Goal: Task Accomplishment & Management: Use online tool/utility

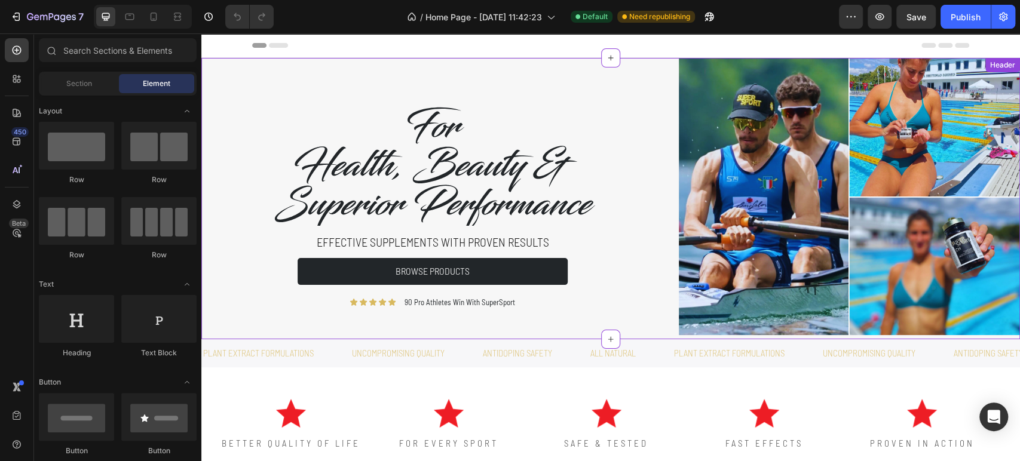
click at [479, 241] on h2 "Effective supplements with proven results" at bounding box center [433, 242] width 422 height 18
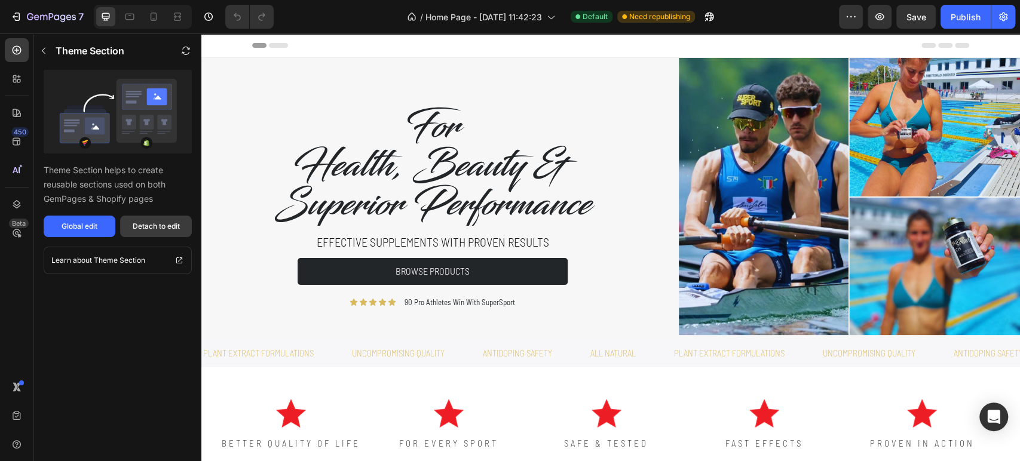
click at [170, 225] on div "Detach to edit" at bounding box center [156, 226] width 47 height 11
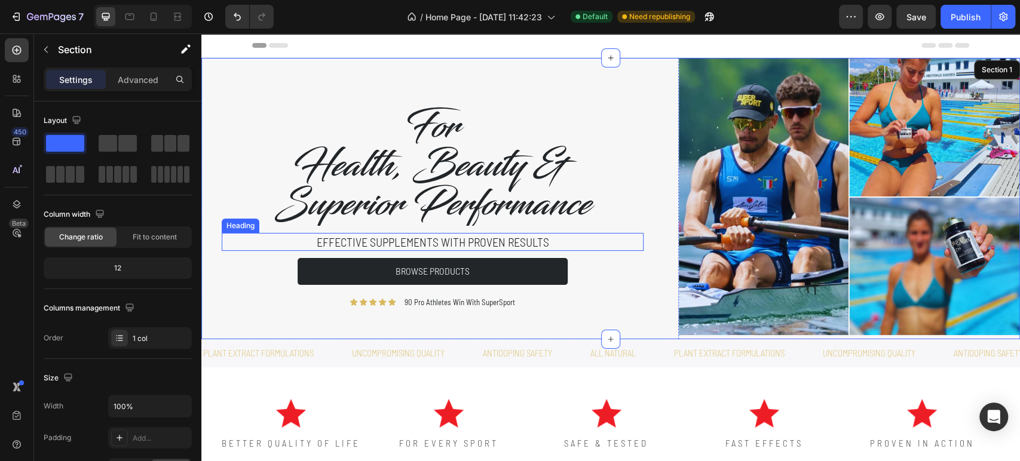
click at [440, 244] on h2 "Effective supplements with proven results" at bounding box center [433, 242] width 422 height 18
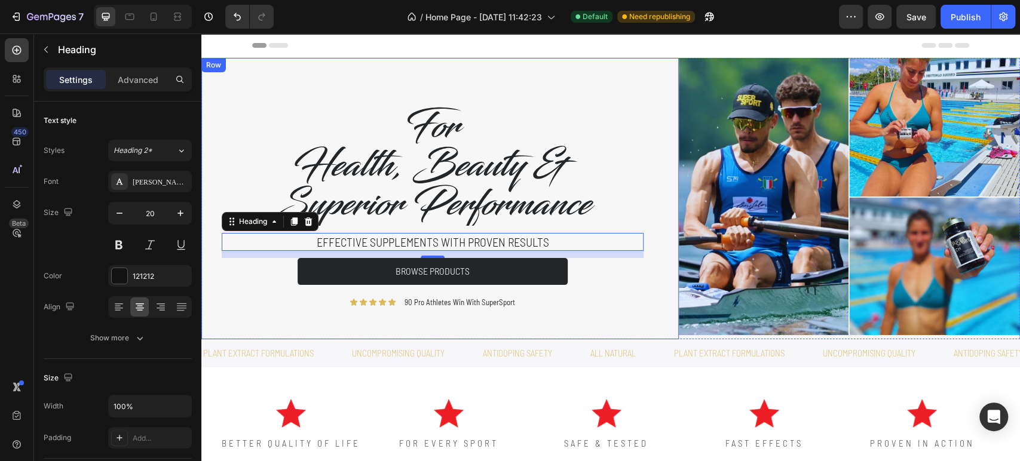
click at [661, 270] on div "For Health, Beauty & Superior Performance Heading Effective supplements with pr…" at bounding box center [440, 198] width 478 height 281
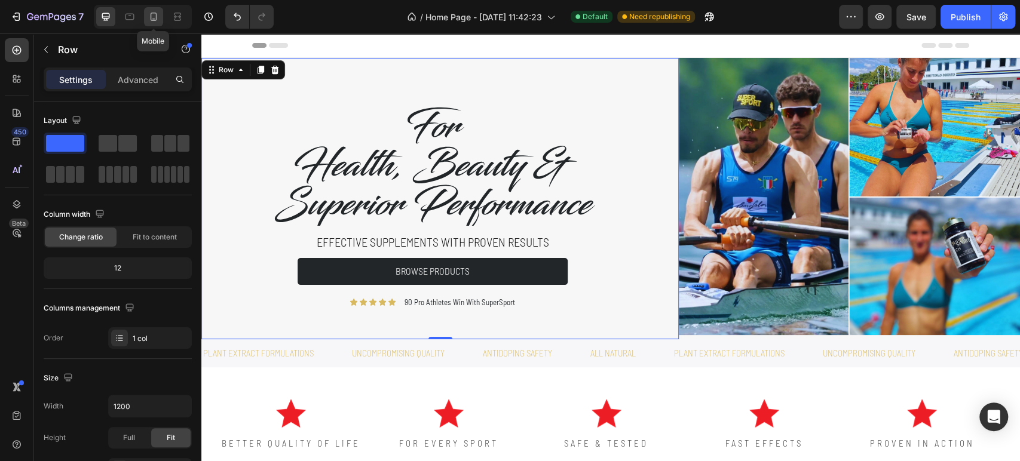
click at [149, 18] on icon at bounding box center [154, 17] width 12 height 12
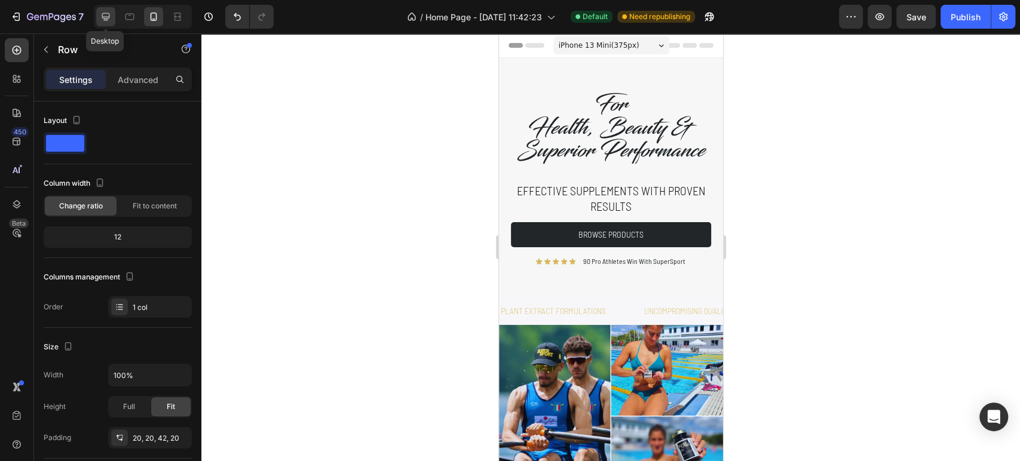
click at [107, 19] on icon at bounding box center [106, 17] width 12 height 12
type input "1200"
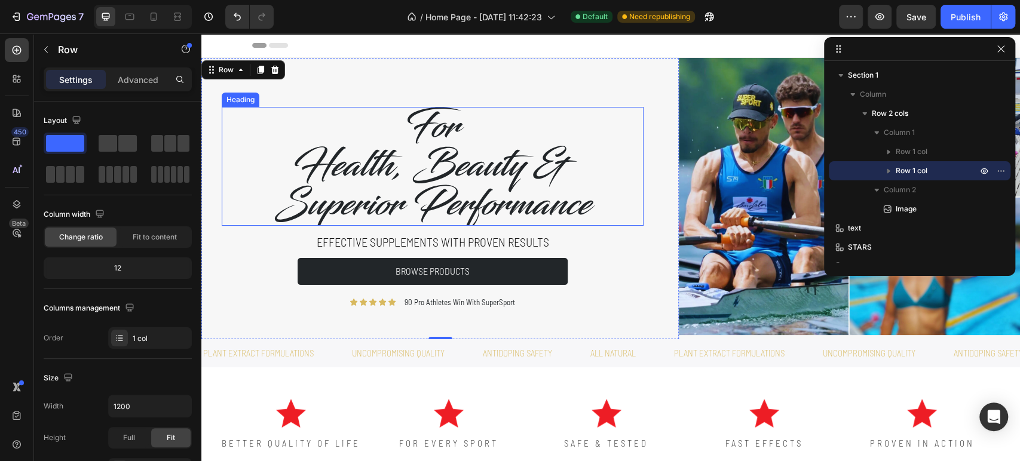
click at [519, 139] on h2 "For Health, Beauty & Superior Performance" at bounding box center [432, 166] width 359 height 119
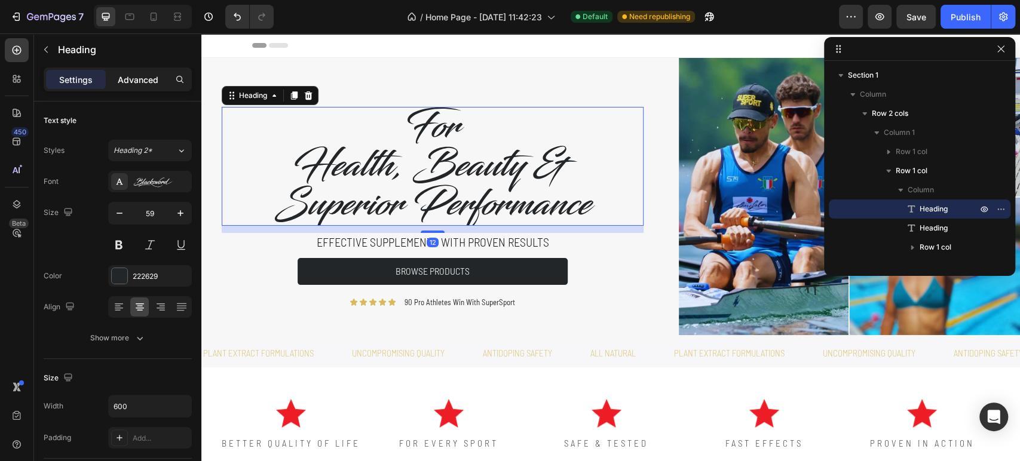
click at [137, 79] on p "Advanced" at bounding box center [138, 80] width 41 height 13
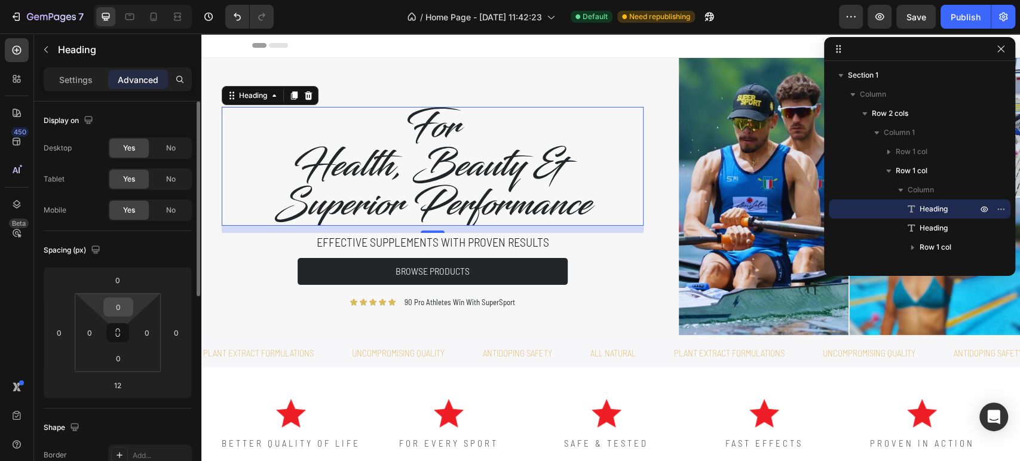
click at [121, 307] on input "0" at bounding box center [118, 307] width 24 height 18
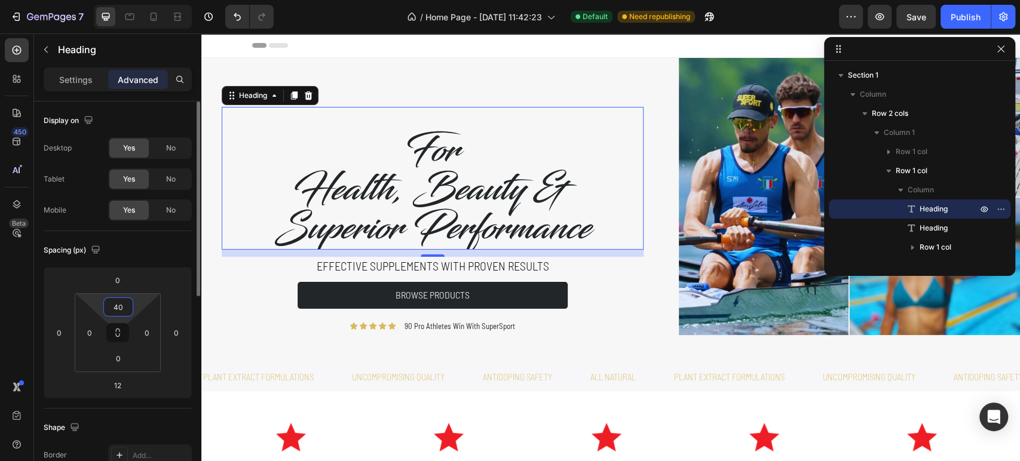
type input "40"
click at [182, 252] on div "Spacing (px)" at bounding box center [118, 250] width 148 height 19
click at [148, 19] on icon at bounding box center [154, 17] width 12 height 12
type input "10"
type input "0"
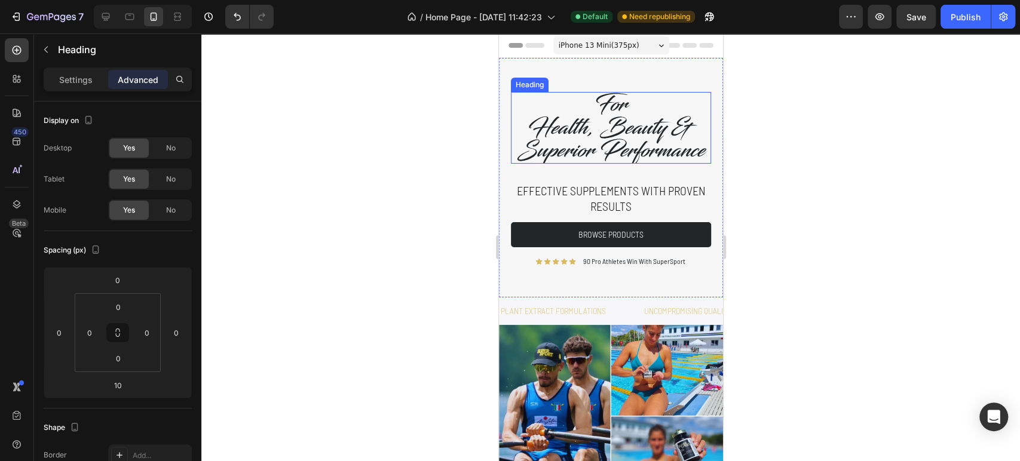
click at [599, 142] on h2 "For Health, Beauty & Superior Performance" at bounding box center [610, 128] width 200 height 72
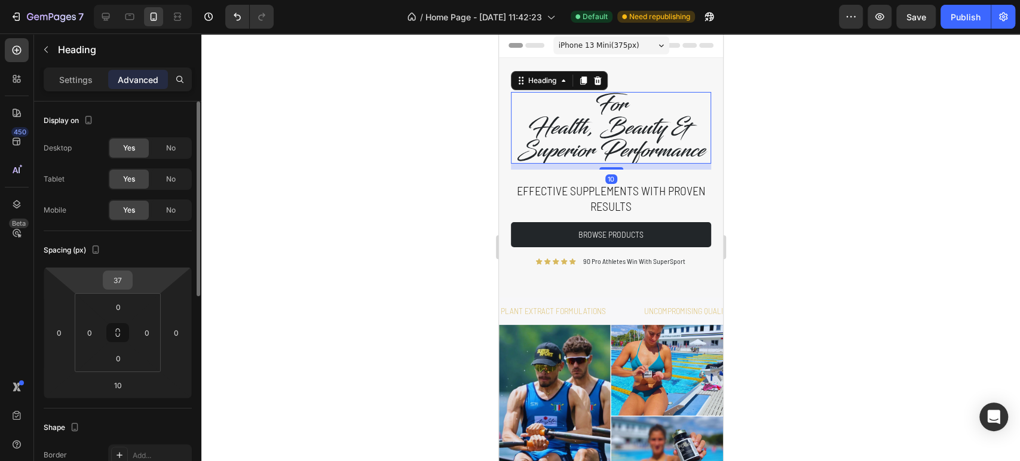
click at [121, 283] on input "37" at bounding box center [118, 280] width 24 height 18
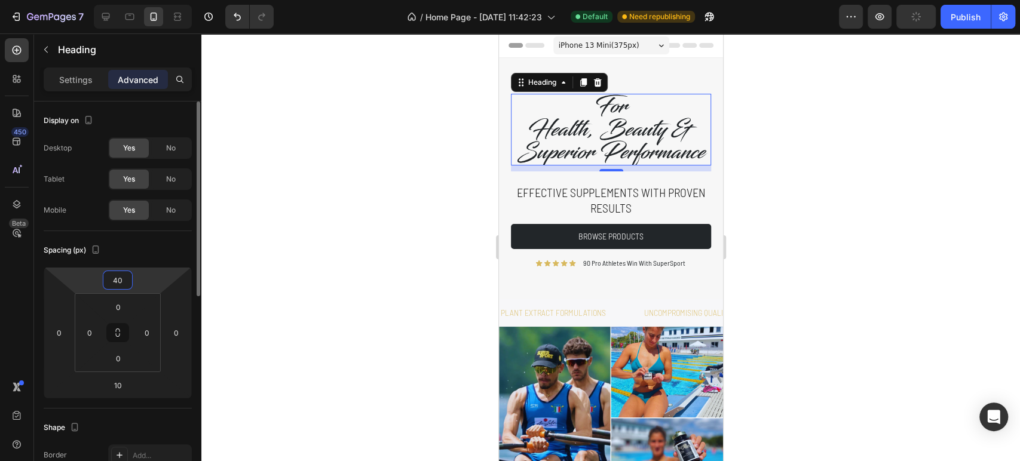
type input "40"
click at [169, 252] on div "Spacing (px)" at bounding box center [118, 250] width 148 height 19
click at [922, 257] on div at bounding box center [610, 247] width 819 height 428
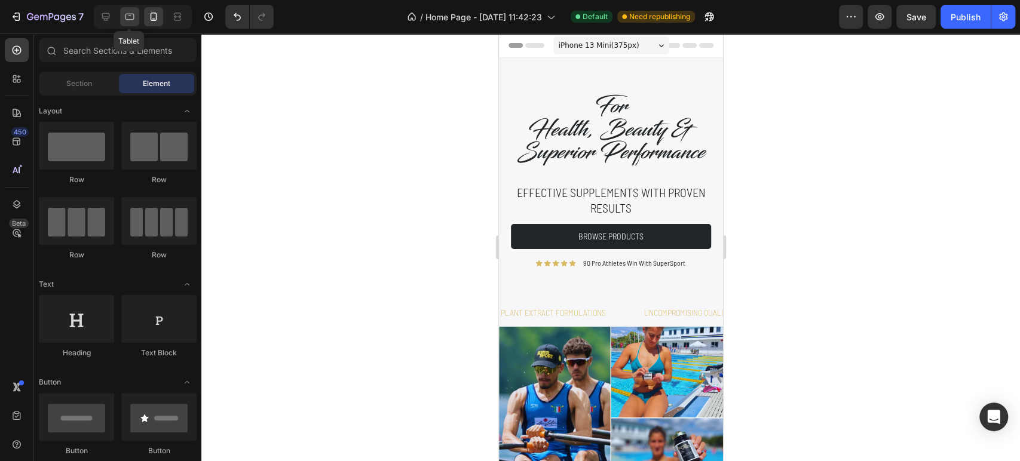
click at [129, 15] on icon at bounding box center [129, 15] width 3 height 1
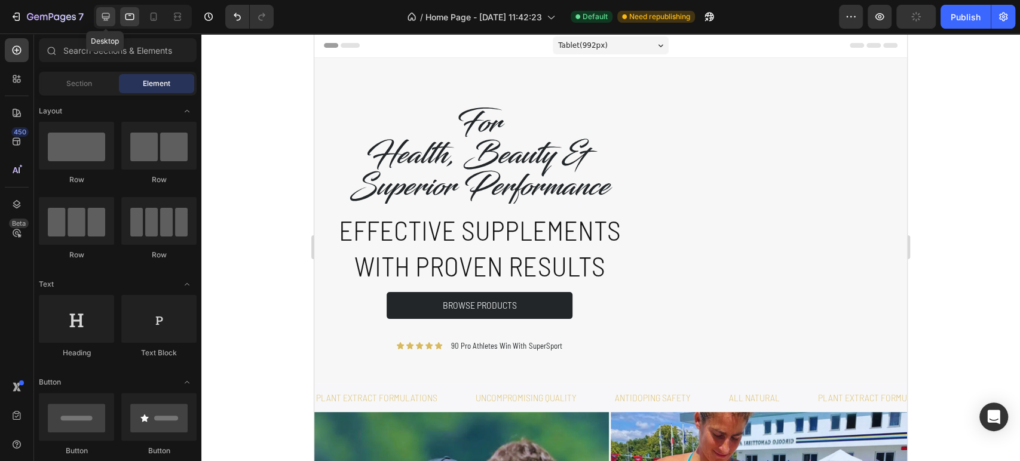
click at [105, 20] on icon at bounding box center [106, 17] width 8 height 8
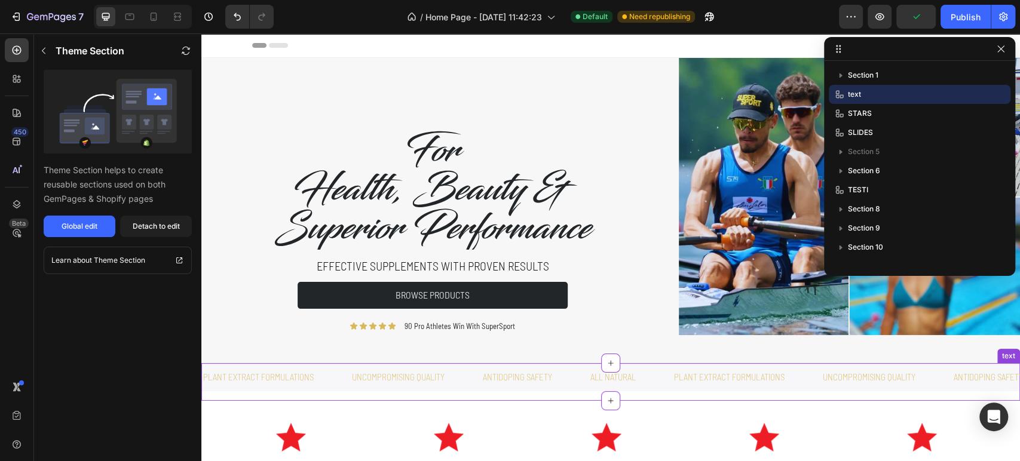
click at [286, 377] on p "plant extract formulations" at bounding box center [258, 377] width 111 height 16
click at [160, 228] on div "Detach to edit" at bounding box center [156, 226] width 47 height 11
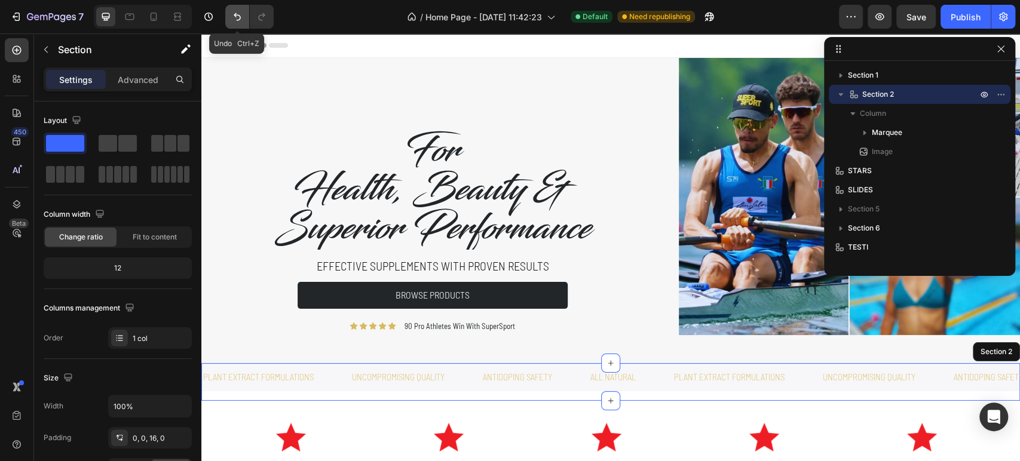
click at [239, 22] on icon "Undo/Redo" at bounding box center [237, 17] width 12 height 12
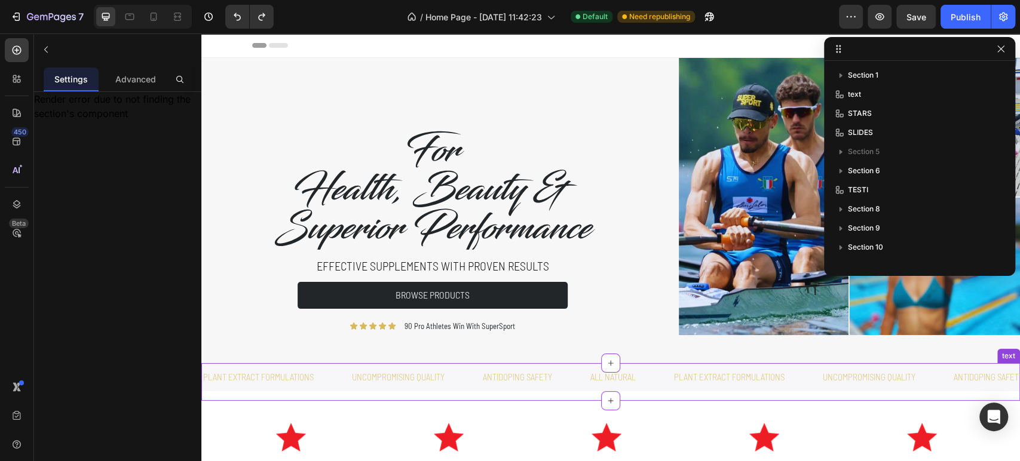
click at [273, 372] on p "plant extract formulations" at bounding box center [258, 377] width 111 height 16
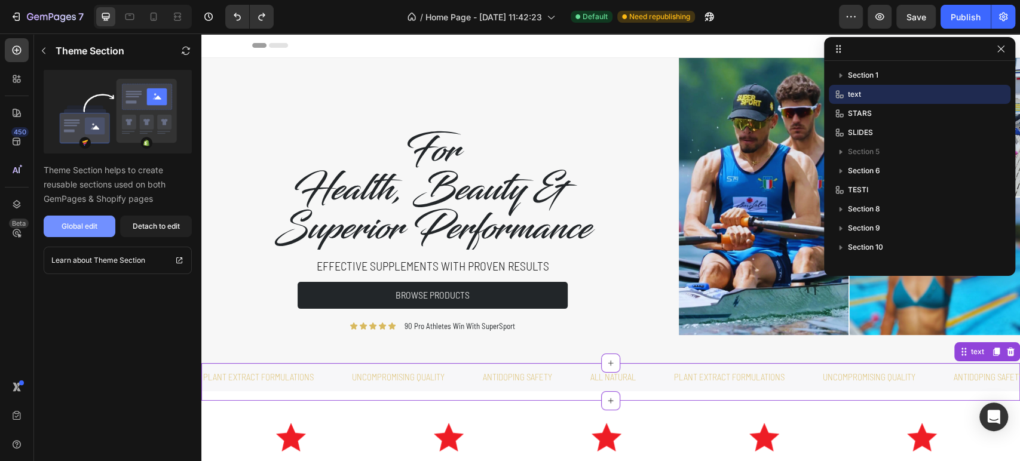
click at [102, 232] on button "Global edit" at bounding box center [80, 227] width 72 height 22
click at [970, 19] on div "Publish" at bounding box center [966, 17] width 30 height 13
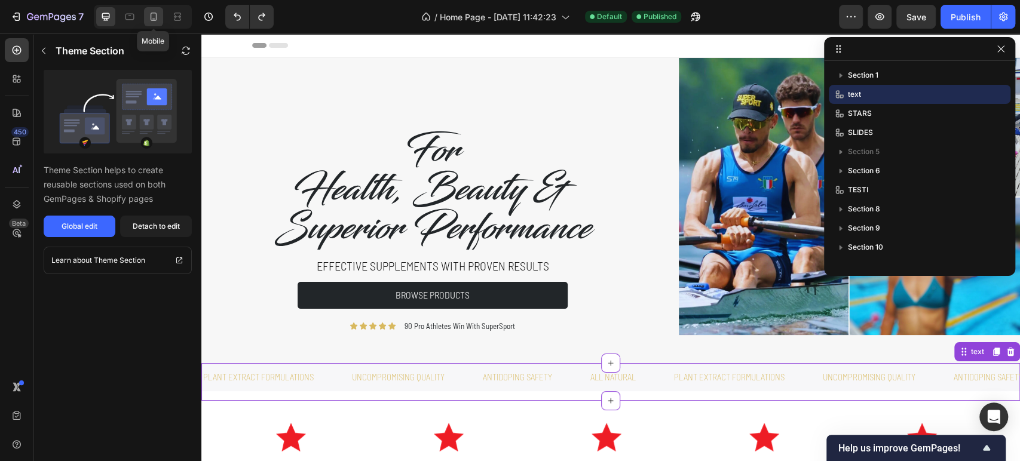
click at [161, 14] on div at bounding box center [153, 16] width 19 height 19
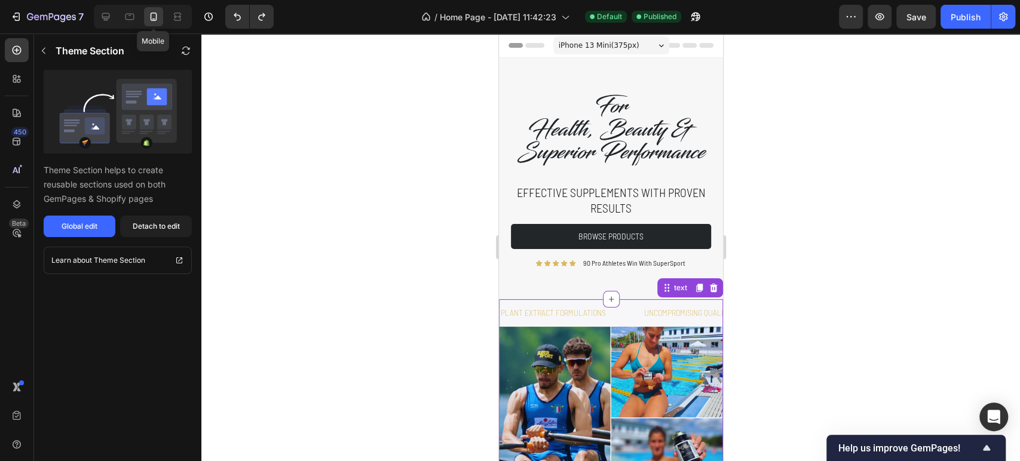
scroll to position [247, 0]
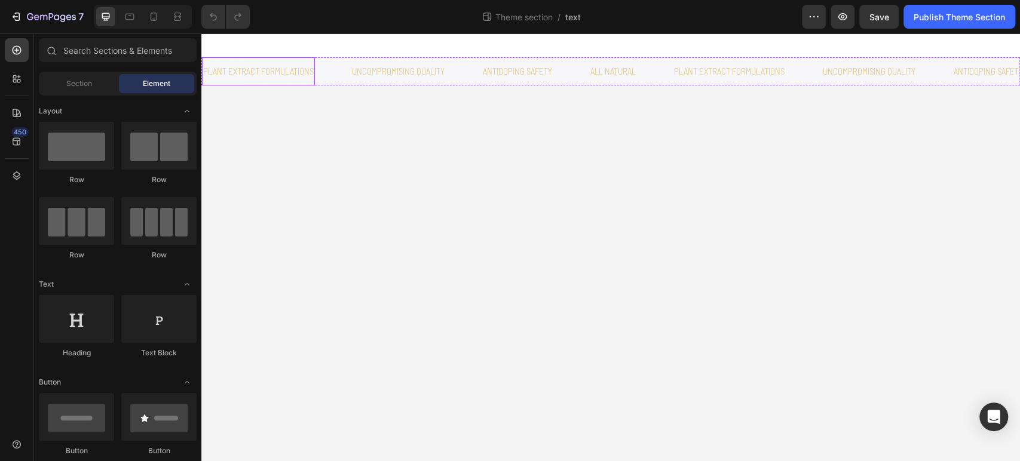
click at [308, 73] on p "plant extract formulations" at bounding box center [258, 71] width 111 height 16
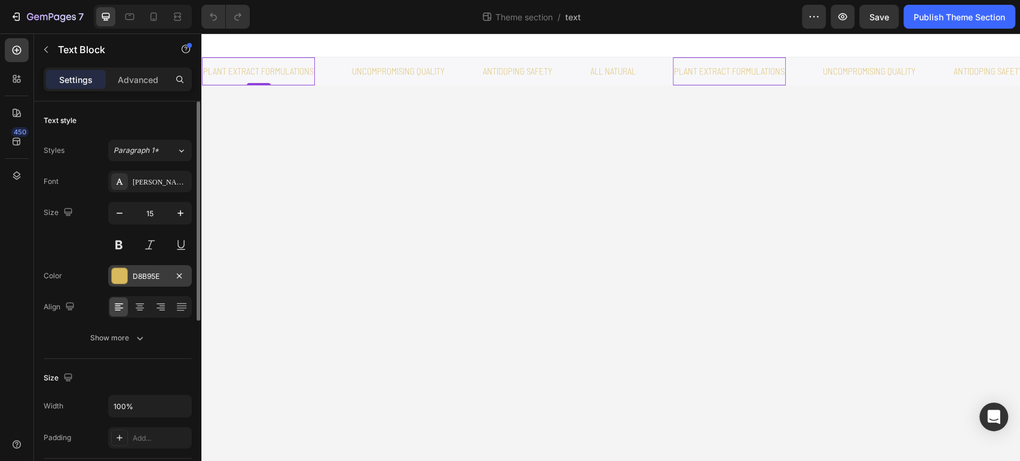
click at [134, 267] on div "D8B95E" at bounding box center [150, 276] width 84 height 22
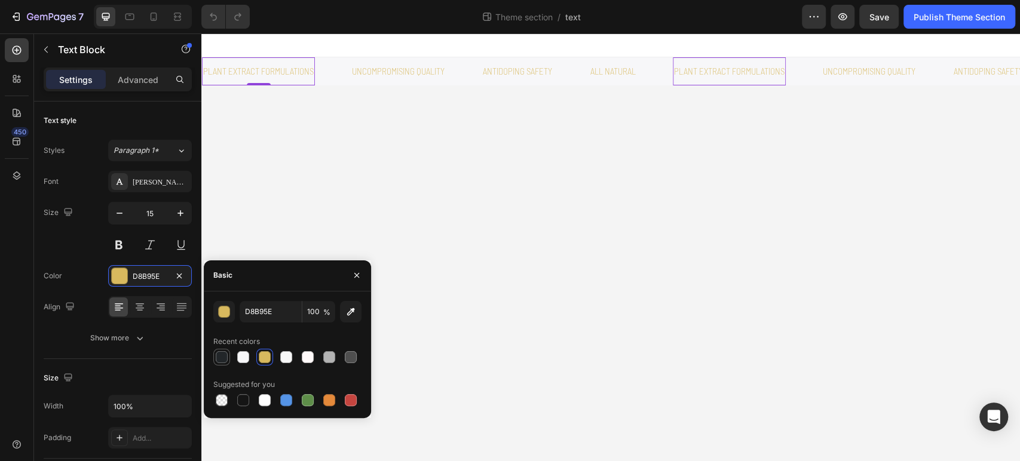
click at [226, 357] on div at bounding box center [222, 357] width 12 height 12
type input "222629"
click at [412, 71] on p "Uncompromising quality" at bounding box center [398, 71] width 93 height 16
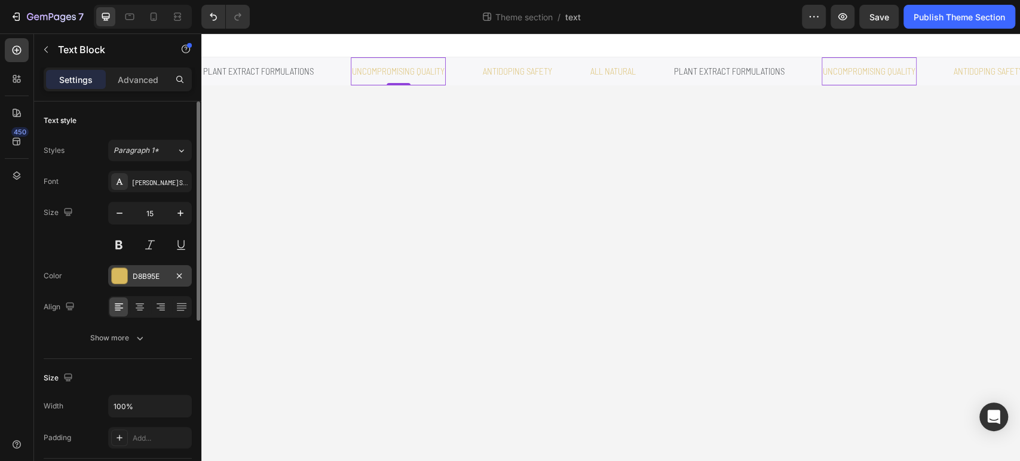
click at [114, 277] on div at bounding box center [120, 276] width 16 height 16
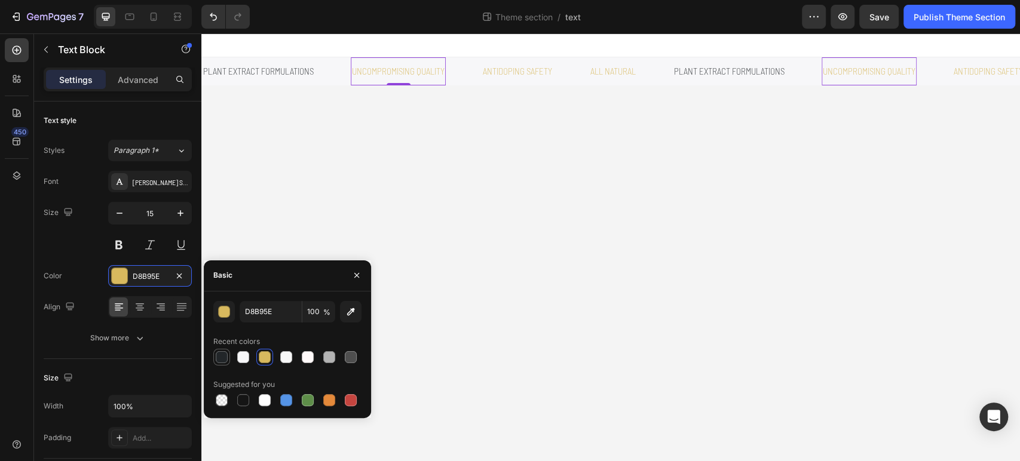
click at [219, 358] on div at bounding box center [222, 357] width 12 height 12
type input "222629"
click at [530, 67] on p "antidoping safety" at bounding box center [517, 71] width 69 height 16
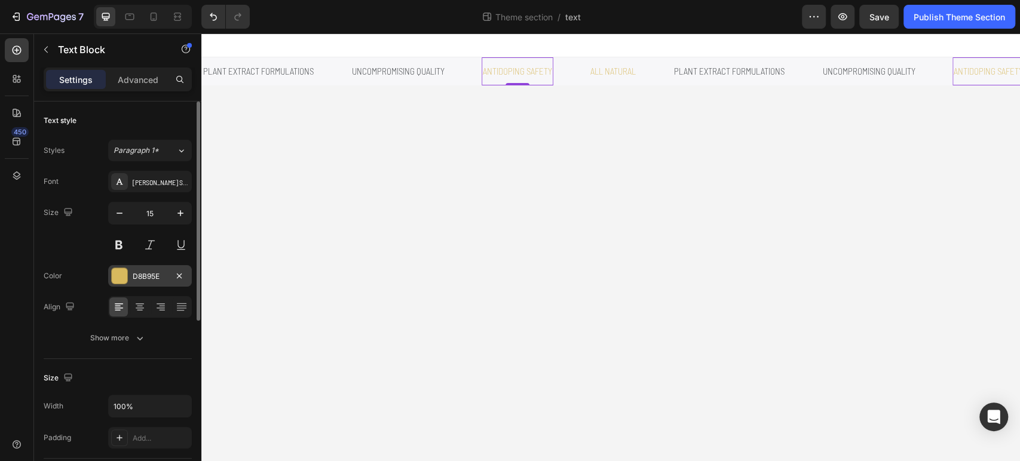
click at [124, 271] on div at bounding box center [120, 276] width 16 height 16
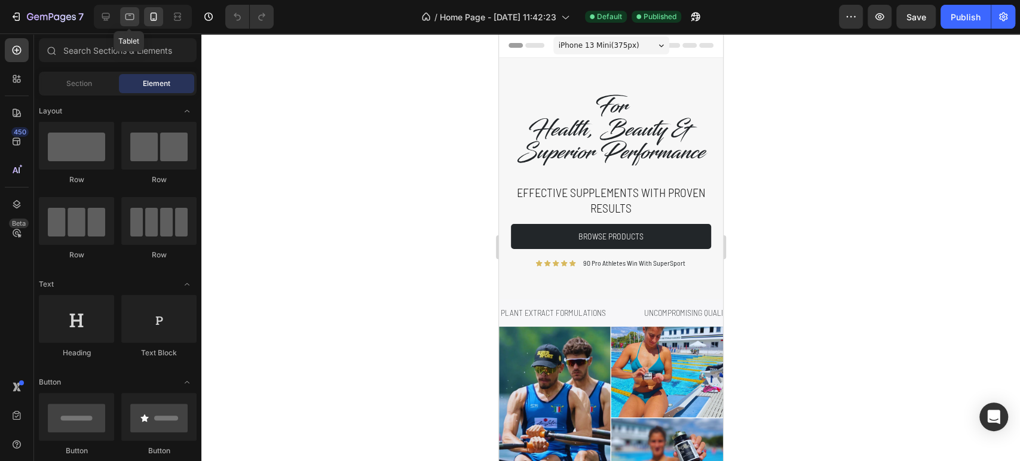
click at [127, 20] on icon at bounding box center [130, 17] width 9 height 7
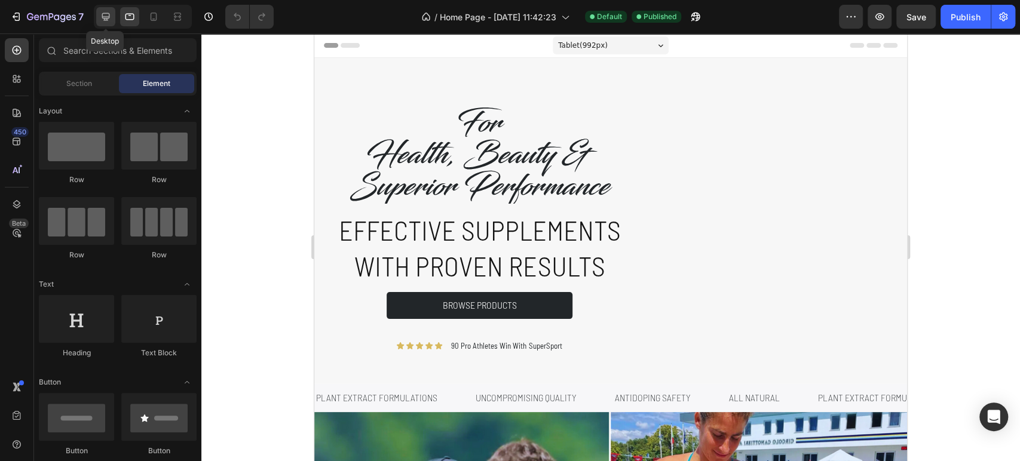
click at [106, 18] on icon at bounding box center [106, 17] width 12 height 12
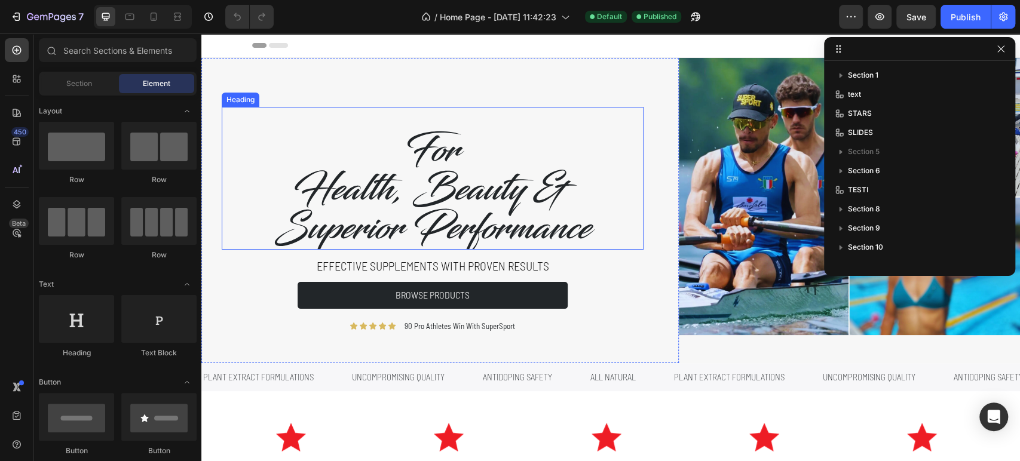
scroll to position [133, 0]
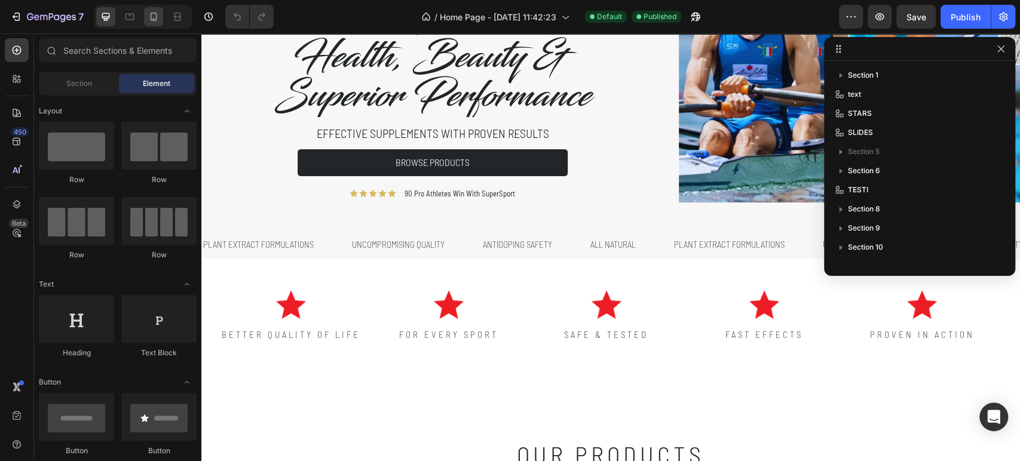
click at [154, 20] on icon at bounding box center [154, 17] width 7 height 8
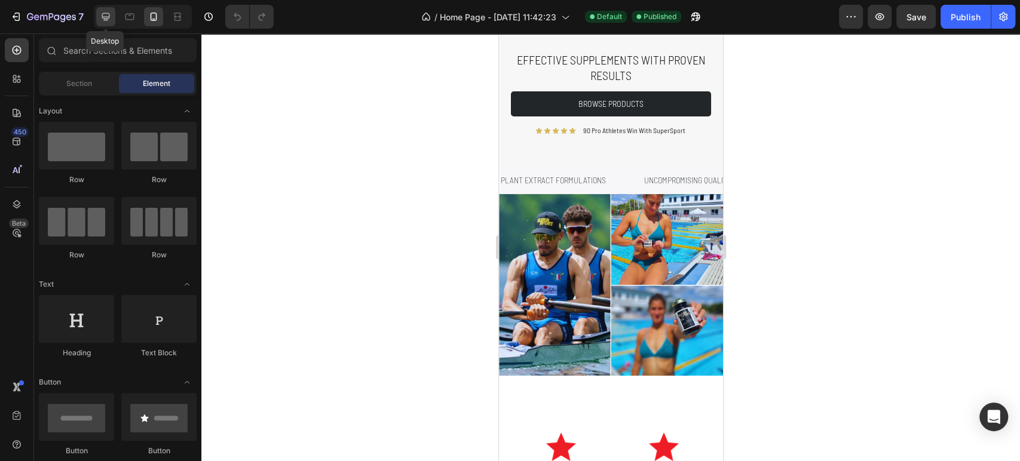
click at [109, 18] on icon at bounding box center [106, 17] width 12 height 12
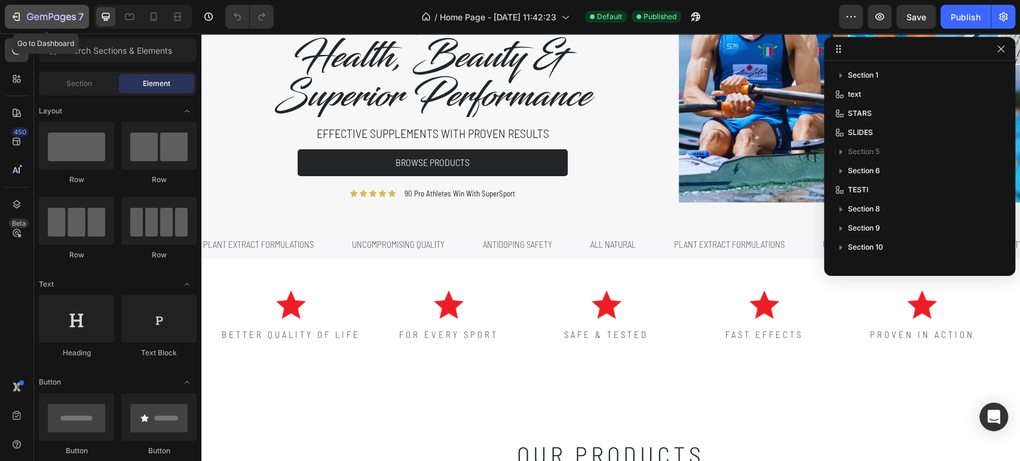
click at [19, 20] on icon "button" at bounding box center [17, 17] width 5 height 8
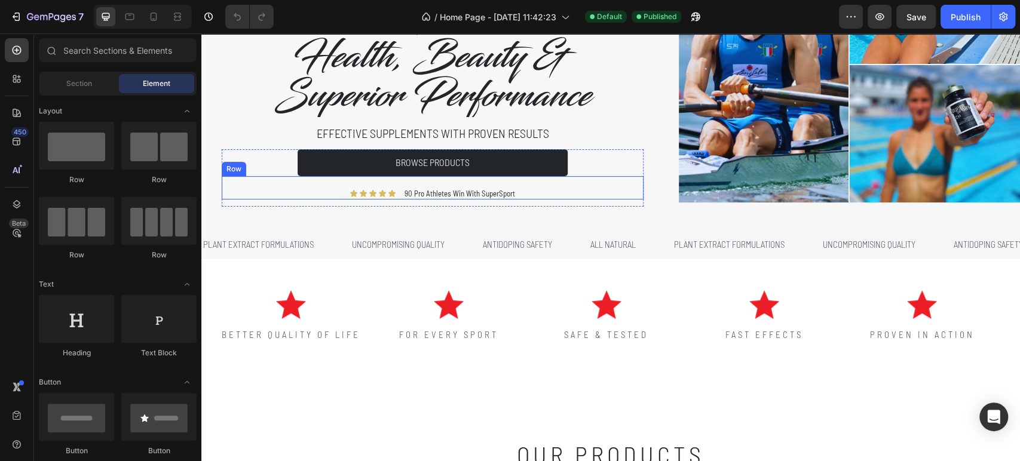
scroll to position [332, 0]
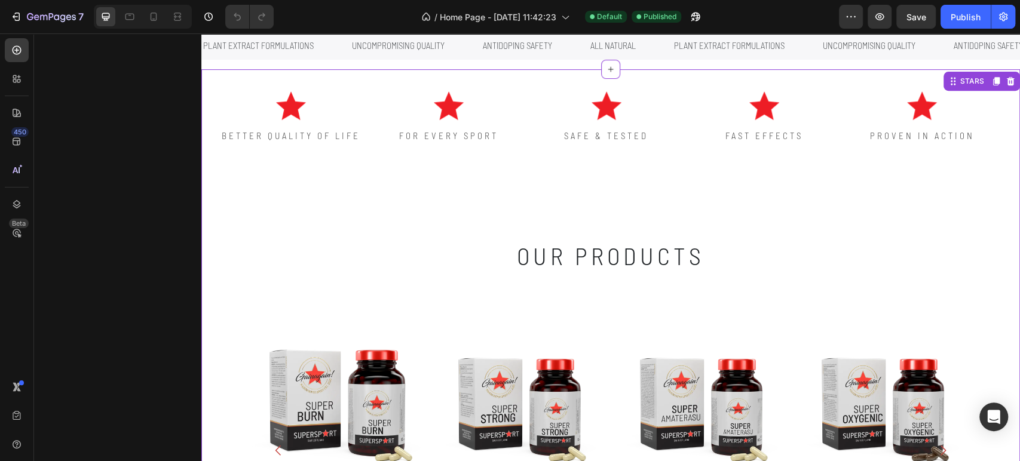
click at [690, 218] on h2 "our products" at bounding box center [610, 227] width 717 height 107
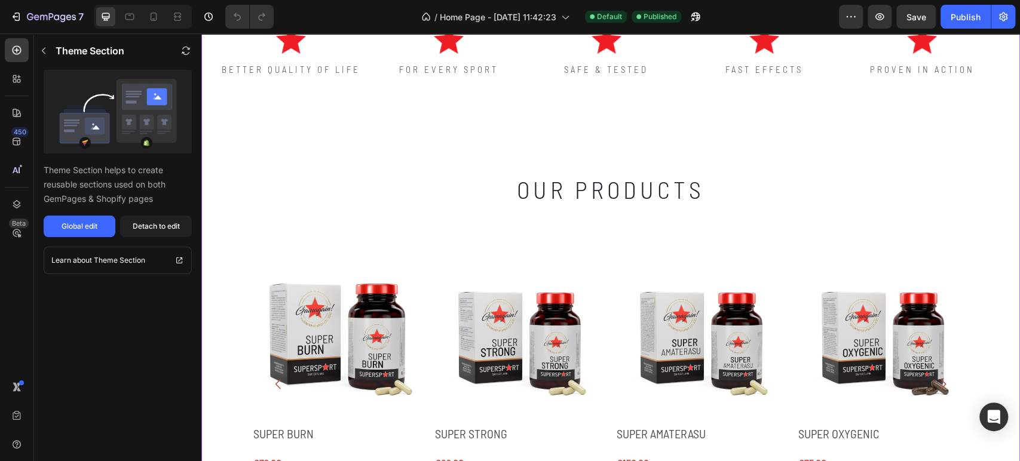
scroll to position [464, 0]
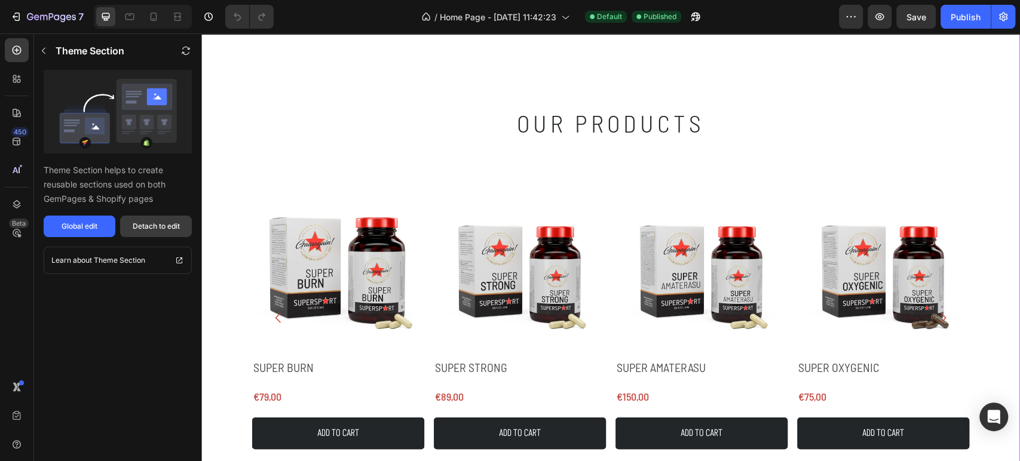
click at [177, 231] on div "Detach to edit" at bounding box center [156, 226] width 47 height 11
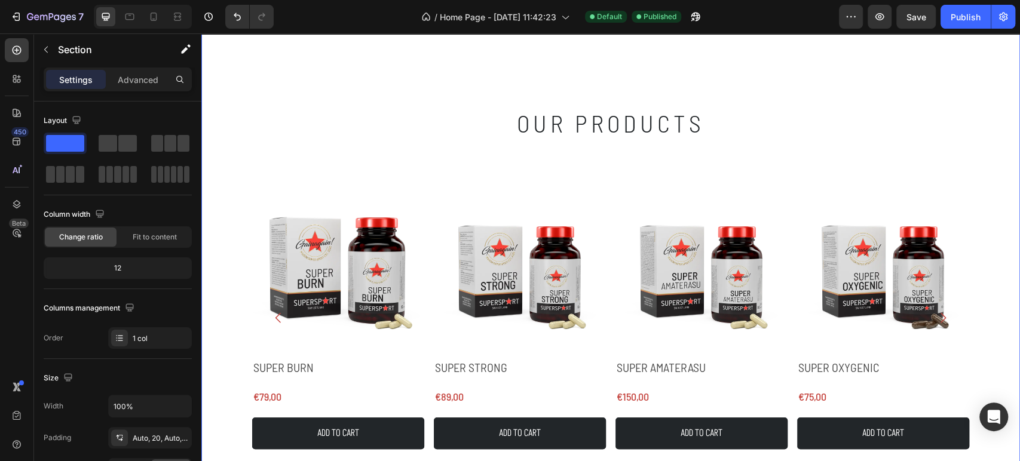
scroll to position [332, 0]
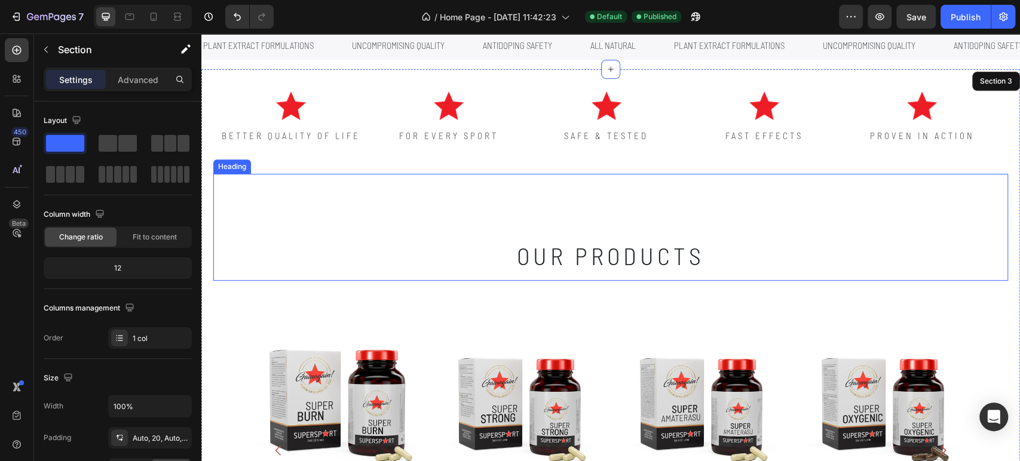
click at [583, 248] on h2 "our products" at bounding box center [610, 227] width 717 height 107
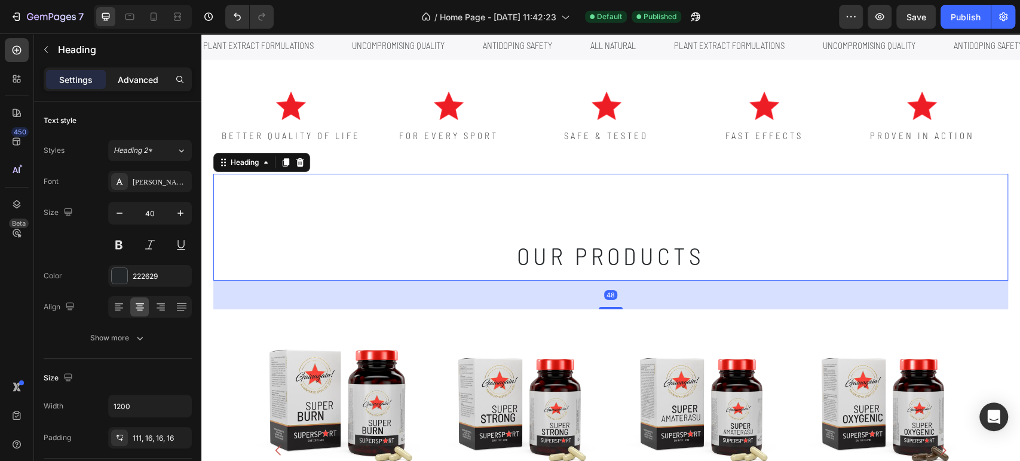
click at [134, 75] on p "Advanced" at bounding box center [138, 80] width 41 height 13
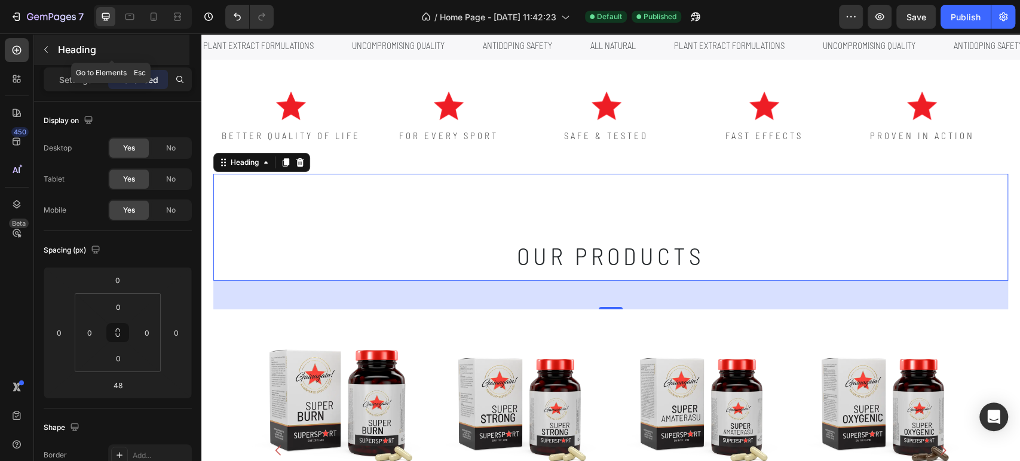
click at [68, 50] on p "Heading" at bounding box center [122, 49] width 129 height 14
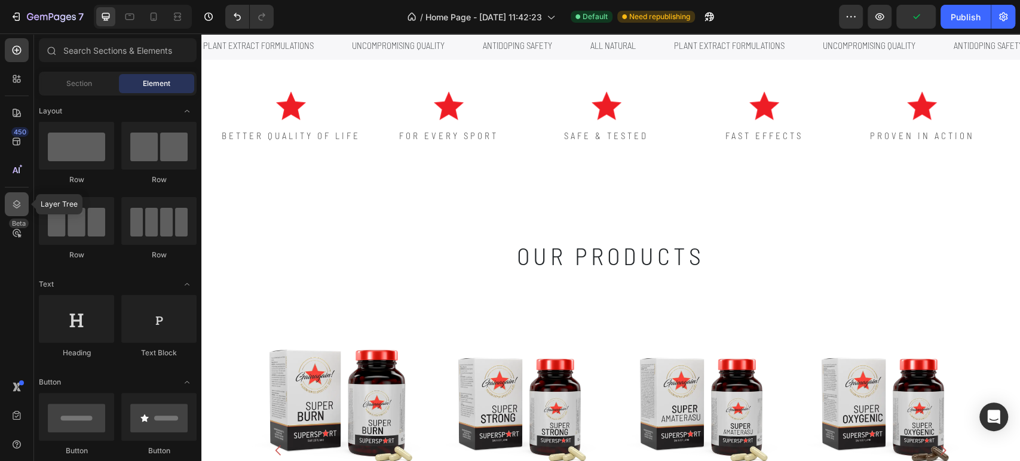
click at [11, 206] on icon at bounding box center [17, 204] width 12 height 12
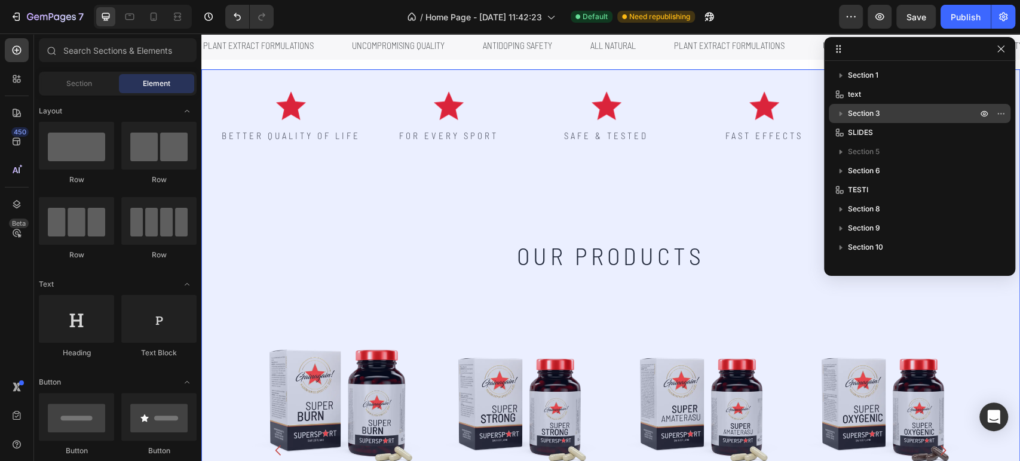
click at [858, 118] on span "Section 3" at bounding box center [864, 114] width 32 height 12
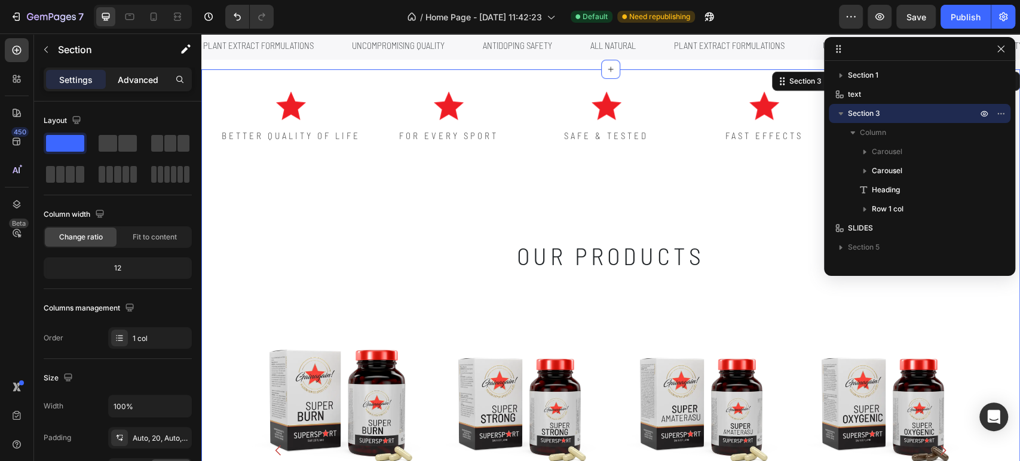
click at [147, 74] on p "Advanced" at bounding box center [138, 80] width 41 height 13
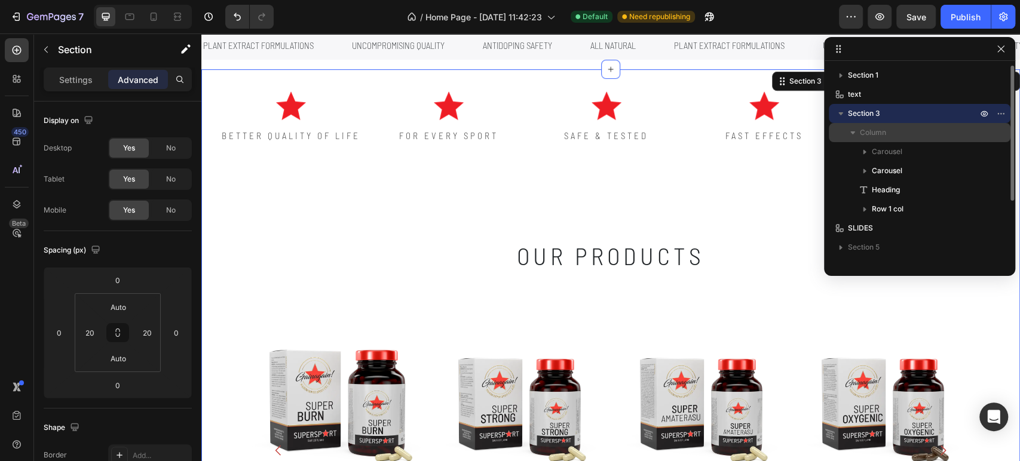
click at [861, 129] on span "Column" at bounding box center [873, 133] width 26 height 12
click at [890, 128] on p "Column" at bounding box center [920, 133] width 120 height 12
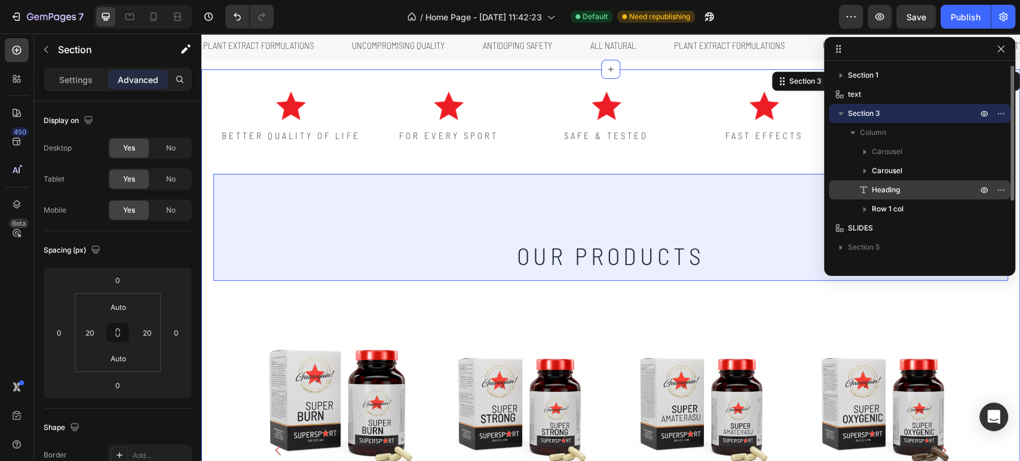
click at [904, 185] on p "Heading" at bounding box center [912, 190] width 108 height 12
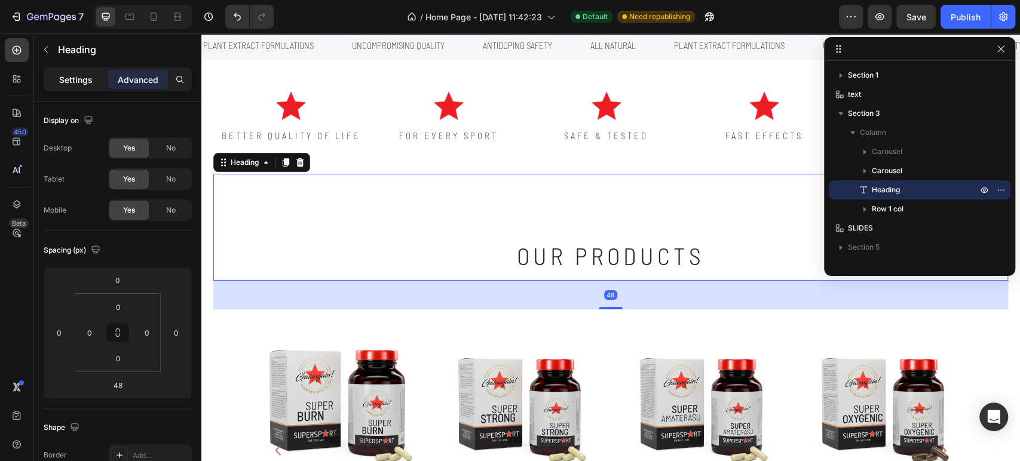
click at [86, 81] on p "Settings" at bounding box center [75, 80] width 33 height 13
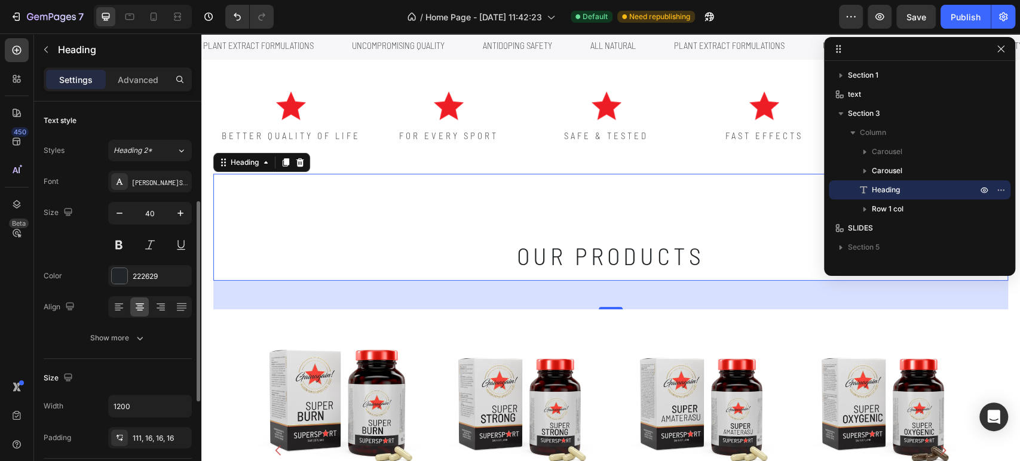
scroll to position [66, 0]
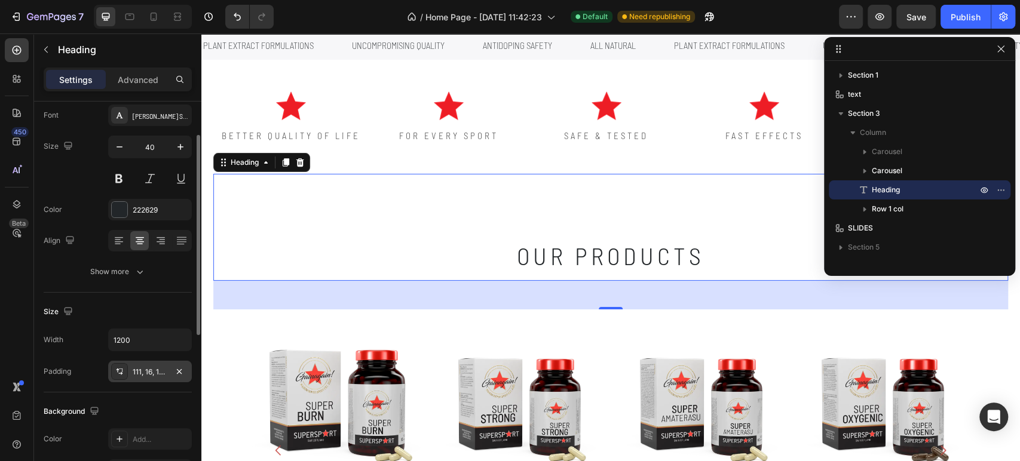
click at [154, 372] on div "111, 16, 16, 16" at bounding box center [150, 372] width 35 height 11
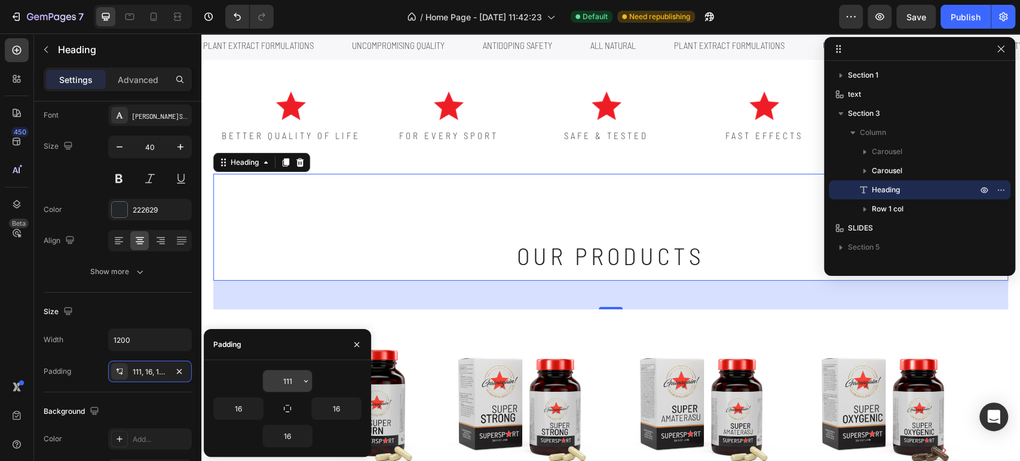
click at [282, 385] on input "111" at bounding box center [287, 382] width 49 height 22
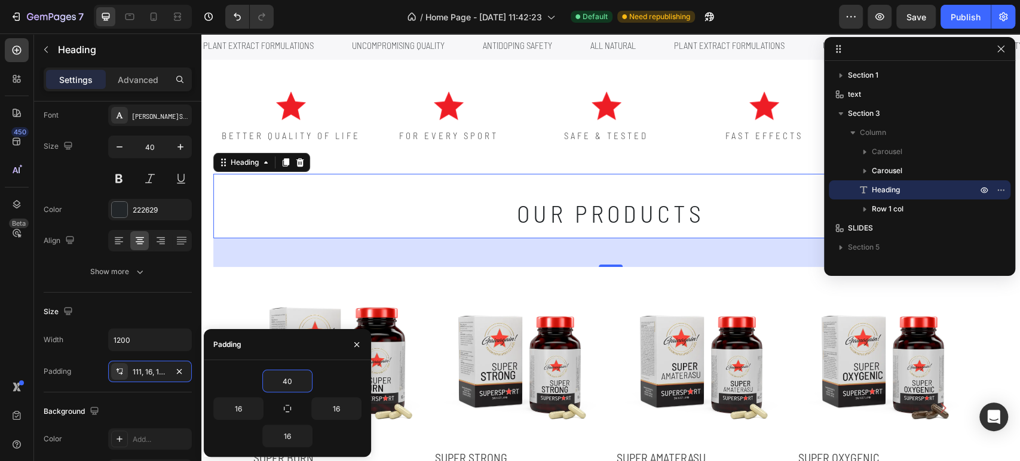
type input "40"
click at [347, 382] on div "40" at bounding box center [287, 381] width 148 height 23
click at [457, 215] on h2 "our products" at bounding box center [610, 206] width 717 height 65
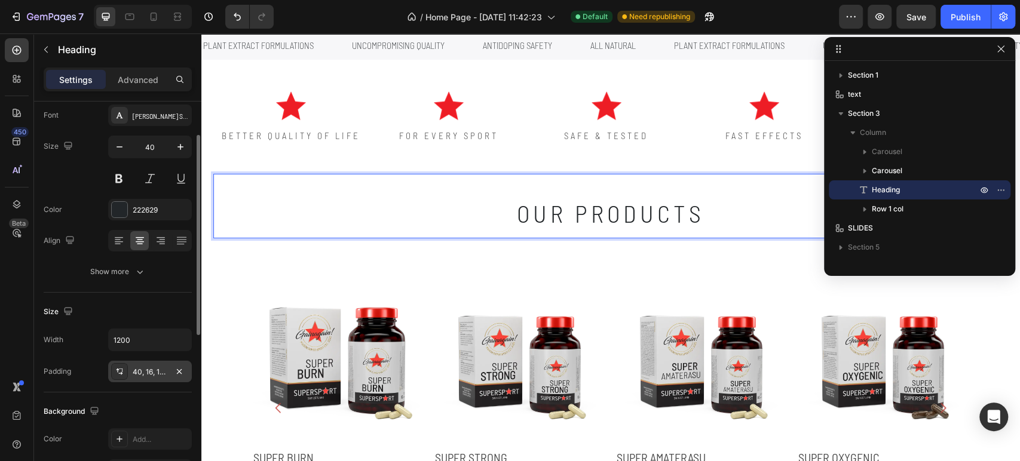
click at [157, 375] on div "40, 16, 16, 16" at bounding box center [150, 372] width 35 height 11
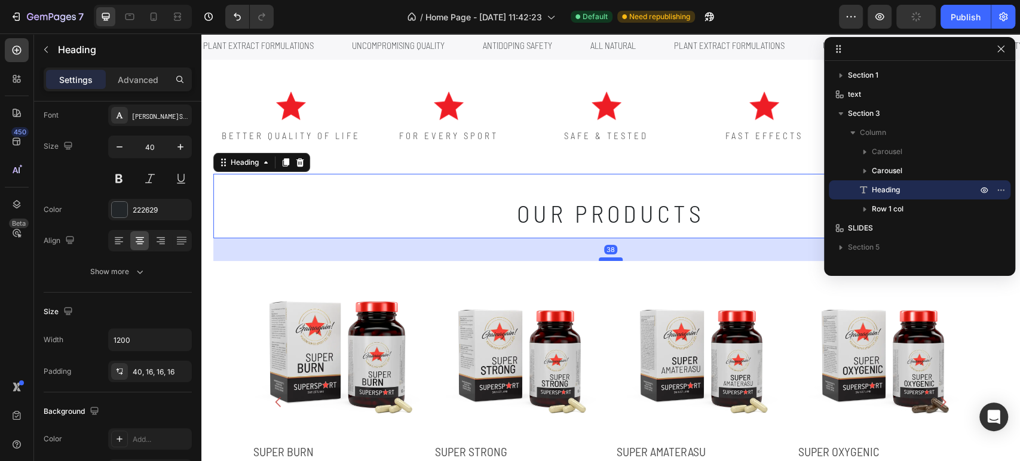
drag, startPoint x: 601, startPoint y: 267, endPoint x: 604, endPoint y: 261, distance: 6.4
click at [604, 261] on div at bounding box center [611, 260] width 24 height 4
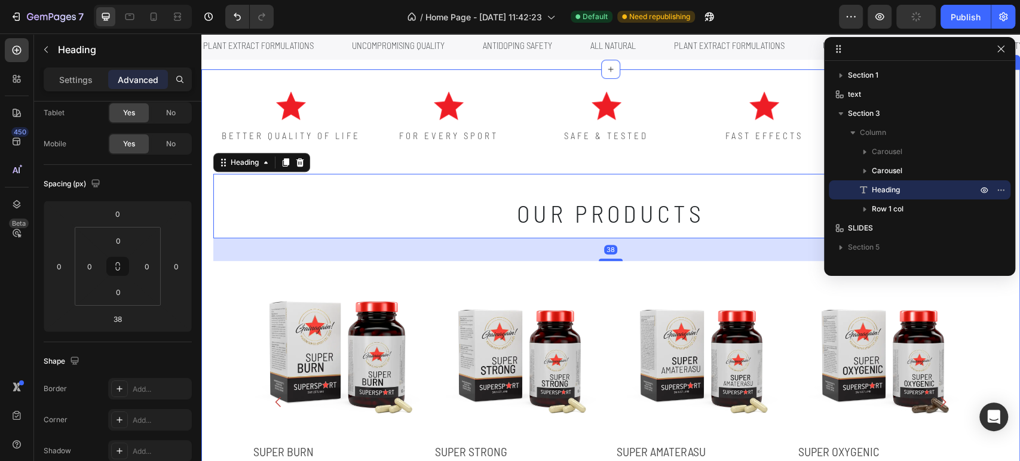
click at [653, 161] on div "Image BETTER QUALITY OF LIFE Text Block Image FOR EVERY SPORT Text Block Image …" at bounding box center [610, 121] width 795 height 105
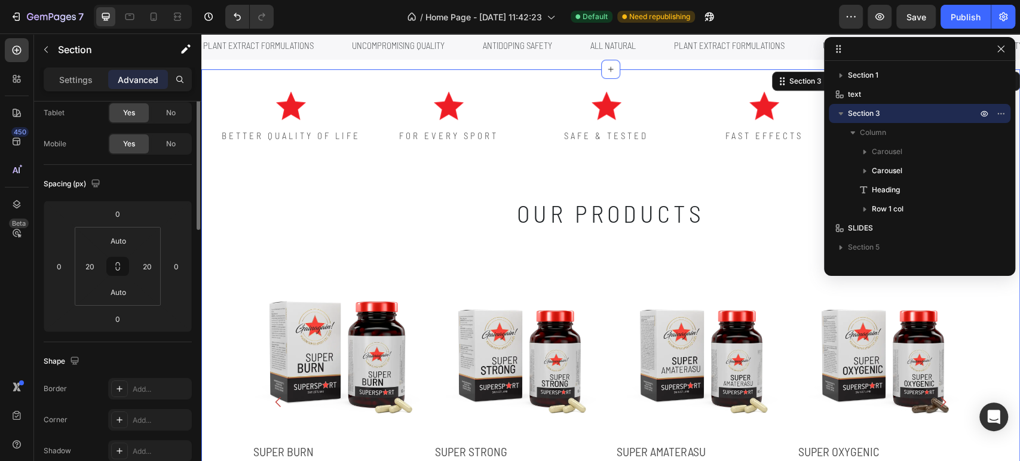
scroll to position [0, 0]
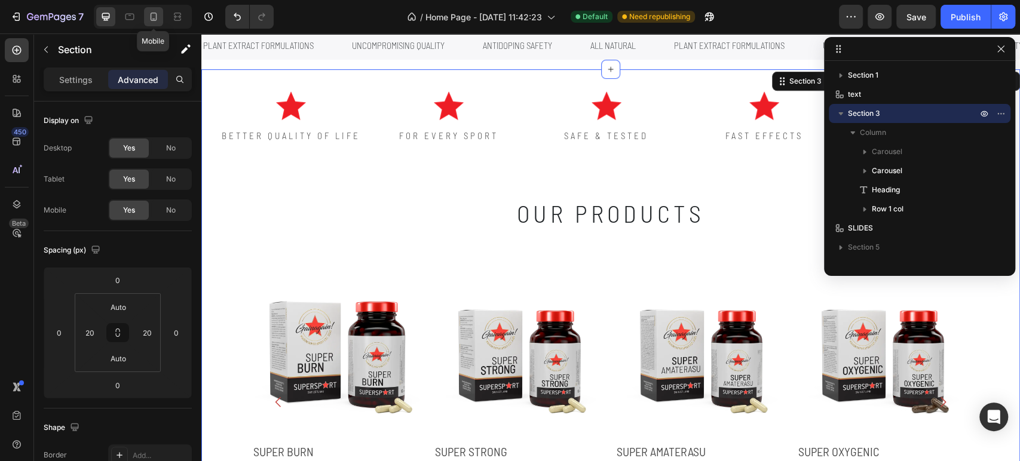
click at [154, 15] on icon at bounding box center [154, 17] width 12 height 12
type input "42"
type input "0"
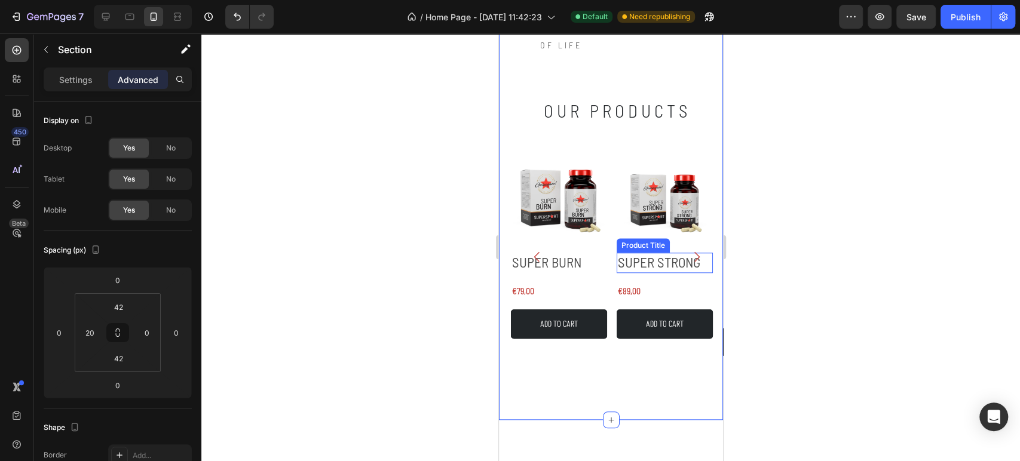
scroll to position [502, 0]
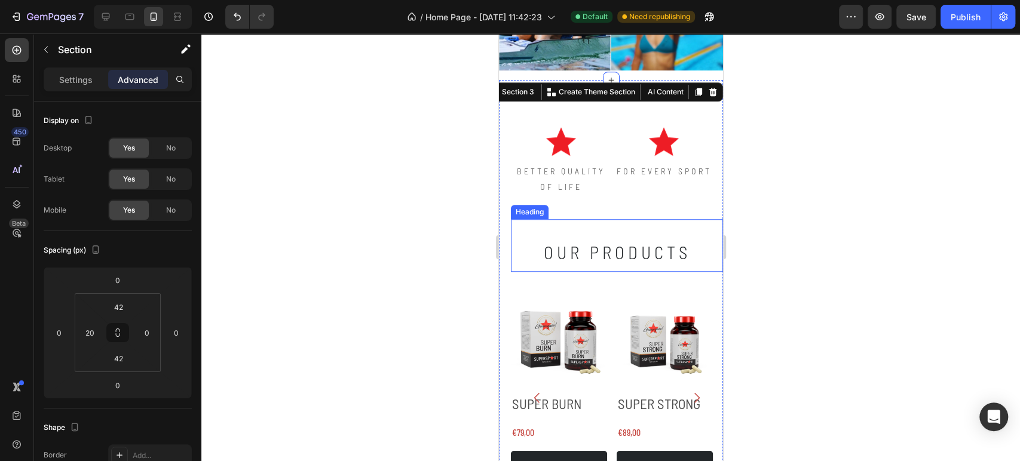
click at [601, 243] on p "our products" at bounding box center [616, 252] width 193 height 19
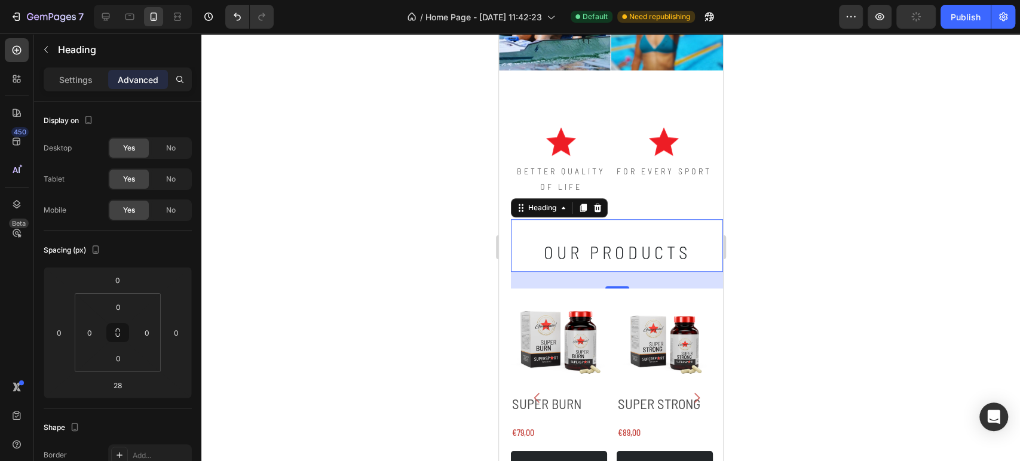
click at [899, 206] on div at bounding box center [610, 247] width 819 height 428
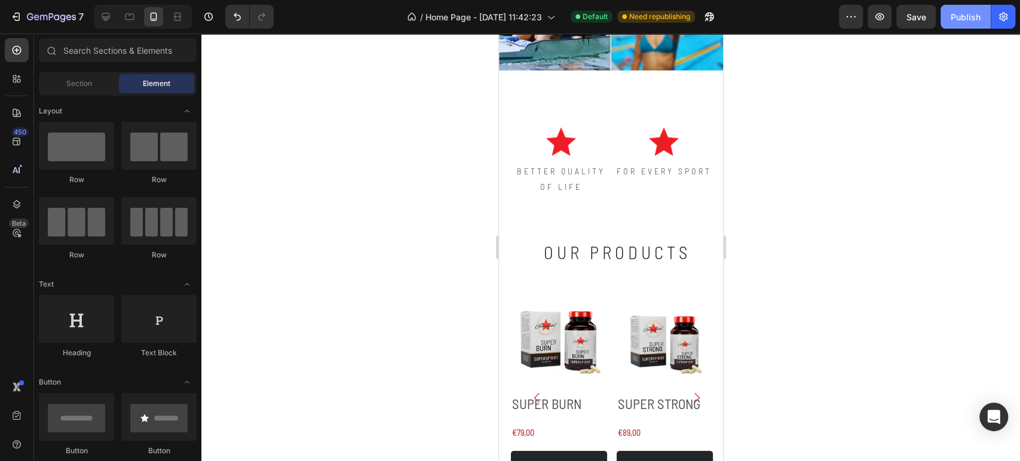
click at [960, 17] on div "Publish" at bounding box center [966, 17] width 30 height 13
click at [105, 21] on icon at bounding box center [106, 17] width 12 height 12
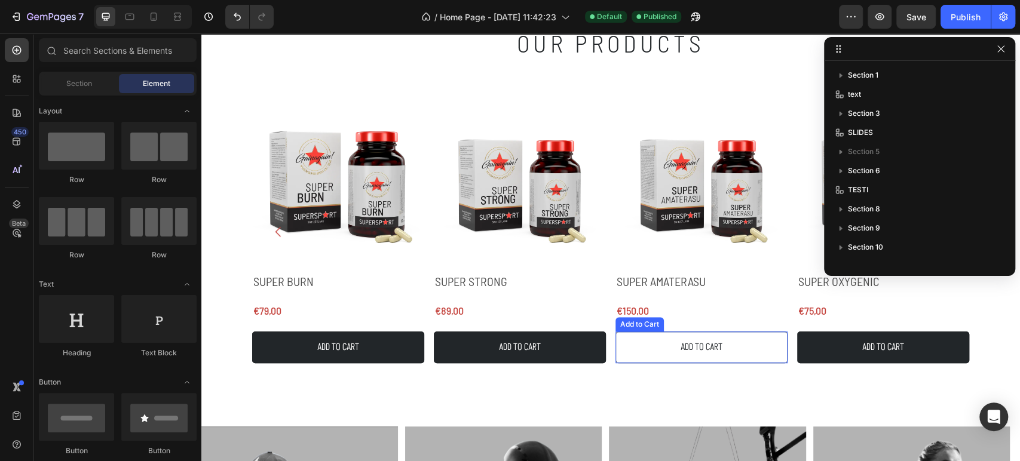
click at [733, 344] on button "Add to cart" at bounding box center [702, 348] width 172 height 32
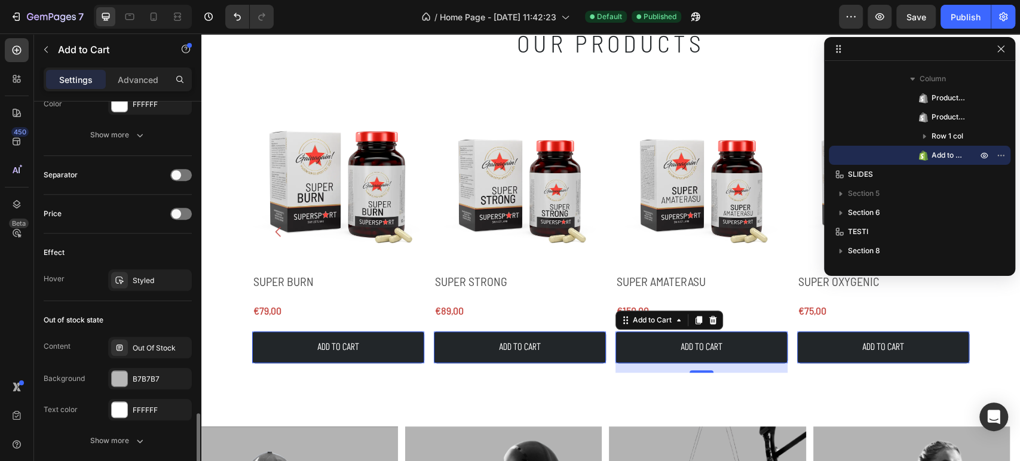
scroll to position [863, 0]
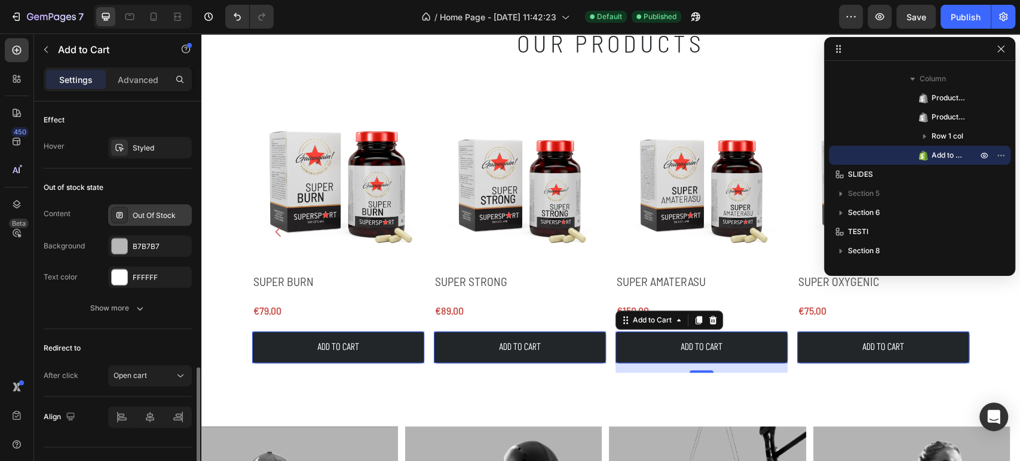
click at [145, 220] on div "Out Of Stock" at bounding box center [150, 215] width 84 height 22
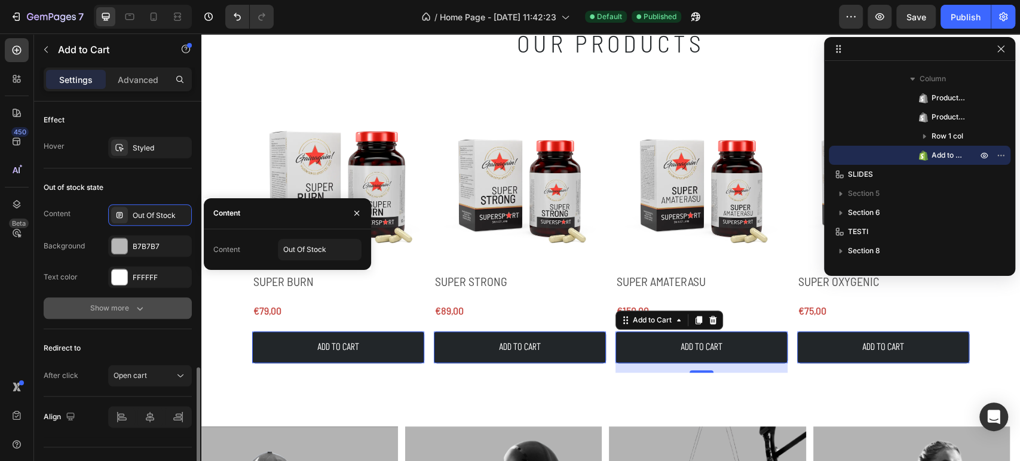
click at [128, 304] on div "Show more" at bounding box center [118, 308] width 56 height 12
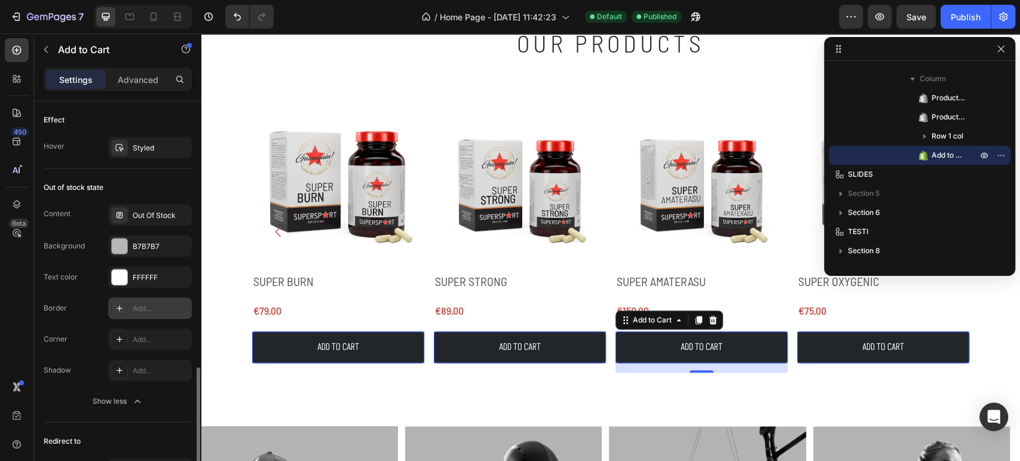
click at [151, 315] on div "Add..." at bounding box center [150, 309] width 84 height 22
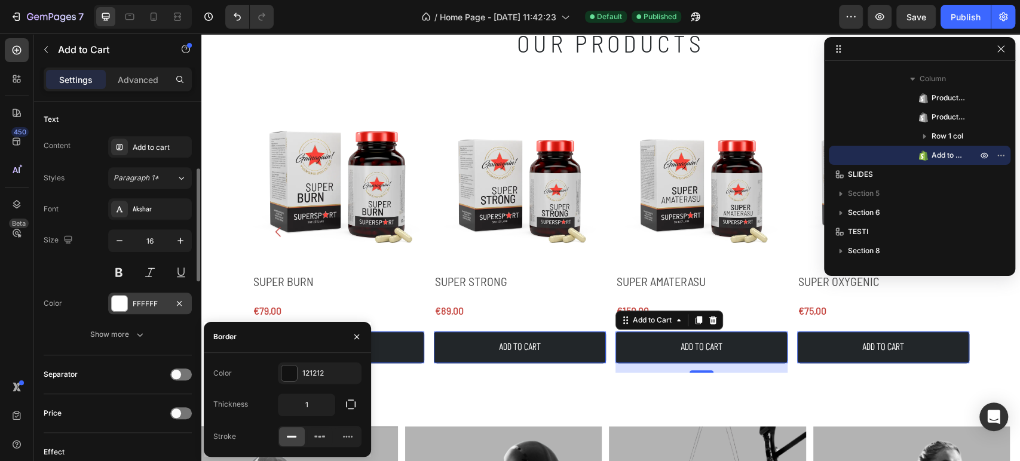
scroll to position [464, 0]
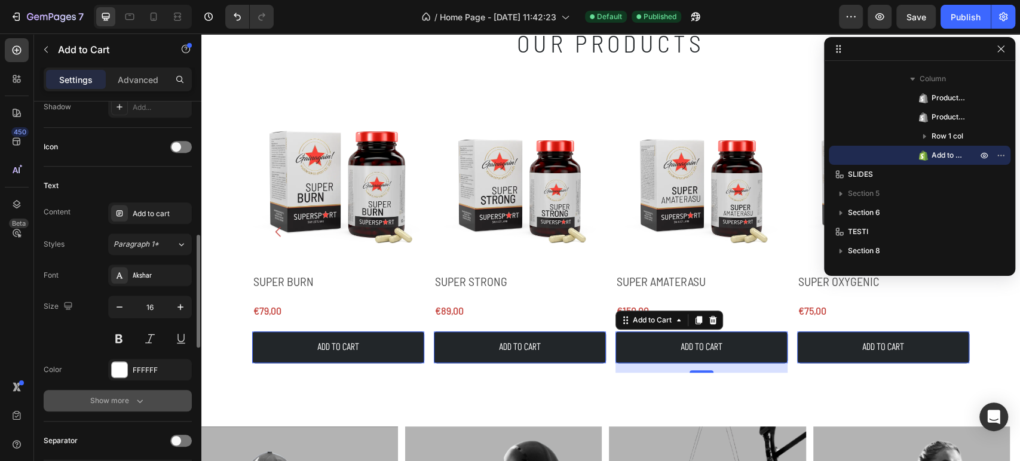
click at [126, 402] on div "Show more" at bounding box center [118, 401] width 56 height 12
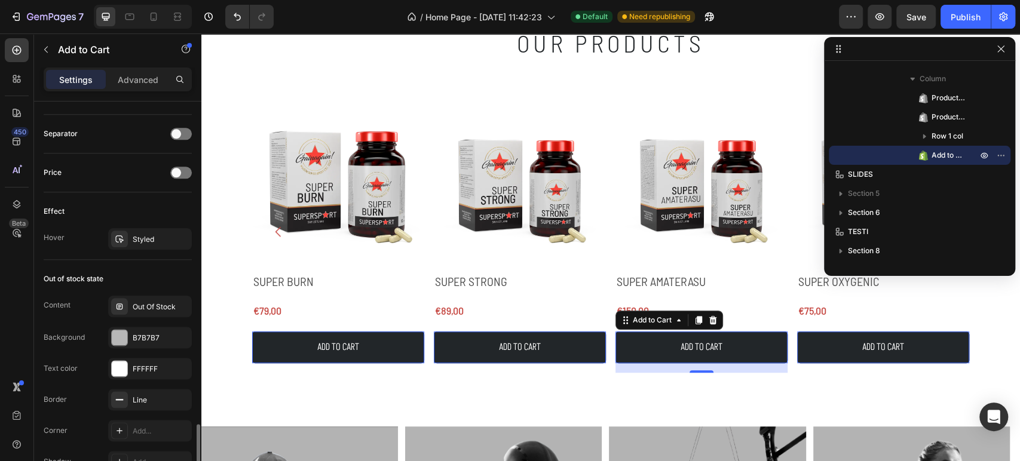
scroll to position [996, 0]
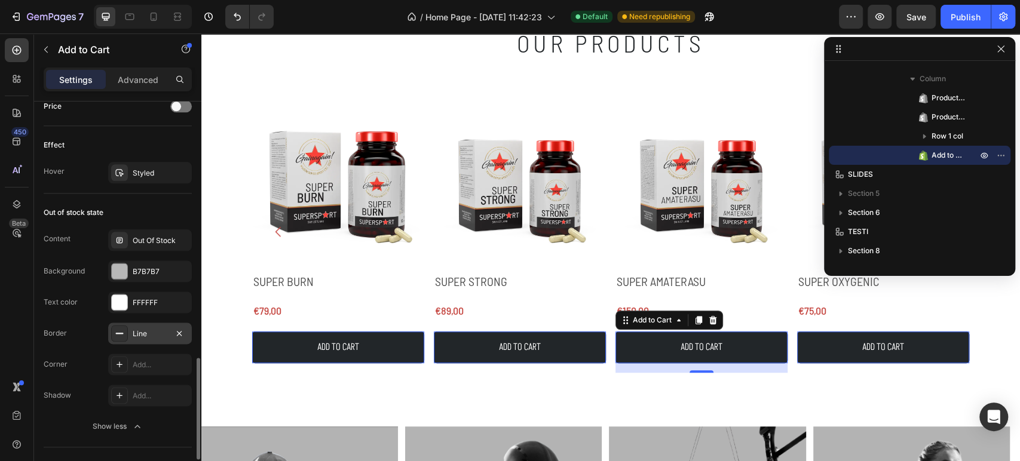
click at [152, 332] on div "Line" at bounding box center [150, 334] width 35 height 11
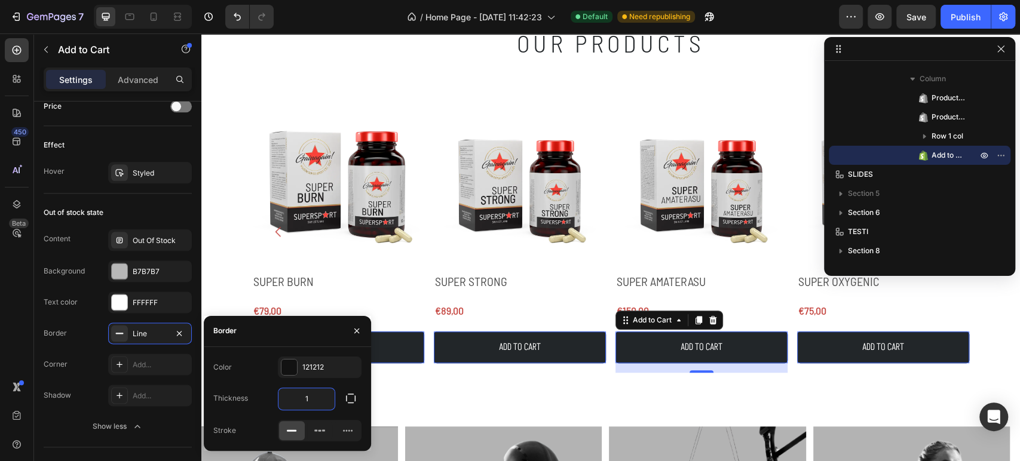
click at [296, 397] on input "1" at bounding box center [307, 399] width 56 height 22
click at [284, 341] on div "Border" at bounding box center [287, 331] width 167 height 31
click at [317, 402] on input "5" at bounding box center [307, 399] width 56 height 22
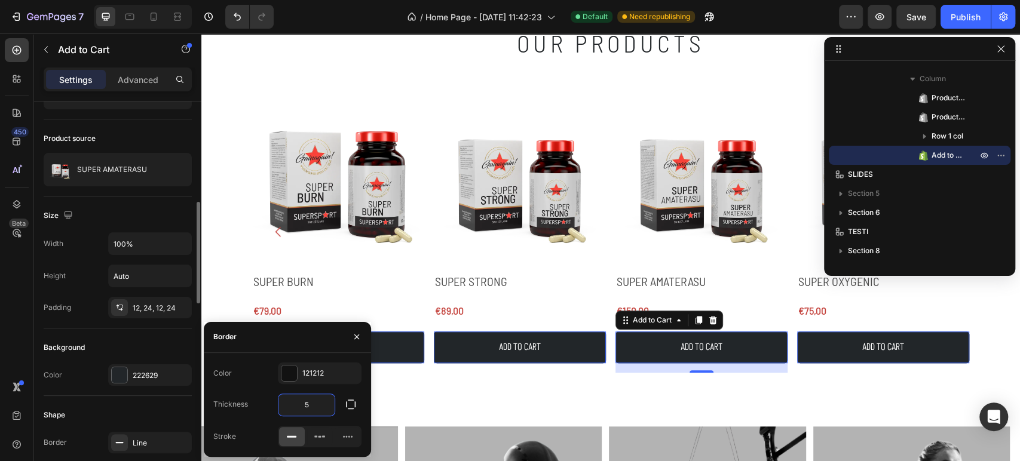
scroll to position [133, 0]
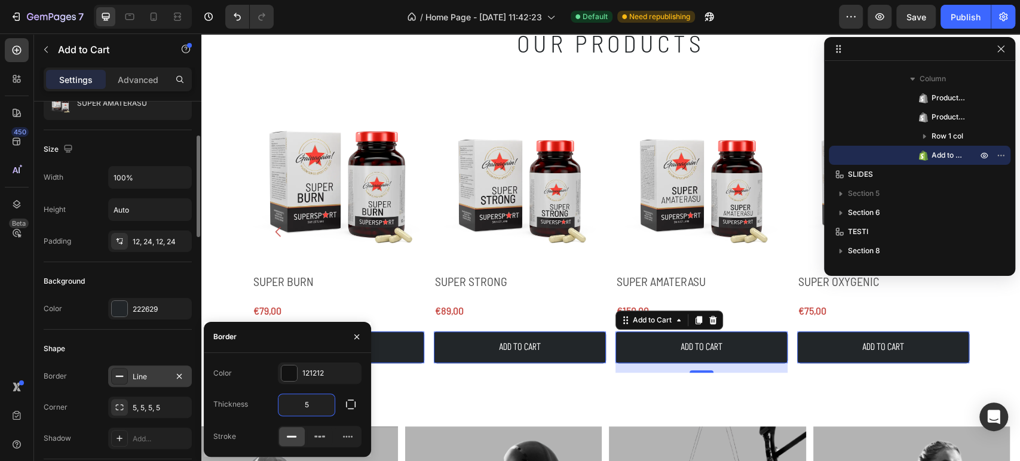
click at [147, 372] on div "Line" at bounding box center [150, 377] width 35 height 11
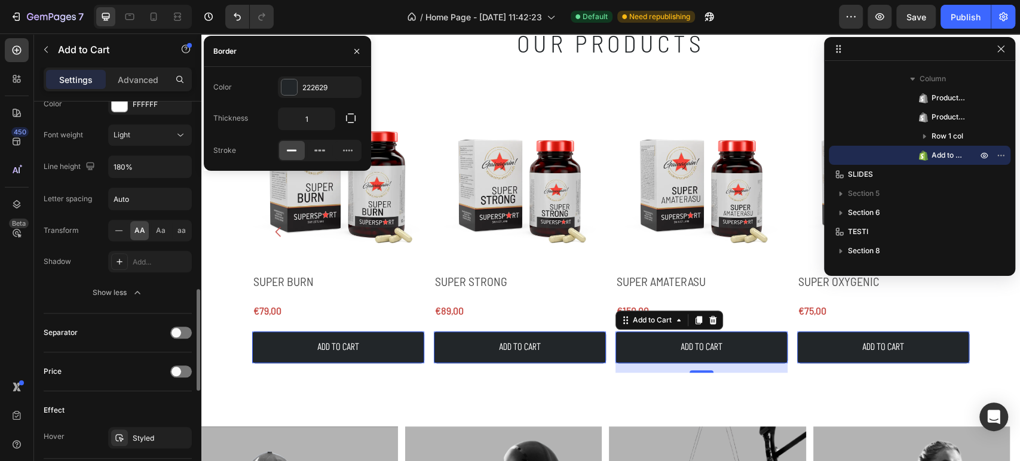
scroll to position [996, 0]
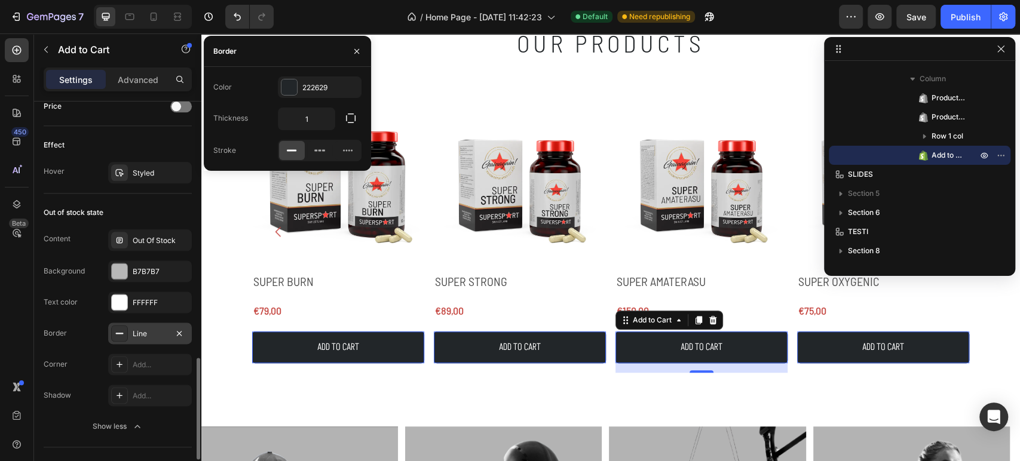
click at [153, 335] on div "Line" at bounding box center [150, 334] width 35 height 11
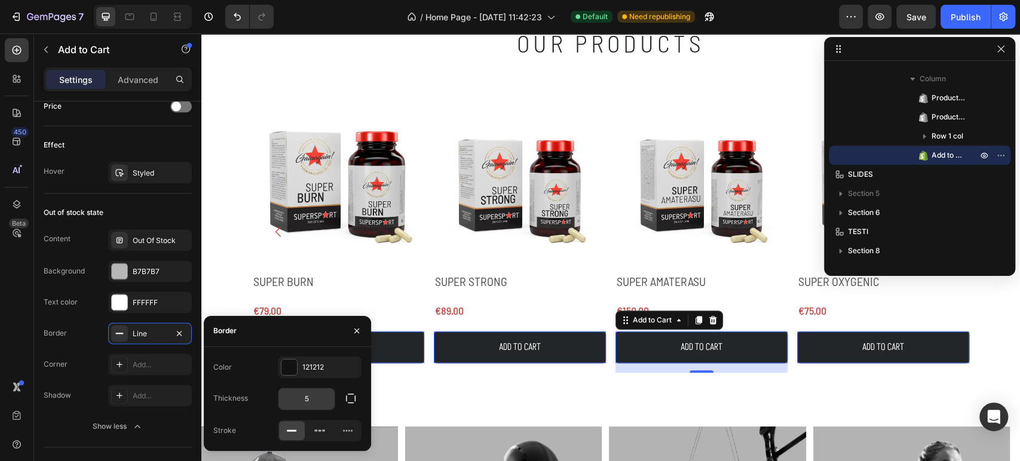
click at [311, 400] on input "5" at bounding box center [307, 399] width 56 height 22
type input "1"
click at [140, 362] on div "Add..." at bounding box center [161, 365] width 56 height 11
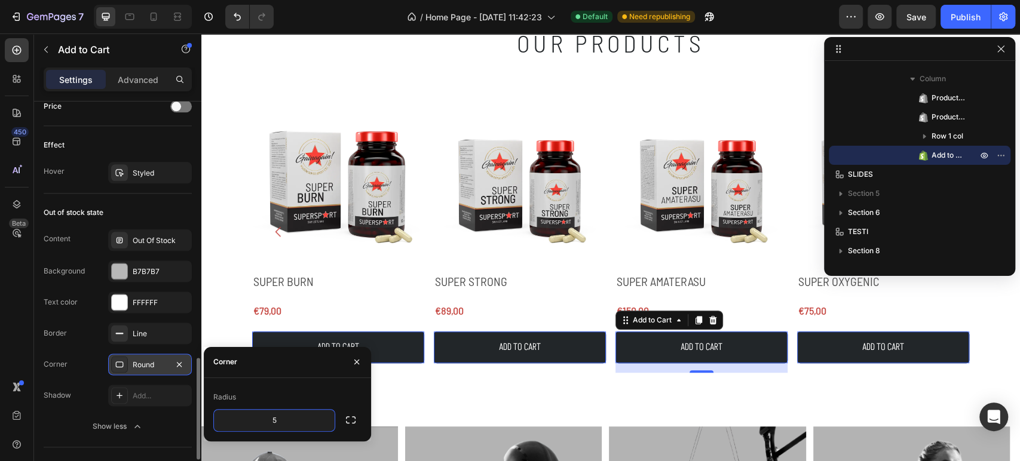
type input "5"
click at [293, 400] on div "Radius" at bounding box center [287, 397] width 148 height 19
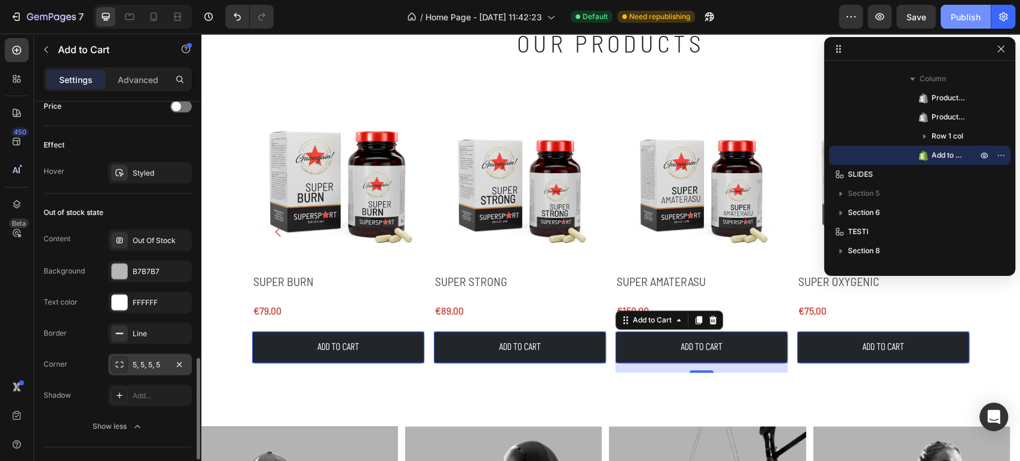
click at [975, 17] on div "Publish" at bounding box center [966, 17] width 30 height 13
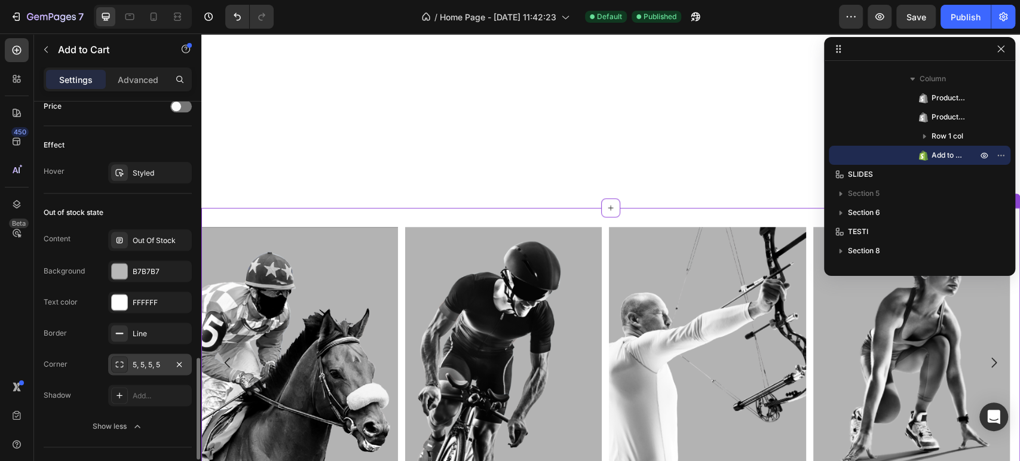
scroll to position [901, 0]
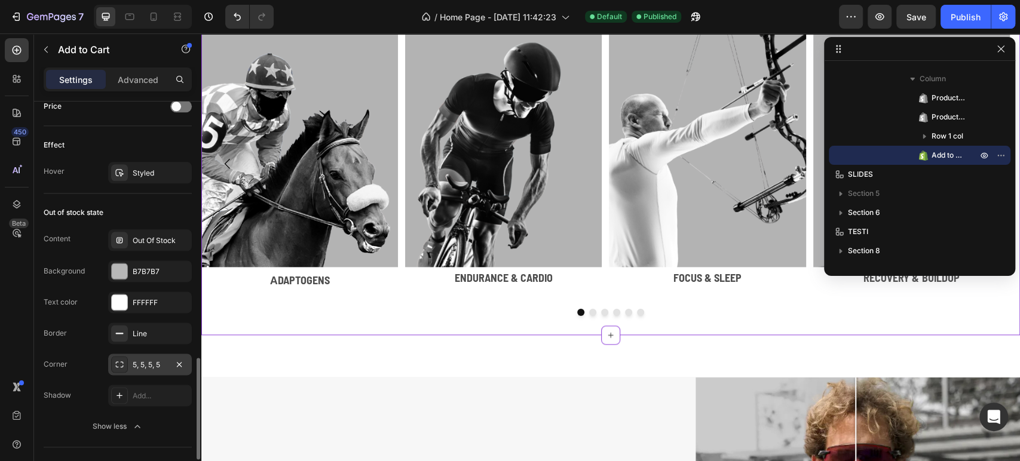
click at [479, 282] on p "Endurance & Cardio" at bounding box center [503, 277] width 194 height 19
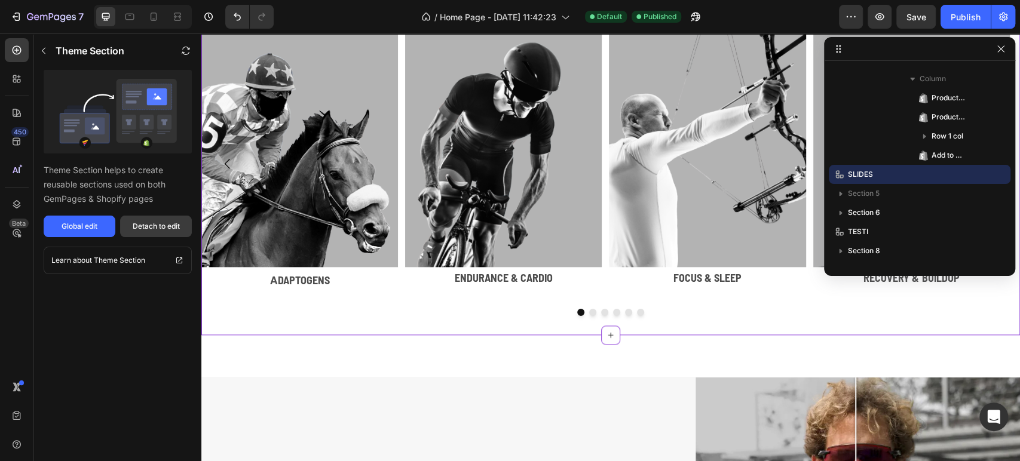
click at [157, 229] on div "Detach to edit" at bounding box center [156, 226] width 47 height 11
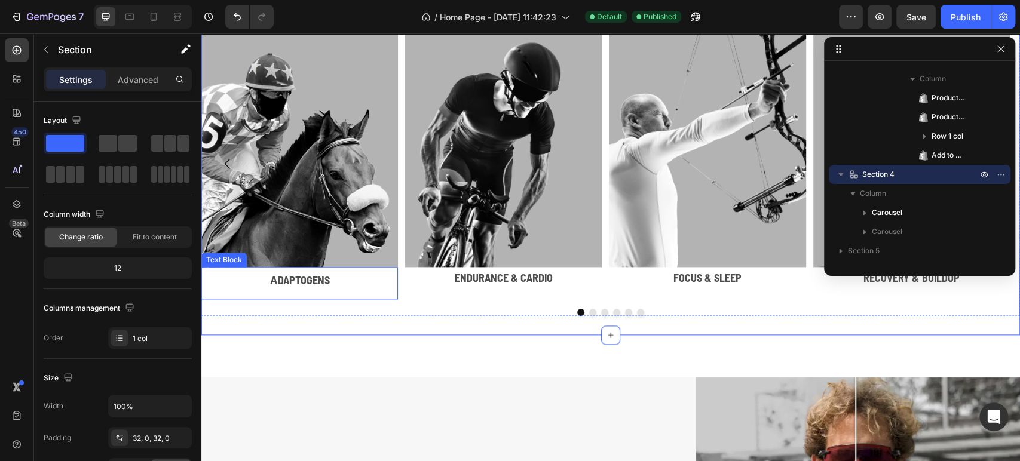
click at [280, 276] on p "Аdaptogens" at bounding box center [299, 280] width 177 height 19
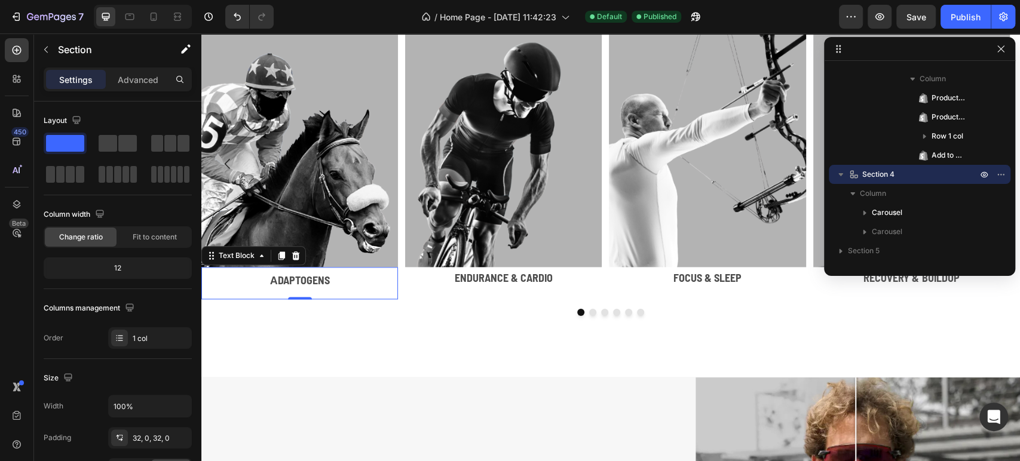
scroll to position [322, 0]
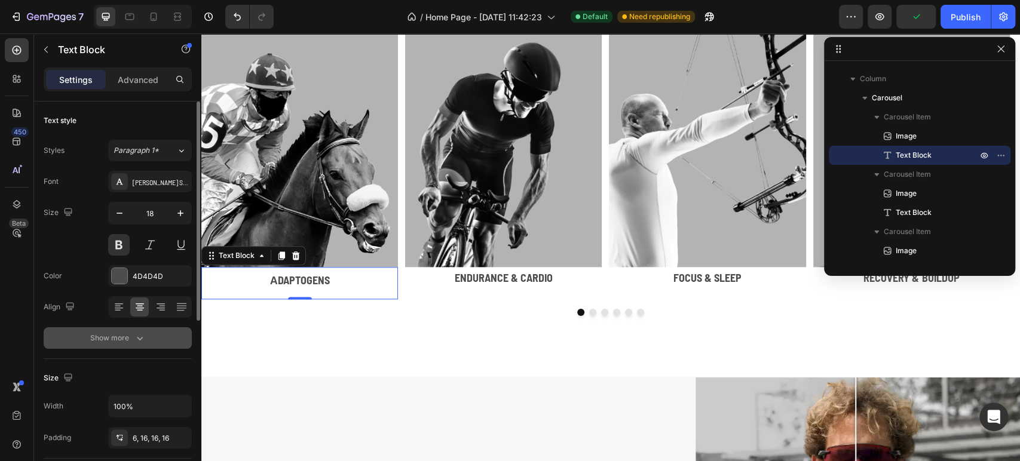
click at [139, 343] on icon "button" at bounding box center [140, 338] width 12 height 12
click at [145, 339] on div "Normal" at bounding box center [144, 338] width 61 height 11
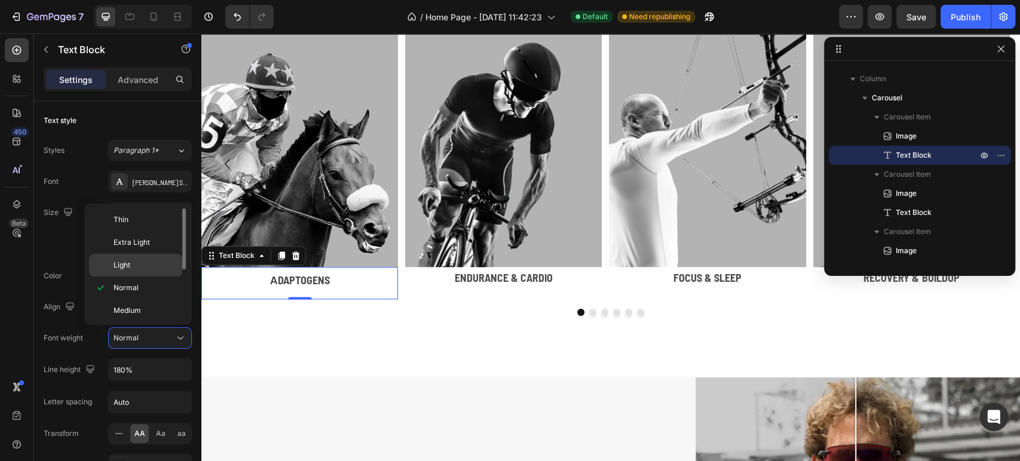
click at [124, 255] on div "Light" at bounding box center [135, 265] width 93 height 23
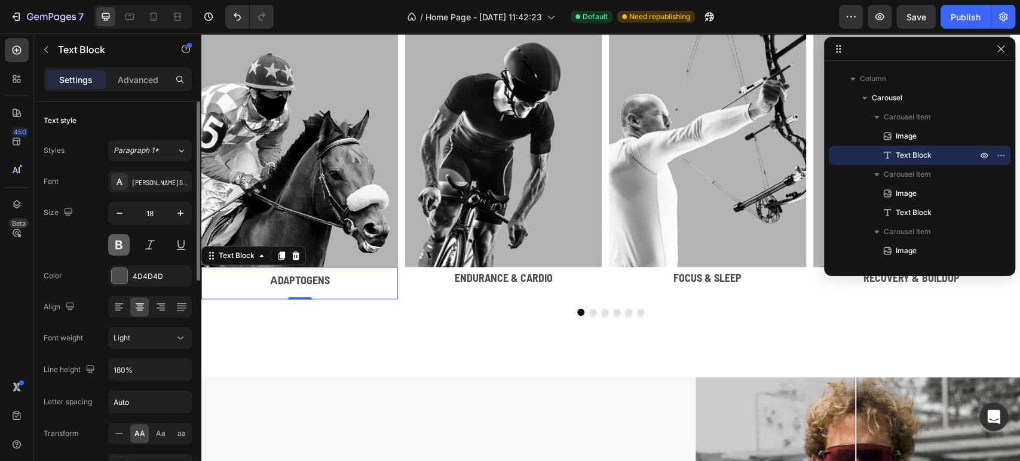
click at [119, 243] on button at bounding box center [119, 245] width 22 height 22
click at [449, 282] on p "Endurance & Cardio" at bounding box center [503, 277] width 194 height 19
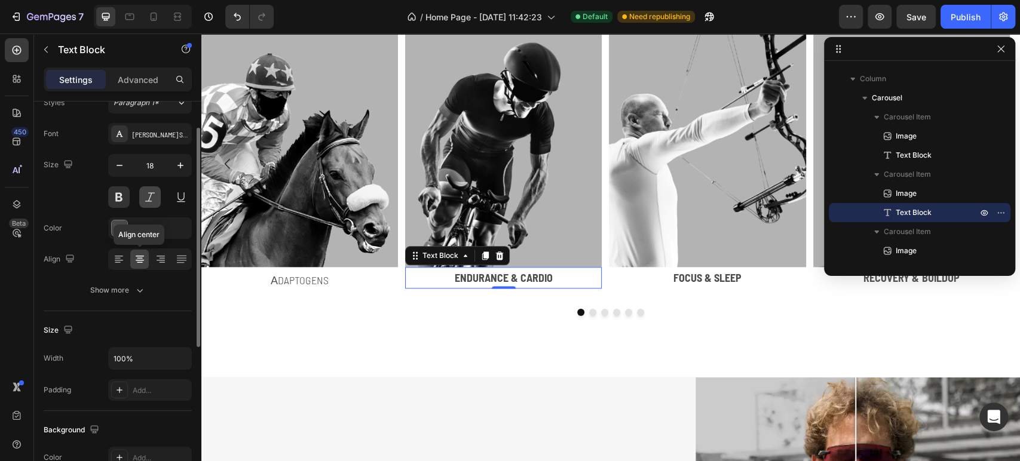
scroll to position [0, 0]
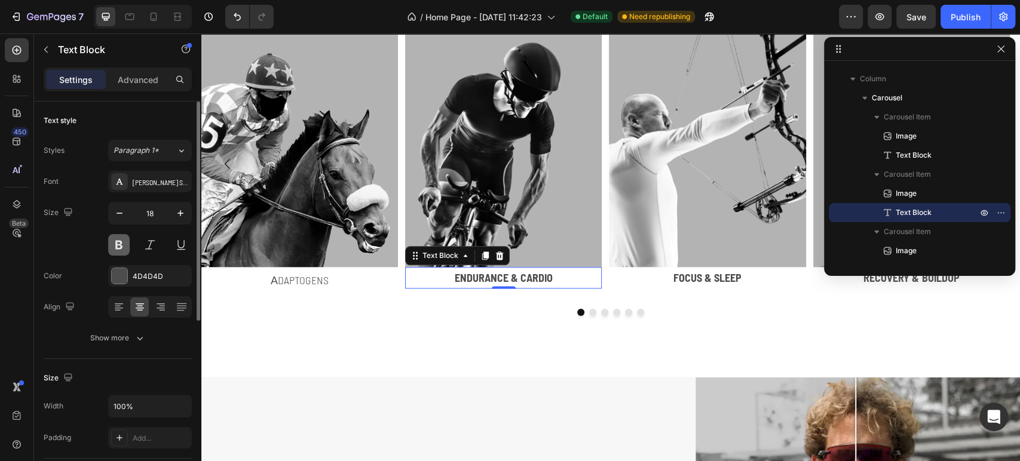
click at [121, 247] on button at bounding box center [119, 245] width 22 height 22
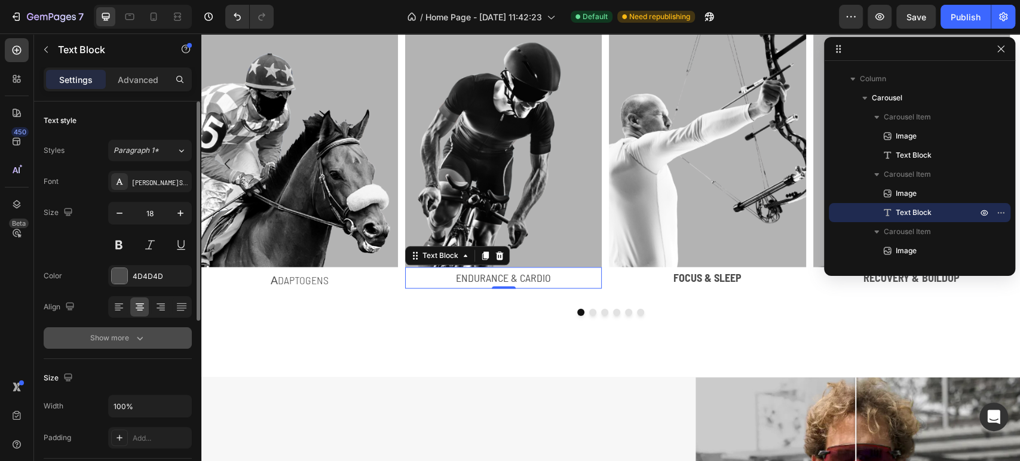
click at [114, 338] on div "Show more" at bounding box center [118, 338] width 56 height 12
click at [157, 333] on div "Normal" at bounding box center [144, 338] width 61 height 11
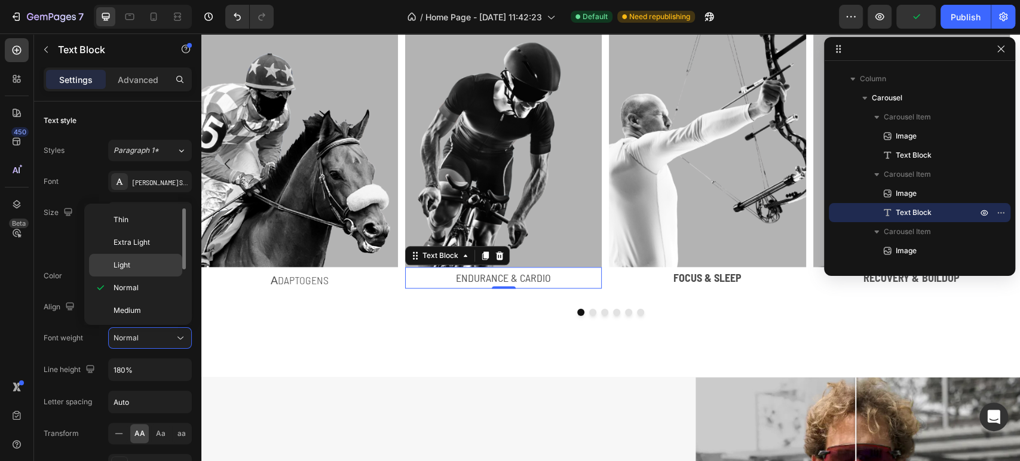
click at [140, 258] on div "Light" at bounding box center [135, 265] width 93 height 23
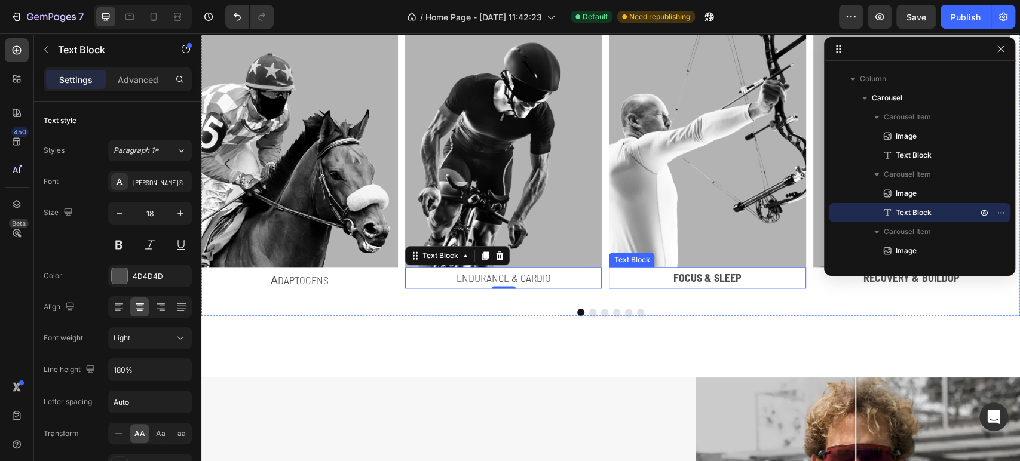
click at [692, 284] on p "Focus & Sleep" at bounding box center [707, 277] width 194 height 19
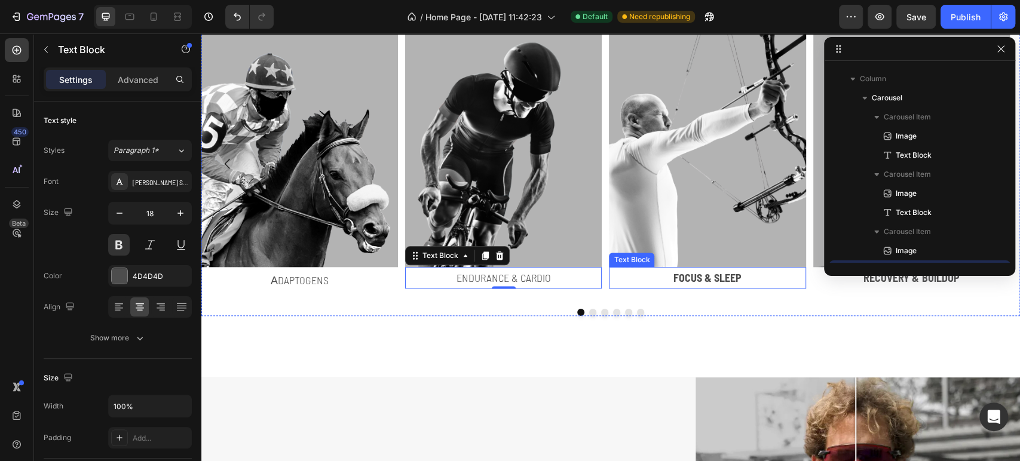
scroll to position [436, 0]
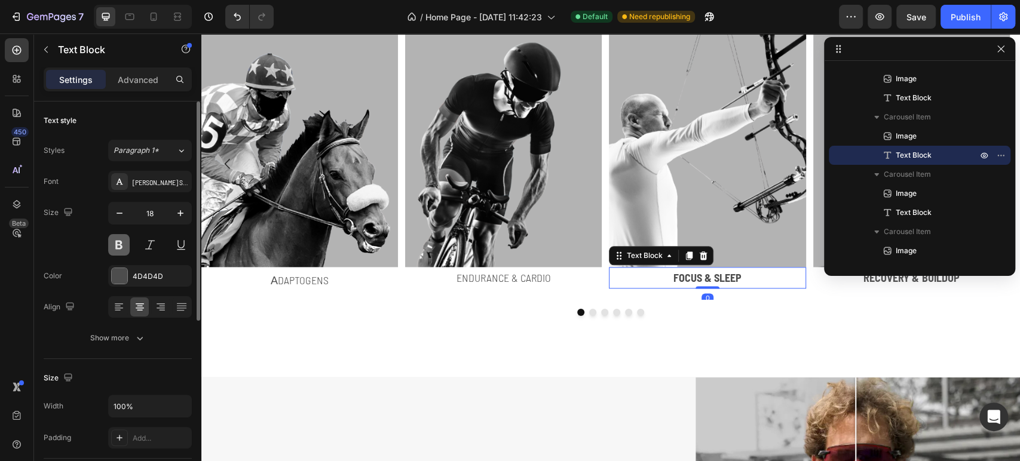
click at [114, 250] on button at bounding box center [119, 245] width 22 height 22
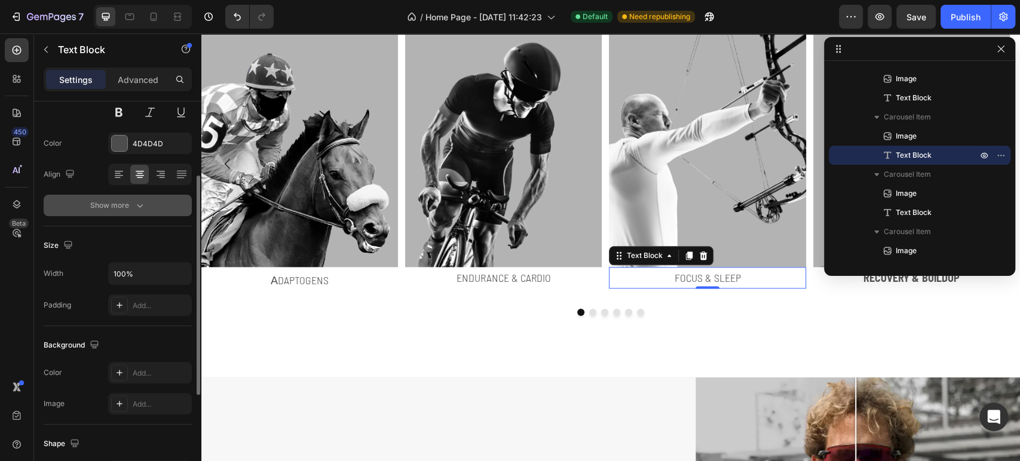
click at [126, 212] on button "Show more" at bounding box center [118, 206] width 148 height 22
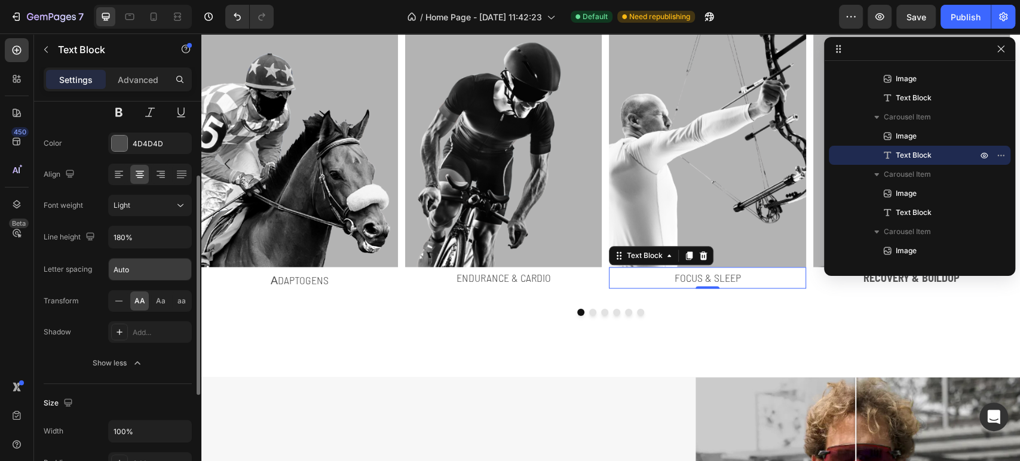
click at [133, 267] on input "Auto" at bounding box center [150, 270] width 82 height 22
click at [861, 283] on p "Recovery & Buildup" at bounding box center [912, 277] width 194 height 19
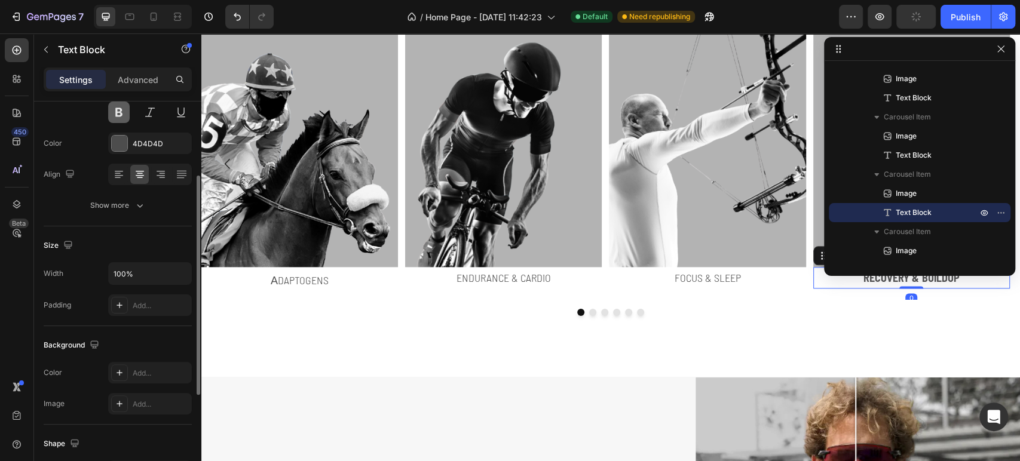
click at [115, 114] on button at bounding box center [119, 113] width 22 height 22
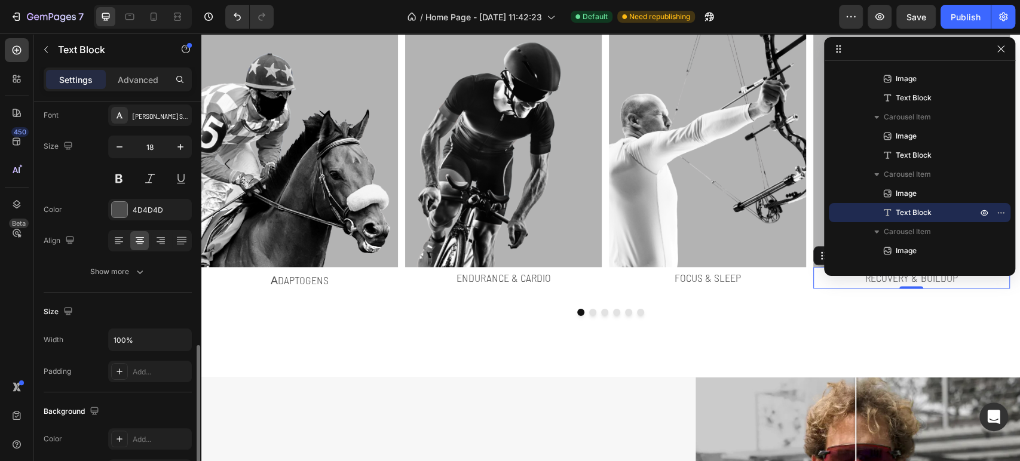
scroll to position [199, 0]
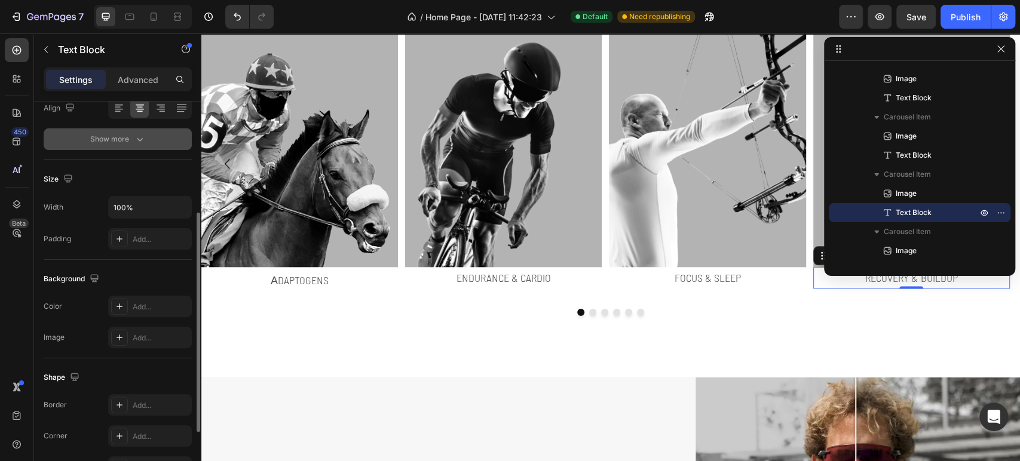
click at [136, 137] on icon "button" at bounding box center [140, 139] width 12 height 12
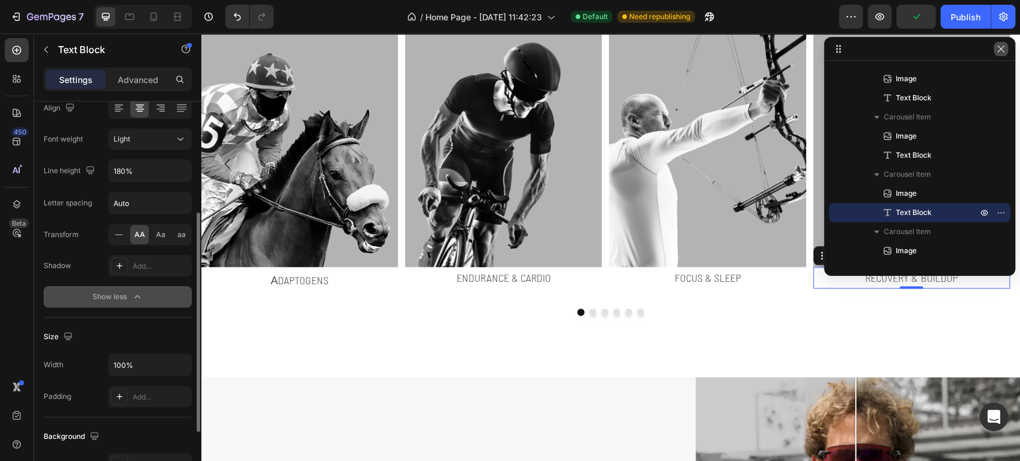
click at [1005, 53] on icon "button" at bounding box center [1001, 49] width 10 height 10
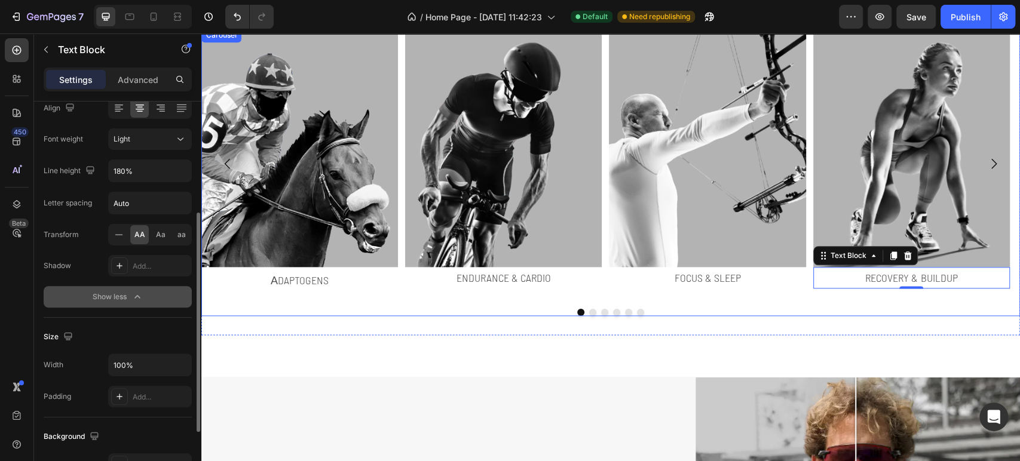
click at [590, 313] on button "Dot" at bounding box center [592, 312] width 7 height 7
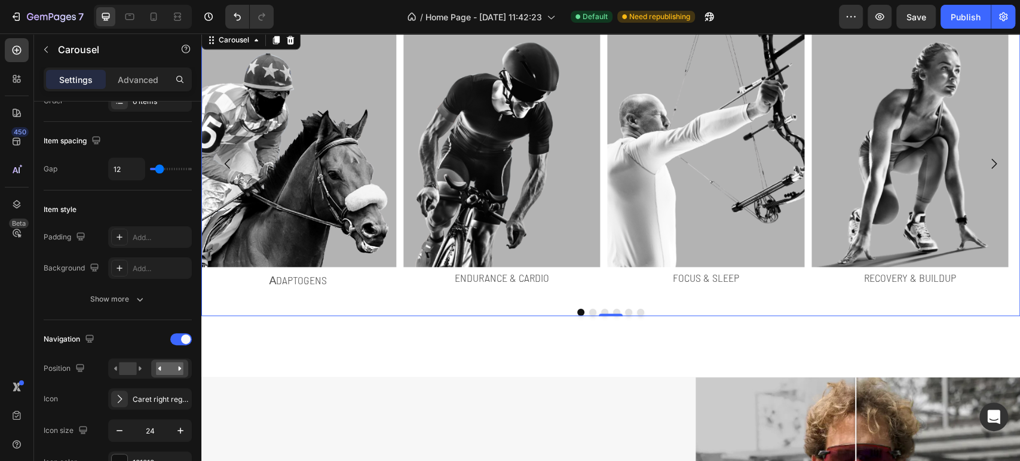
scroll to position [0, 0]
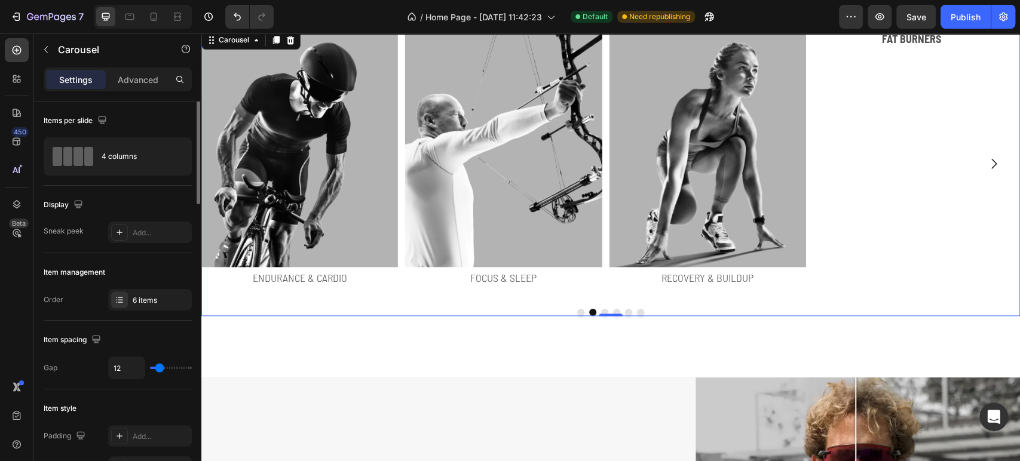
click at [601, 310] on button "Dot" at bounding box center [604, 312] width 7 height 7
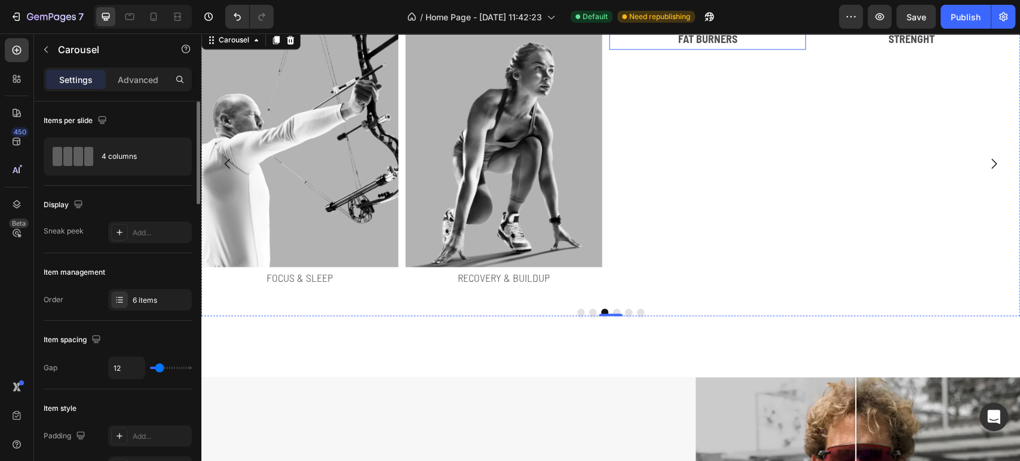
click at [665, 48] on p "Fat Burners" at bounding box center [707, 38] width 194 height 19
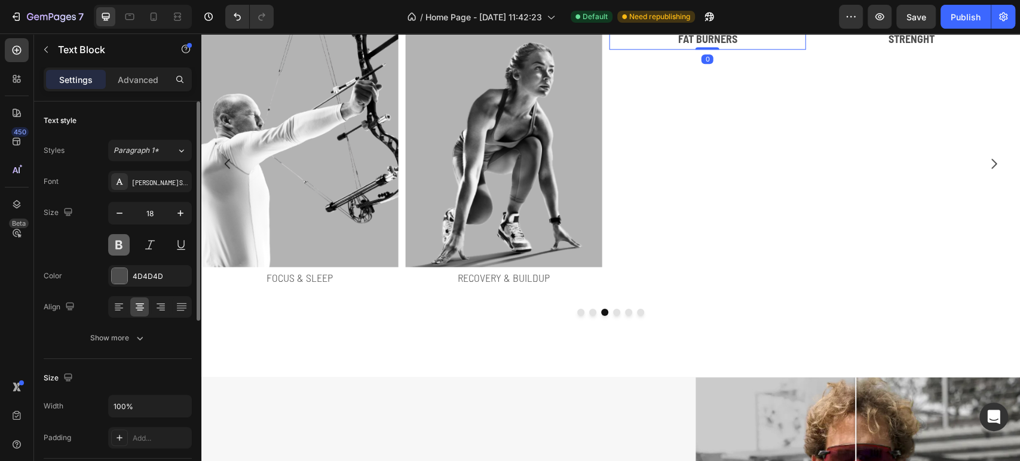
click at [125, 241] on button at bounding box center [119, 245] width 22 height 22
click at [118, 338] on div "Show more" at bounding box center [118, 338] width 56 height 12
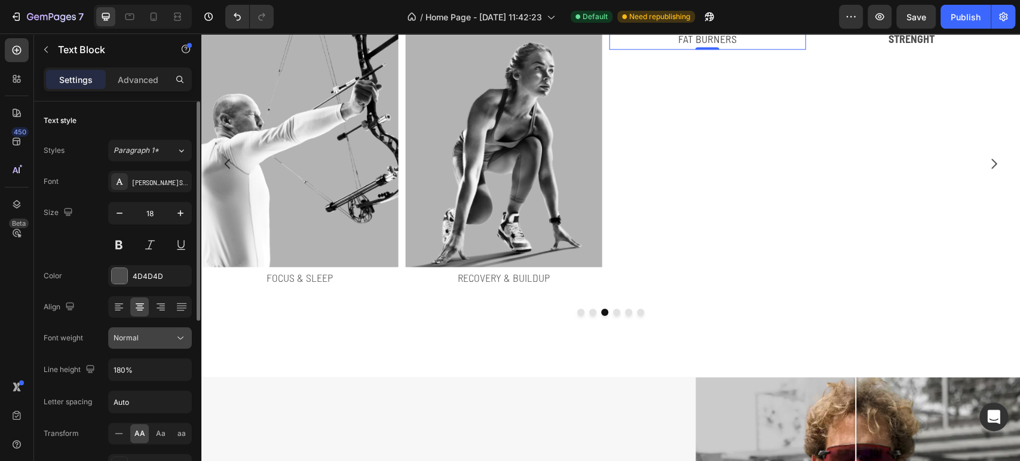
click at [143, 341] on div "Normal" at bounding box center [144, 338] width 61 height 11
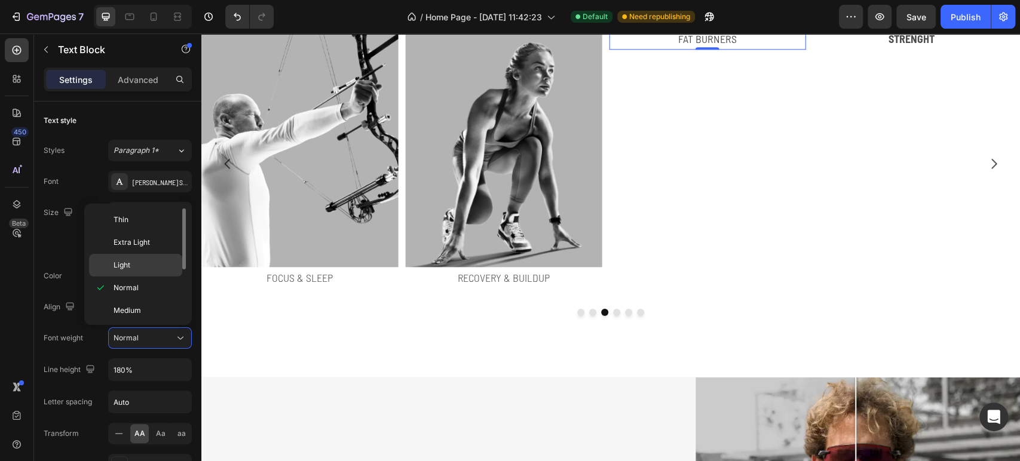
click at [143, 255] on div "Light" at bounding box center [135, 265] width 93 height 23
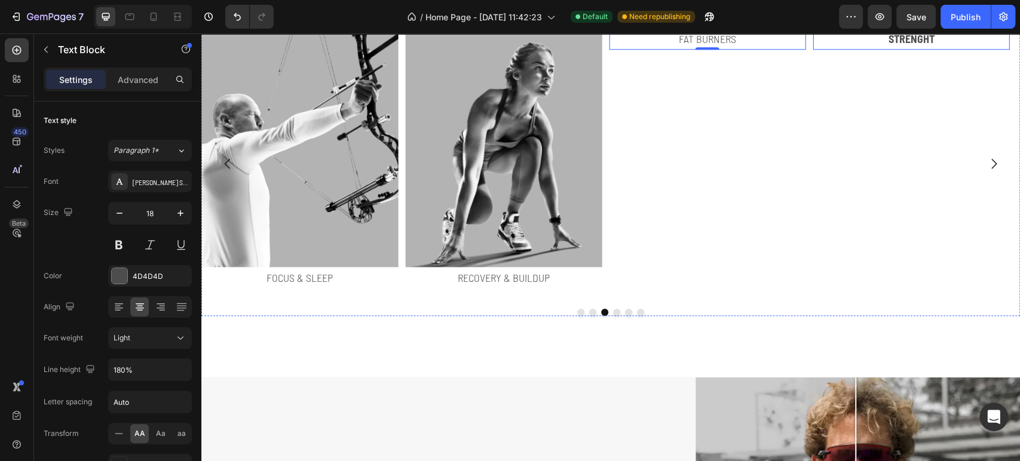
click at [877, 48] on p "strenght" at bounding box center [912, 38] width 194 height 19
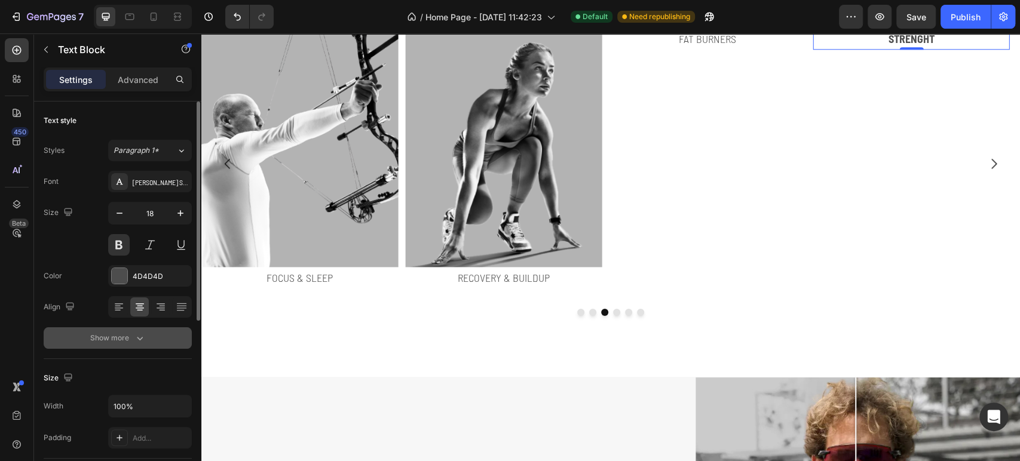
click at [136, 333] on icon "button" at bounding box center [140, 338] width 12 height 12
click at [143, 338] on div "Normal" at bounding box center [144, 338] width 61 height 11
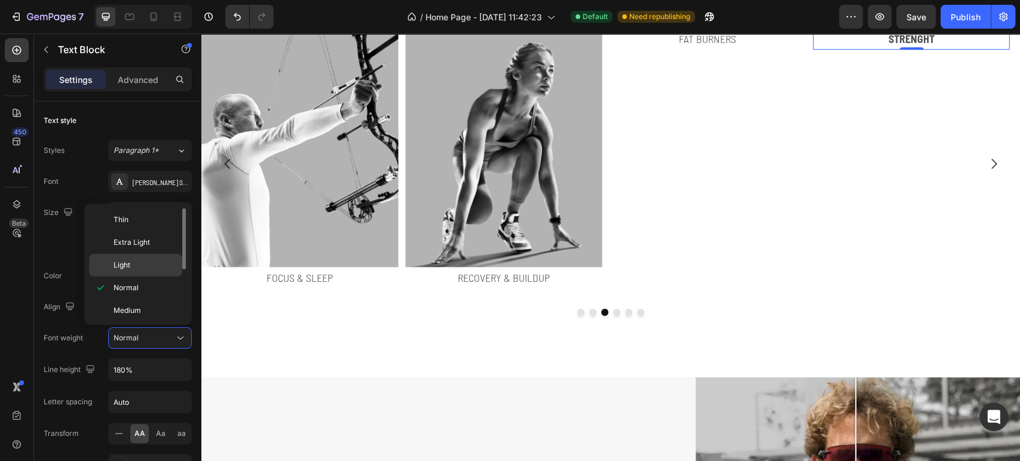
click at [146, 271] on div "Light" at bounding box center [135, 265] width 93 height 23
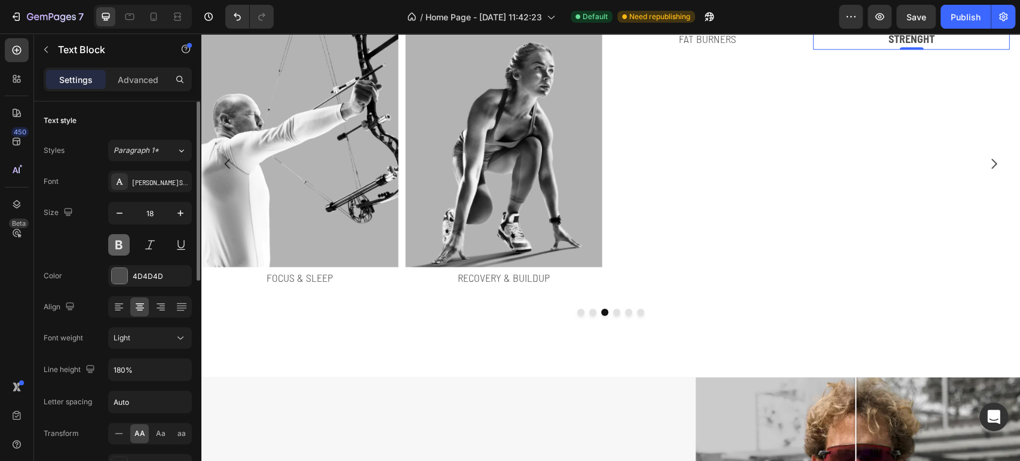
click at [126, 249] on button at bounding box center [119, 245] width 22 height 22
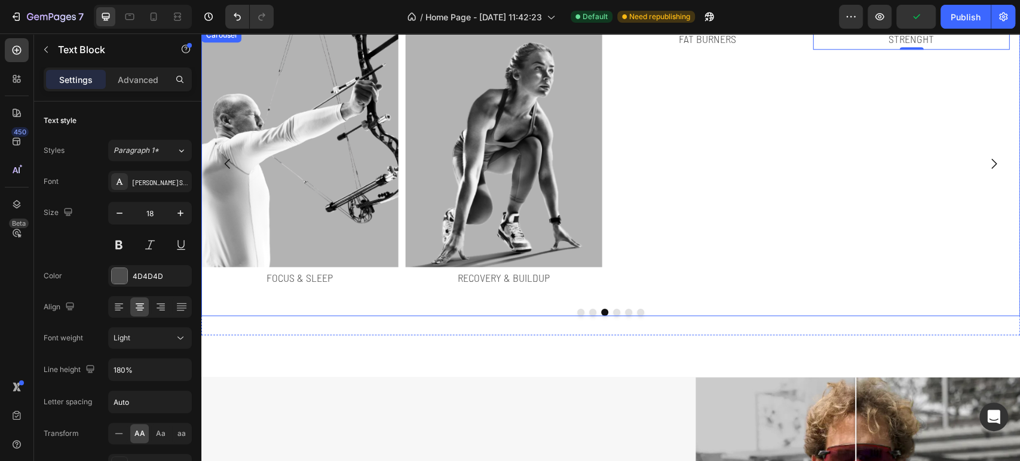
click at [613, 315] on button "Dot" at bounding box center [616, 312] width 7 height 7
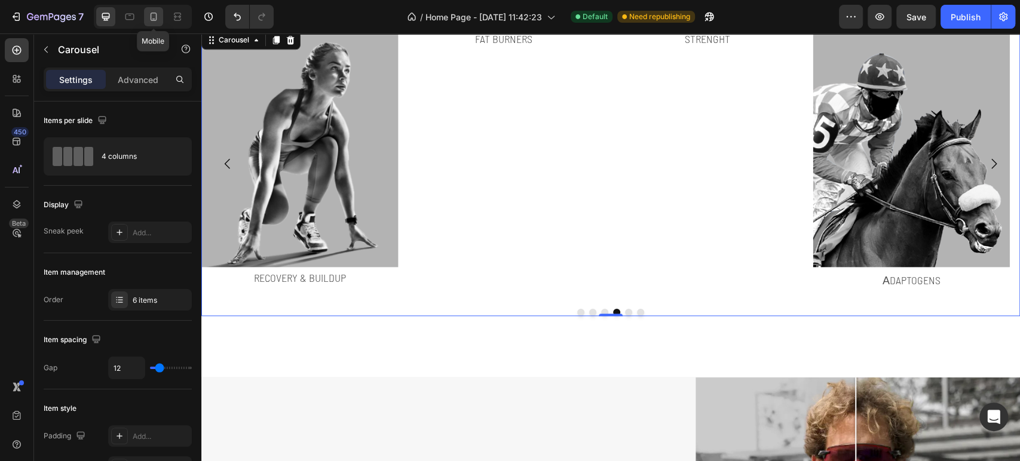
click at [153, 17] on icon at bounding box center [154, 17] width 12 height 12
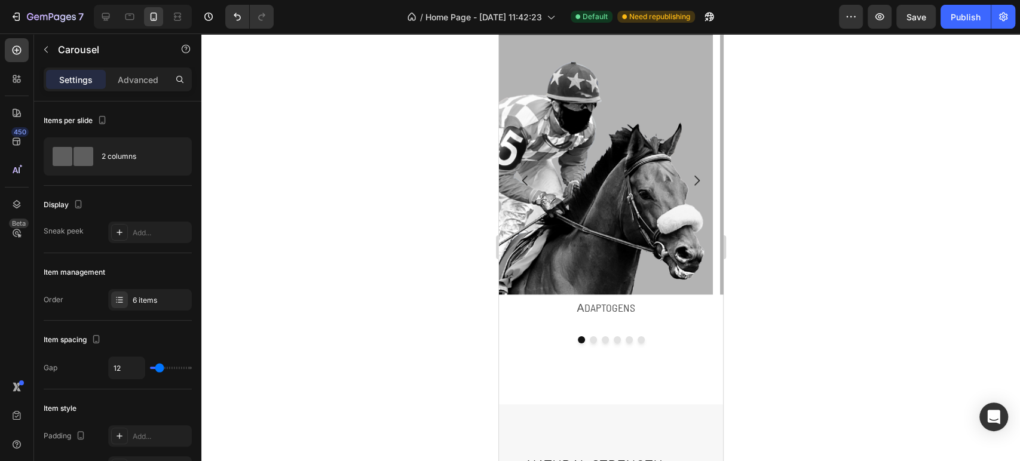
scroll to position [852, 0]
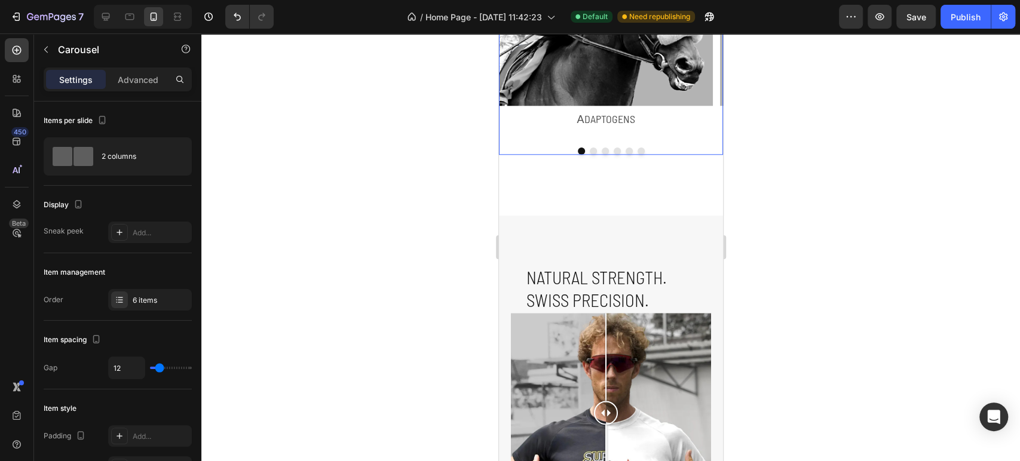
click at [589, 152] on button "Dot" at bounding box center [592, 151] width 7 height 7
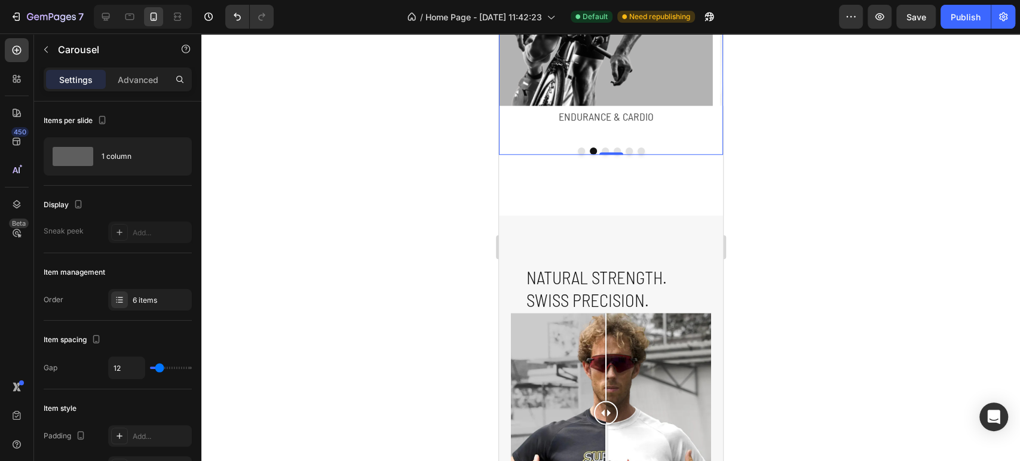
click at [601, 149] on button "Dot" at bounding box center [604, 151] width 7 height 7
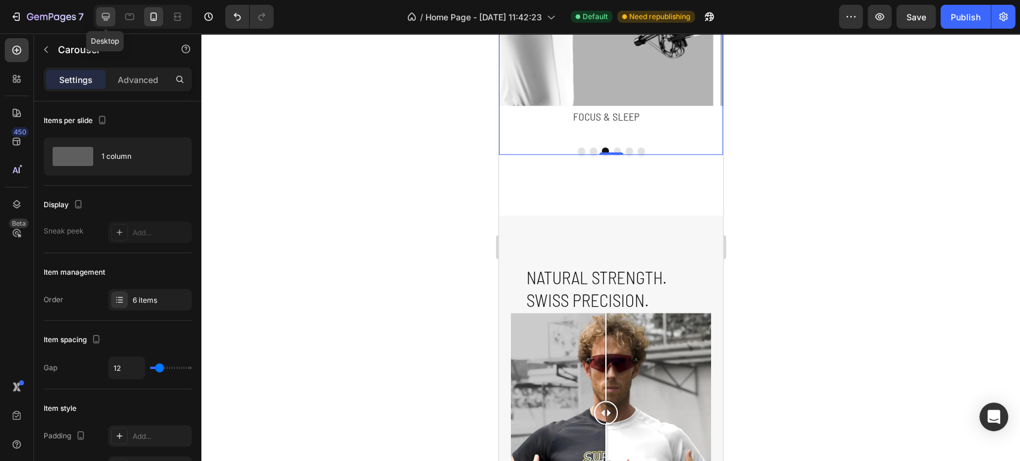
click at [106, 24] on div at bounding box center [105, 16] width 19 height 19
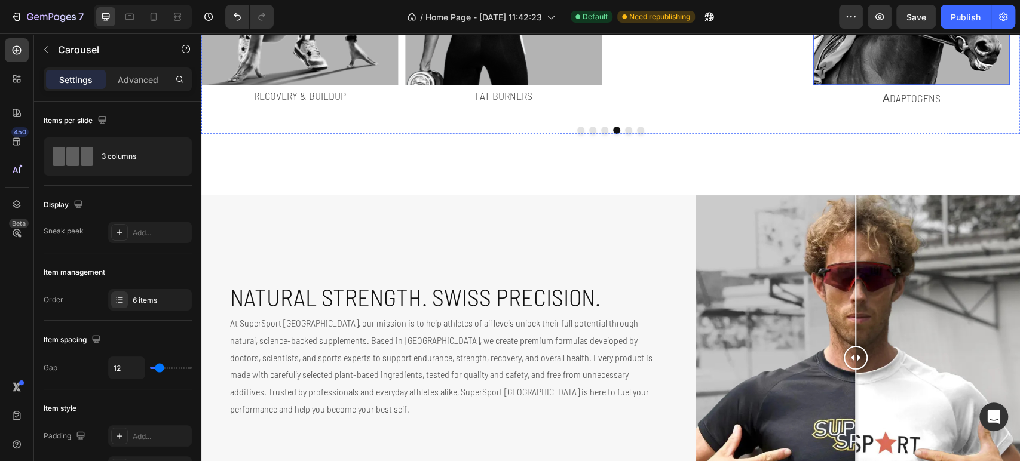
scroll to position [810, 0]
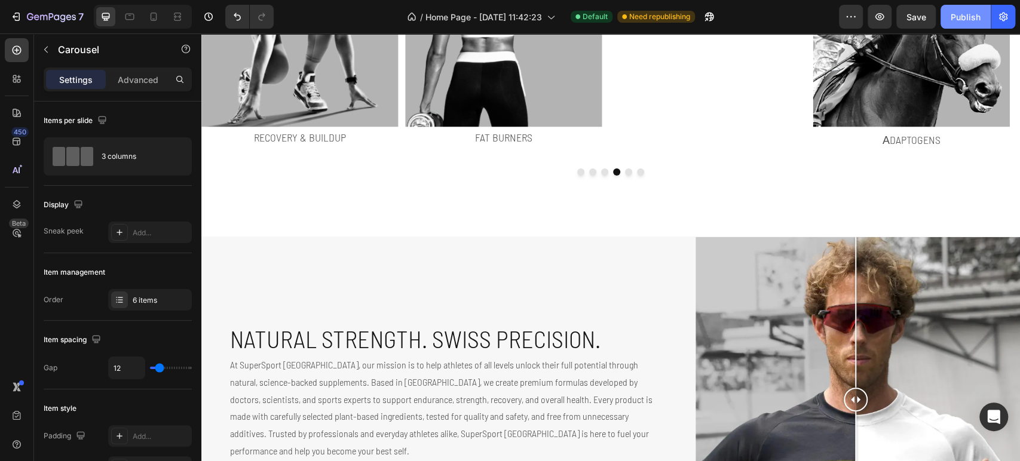
click at [951, 18] on div "Publish" at bounding box center [966, 17] width 30 height 13
click at [580, 344] on h2 "Natural Strength. Swiss Precision." at bounding box center [442, 338] width 427 height 33
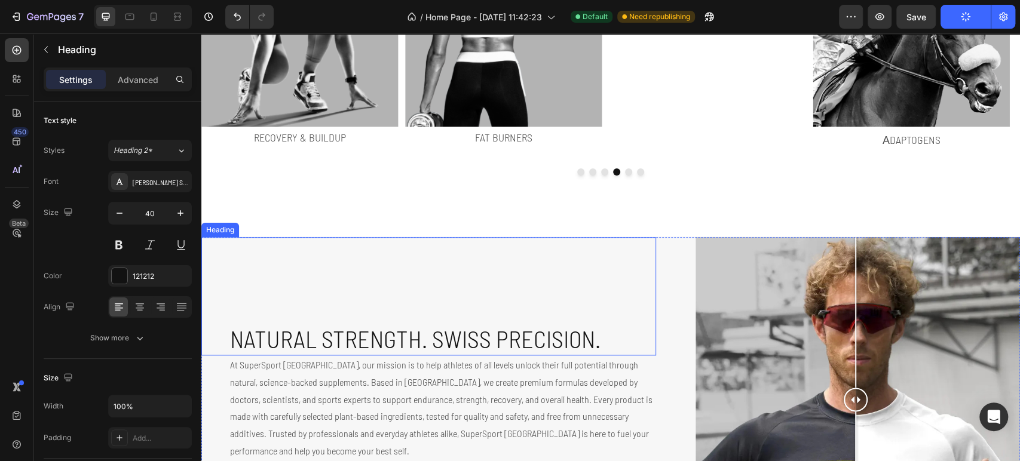
click at [580, 344] on h2 "Natural Strength. Swiss Precision." at bounding box center [442, 338] width 427 height 33
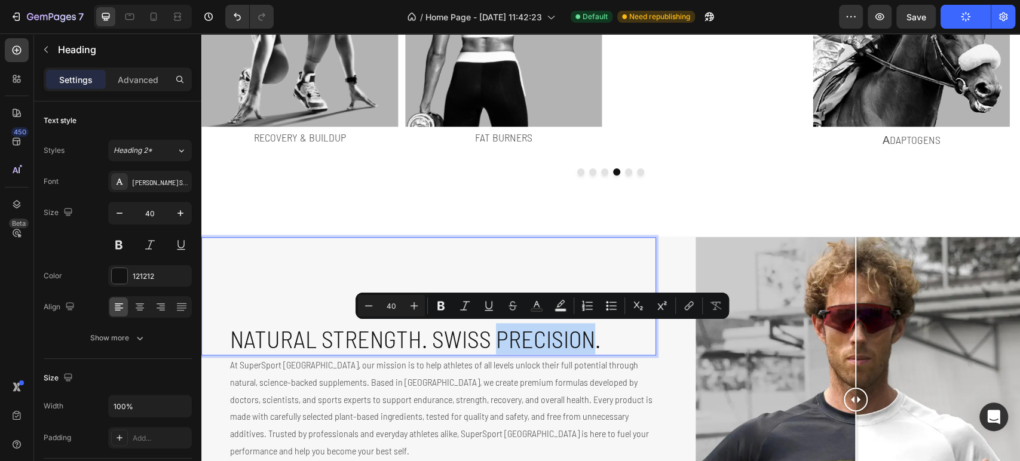
click at [616, 337] on p "Natural Strength. Swiss Precision." at bounding box center [442, 338] width 425 height 31
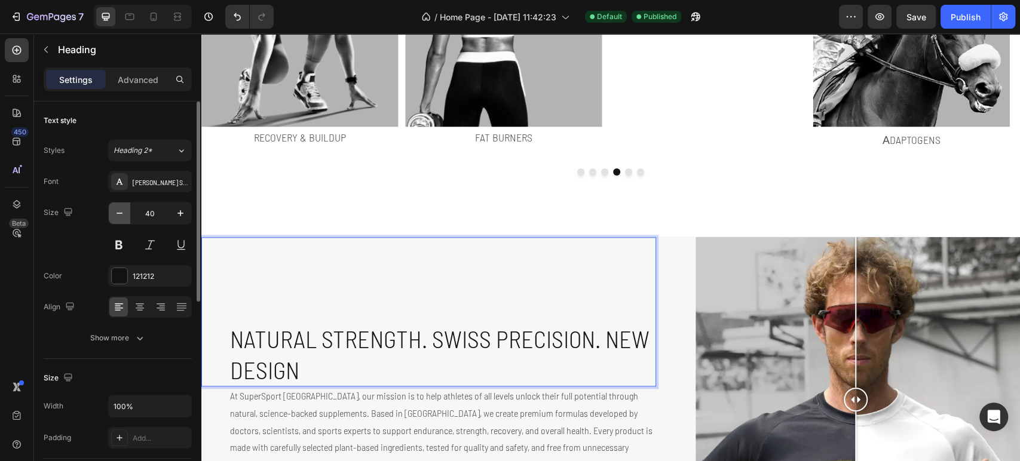
click at [117, 212] on icon "button" at bounding box center [120, 213] width 12 height 12
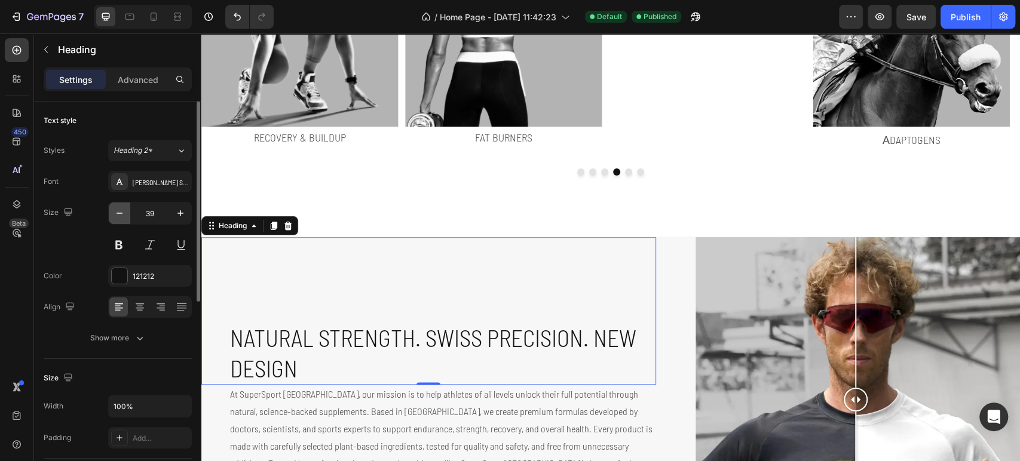
click at [117, 212] on icon "button" at bounding box center [120, 213] width 12 height 12
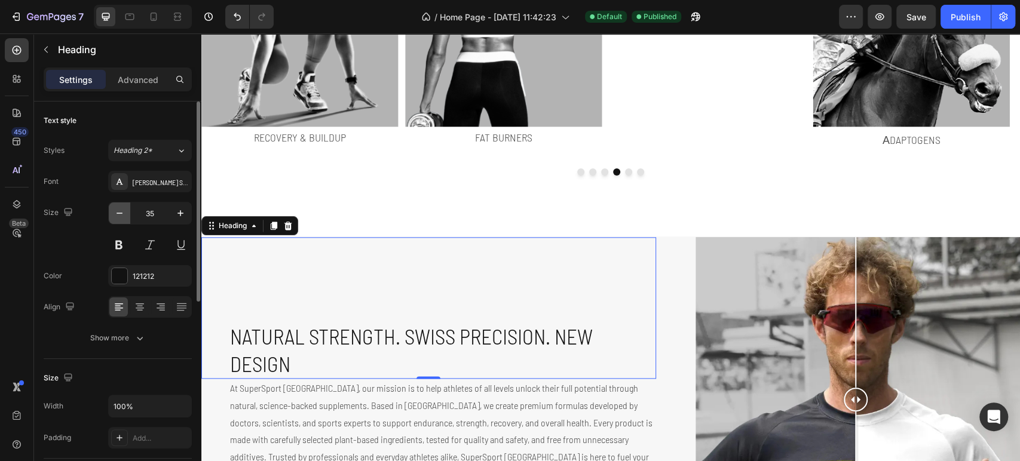
click at [117, 212] on icon "button" at bounding box center [120, 213] width 12 height 12
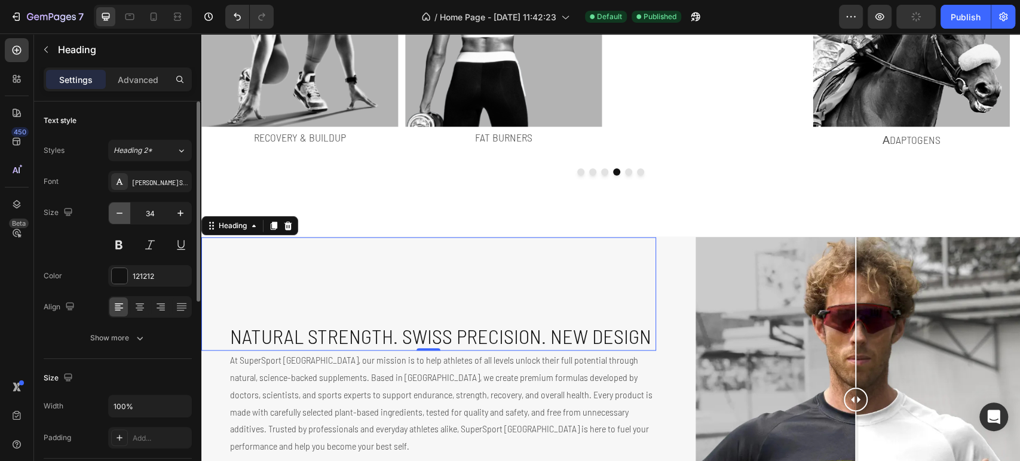
click at [117, 212] on icon "button" at bounding box center [120, 213] width 12 height 12
type input "32"
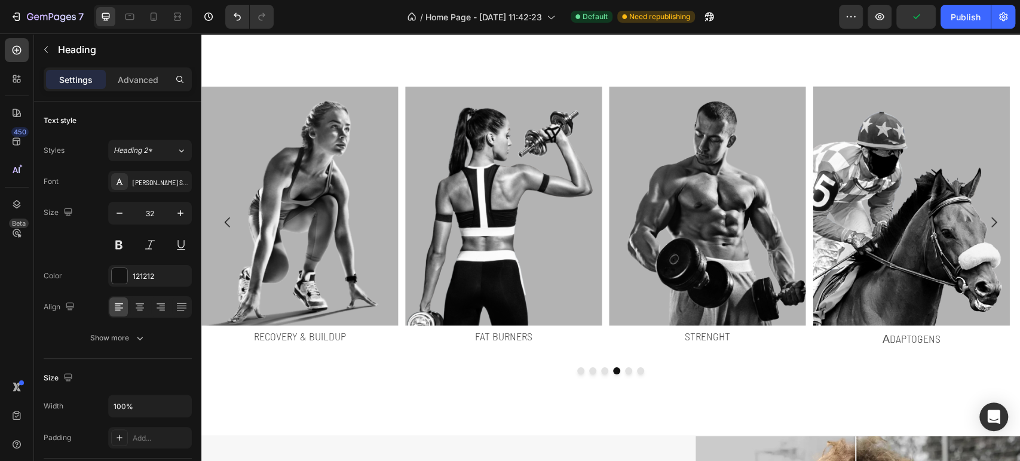
scroll to position [678, 0]
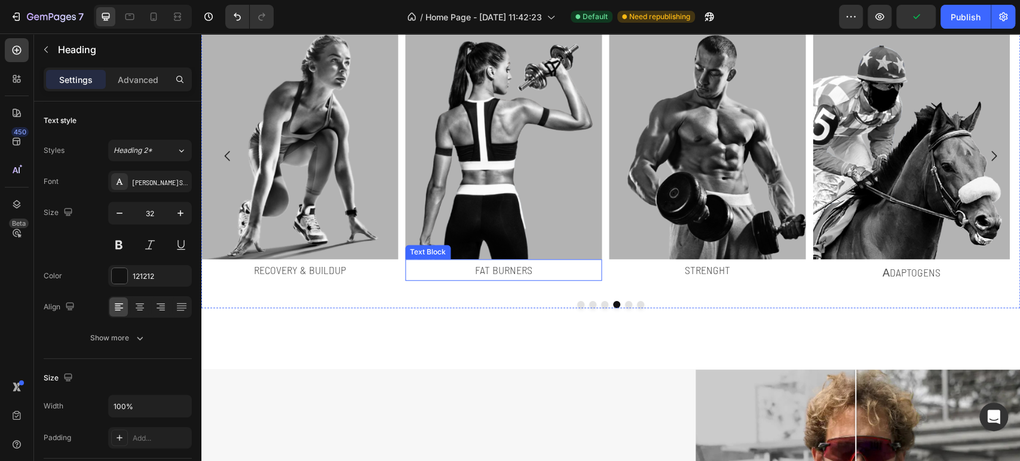
click at [519, 272] on p "Fat Burners" at bounding box center [503, 270] width 194 height 19
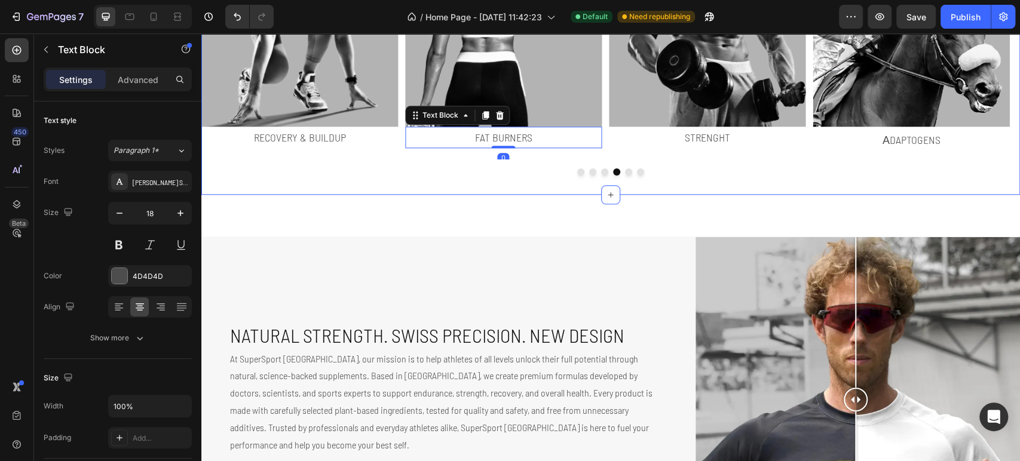
scroll to position [877, 0]
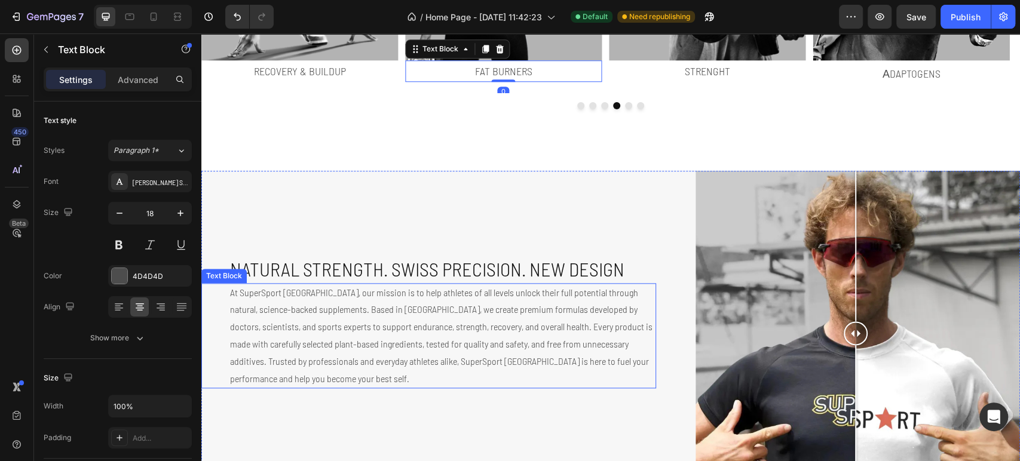
click at [426, 314] on p "At SuperSport [GEOGRAPHIC_DATA], our mission is to help athletes of all levels …" at bounding box center [442, 335] width 425 height 103
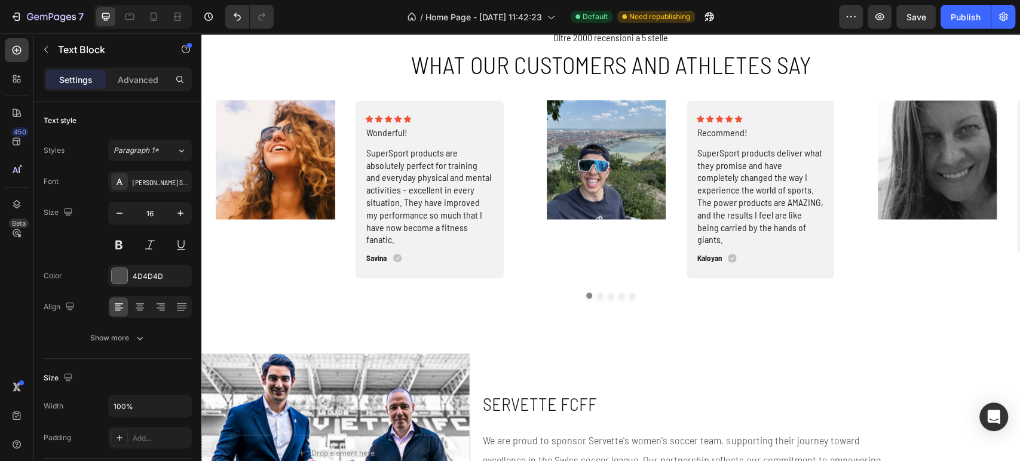
scroll to position [1541, 0]
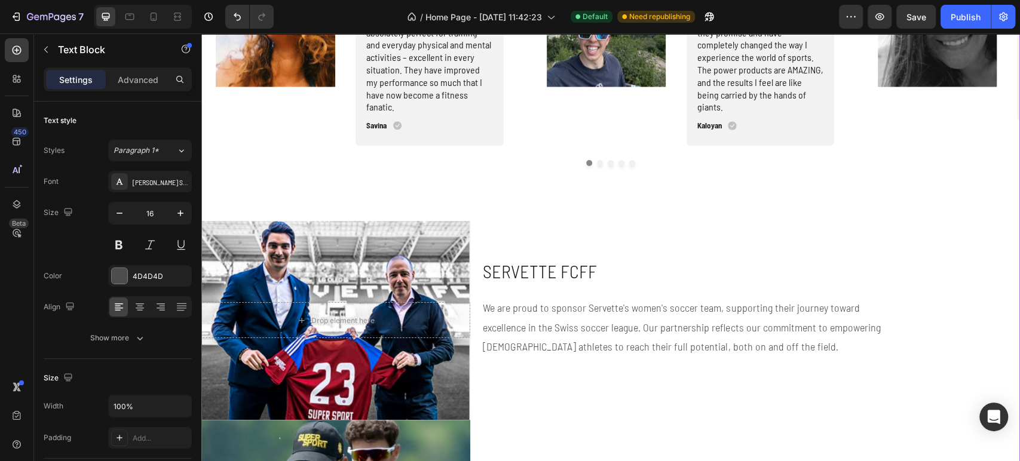
click at [537, 326] on p "We are proud to sponsor Servette's women's soccer team, supporting their journe…" at bounding box center [685, 327] width 404 height 58
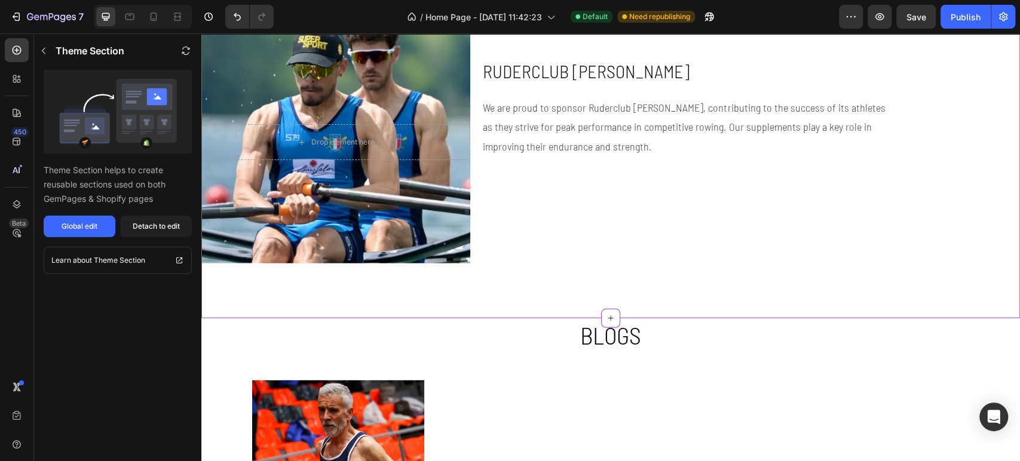
scroll to position [1807, 0]
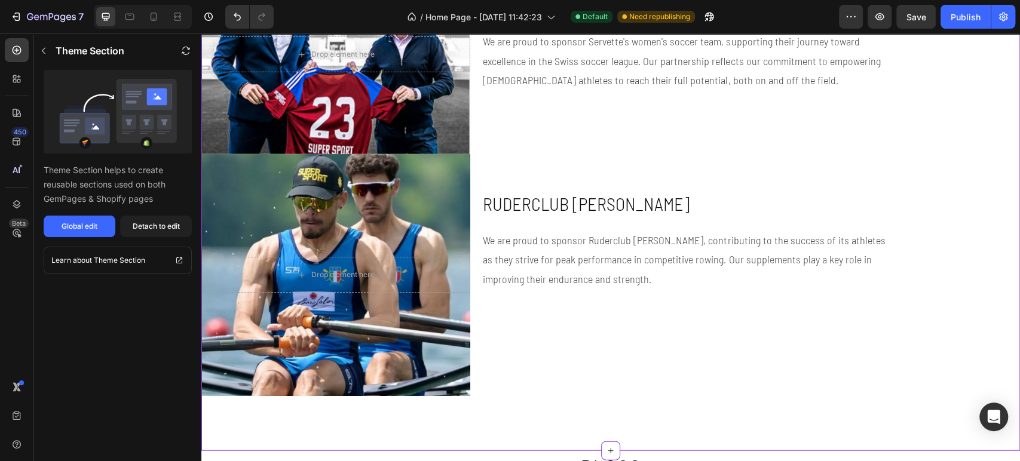
click at [607, 229] on div "We are proud to sponsor Ruderclub Erlenbach, contributing to the success of its…" at bounding box center [685, 259] width 406 height 60
click at [143, 230] on div "Detach to edit" at bounding box center [156, 226] width 47 height 11
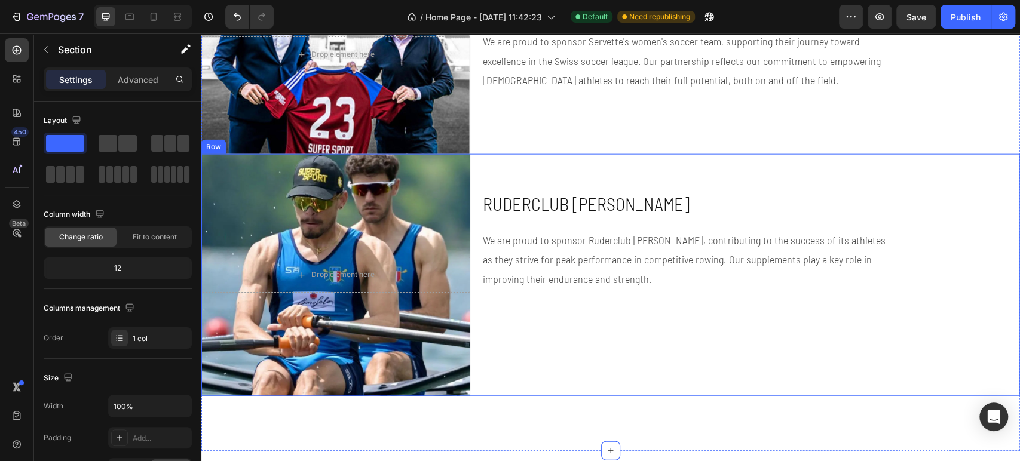
scroll to position [1673, 0]
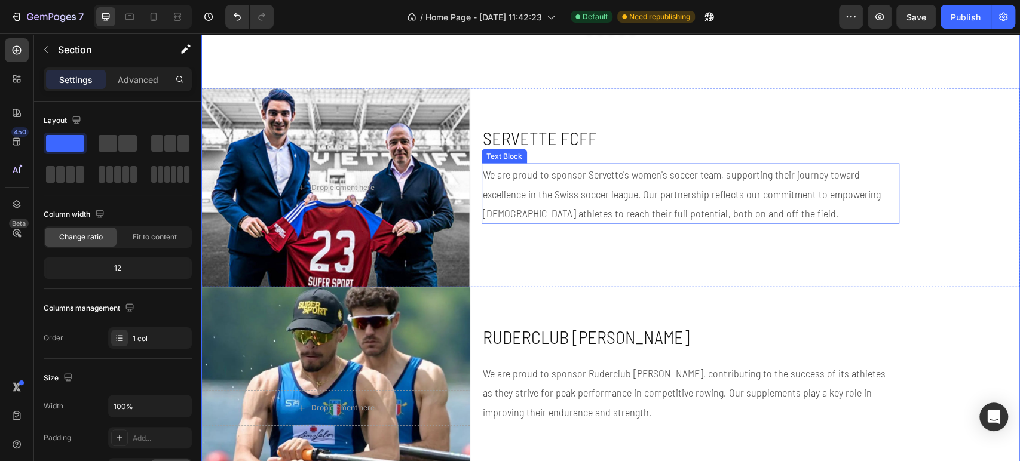
click at [606, 182] on p "We are proud to sponsor Servette's women's soccer team, supporting their journe…" at bounding box center [685, 194] width 404 height 58
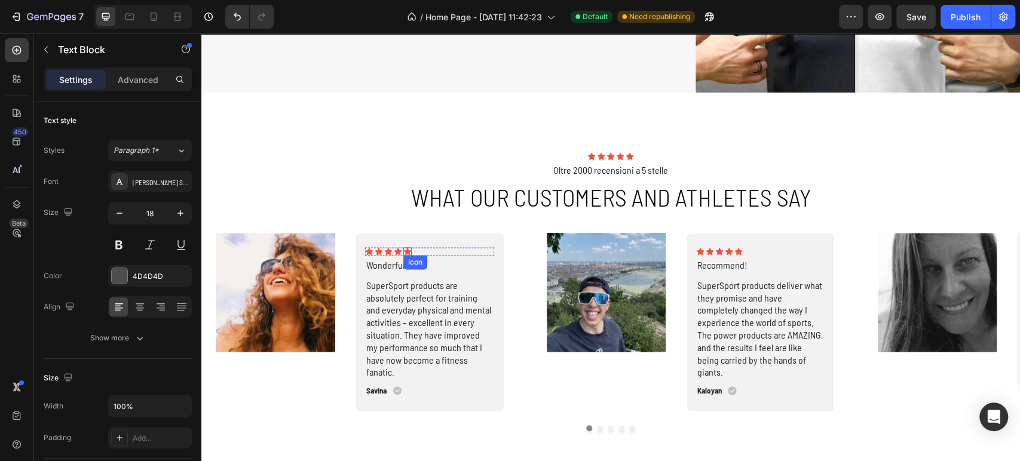
scroll to position [1076, 0]
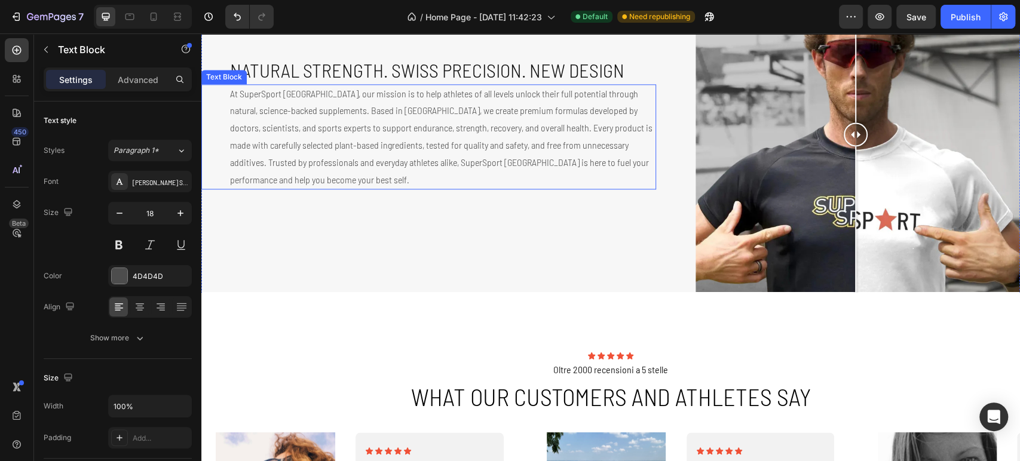
click at [385, 147] on p "At SuperSport [GEOGRAPHIC_DATA], our mission is to help athletes of all levels …" at bounding box center [442, 136] width 425 height 103
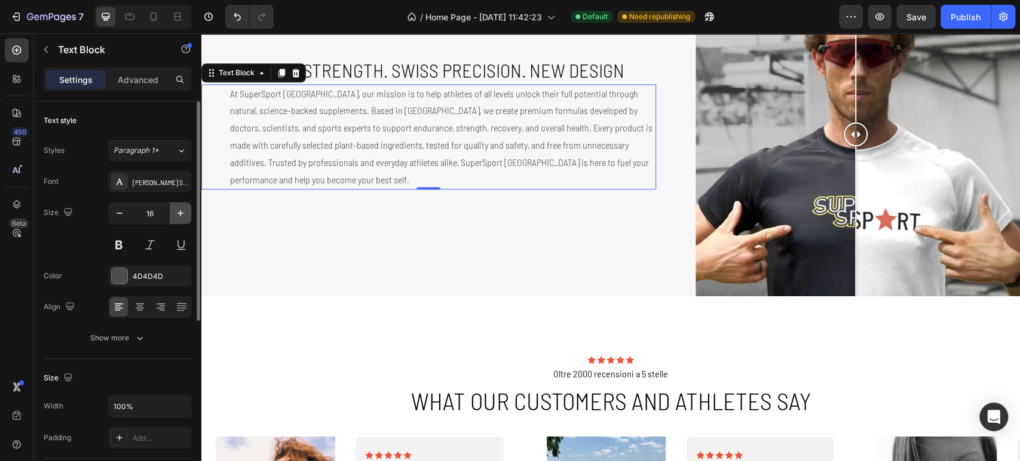
click at [179, 215] on icon "button" at bounding box center [181, 213] width 12 height 12
type input "18"
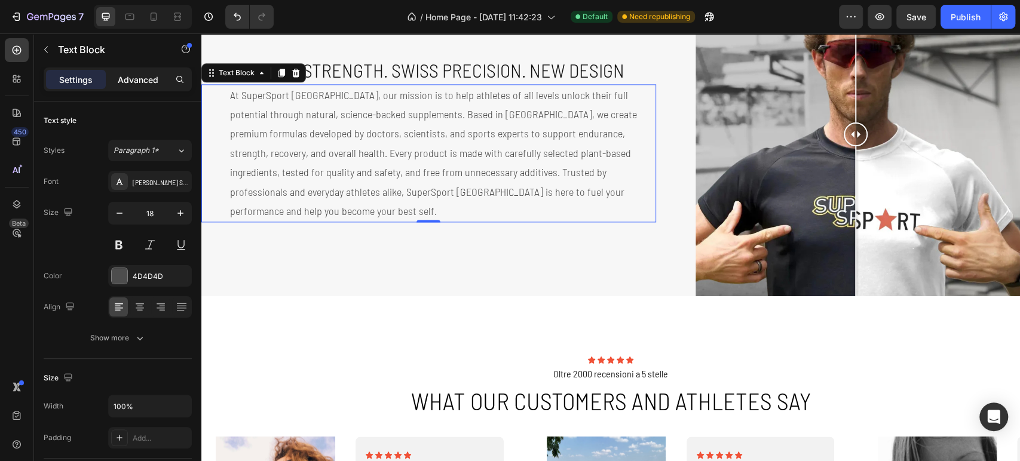
click at [145, 80] on p "Advanced" at bounding box center [138, 80] width 41 height 13
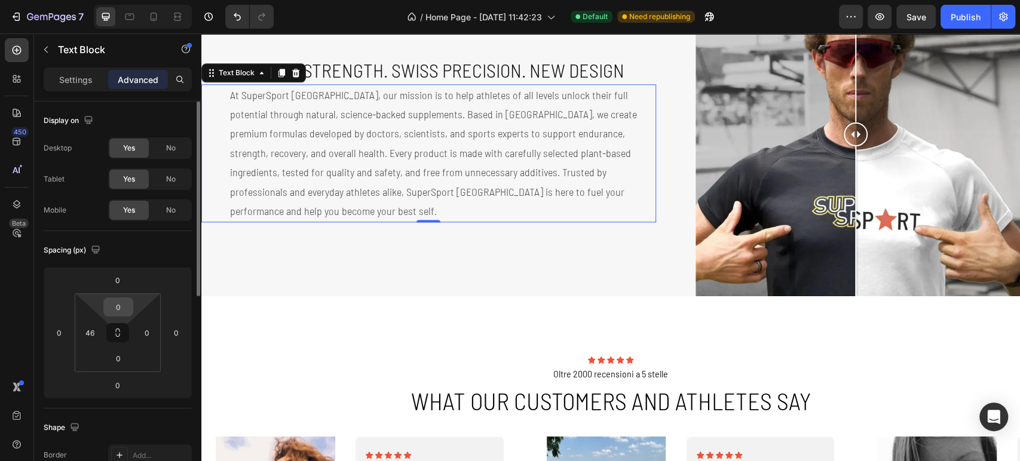
click at [127, 306] on input "0" at bounding box center [118, 307] width 24 height 18
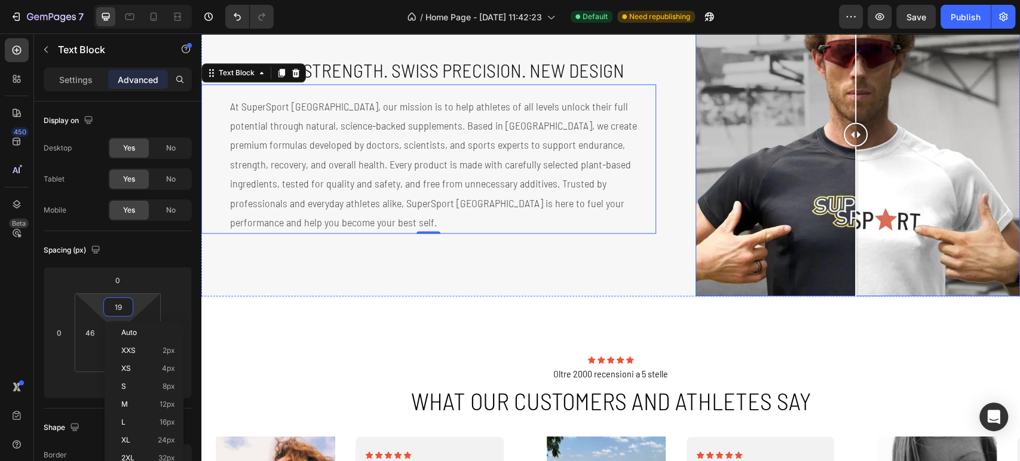
type input "20"
click at [502, 277] on div "Natural Strength. Swiss Precision. NEW DESIGN Heading At SuperSport Switzerland…" at bounding box center [428, 134] width 455 height 325
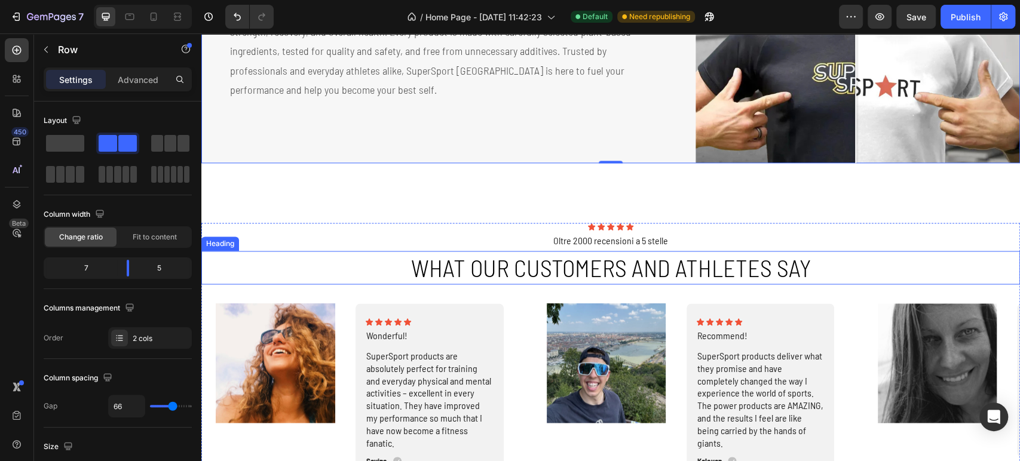
scroll to position [1342, 0]
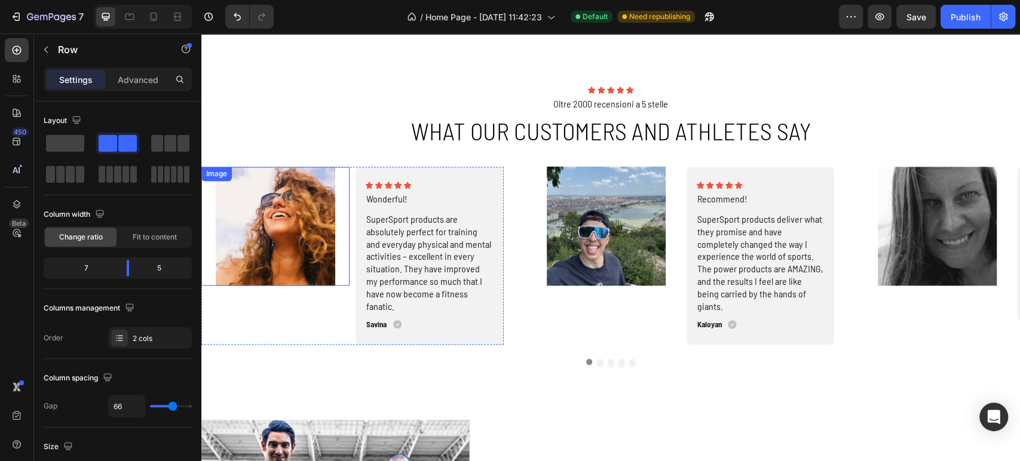
click at [305, 222] on img at bounding box center [275, 226] width 148 height 119
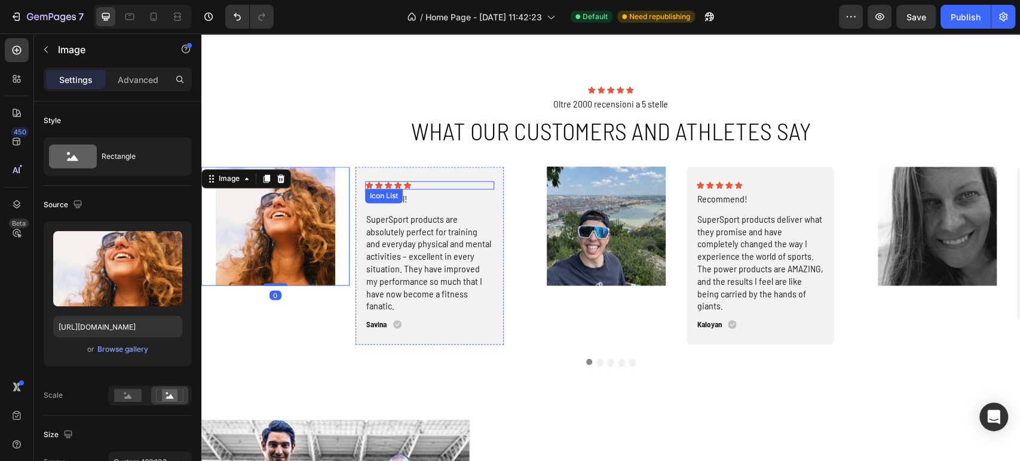
click at [493, 181] on div "Icon Icon Icon Icon Icon" at bounding box center [429, 185] width 129 height 8
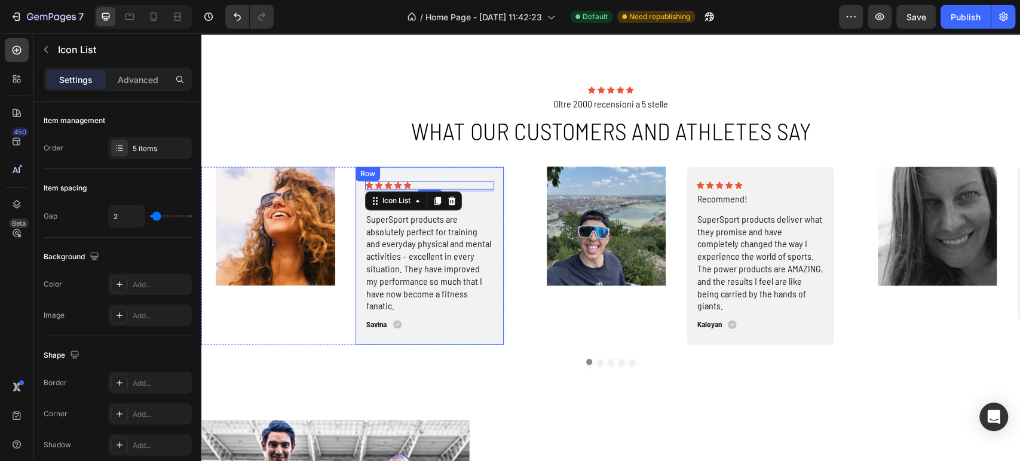
click at [498, 171] on div "Icon Icon Icon Icon Icon Icon List 4 Wonderful! Text Block SuperSport products …" at bounding box center [430, 256] width 148 height 178
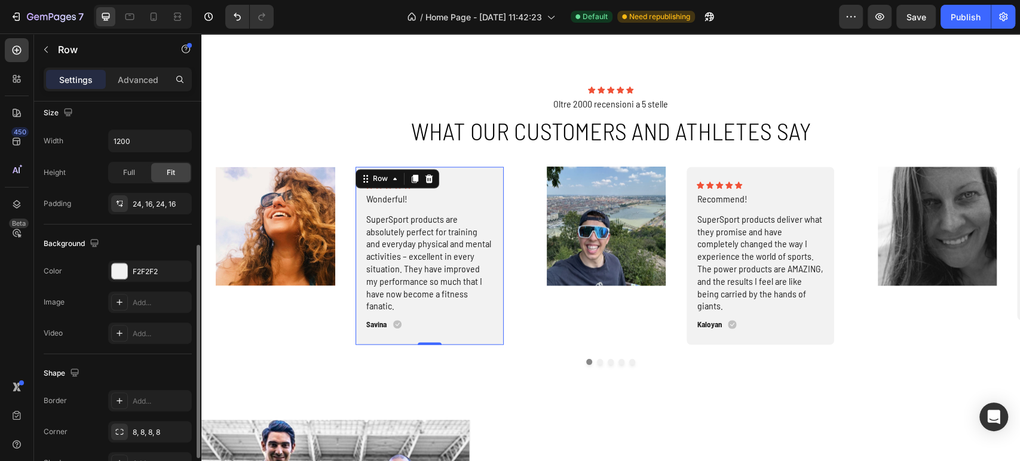
scroll to position [332, 0]
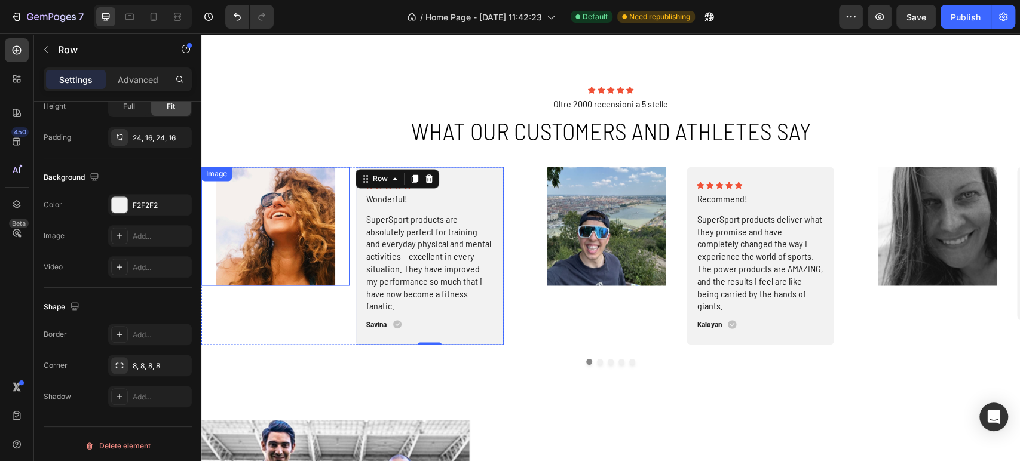
click at [323, 219] on img at bounding box center [275, 226] width 148 height 119
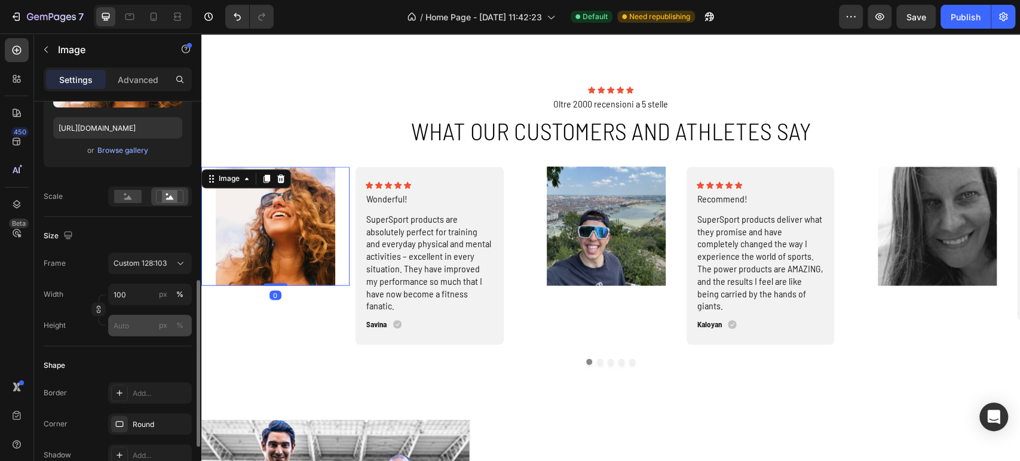
scroll to position [265, 0]
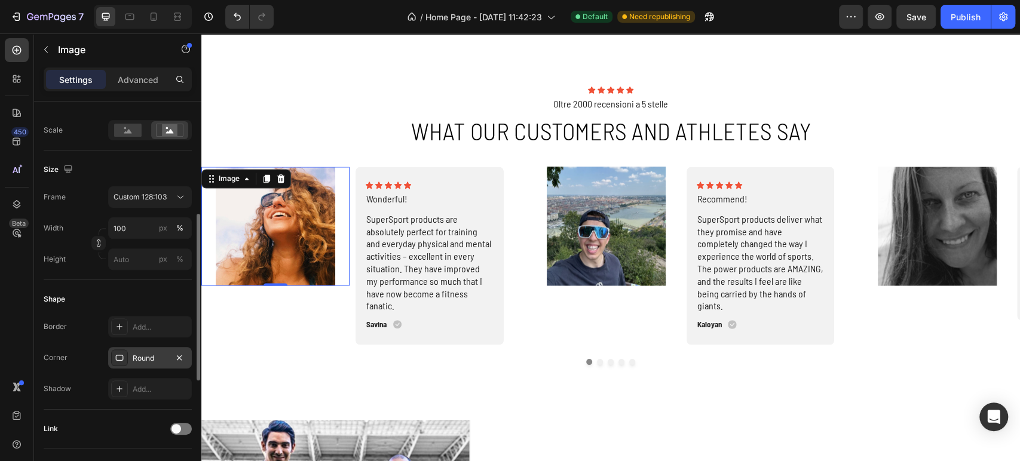
click at [138, 356] on div "Round" at bounding box center [150, 358] width 35 height 11
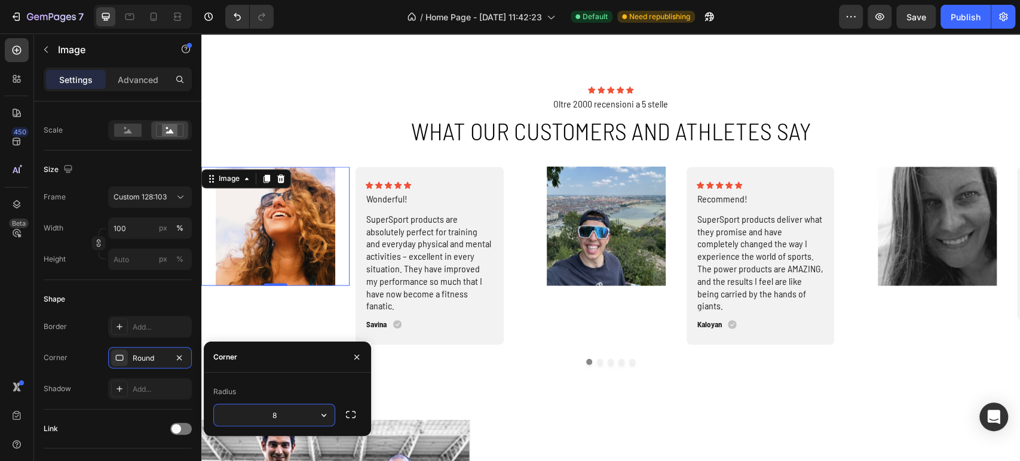
click at [274, 414] on input "8" at bounding box center [274, 416] width 121 height 22
type input "6"
click at [289, 391] on div "Radius" at bounding box center [287, 391] width 148 height 19
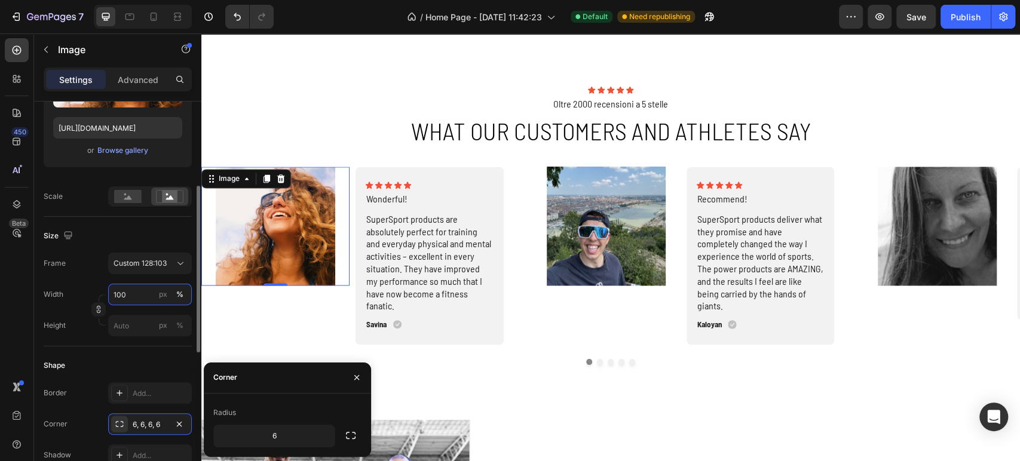
click at [128, 289] on input "100" at bounding box center [150, 295] width 84 height 22
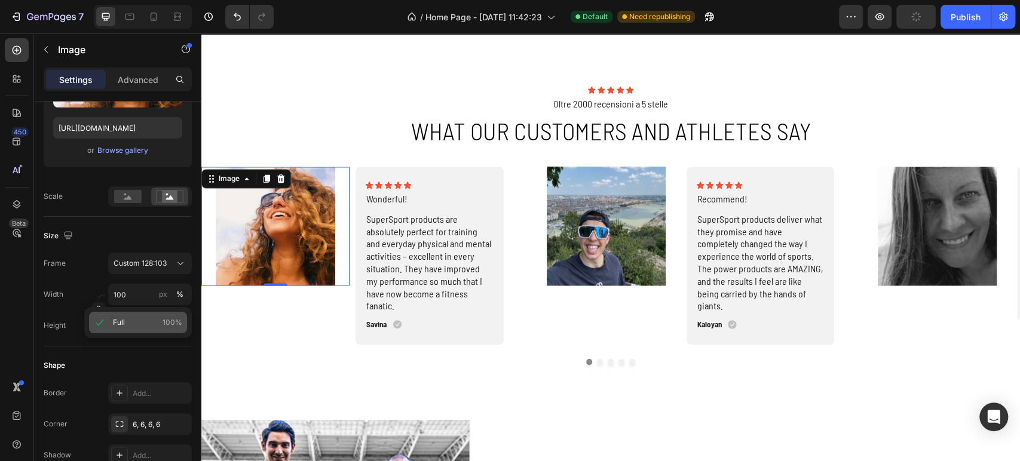
click at [110, 320] on div "Full 100%" at bounding box center [138, 323] width 98 height 22
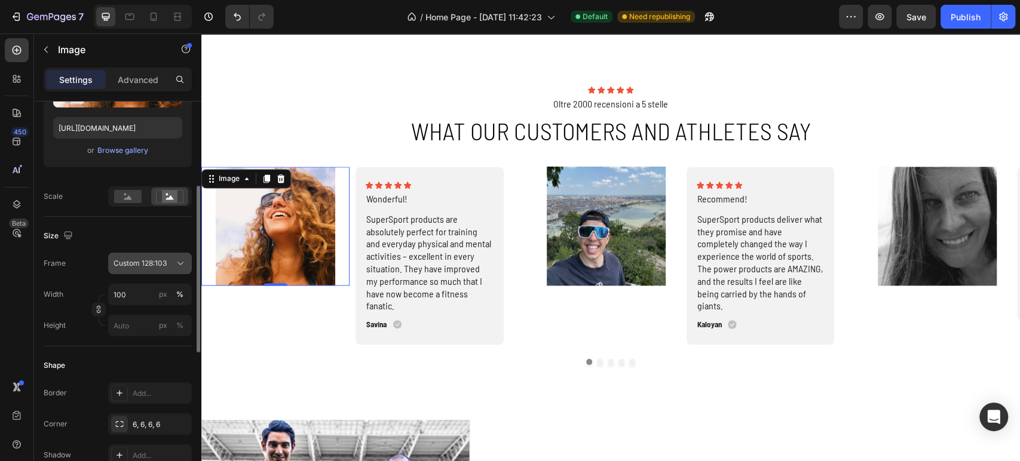
click at [143, 263] on span "Custom 128:103" at bounding box center [140, 263] width 53 height 11
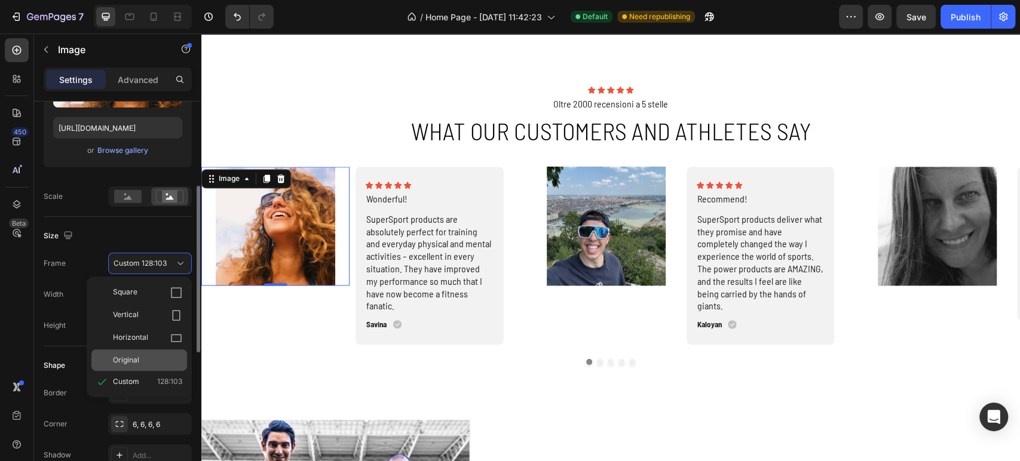
click at [137, 362] on span "Original" at bounding box center [126, 360] width 26 height 11
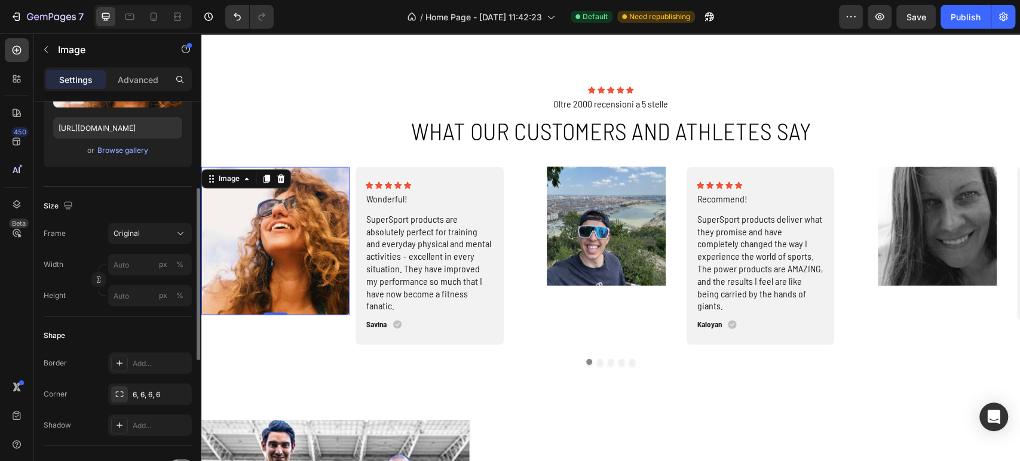
click at [122, 195] on div "Size Frame Original Width px % Height px %" at bounding box center [118, 252] width 148 height 130
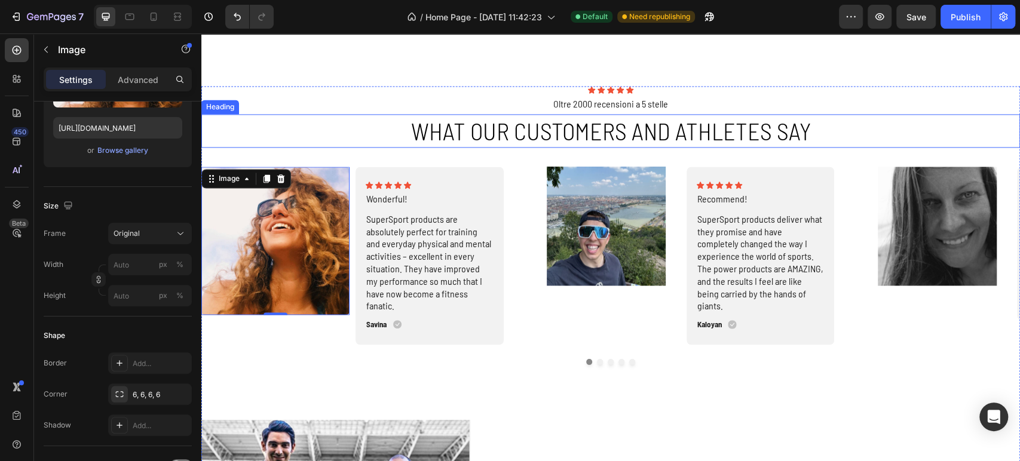
click at [339, 142] on h2 "What our customers and athletes say" at bounding box center [610, 130] width 819 height 33
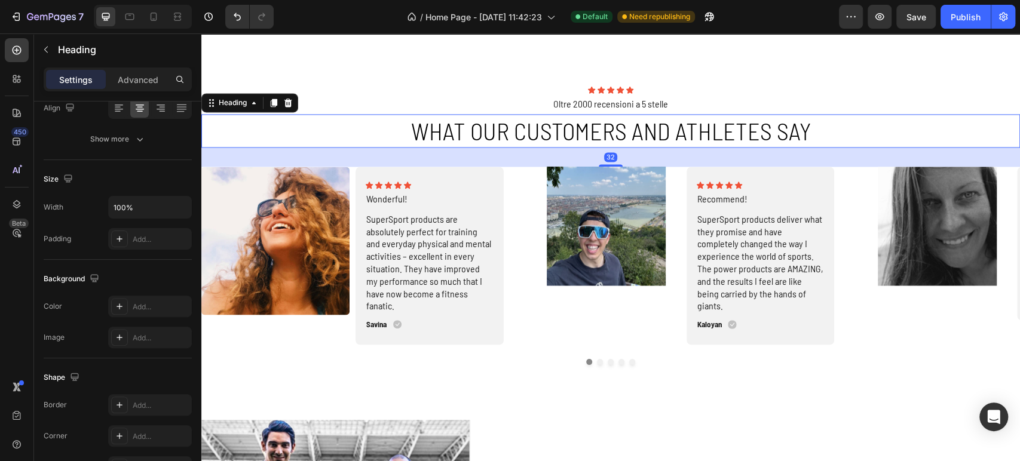
scroll to position [0, 0]
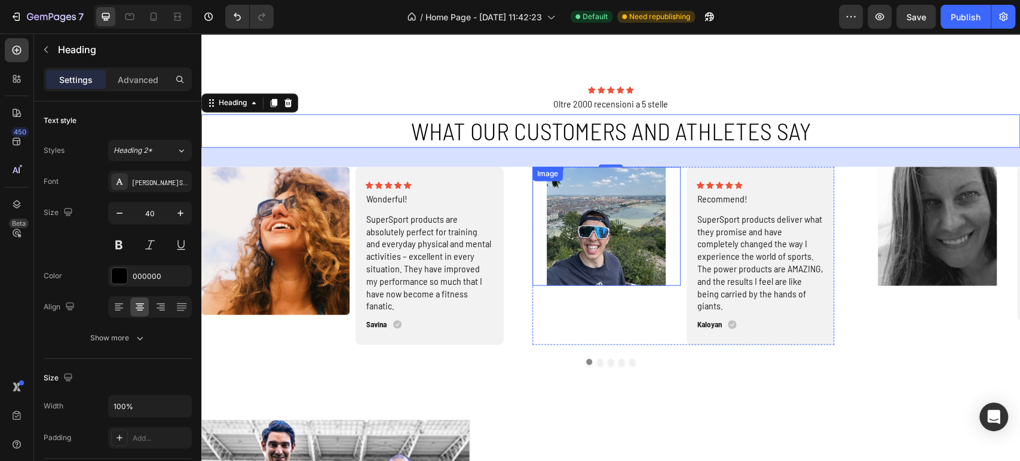
click at [571, 238] on img at bounding box center [606, 226] width 148 height 119
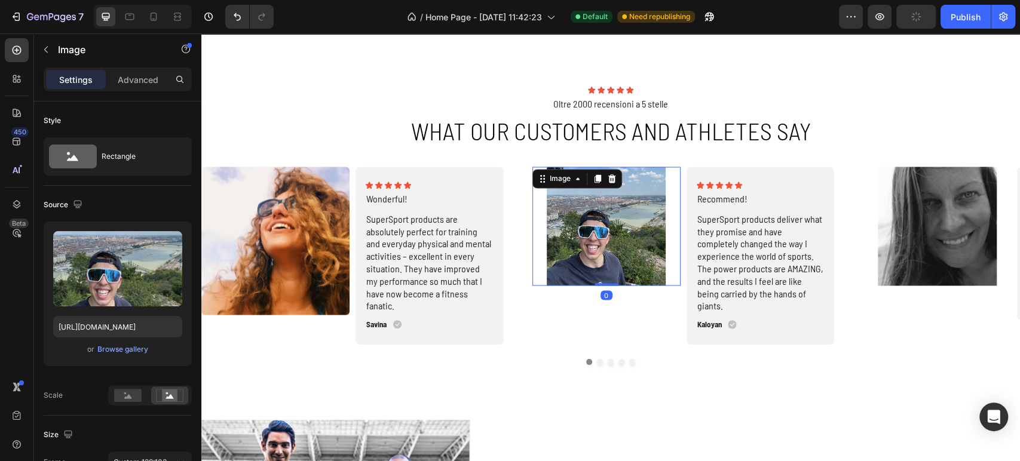
click at [617, 224] on img at bounding box center [606, 226] width 148 height 119
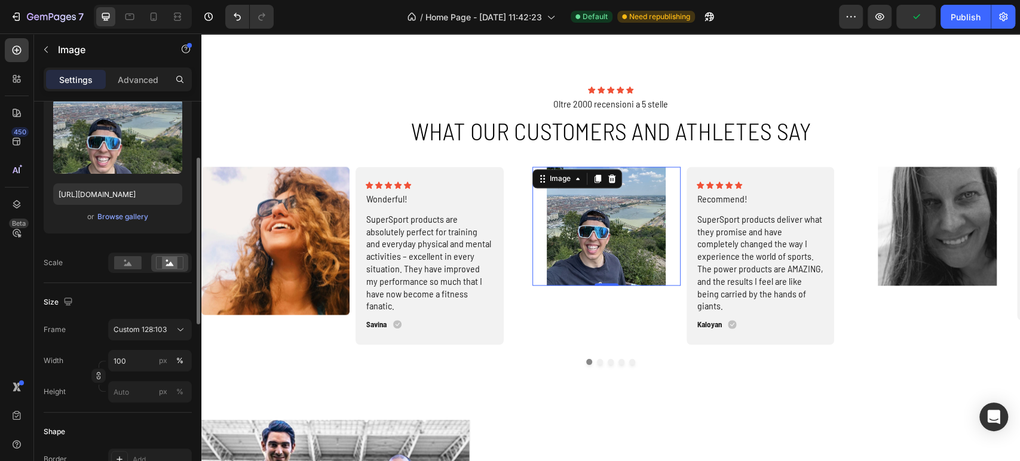
scroll to position [199, 0]
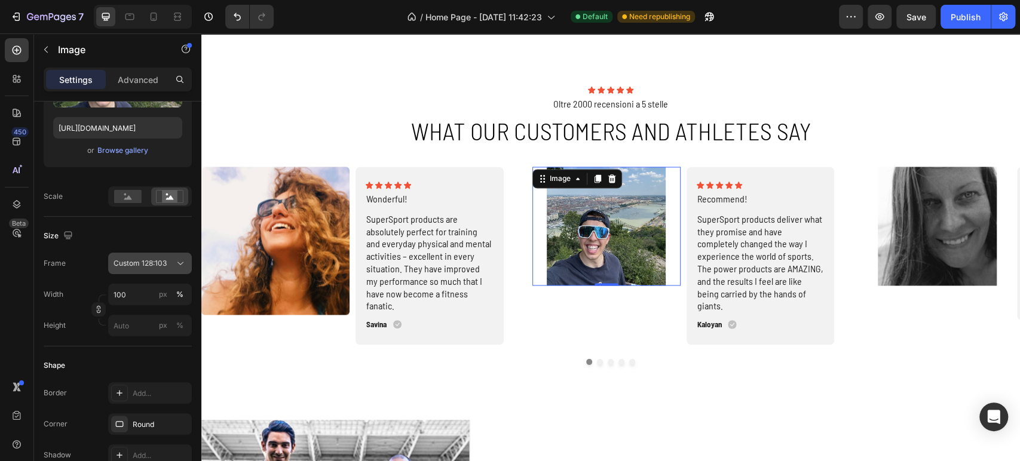
click at [138, 270] on button "Custom 128:103" at bounding box center [150, 264] width 84 height 22
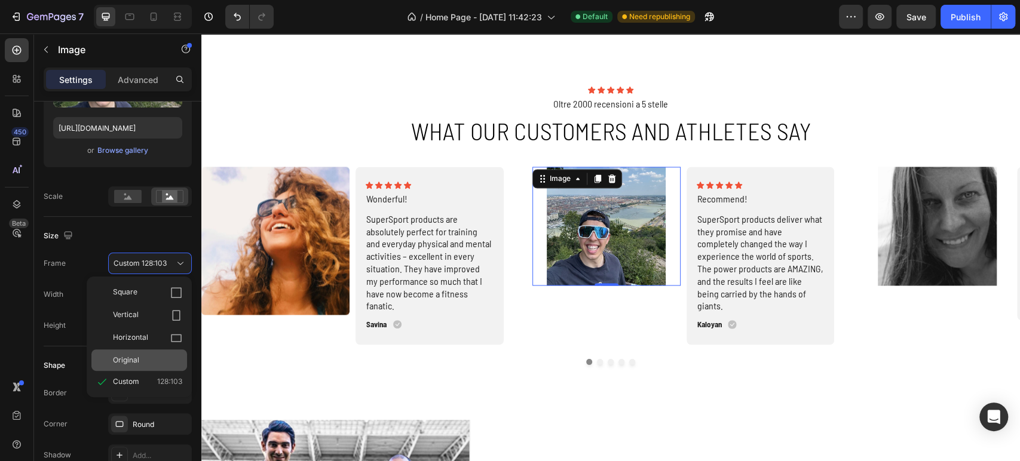
click at [129, 362] on span "Original" at bounding box center [126, 360] width 26 height 11
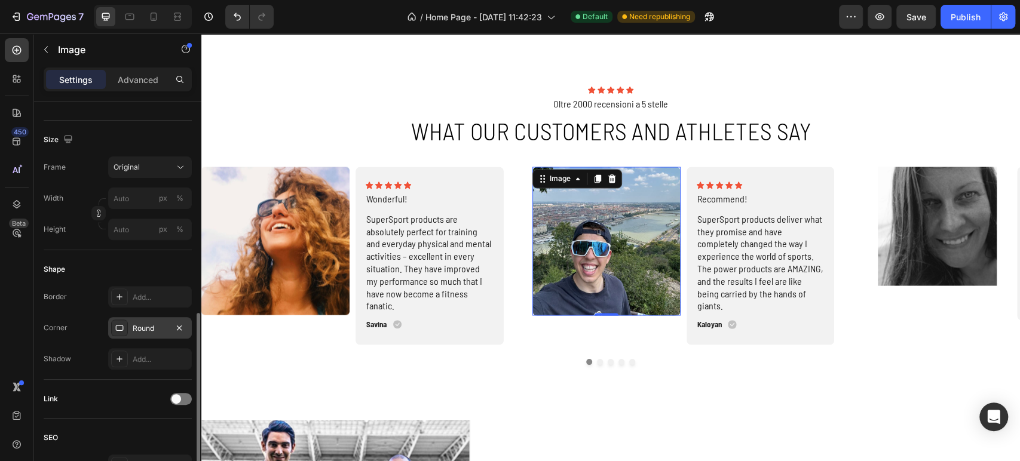
scroll to position [332, 0]
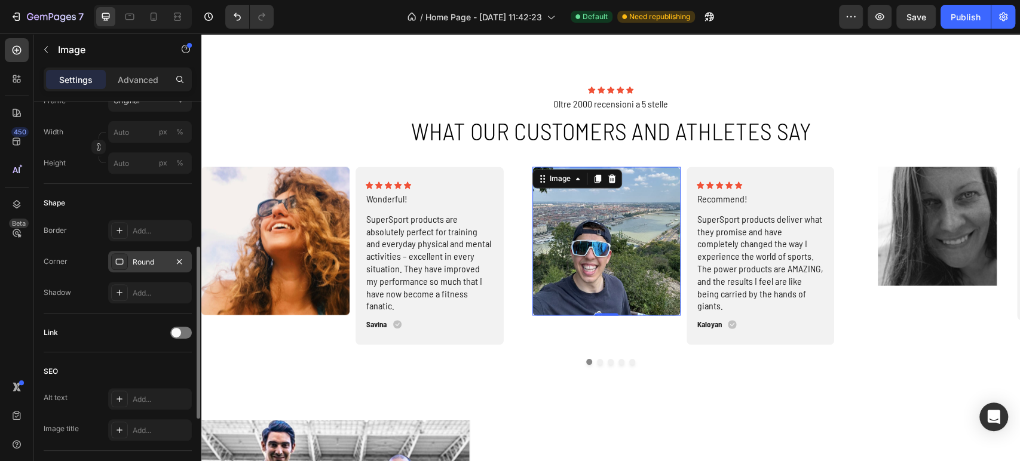
click at [146, 269] on div "Round" at bounding box center [150, 262] width 84 height 22
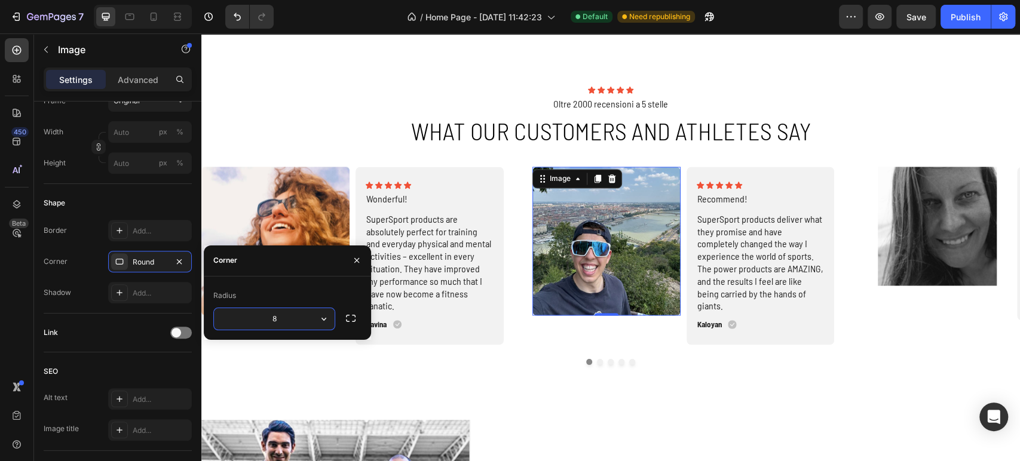
click at [271, 325] on input "8" at bounding box center [274, 319] width 121 height 22
type input "5"
click at [281, 283] on div "Radius 5" at bounding box center [287, 308] width 167 height 63
click at [959, 231] on img at bounding box center [937, 226] width 148 height 119
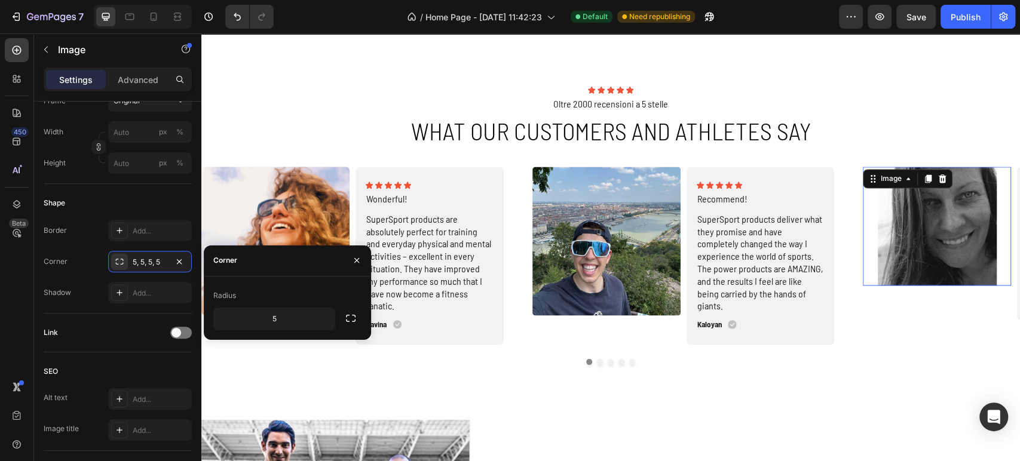
scroll to position [331, 0]
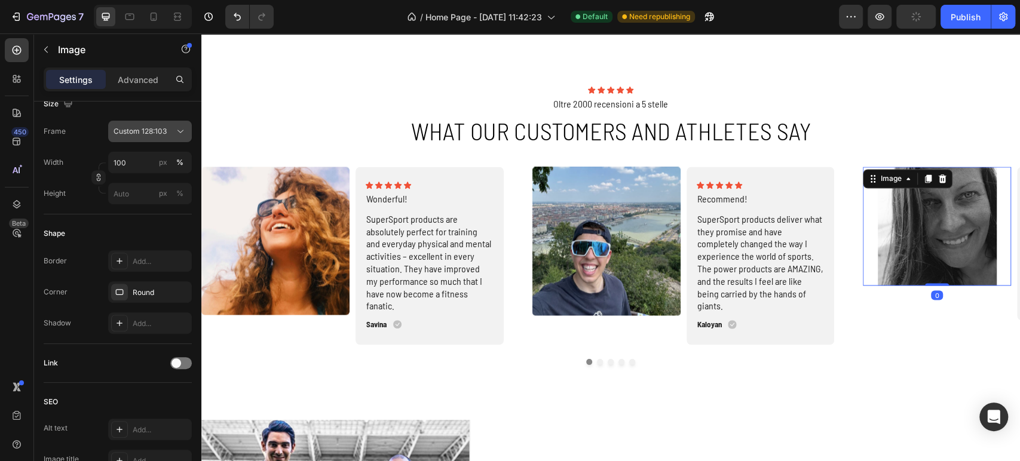
click at [139, 131] on span "Custom 128:103" at bounding box center [140, 131] width 53 height 11
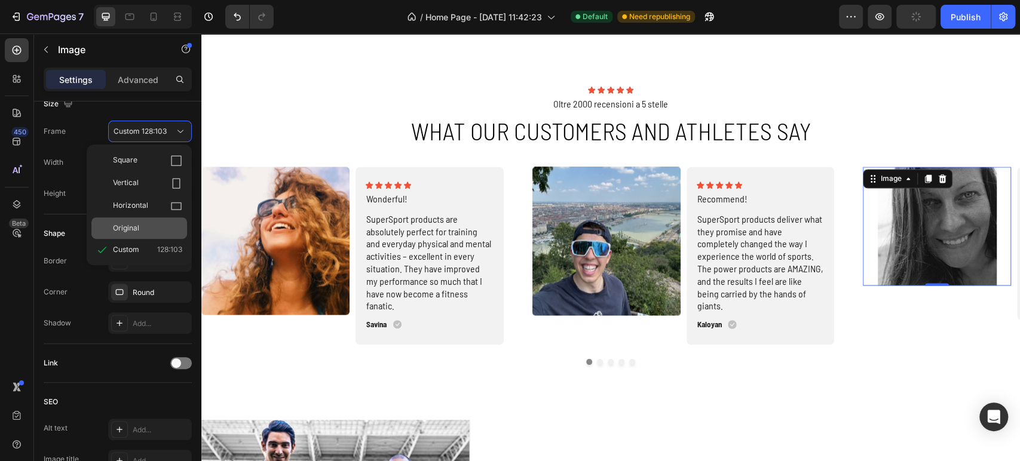
click at [158, 230] on div "Original" at bounding box center [147, 228] width 69 height 11
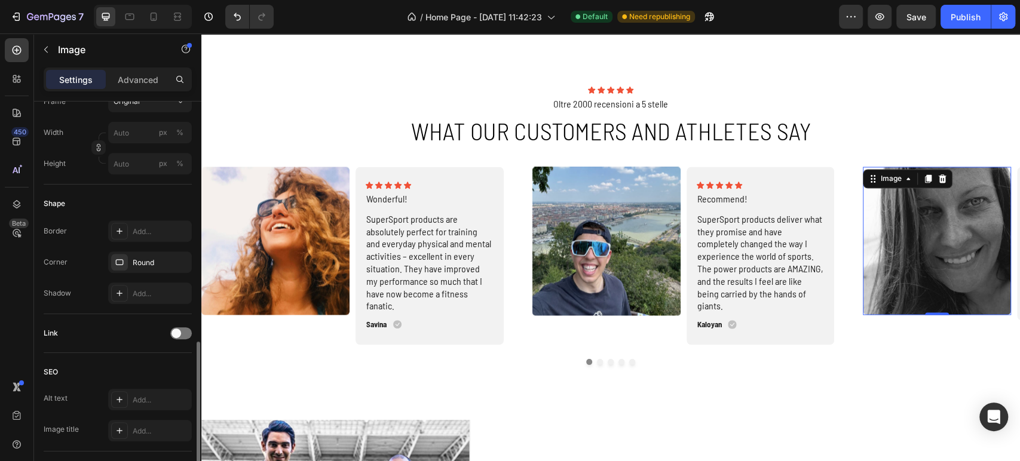
scroll to position [397, 0]
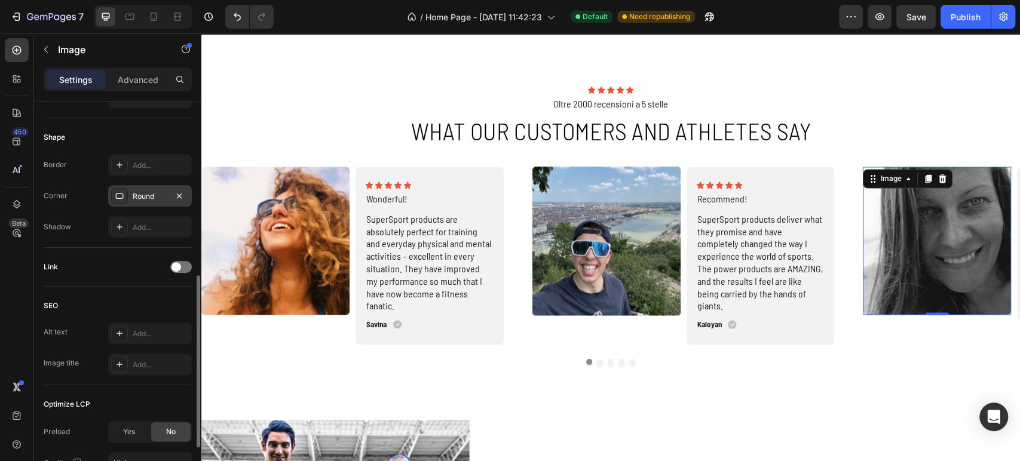
click at [139, 195] on div "Round" at bounding box center [150, 196] width 35 height 11
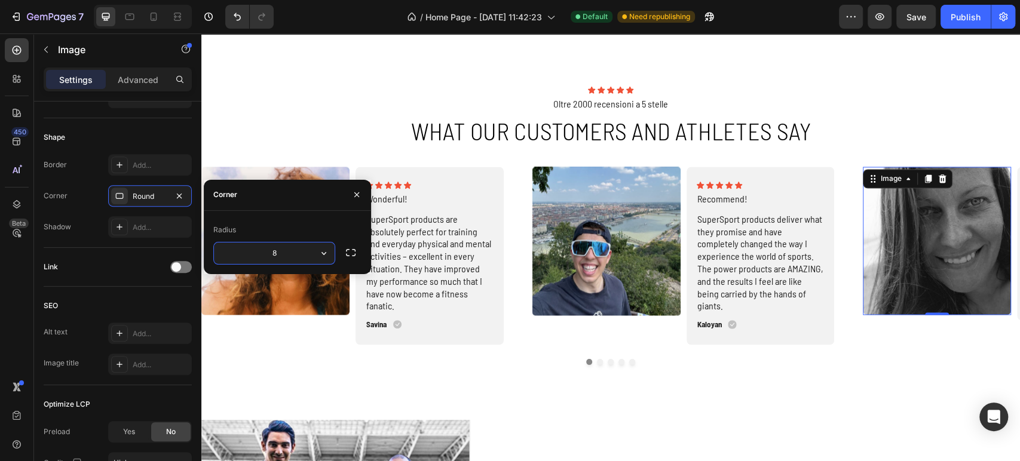
click at [273, 259] on input "8" at bounding box center [274, 254] width 121 height 22
type input "5"
click at [314, 226] on div "Radius" at bounding box center [287, 230] width 148 height 19
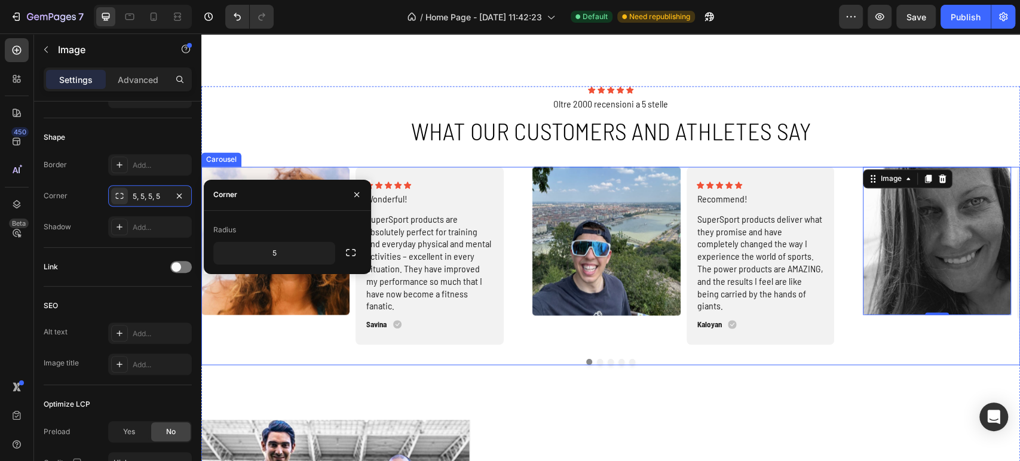
click at [921, 348] on div "Image Icon Icon Icon Icon Icon Icon List Wonderful! Text Block SuperSport produ…" at bounding box center [610, 266] width 819 height 198
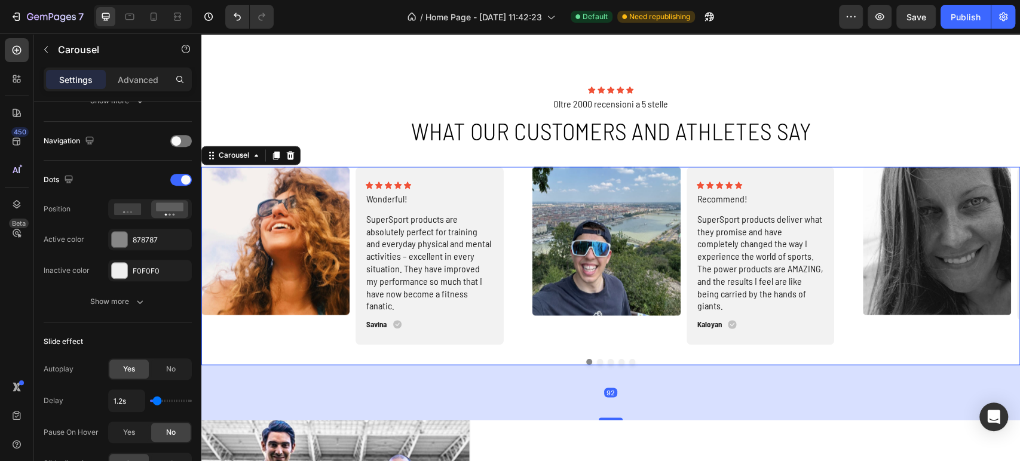
scroll to position [0, 0]
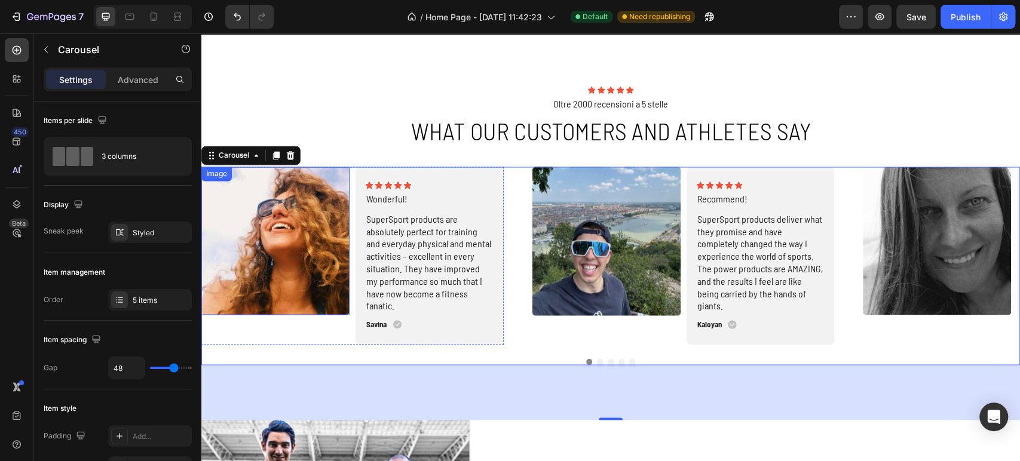
click at [258, 265] on img at bounding box center [275, 241] width 148 height 148
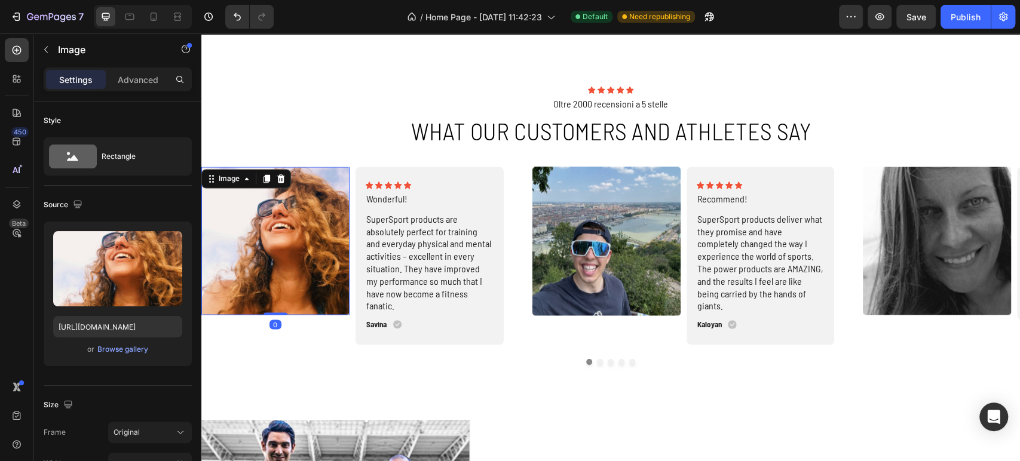
scroll to position [265, 0]
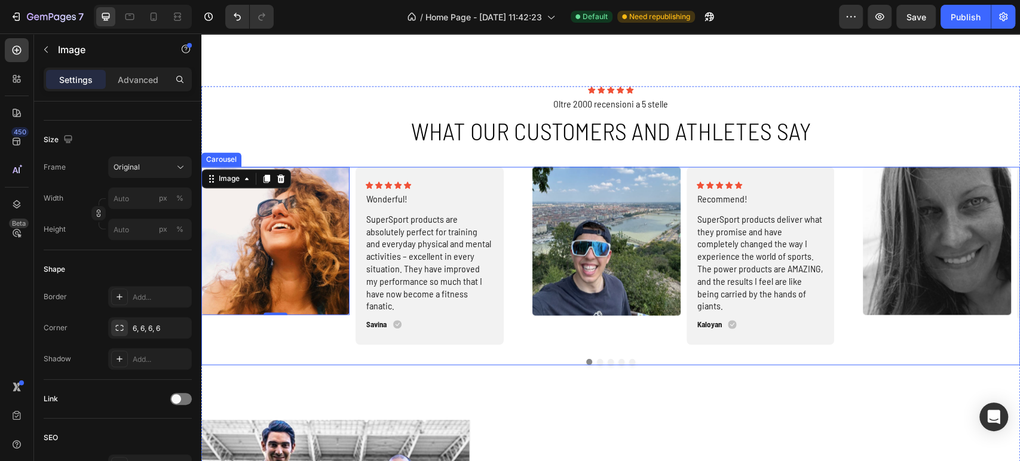
click at [597, 362] on button "Dot" at bounding box center [600, 362] width 6 height 6
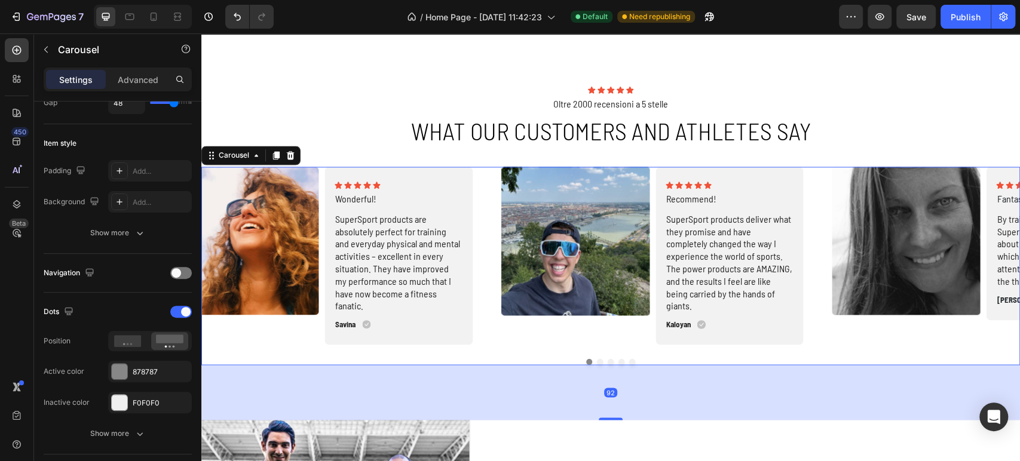
scroll to position [0, 0]
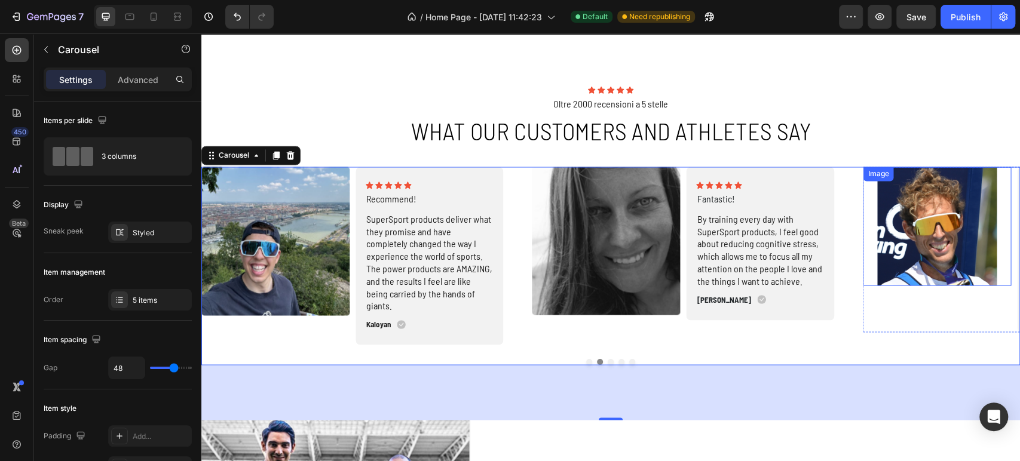
click at [928, 219] on img at bounding box center [937, 226] width 148 height 119
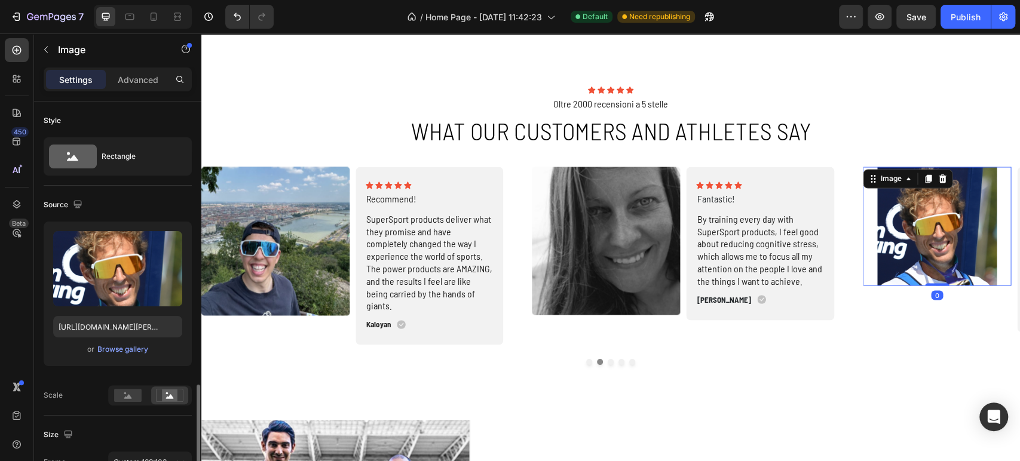
scroll to position [199, 0]
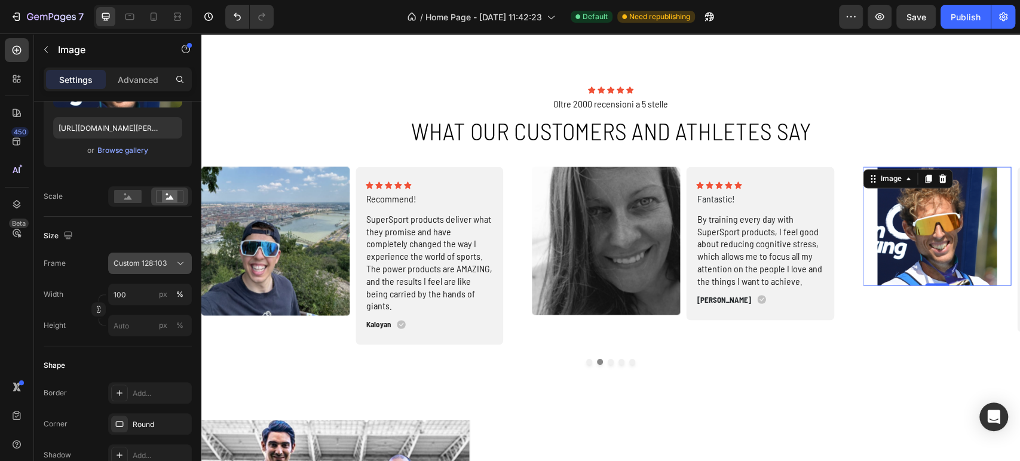
click at [141, 270] on button "Custom 128:103" at bounding box center [150, 264] width 84 height 22
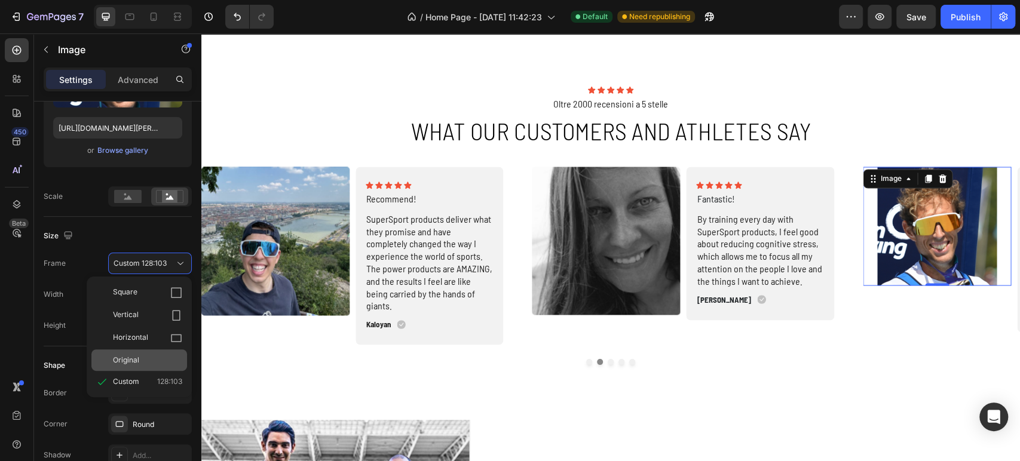
click at [120, 363] on span "Original" at bounding box center [126, 360] width 26 height 11
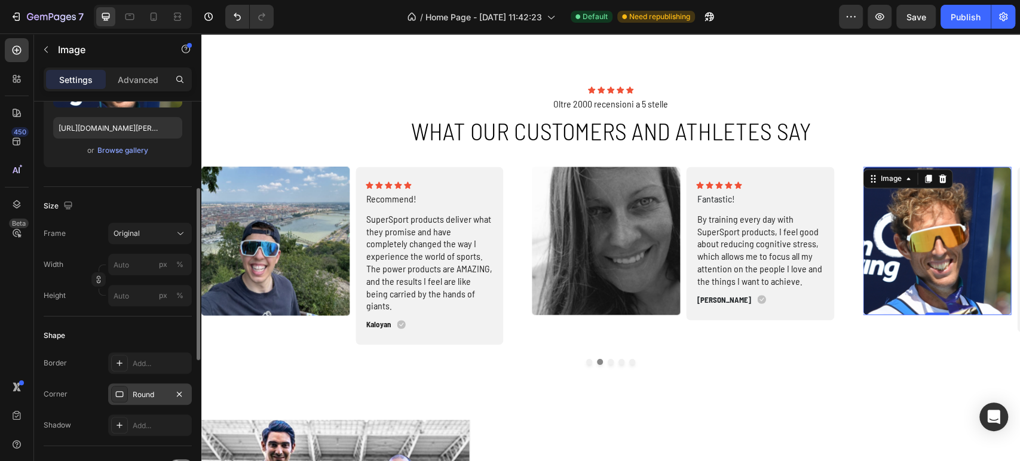
click at [140, 394] on div "Round" at bounding box center [150, 395] width 35 height 11
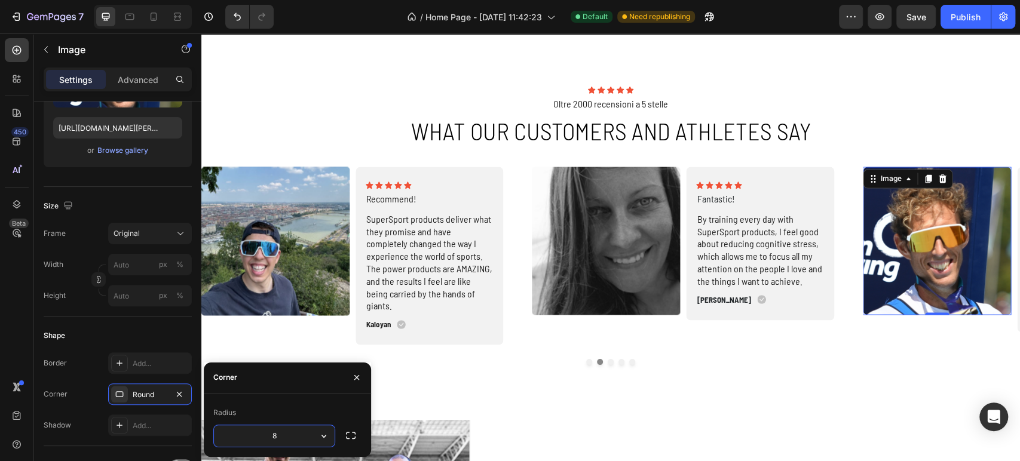
click at [277, 434] on input "8" at bounding box center [274, 437] width 121 height 22
type input "5"
click at [292, 410] on div "Radius" at bounding box center [287, 412] width 148 height 19
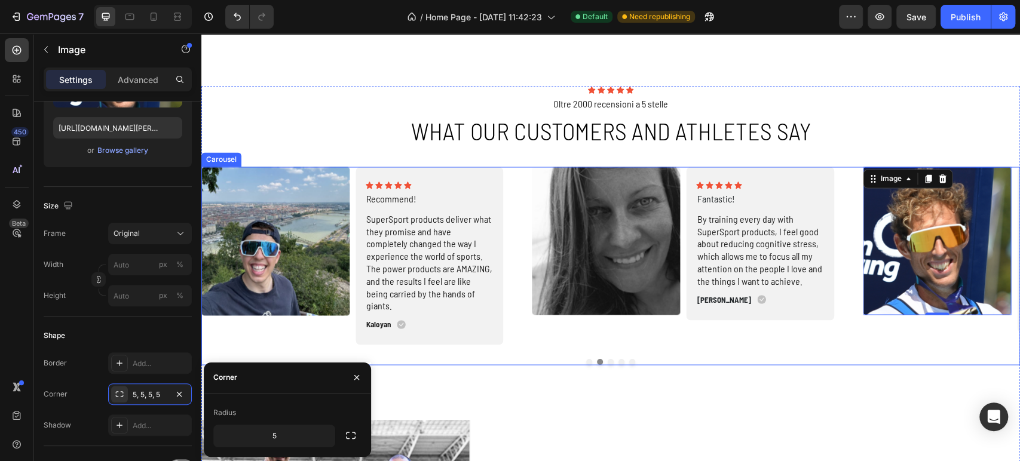
click at [608, 362] on button "Dot" at bounding box center [611, 362] width 6 height 6
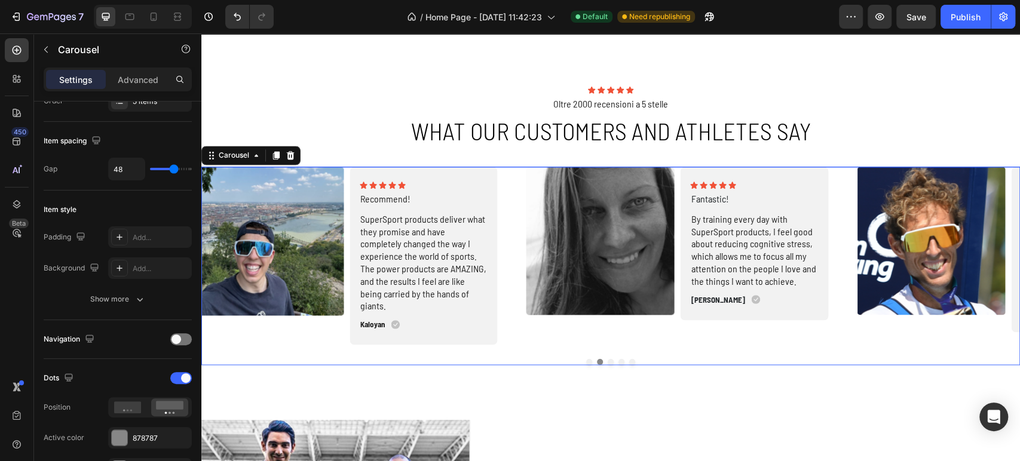
scroll to position [0, 0]
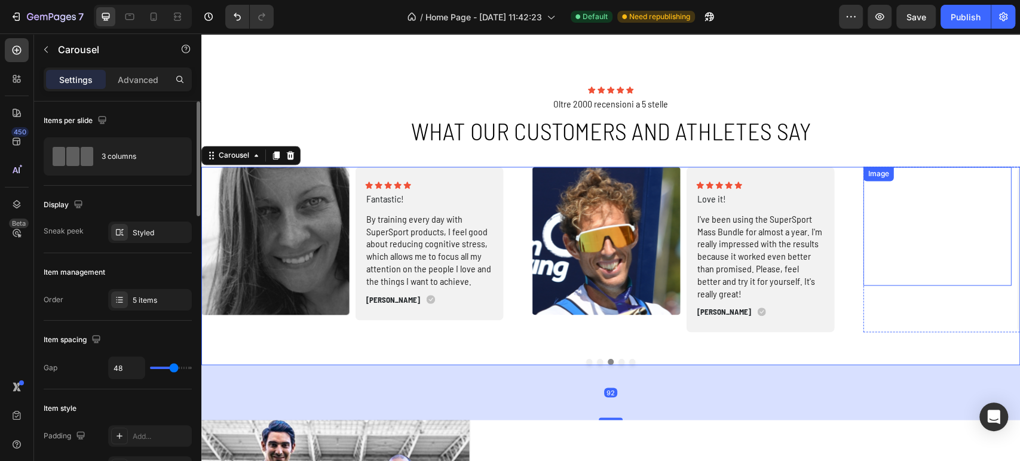
click at [931, 244] on img at bounding box center [937, 226] width 148 height 119
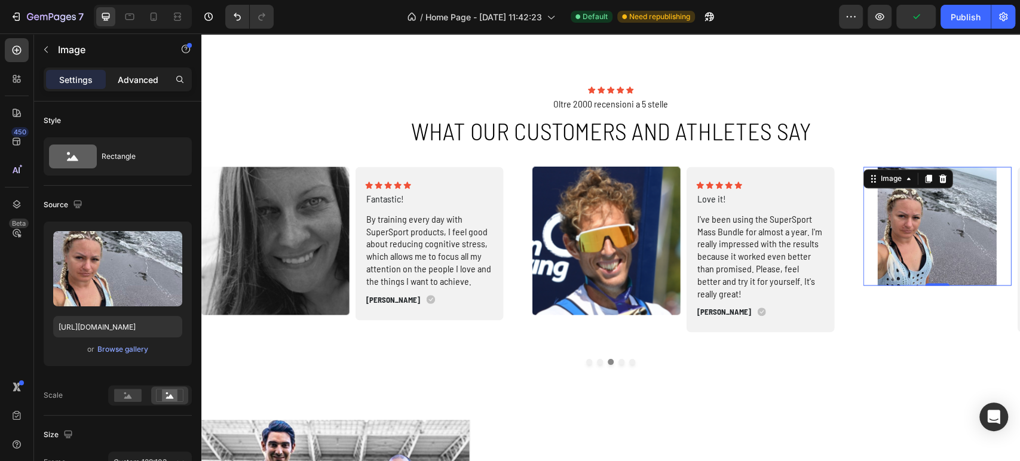
click at [115, 81] on div "Advanced" at bounding box center [138, 79] width 60 height 19
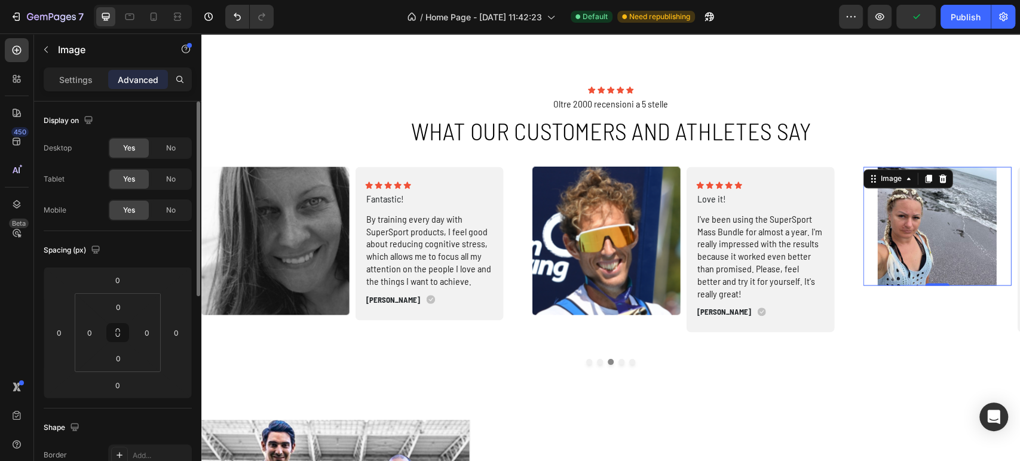
click at [82, 88] on div "Settings" at bounding box center [76, 79] width 60 height 19
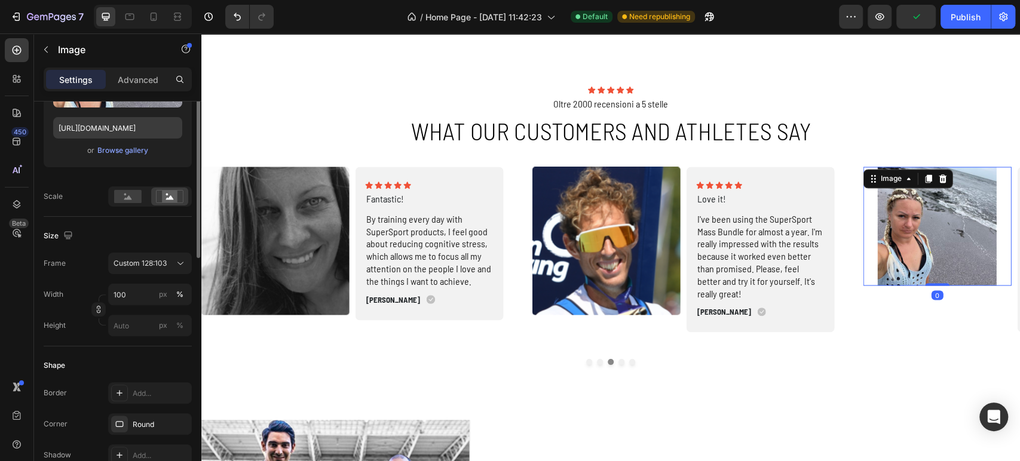
scroll to position [265, 0]
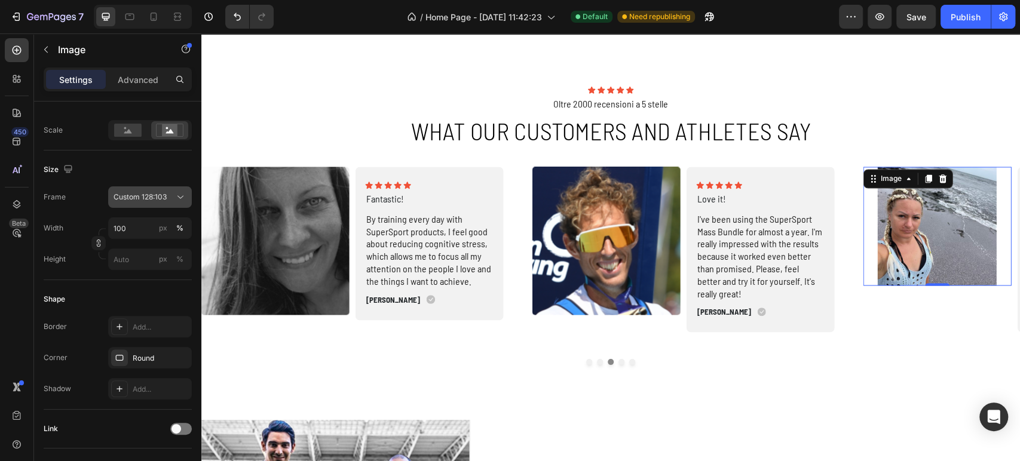
click at [121, 195] on span "Custom 128:103" at bounding box center [140, 197] width 53 height 11
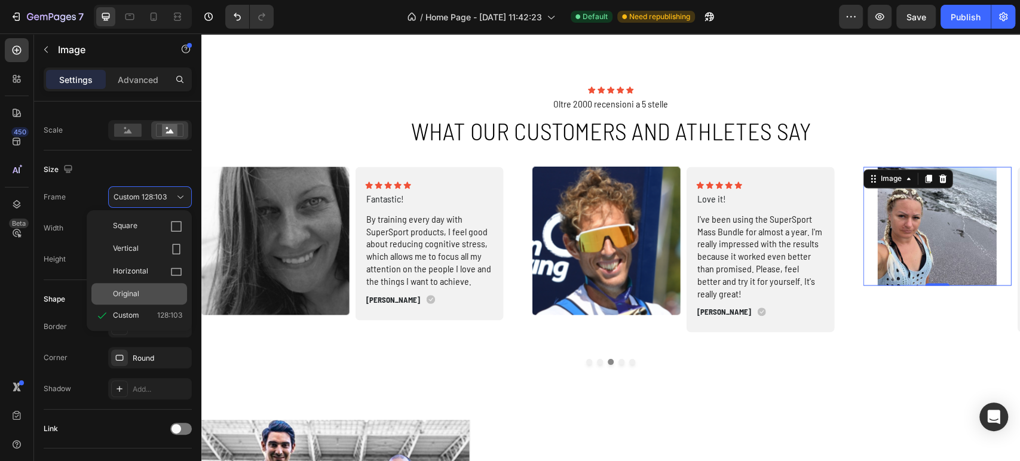
click at [142, 292] on div "Original" at bounding box center [147, 294] width 69 height 11
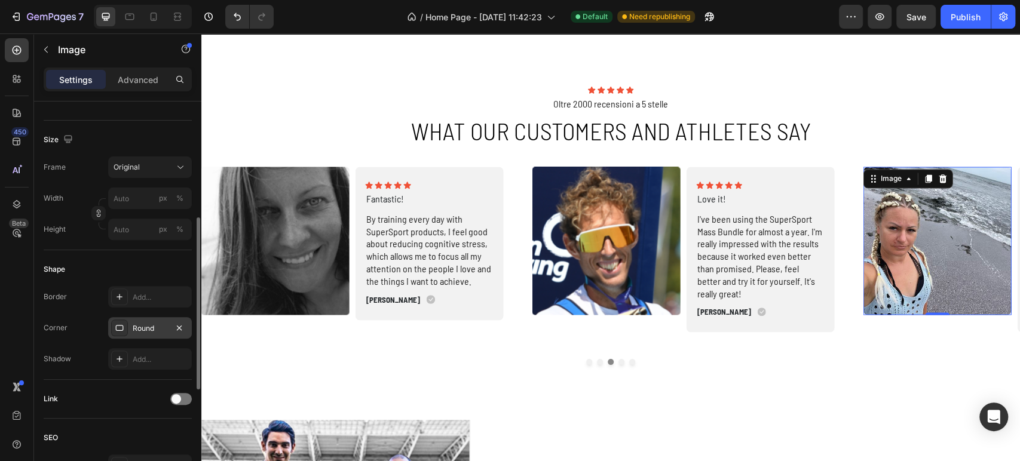
click at [136, 333] on div "Round" at bounding box center [150, 328] width 84 height 22
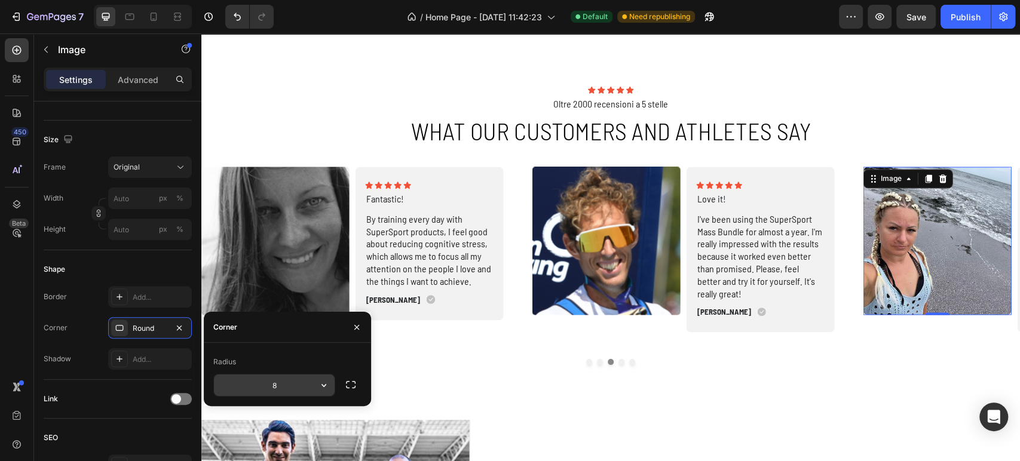
click at [266, 381] on input "8" at bounding box center [274, 386] width 121 height 22
type input "5"
click at [286, 362] on div "Radius" at bounding box center [287, 362] width 148 height 19
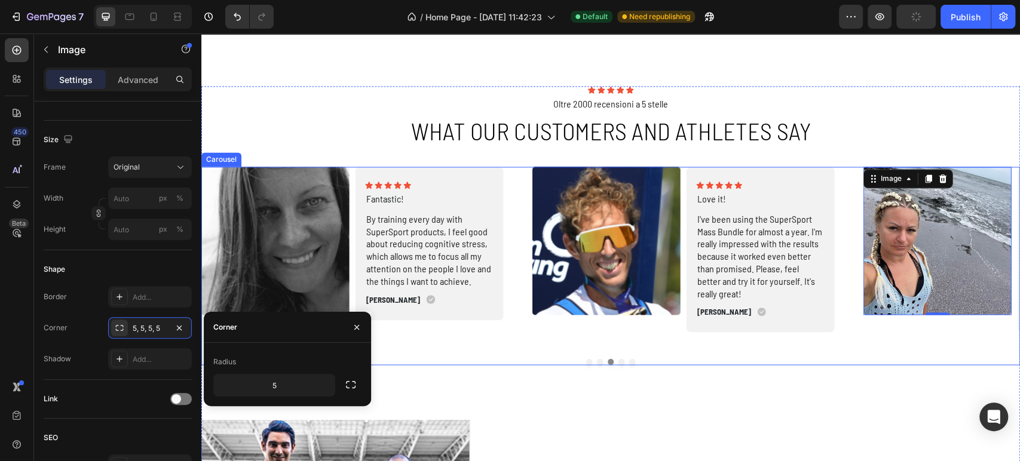
click at [619, 361] on button "Dot" at bounding box center [622, 362] width 6 height 6
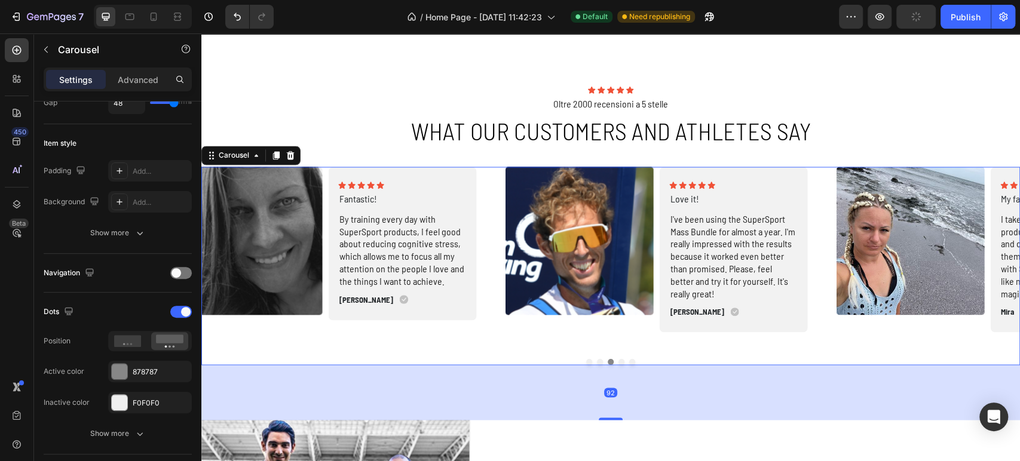
scroll to position [0, 0]
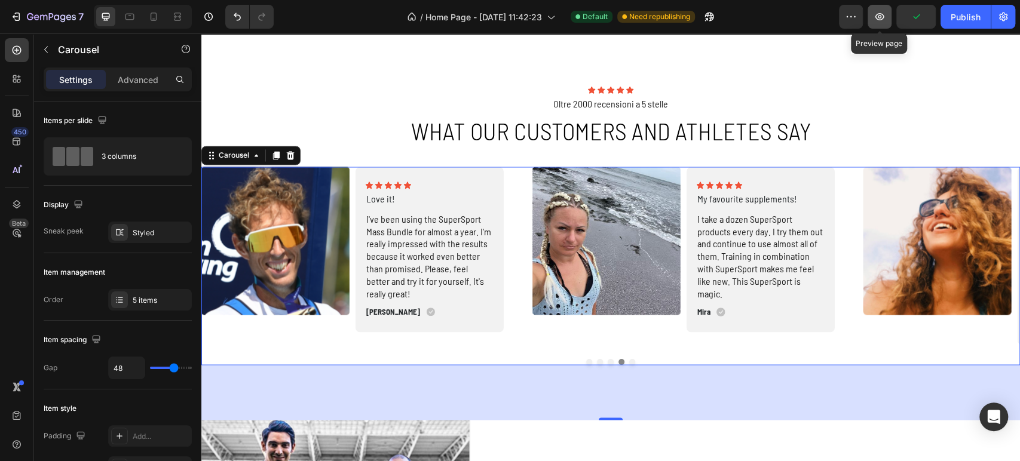
click at [869, 10] on button "button" at bounding box center [880, 17] width 24 height 24
click at [299, 251] on img at bounding box center [275, 241] width 148 height 148
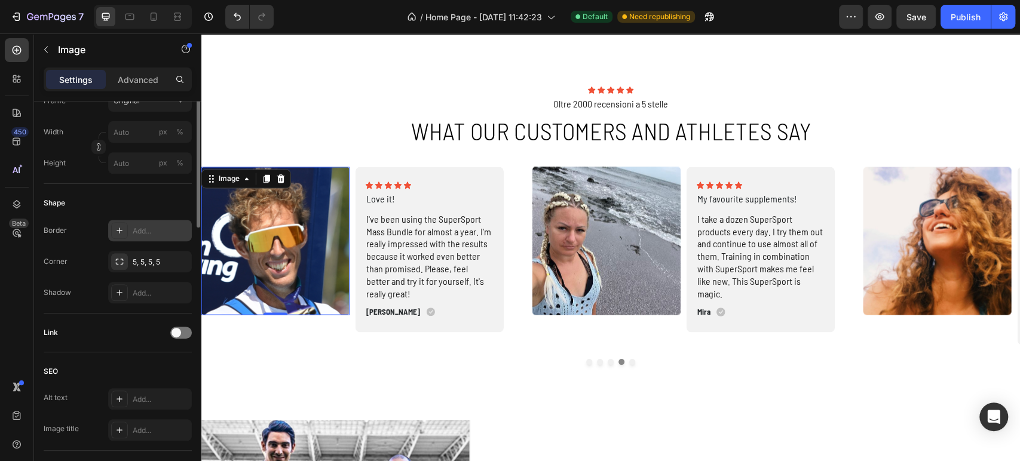
scroll to position [199, 0]
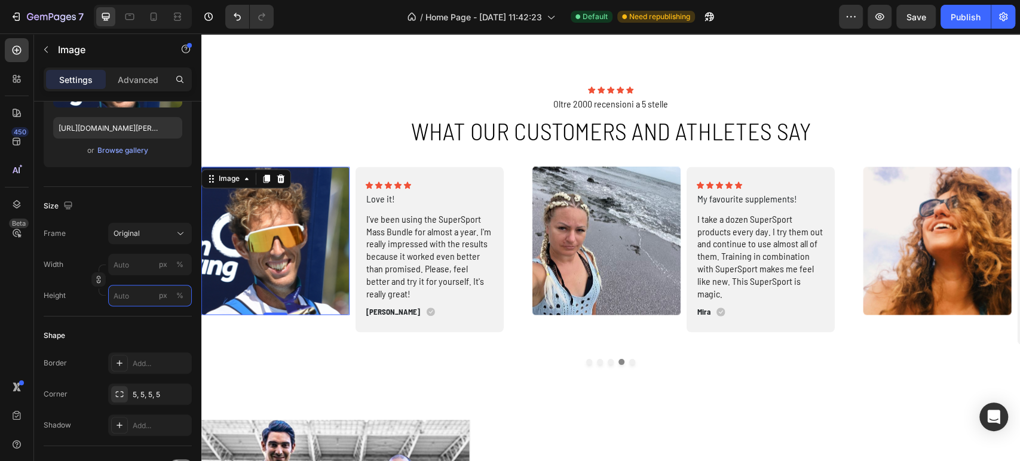
click at [133, 294] on input "px %" at bounding box center [150, 296] width 84 height 22
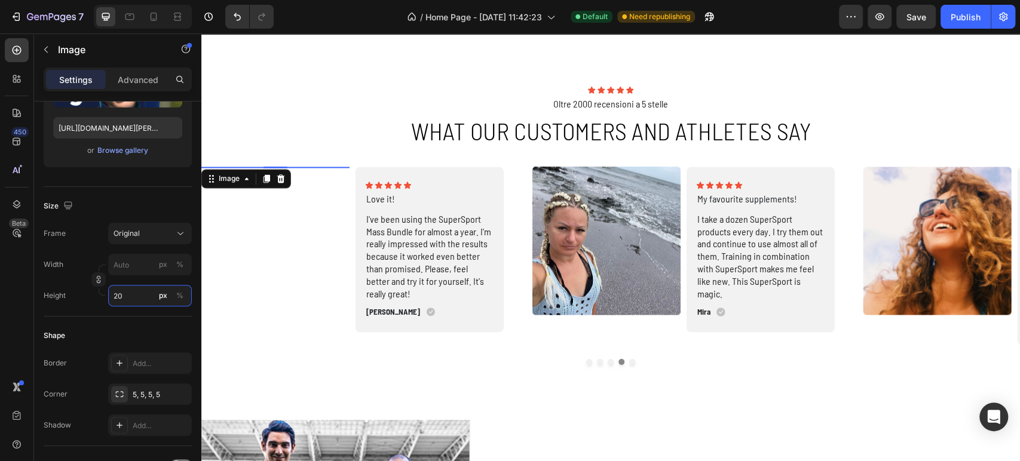
type input "200"
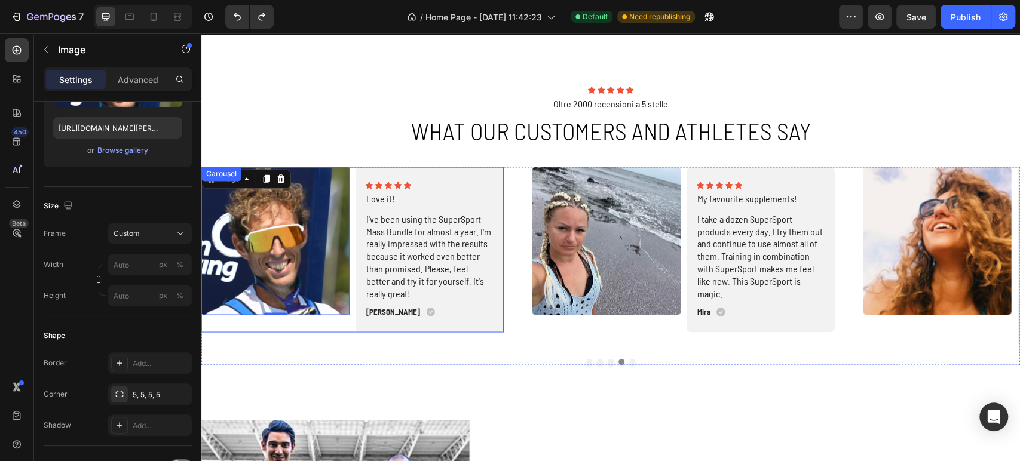
click at [353, 231] on div "Image 0 Icon Icon Icon Icon Icon Icon List Love it! Text Block I've been using …" at bounding box center [352, 250] width 302 height 166
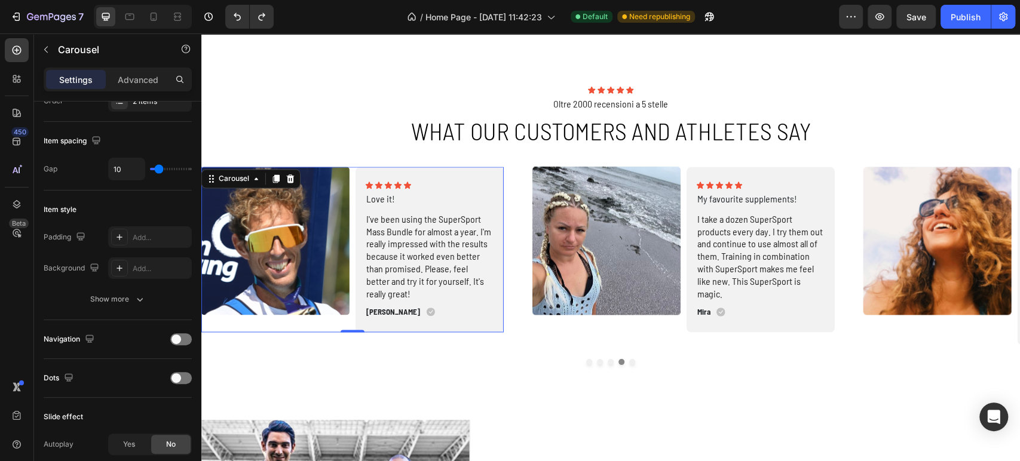
click at [353, 182] on div "Image Icon Icon Icon Icon Icon Icon List Love it! Text Block I've been using th…" at bounding box center [352, 250] width 302 height 166
click at [287, 327] on div "Image" at bounding box center [275, 250] width 148 height 166
click at [12, 206] on icon at bounding box center [17, 204] width 12 height 12
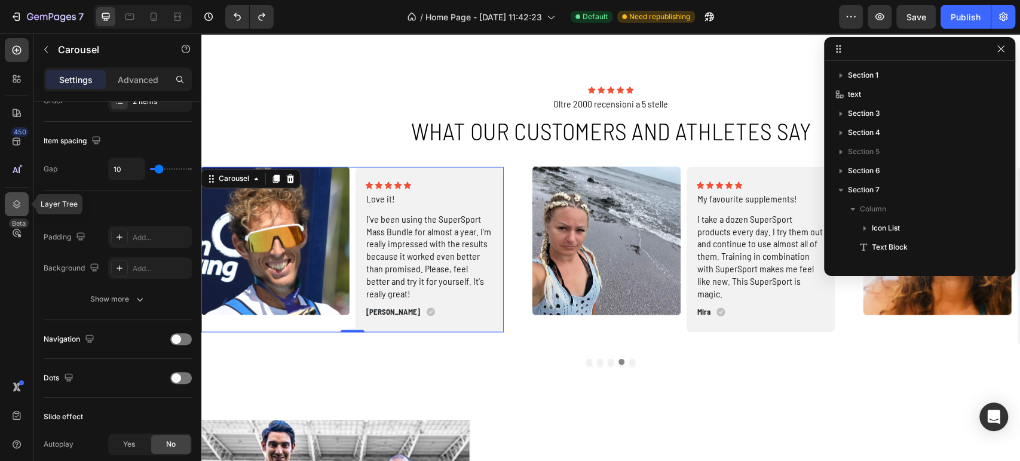
scroll to position [283, 0]
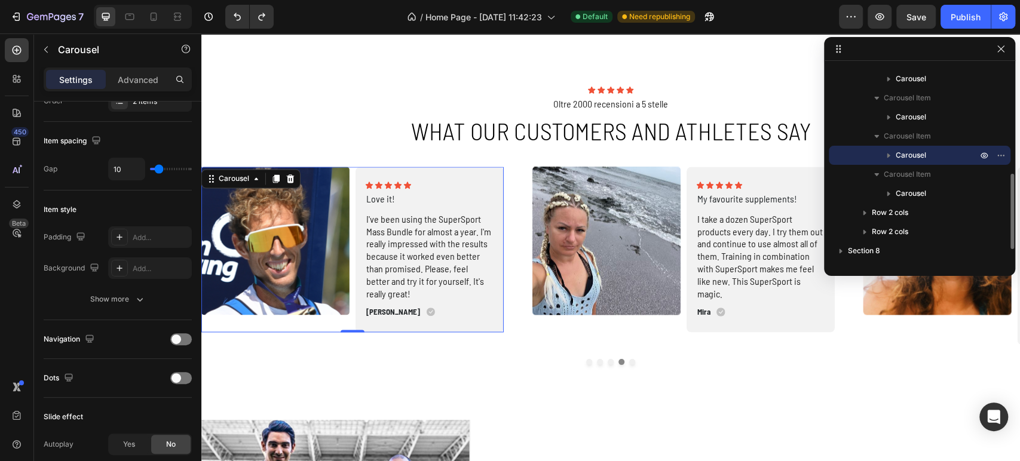
click at [892, 153] on icon "button" at bounding box center [889, 155] width 12 height 12
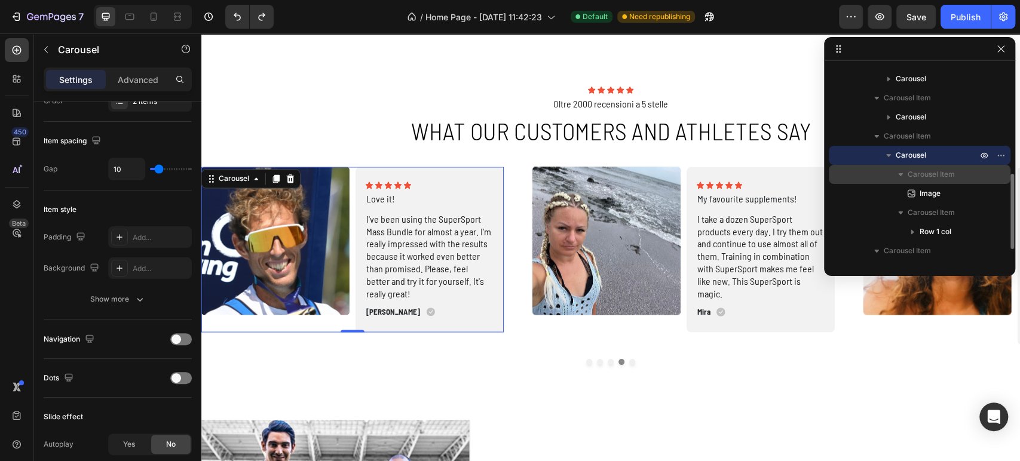
click at [942, 179] on span "Carousel Item" at bounding box center [931, 175] width 47 height 12
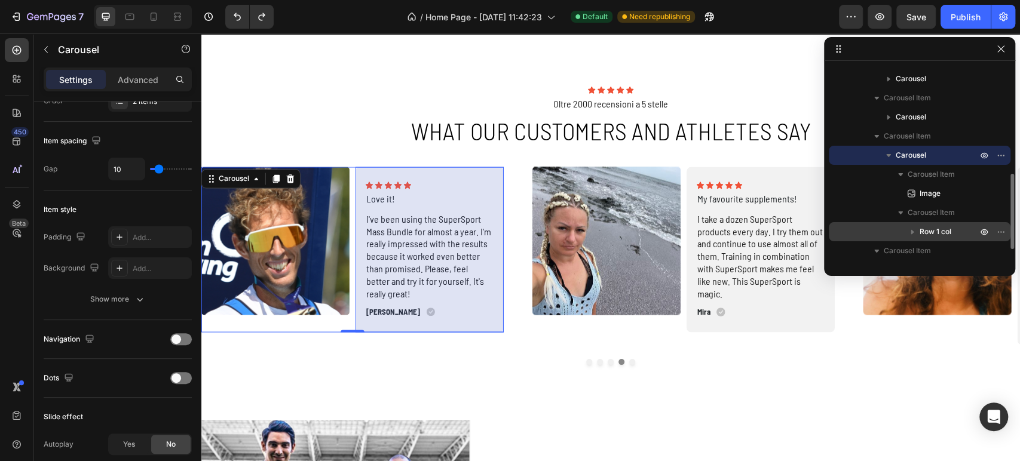
click at [939, 228] on span "Row 1 col" at bounding box center [936, 232] width 32 height 12
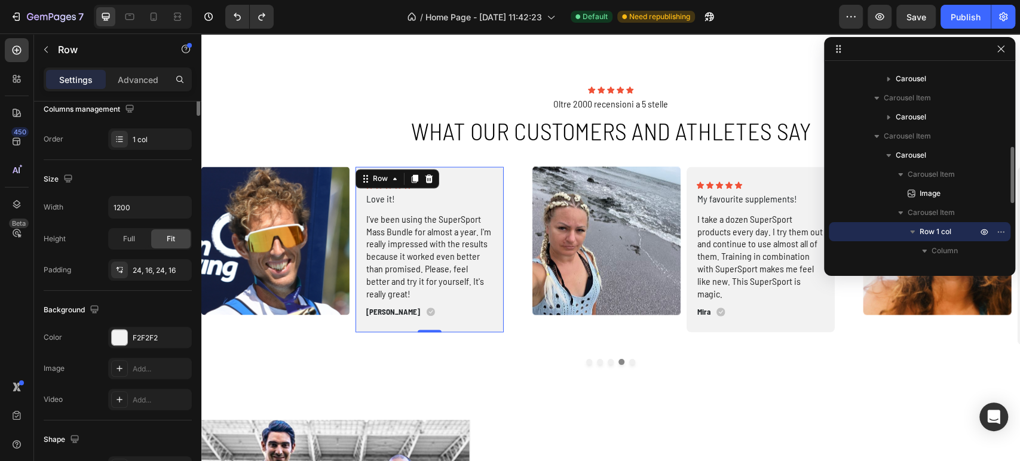
scroll to position [0, 0]
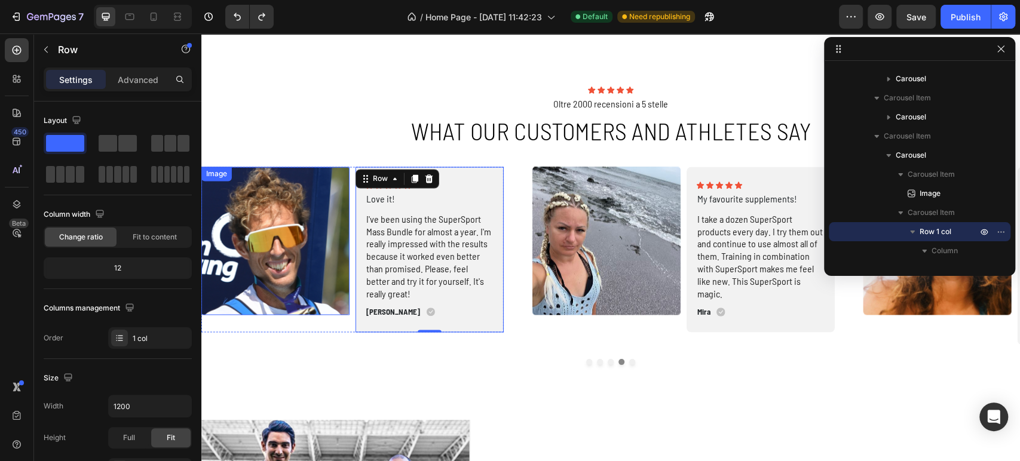
click at [328, 301] on img at bounding box center [275, 241] width 148 height 148
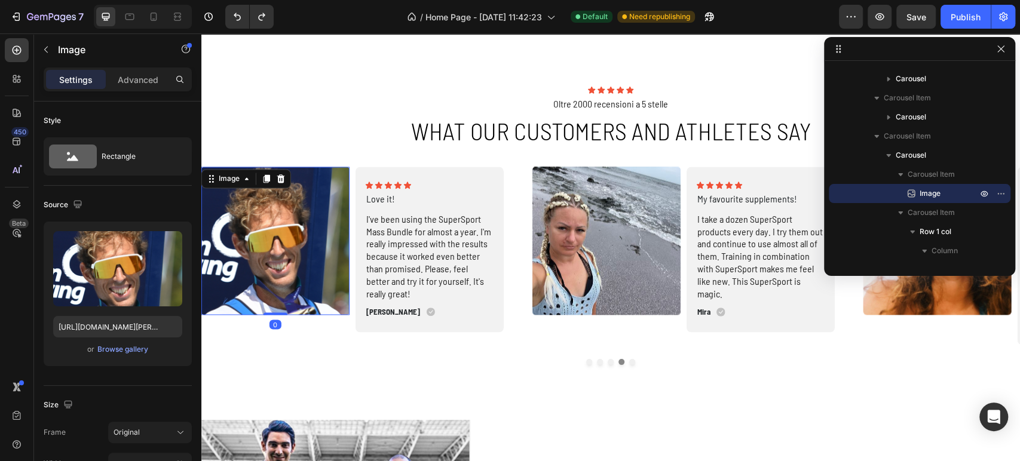
drag, startPoint x: 281, startPoint y: 314, endPoint x: 283, endPoint y: 279, distance: 35.3
click at [283, 279] on div "Image 0" at bounding box center [275, 241] width 148 height 148
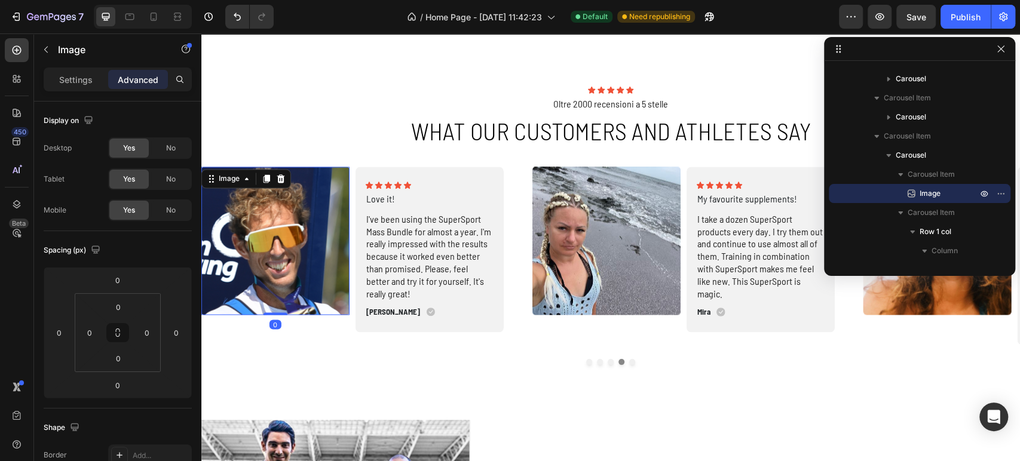
click at [330, 238] on img at bounding box center [275, 241] width 148 height 148
click at [67, 84] on p "Settings" at bounding box center [75, 80] width 33 height 13
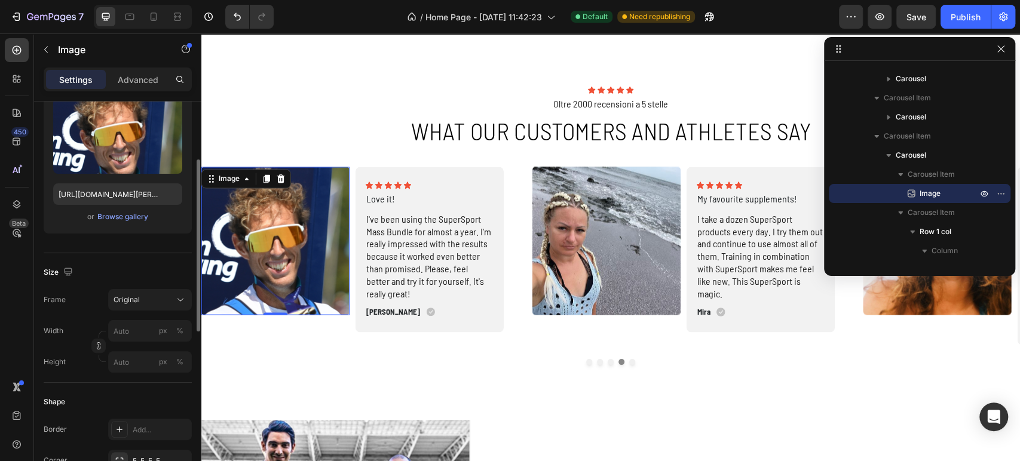
scroll to position [199, 0]
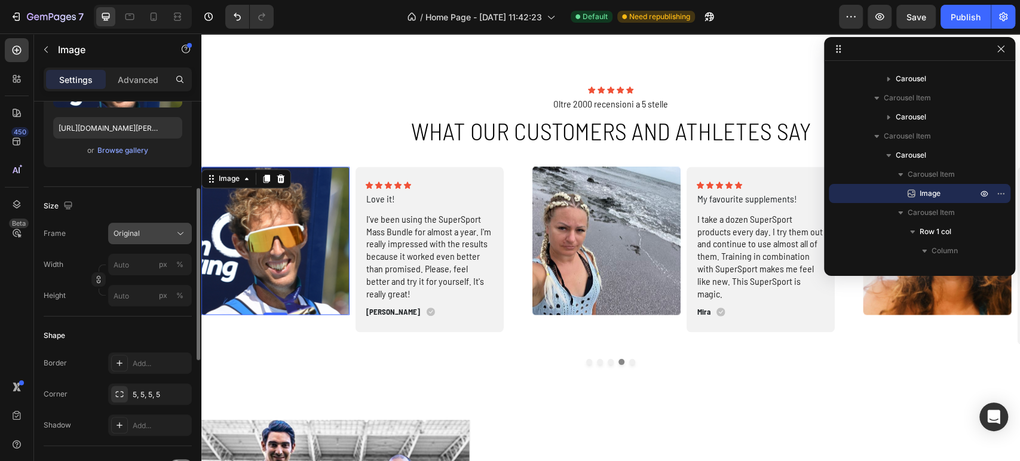
click at [148, 232] on div "Original" at bounding box center [143, 233] width 59 height 11
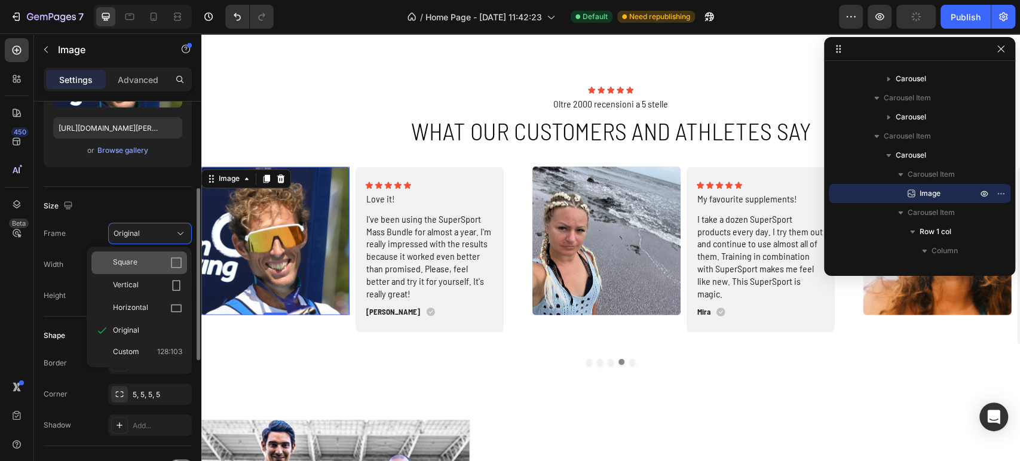
click at [142, 267] on div "Square" at bounding box center [147, 263] width 69 height 12
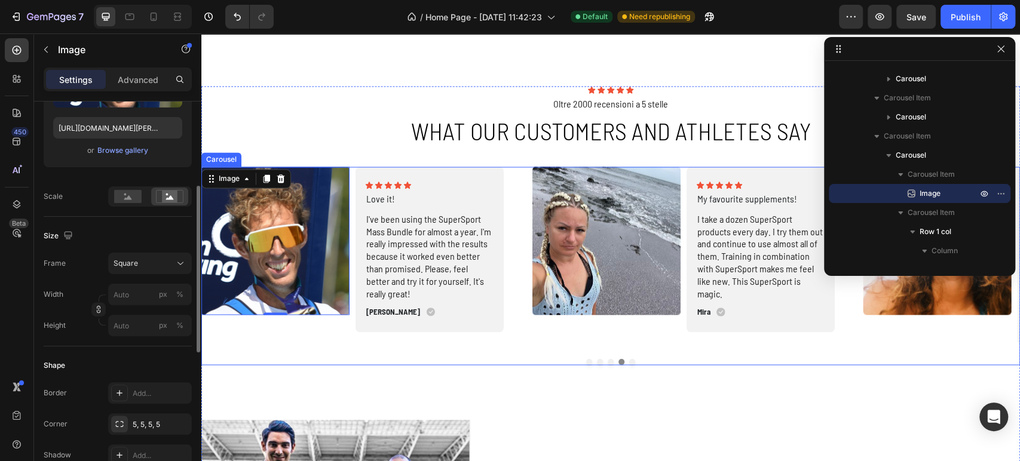
click at [476, 353] on div "Image Icon Icon Icon Icon Icon Icon List Wonderful! Text Block SuperSport produ…" at bounding box center [610, 266] width 819 height 198
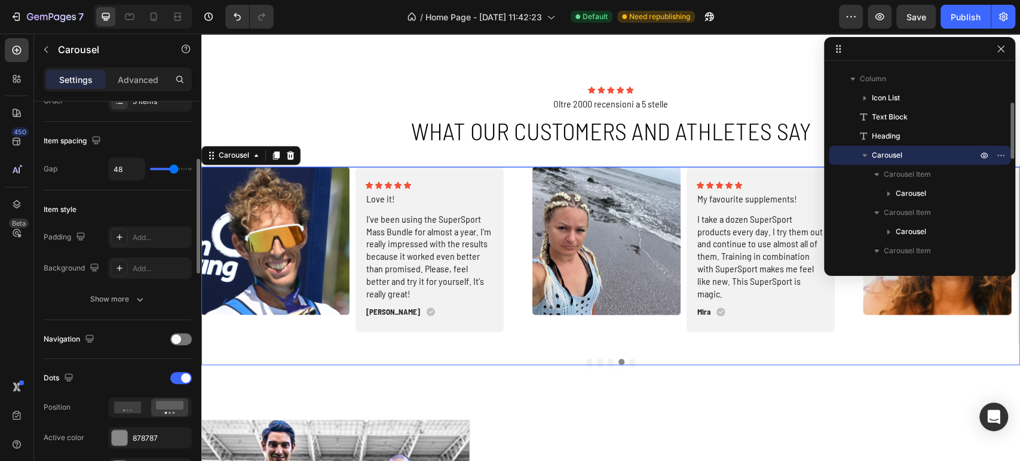
scroll to position [0, 0]
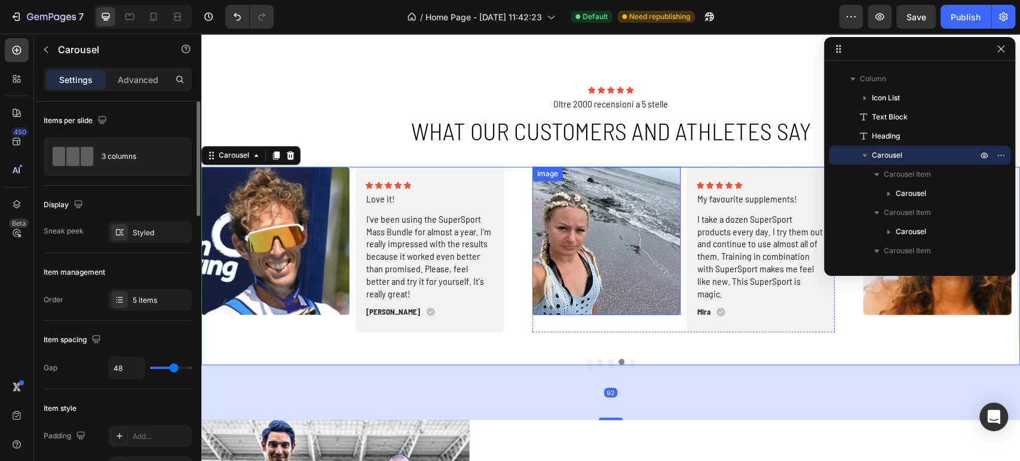
click at [626, 267] on img at bounding box center [606, 241] width 148 height 148
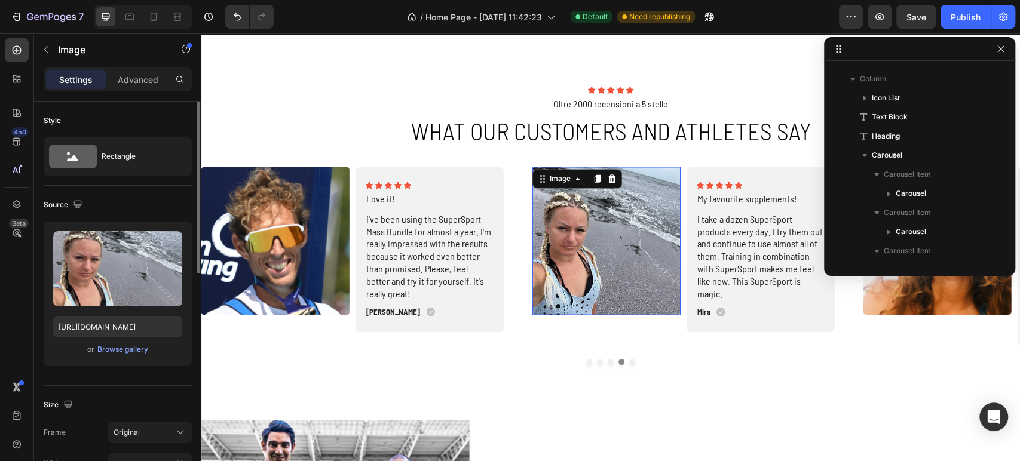
scroll to position [532, 0]
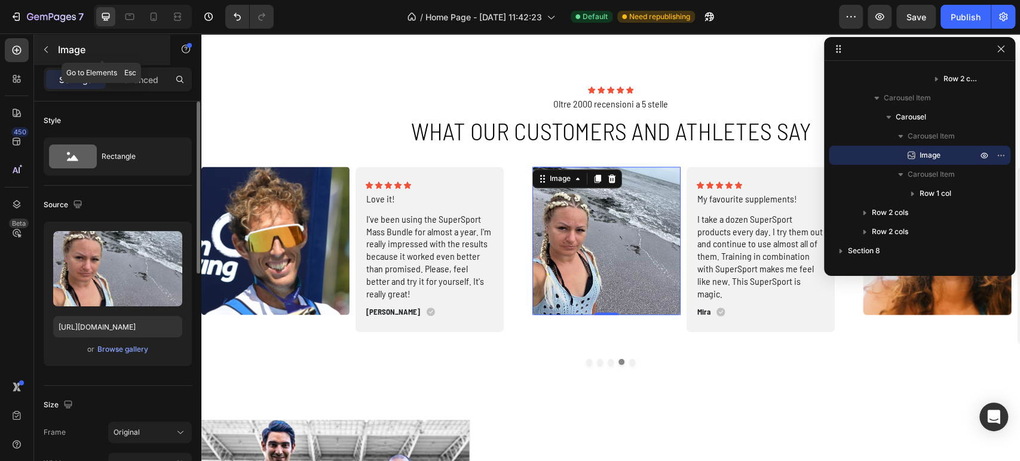
click at [53, 46] on button "button" at bounding box center [45, 49] width 19 height 19
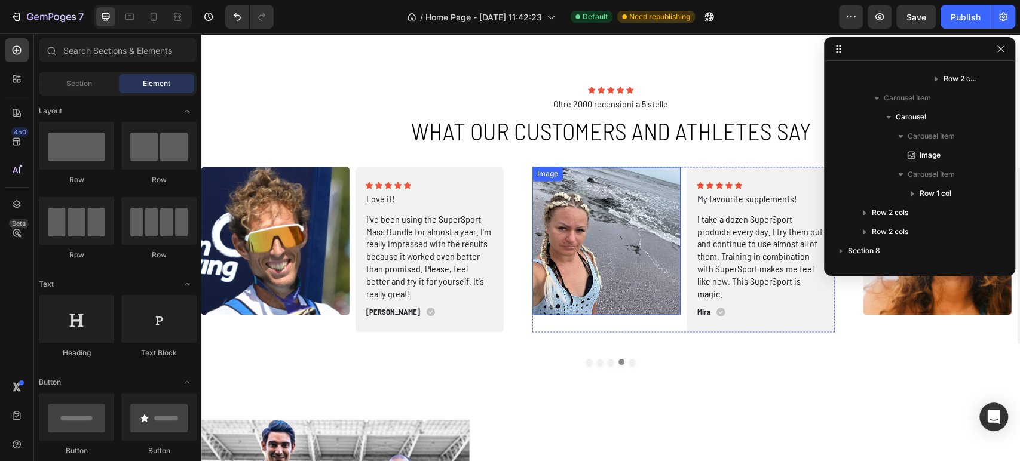
click at [563, 222] on img at bounding box center [606, 241] width 148 height 148
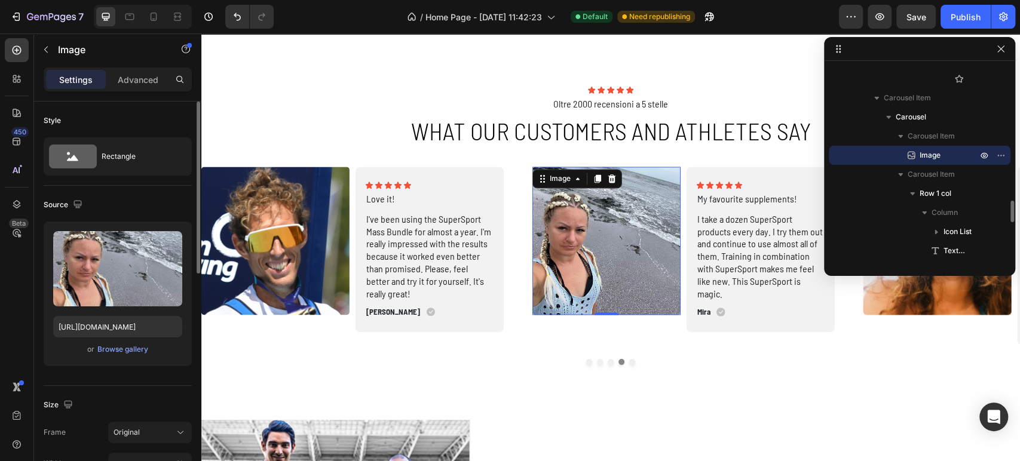
scroll to position [265, 0]
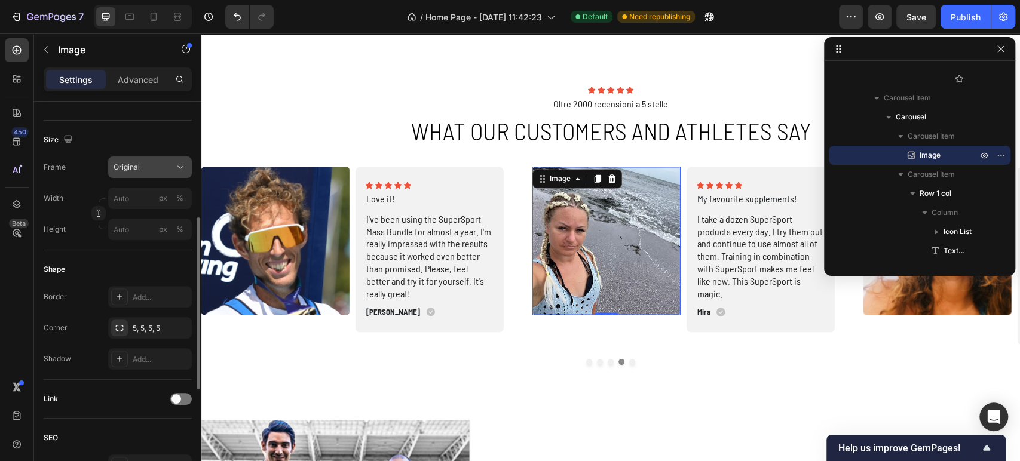
click at [133, 173] on button "Original" at bounding box center [150, 168] width 84 height 22
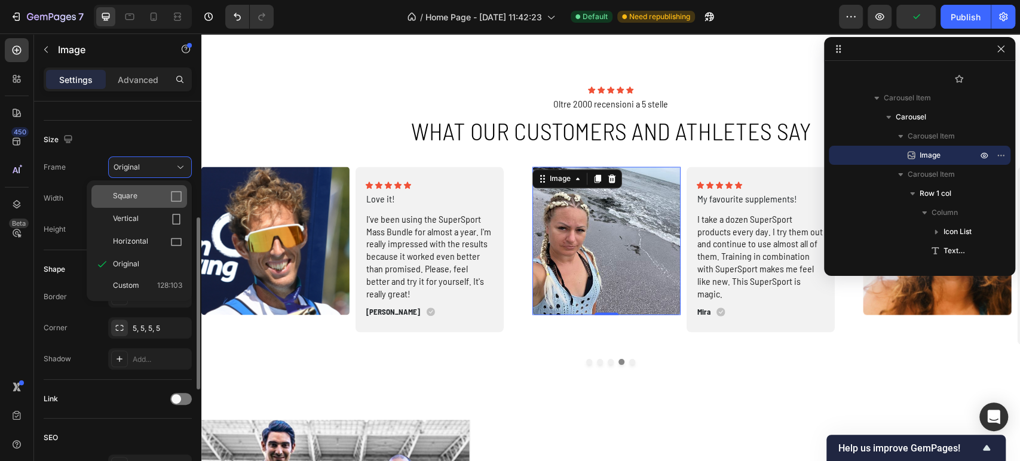
click at [132, 198] on span "Square" at bounding box center [125, 197] width 25 height 12
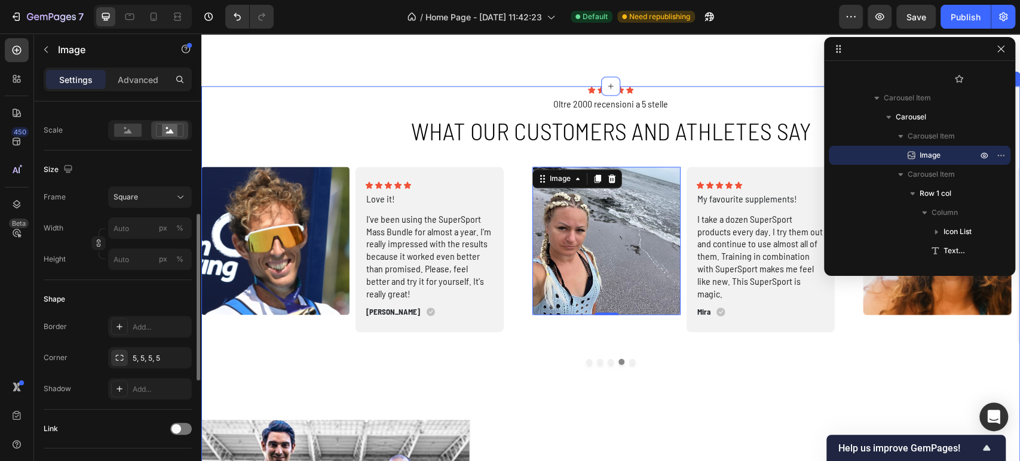
click at [610, 393] on div "Image Icon Icon Icon Icon Icon Icon List Wonderful! Text Block SuperSport produ…" at bounding box center [610, 293] width 819 height 253
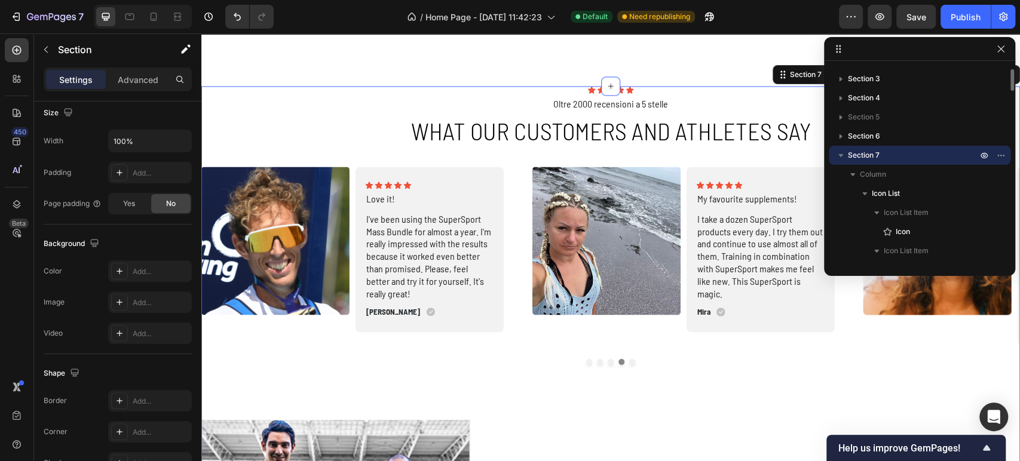
scroll to position [0, 0]
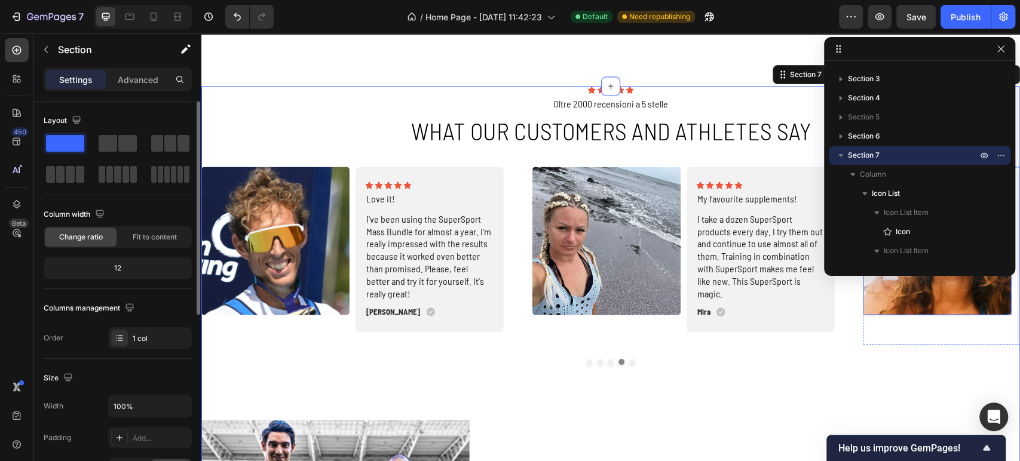
click at [923, 305] on img at bounding box center [937, 241] width 148 height 148
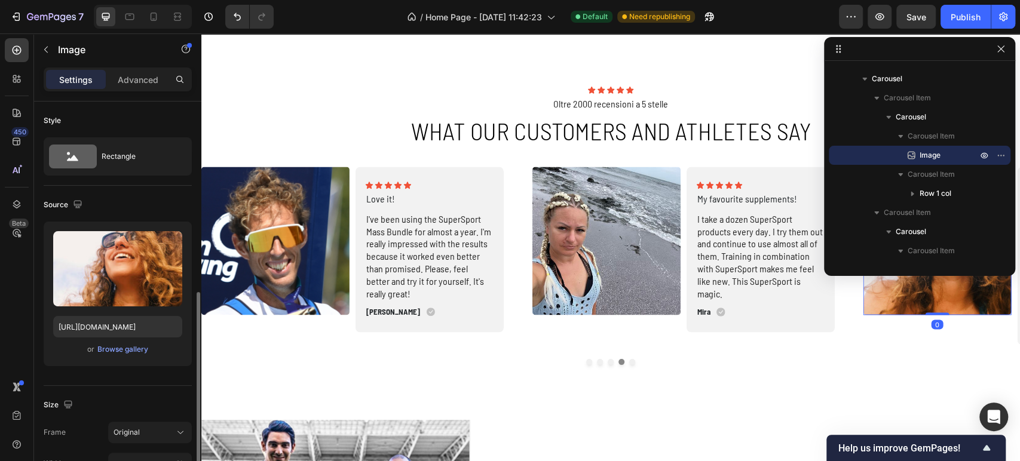
scroll to position [265, 0]
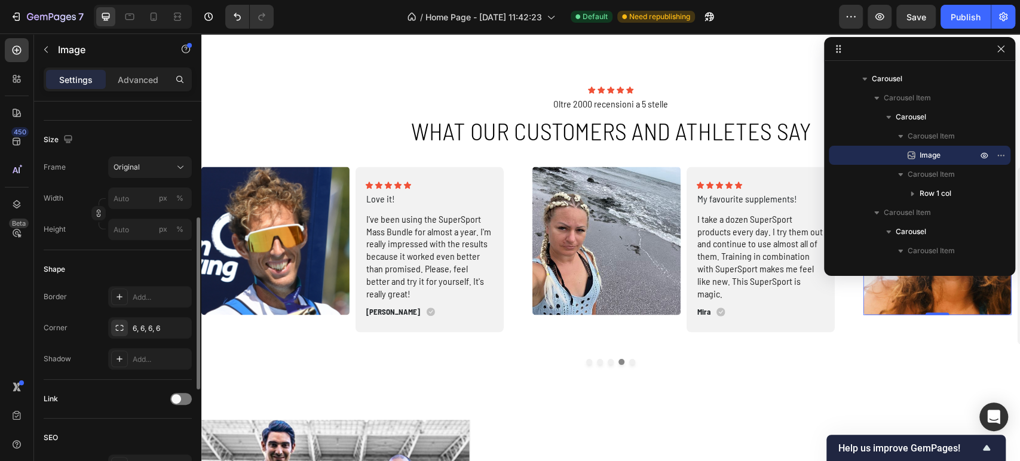
click at [152, 152] on div "Size Frame Original Width px % Height px %" at bounding box center [118, 186] width 148 height 130
click at [150, 155] on div "Size Frame Original Width px % Height px %" at bounding box center [118, 186] width 148 height 130
click at [153, 174] on button "Original" at bounding box center [150, 168] width 84 height 22
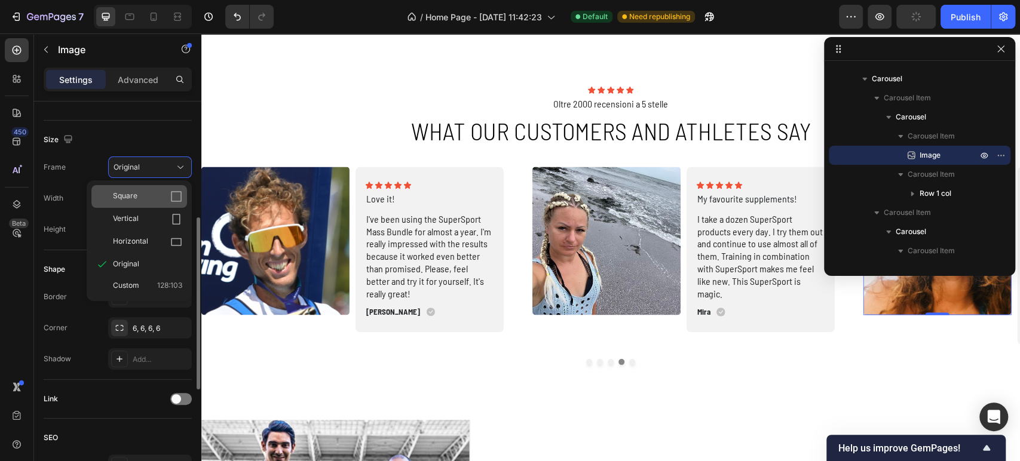
click at [157, 191] on div "Square" at bounding box center [147, 197] width 69 height 12
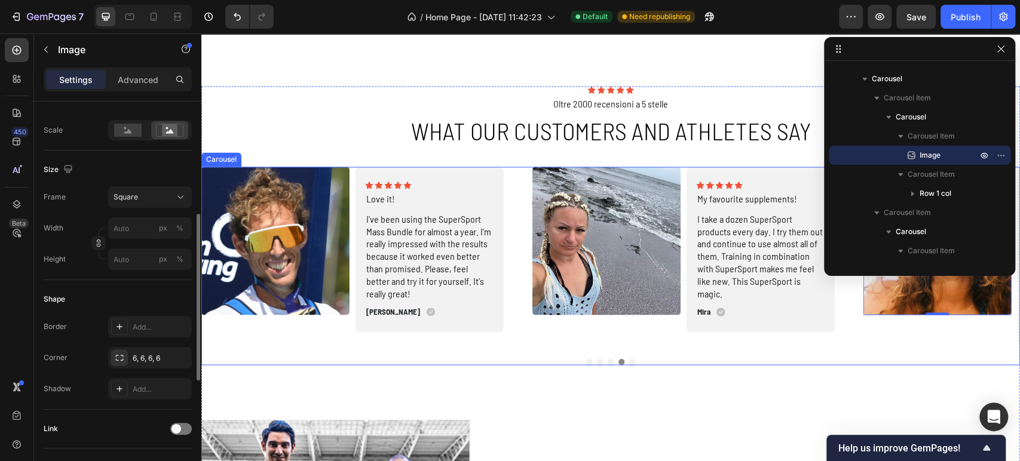
click at [848, 334] on div "Image 0 Icon Icon Icon Icon Icon Icon List Wonderful! Text Block SuperSport pro…" at bounding box center [610, 256] width 819 height 178
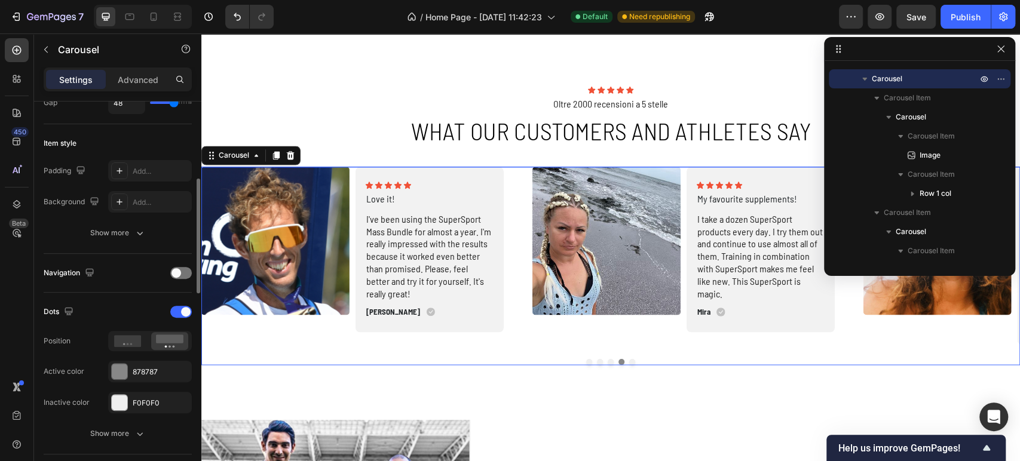
scroll to position [0, 0]
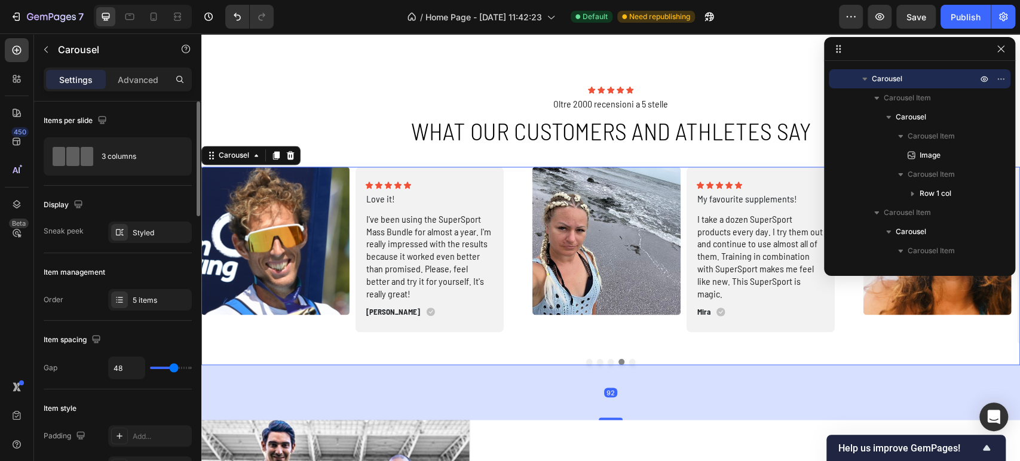
click at [586, 362] on button "Dot" at bounding box center [589, 362] width 6 height 6
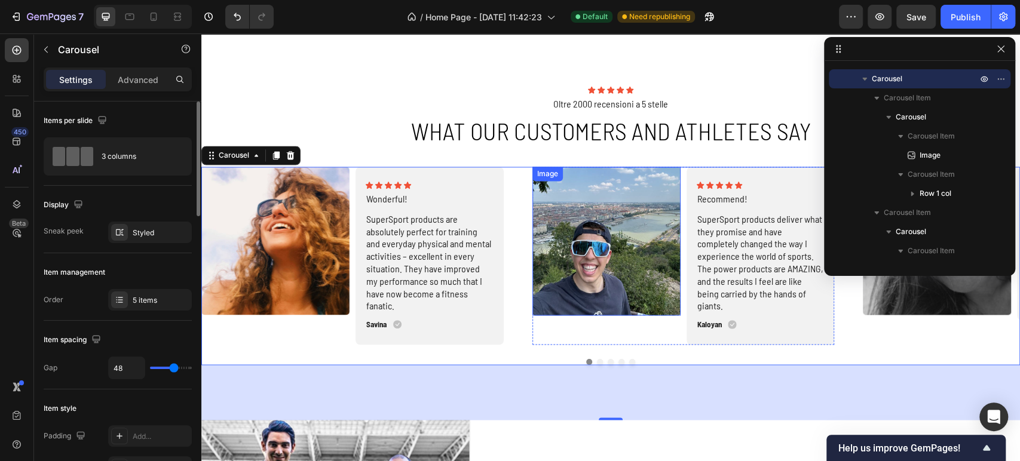
click at [632, 301] on img at bounding box center [606, 241] width 148 height 148
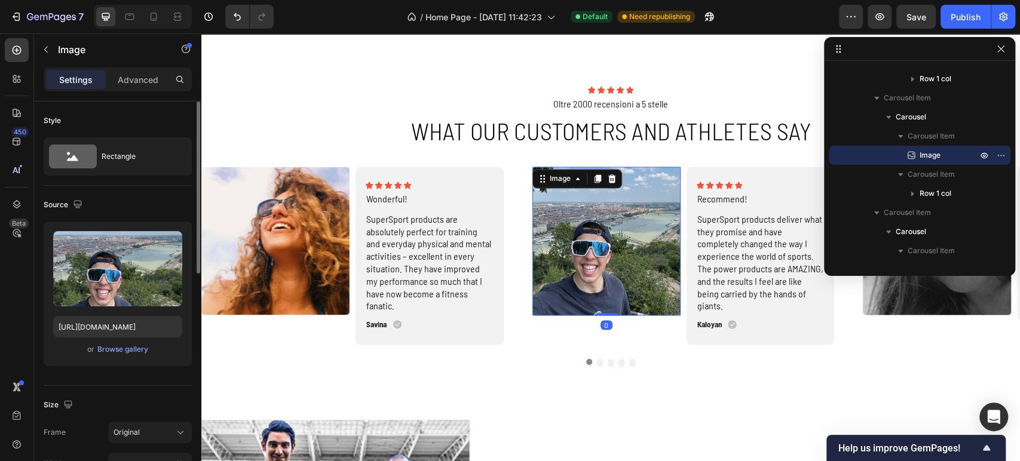
scroll to position [133, 0]
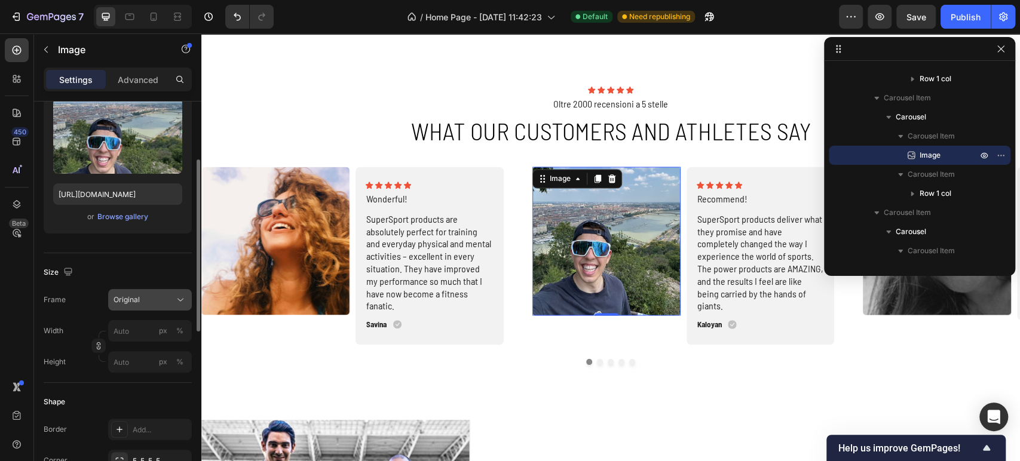
click at [144, 305] on div "Original" at bounding box center [143, 300] width 59 height 11
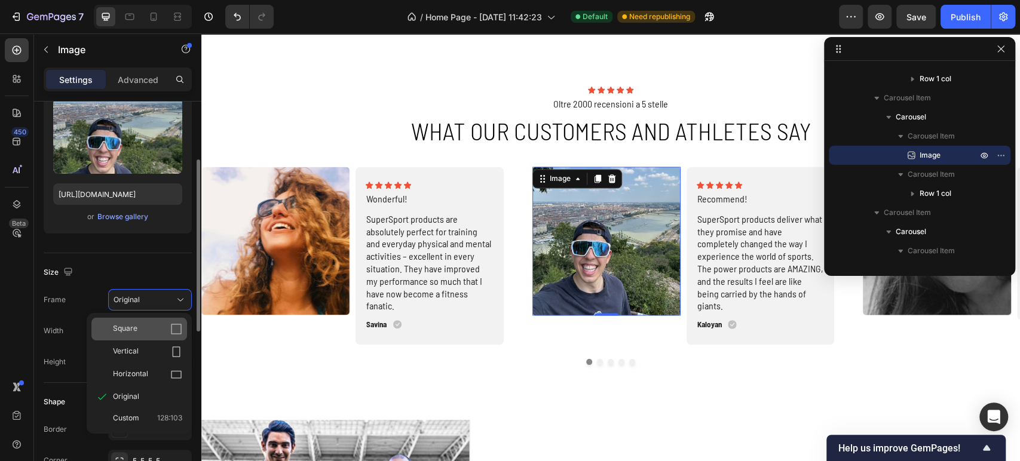
click at [145, 328] on div "Square" at bounding box center [147, 329] width 69 height 12
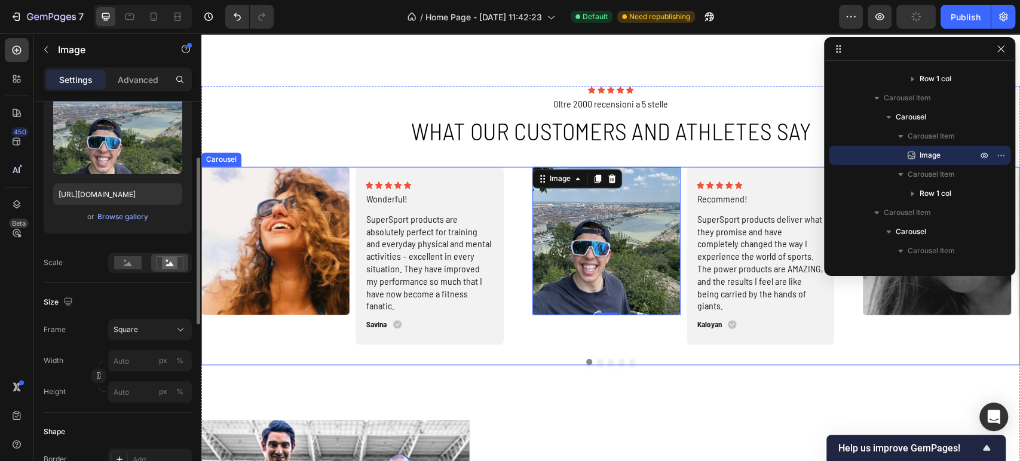
click at [657, 333] on div "Image 0" at bounding box center [606, 256] width 148 height 178
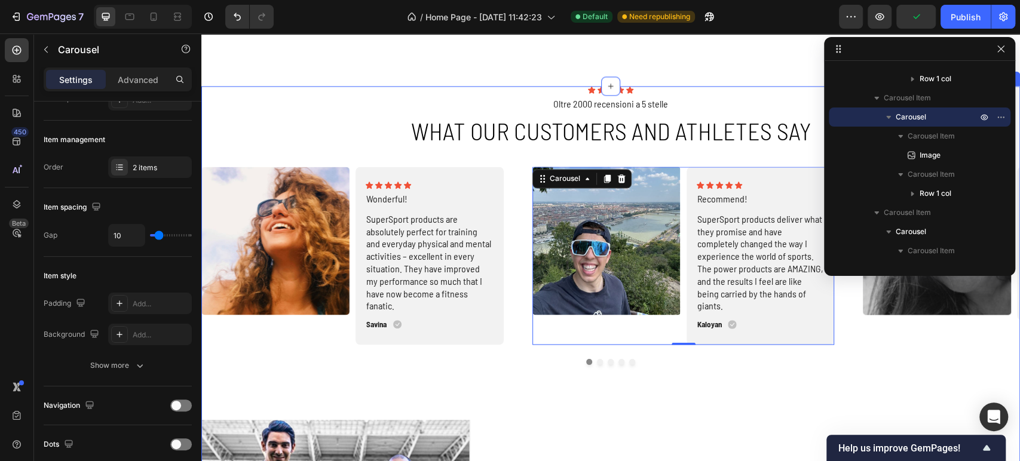
scroll to position [0, 0]
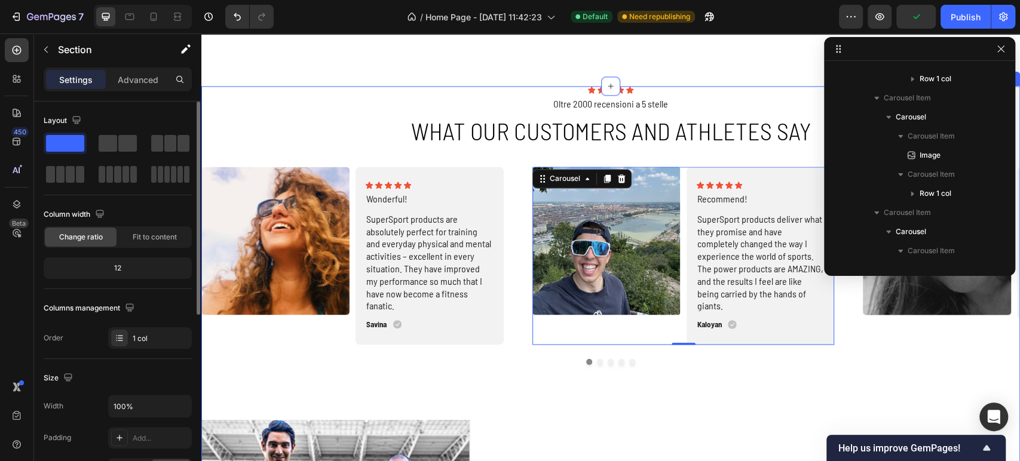
scroll to position [35, 0]
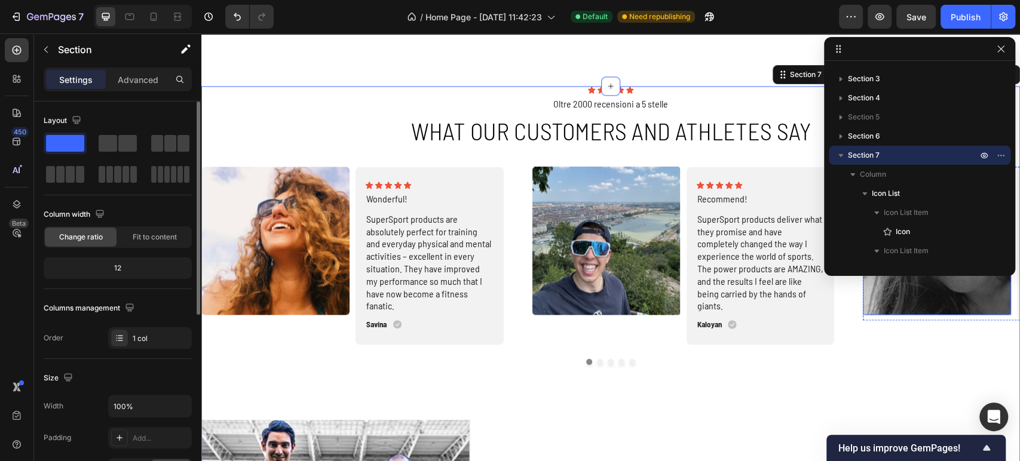
click at [911, 305] on img at bounding box center [937, 241] width 148 height 148
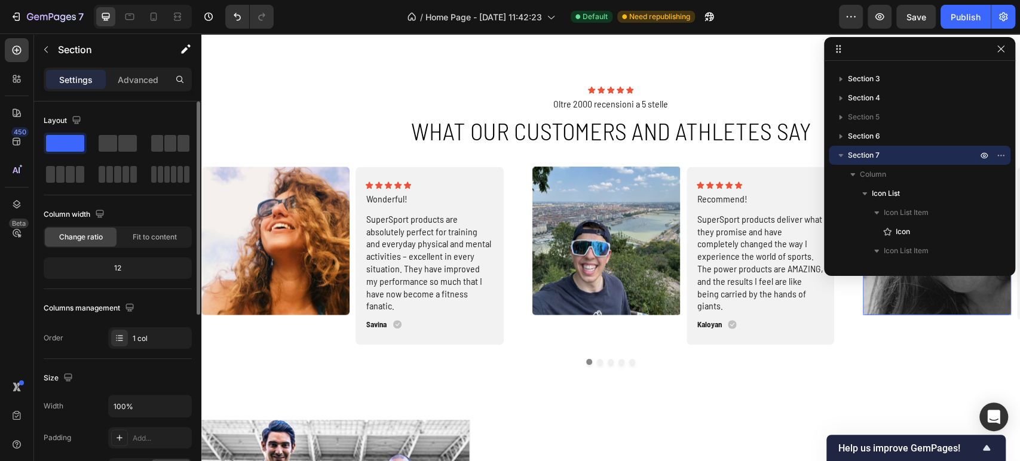
scroll to position [628, 0]
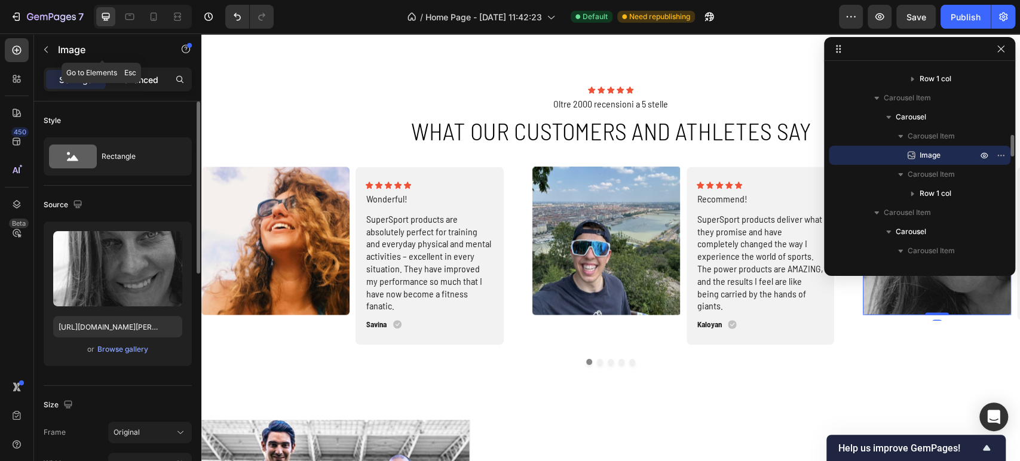
click at [137, 75] on p "Advanced" at bounding box center [138, 80] width 41 height 13
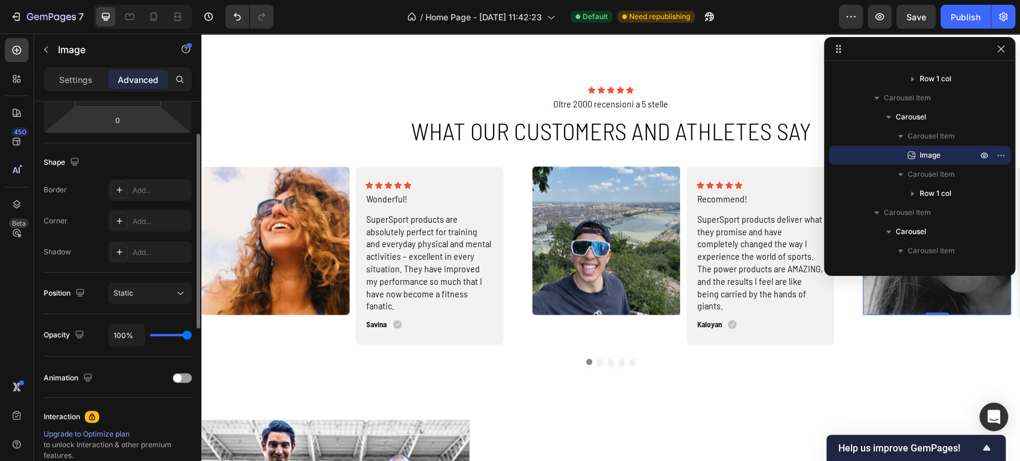
scroll to position [133, 0]
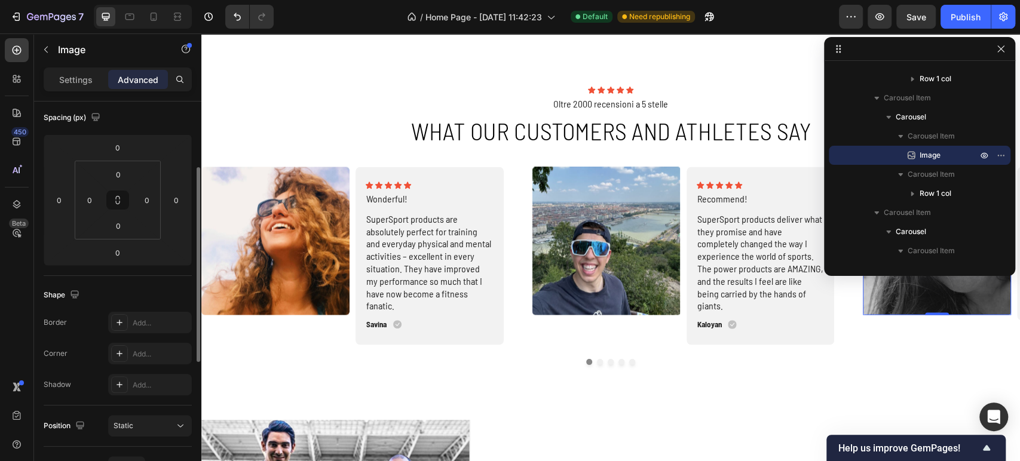
click at [72, 81] on p "Settings" at bounding box center [75, 80] width 33 height 13
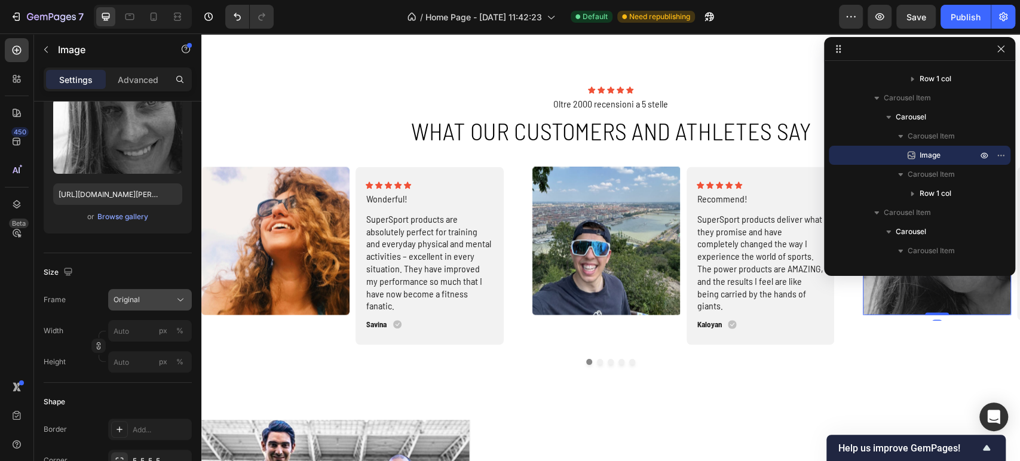
click at [141, 295] on div "Original" at bounding box center [143, 300] width 59 height 11
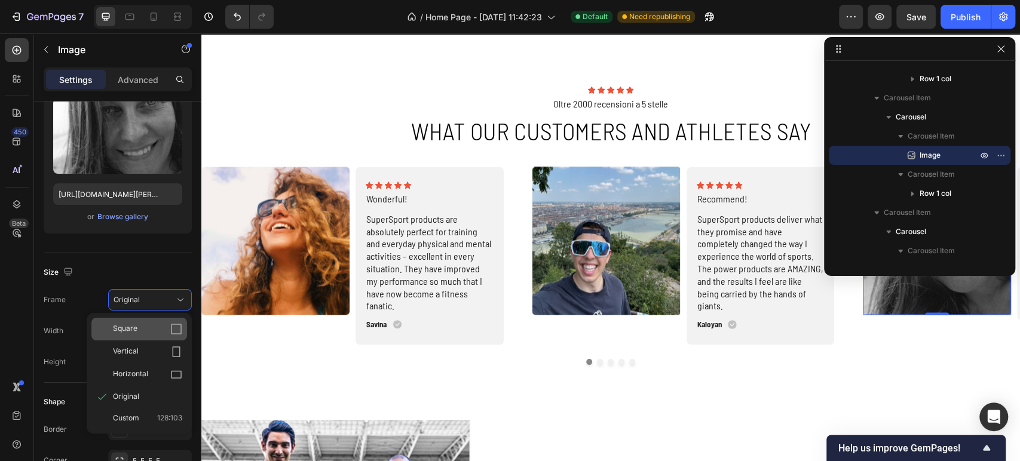
click at [149, 333] on div "Square" at bounding box center [147, 329] width 69 height 12
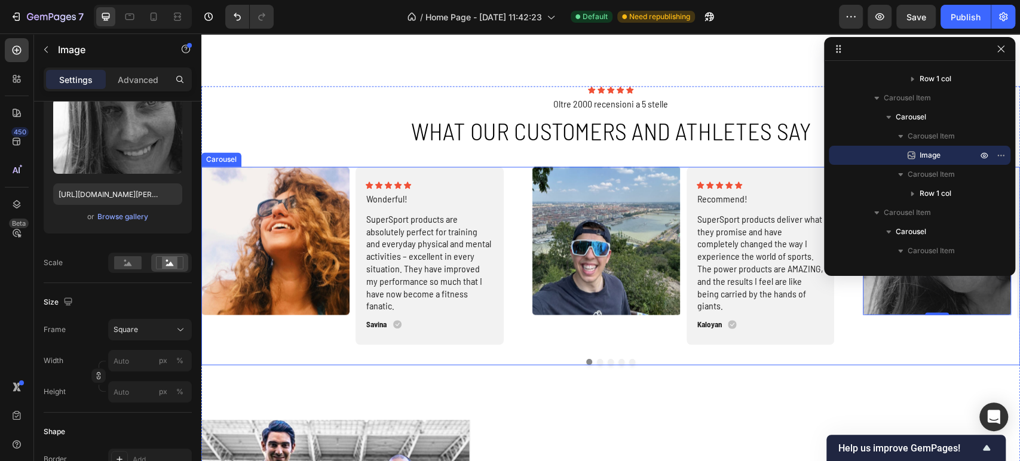
click at [597, 360] on button "Dot" at bounding box center [600, 362] width 6 height 6
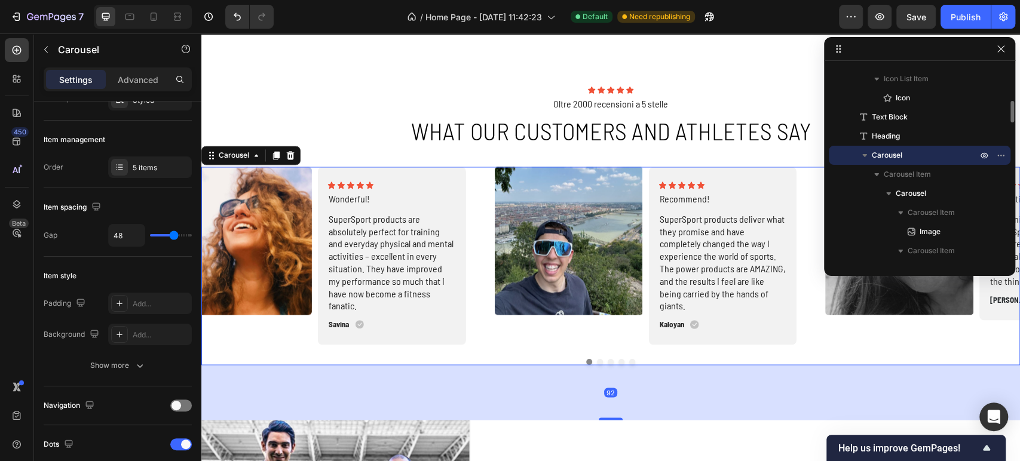
scroll to position [0, 0]
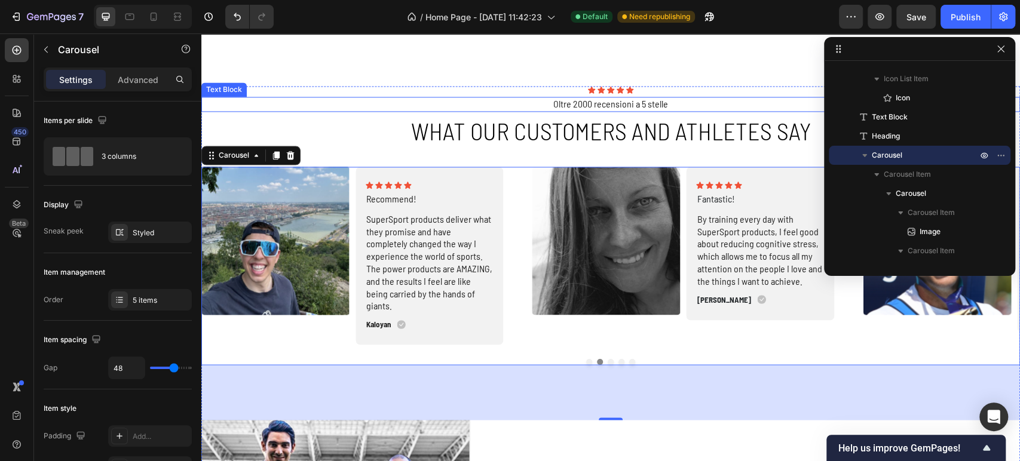
click at [611, 103] on p "Oltre 2000 recensioni a 5 stelle" at bounding box center [611, 104] width 816 height 13
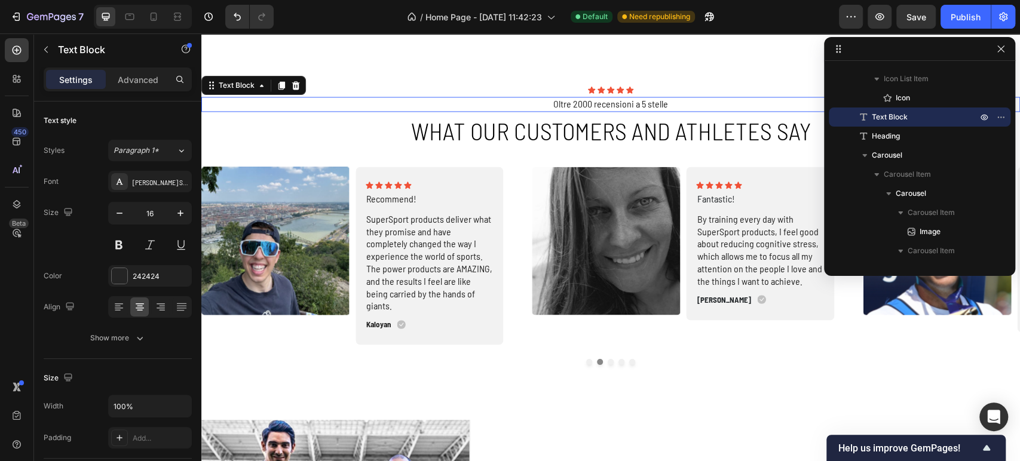
click at [611, 103] on p "Oltre 2000 recensioni a 5 stelle" at bounding box center [611, 104] width 816 height 13
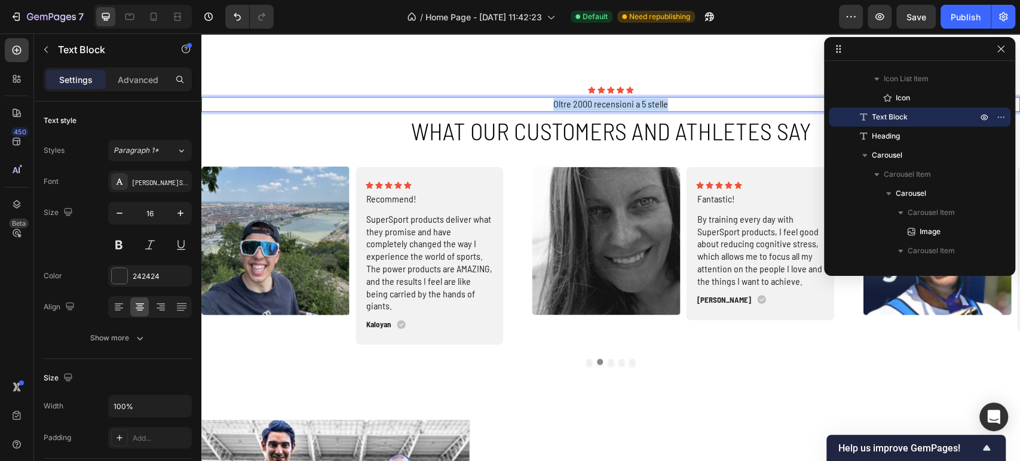
click at [611, 103] on p "Oltre 2000 recensioni a 5 stelle" at bounding box center [611, 104] width 816 height 13
copy p "Oltre 2000 recensioni a 5 stelle"
click at [966, 27] on button "Publish" at bounding box center [966, 17] width 50 height 24
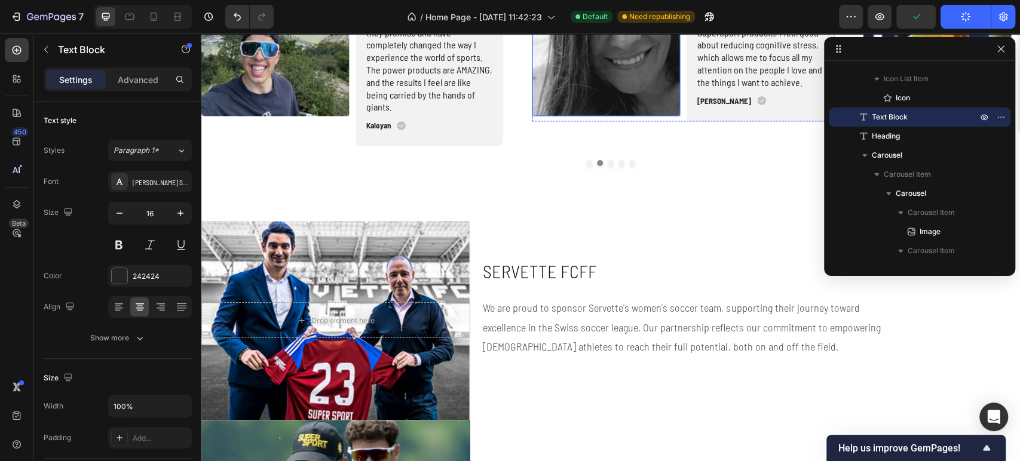
scroll to position [1673, 0]
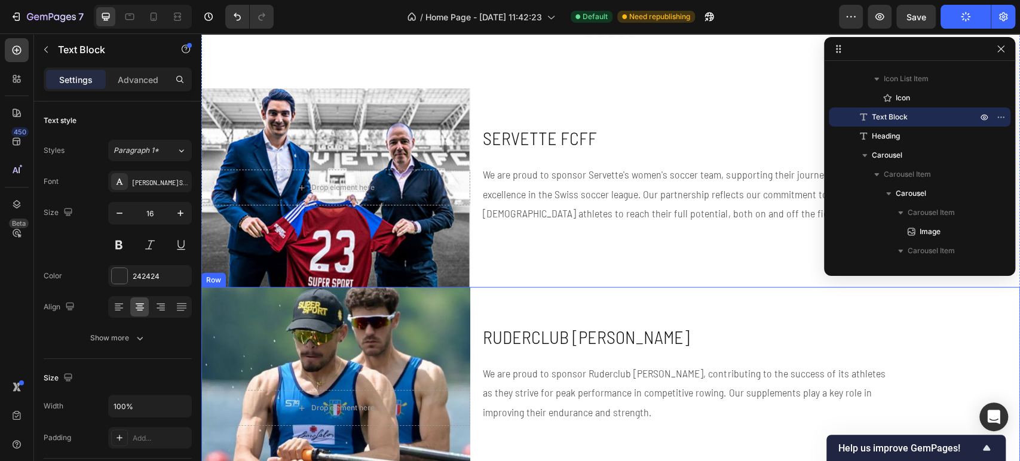
click at [504, 298] on div "Ruderclub Erlenbach Heading Hero Banner We are proud to sponsor Ruderclub Erlen…" at bounding box center [751, 408] width 538 height 242
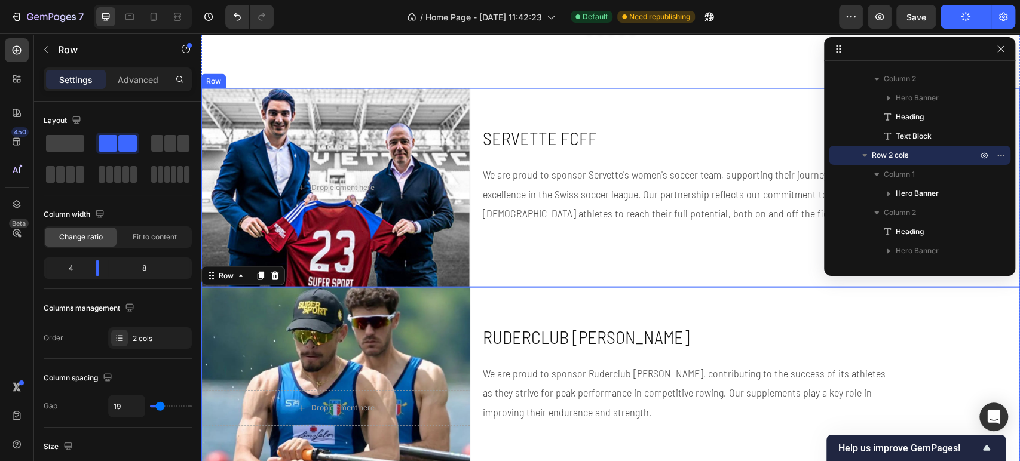
scroll to position [1740, 0]
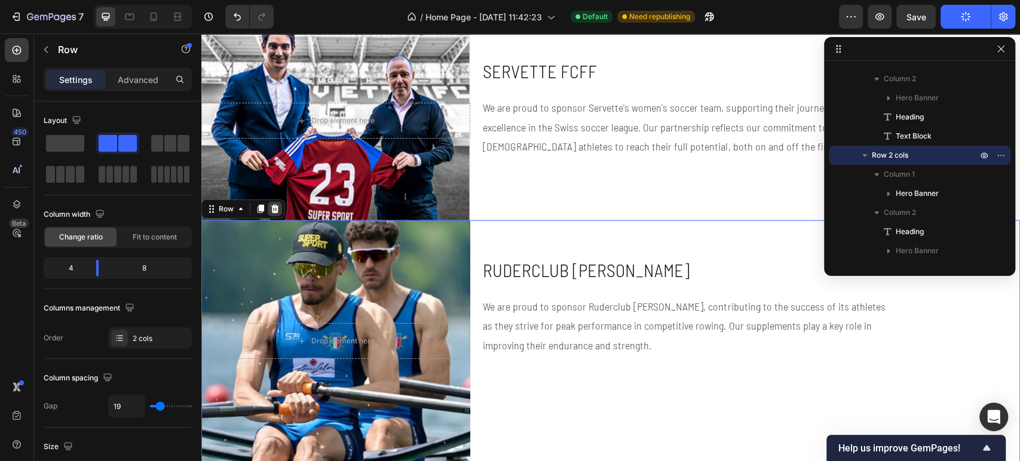
click at [280, 202] on div at bounding box center [275, 209] width 14 height 14
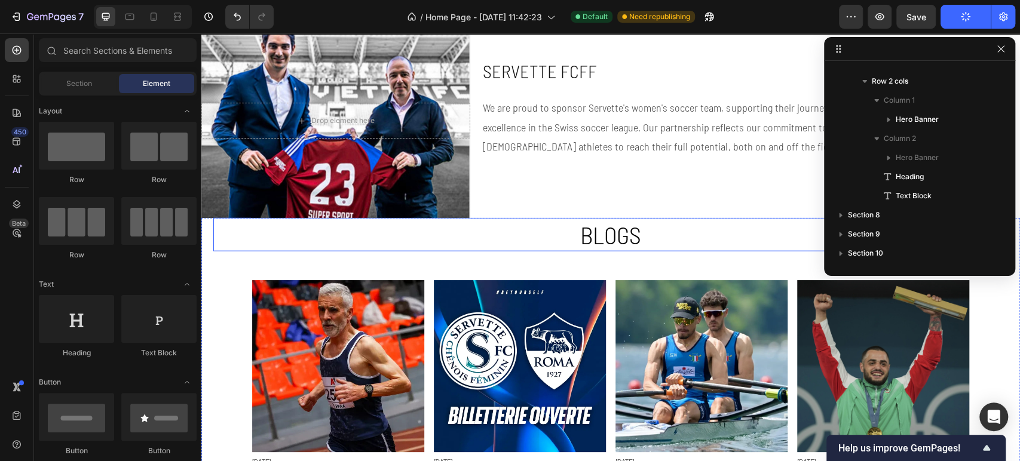
scroll to position [1673, 0]
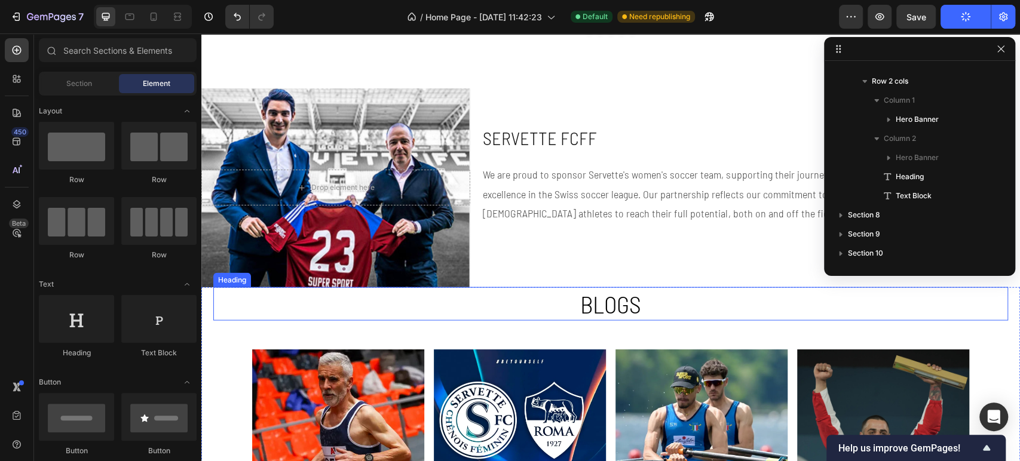
click at [636, 298] on h2 "Blogs" at bounding box center [610, 303] width 717 height 33
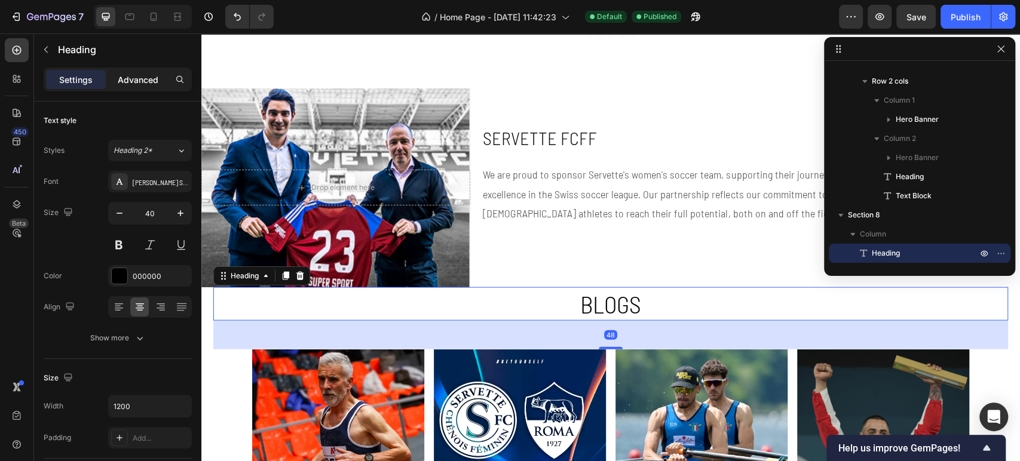
click at [140, 85] on p "Advanced" at bounding box center [138, 80] width 41 height 13
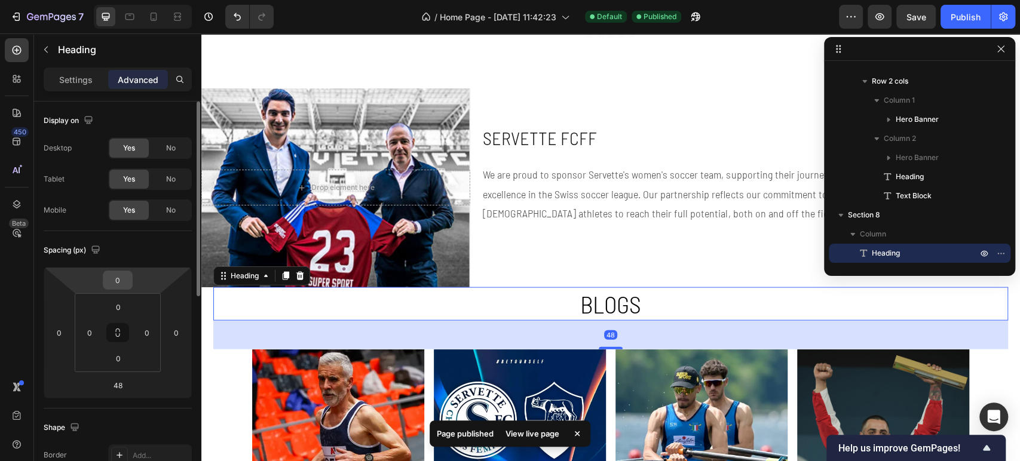
click at [126, 281] on input "0" at bounding box center [118, 280] width 24 height 18
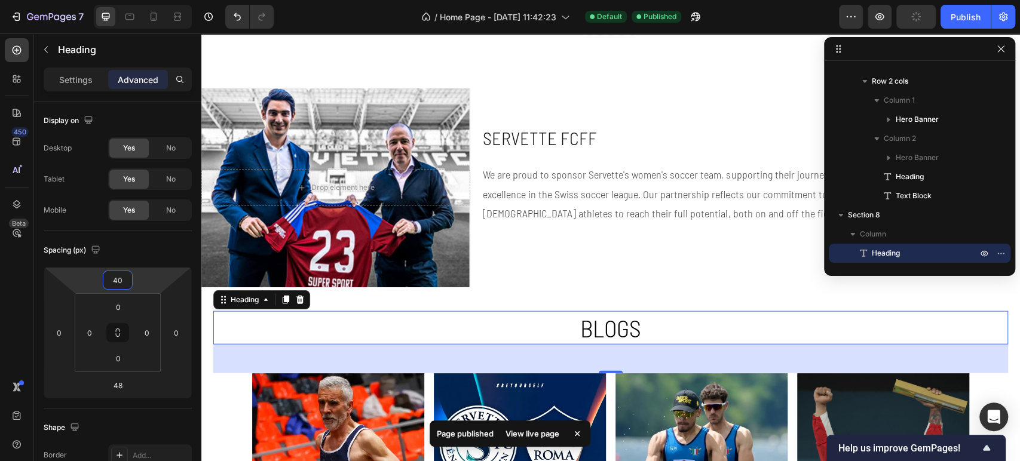
type input "40"
click at [516, 316] on h2 "Blogs" at bounding box center [610, 327] width 717 height 33
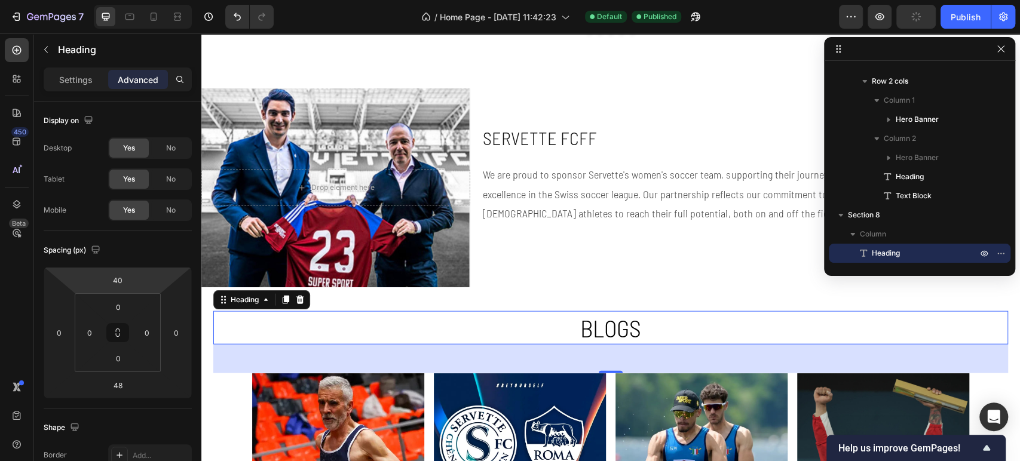
click at [516, 316] on p "Blogs" at bounding box center [610, 328] width 715 height 31
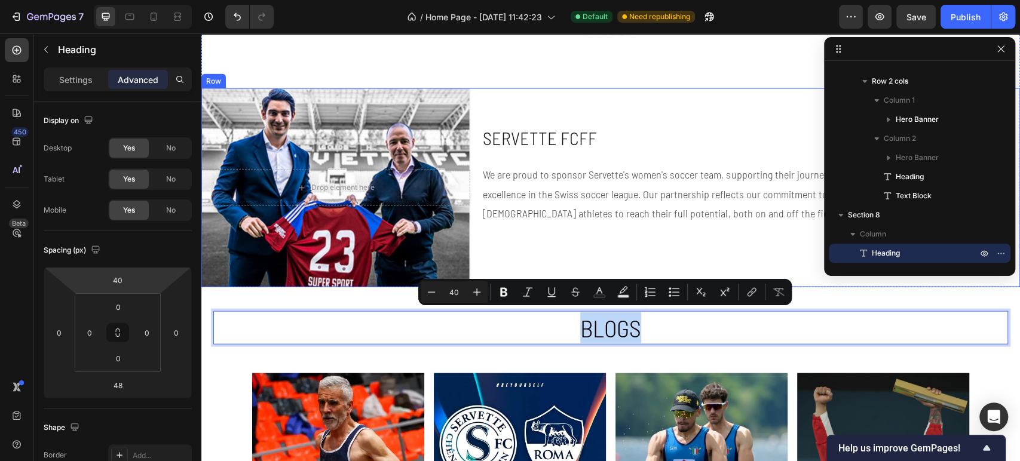
click at [532, 108] on div "Hero Banner SERVETTE FCFF Heading We are proud to sponsor Servette's women's so…" at bounding box center [751, 187] width 538 height 199
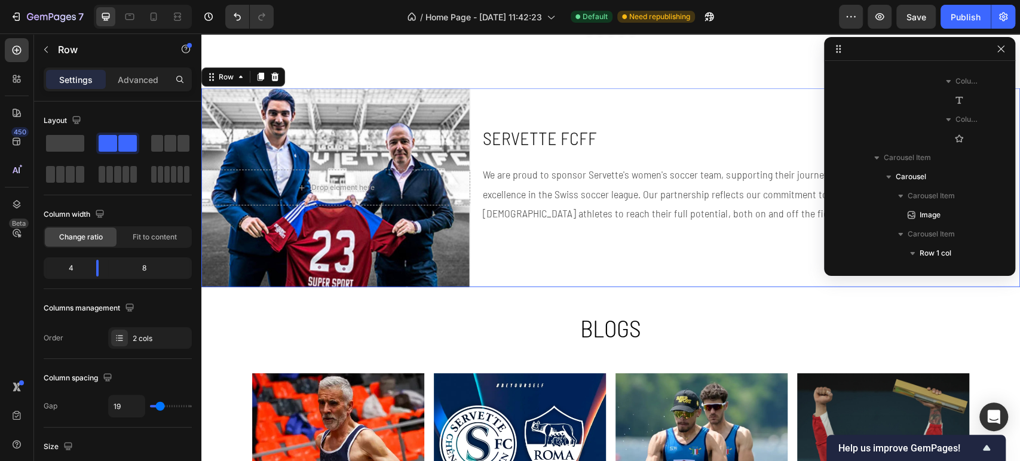
scroll to position [1928, 0]
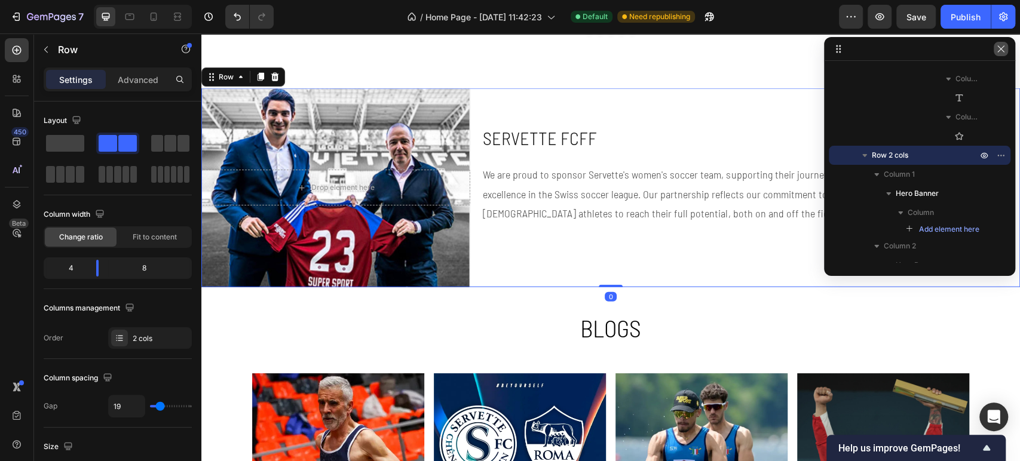
click at [1004, 46] on icon "button" at bounding box center [1000, 48] width 7 height 7
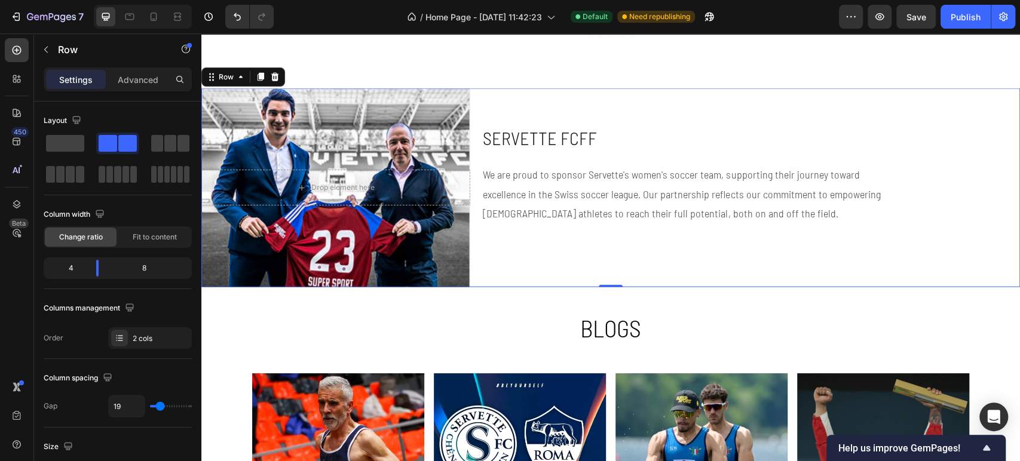
click at [531, 131] on h2 "SERVETTE FCFF" at bounding box center [751, 139] width 538 height 26
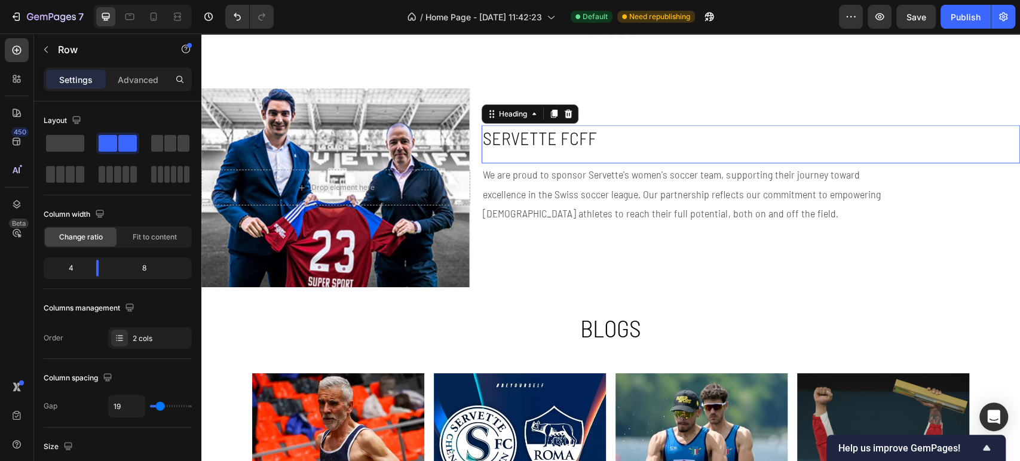
click at [531, 131] on h2 "SERVETTE FCFF" at bounding box center [751, 139] width 538 height 26
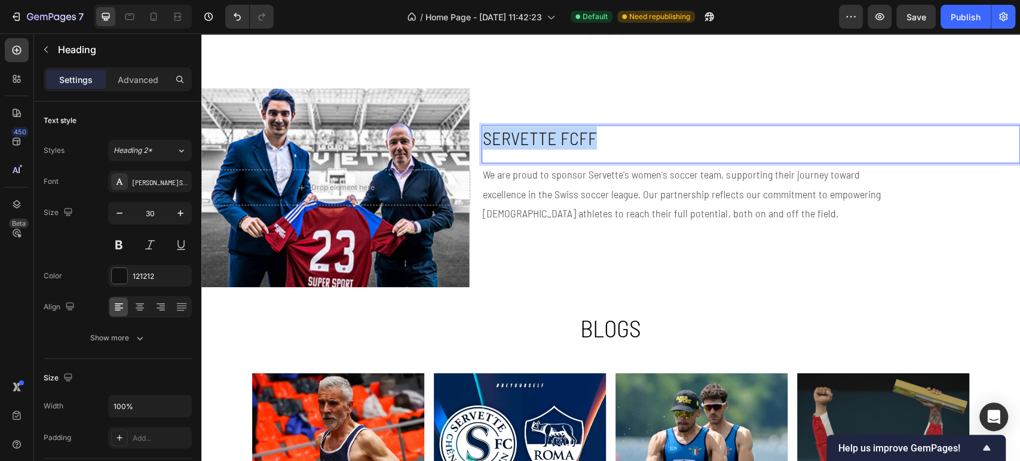
click at [531, 131] on p "SERVETTE FCFF" at bounding box center [751, 138] width 536 height 23
copy p "SERVETTE FCFF"
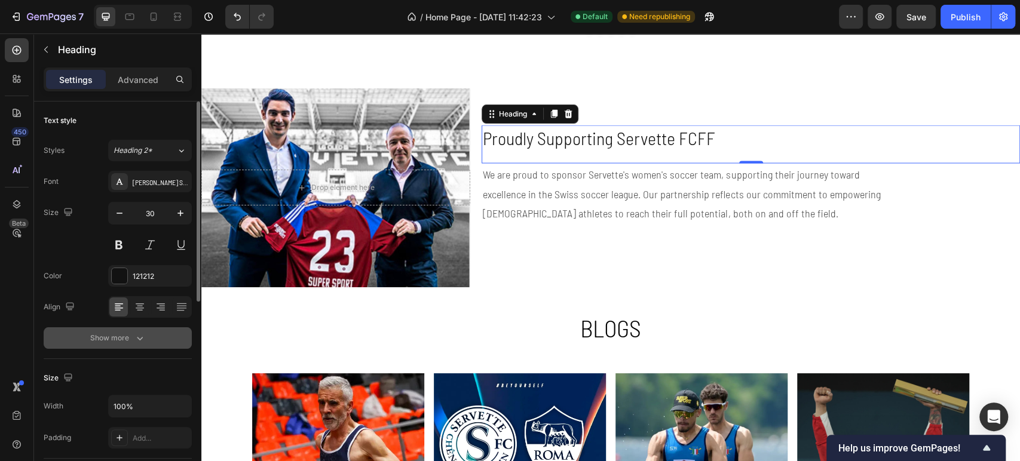
click at [144, 332] on icon "button" at bounding box center [140, 338] width 12 height 12
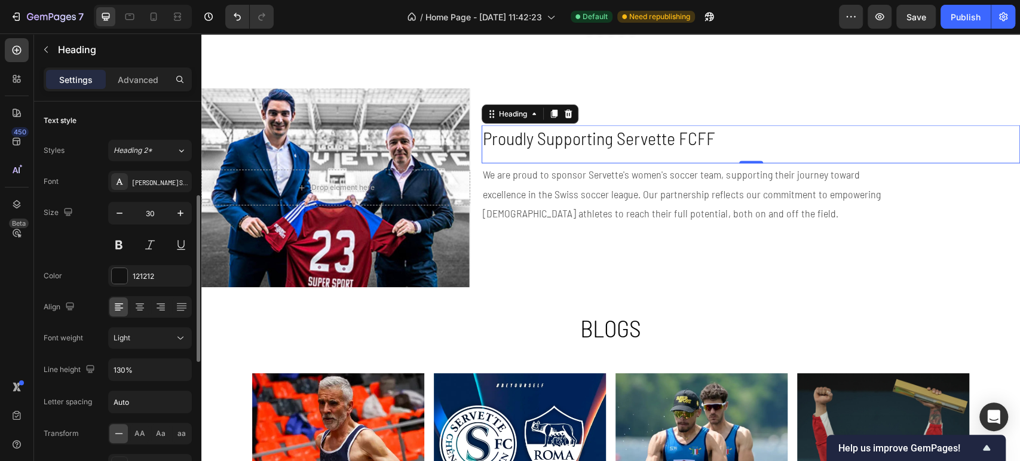
scroll to position [66, 0]
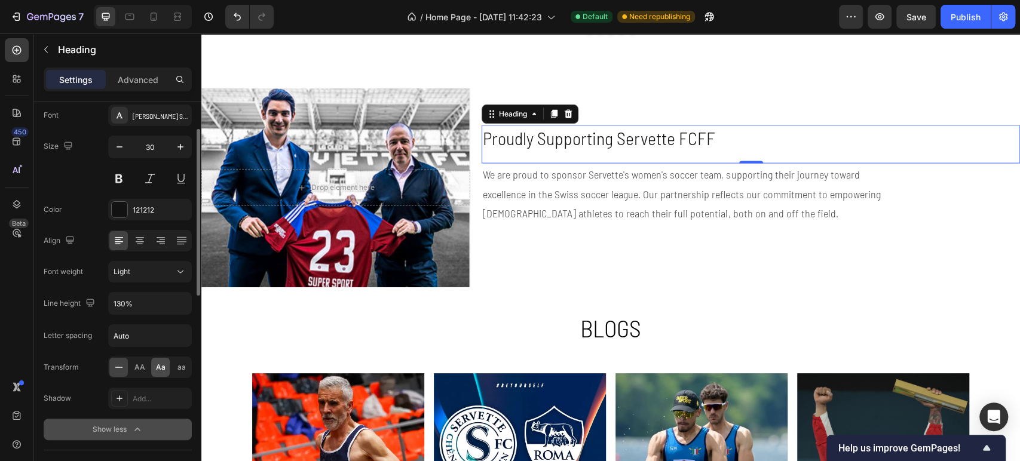
click at [166, 367] on div "Aa" at bounding box center [160, 367] width 19 height 19
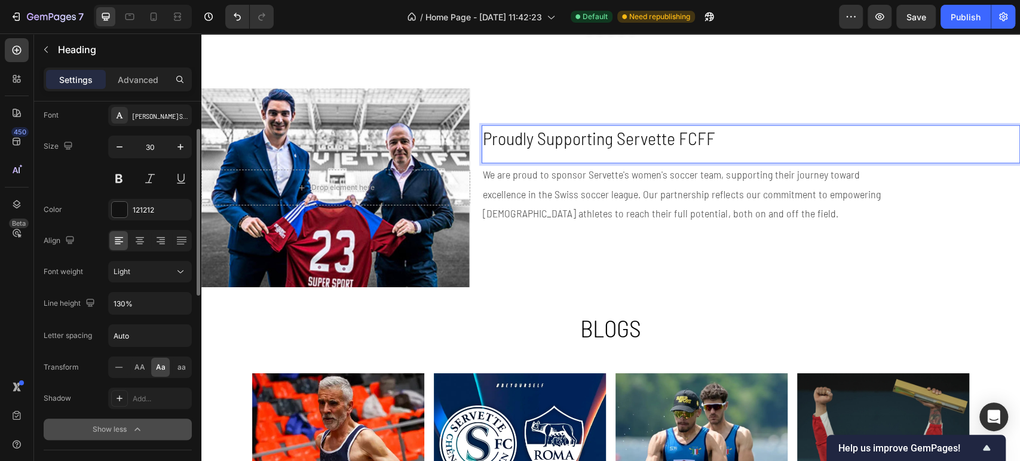
click at [166, 367] on div "Aa" at bounding box center [160, 367] width 19 height 19
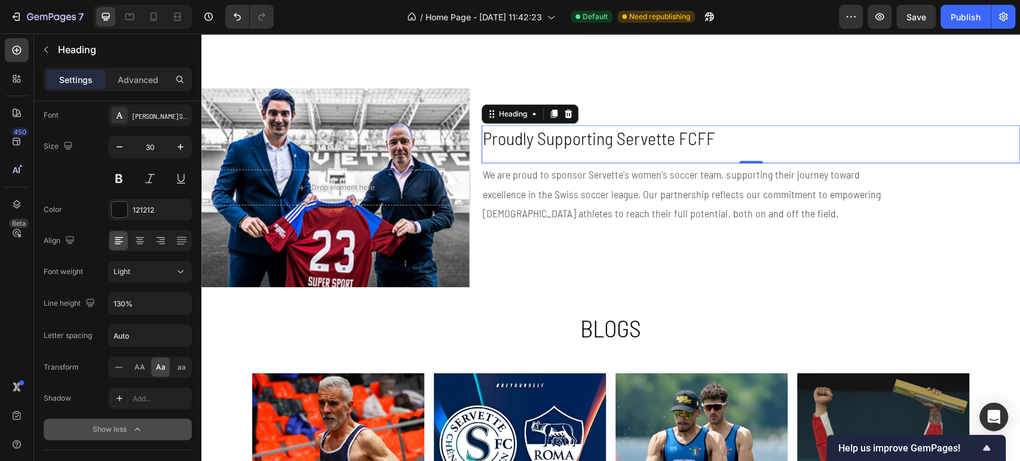
click at [543, 145] on p "Proudly Supporting Servette FCFF" at bounding box center [751, 138] width 536 height 23
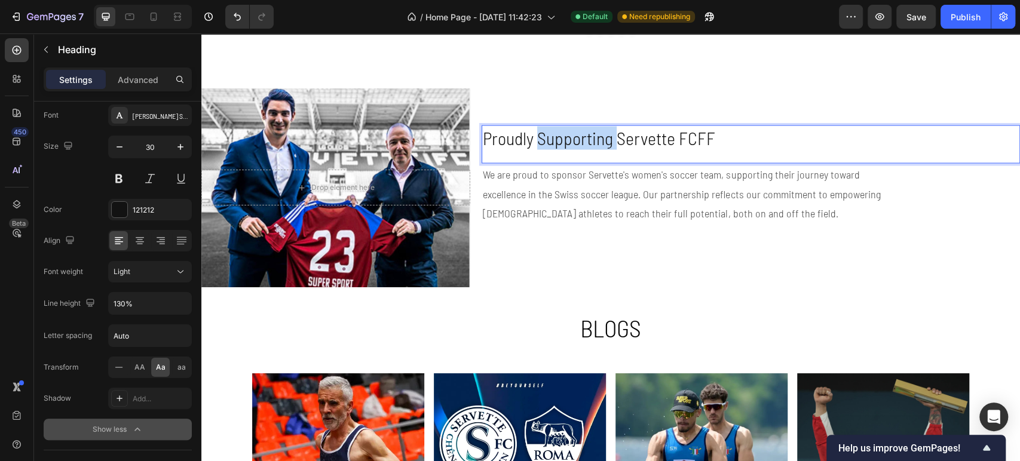
click at [543, 145] on p "Proudly Supporting Servette FCFF" at bounding box center [751, 138] width 536 height 23
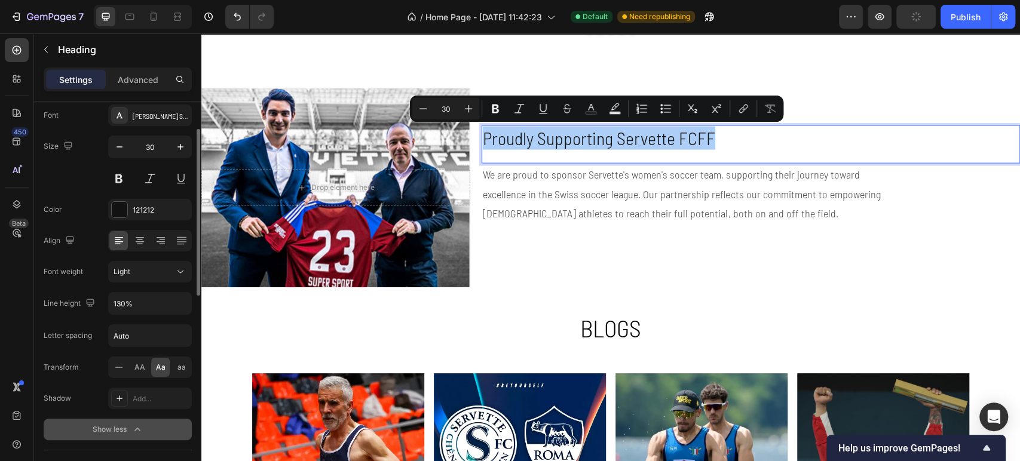
click at [151, 371] on div "Aa" at bounding box center [160, 367] width 19 height 19
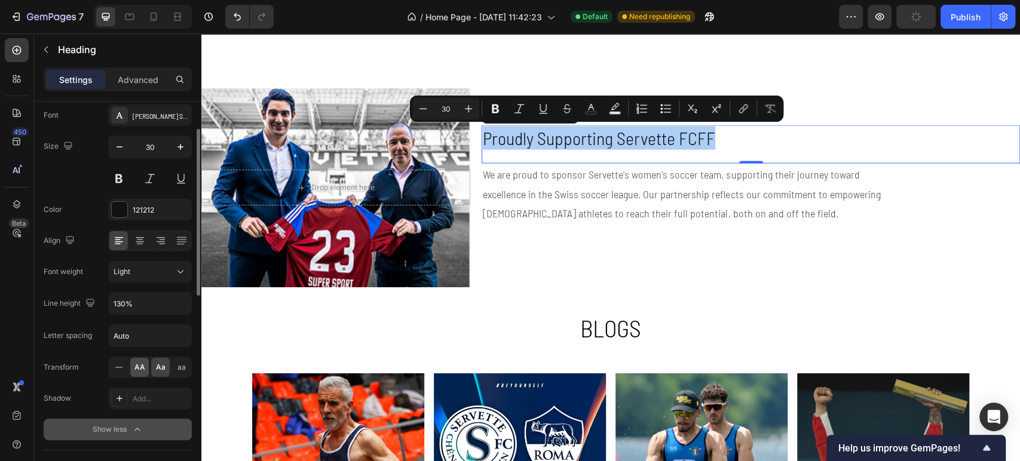
click at [144, 368] on span "AA" at bounding box center [139, 367] width 11 height 11
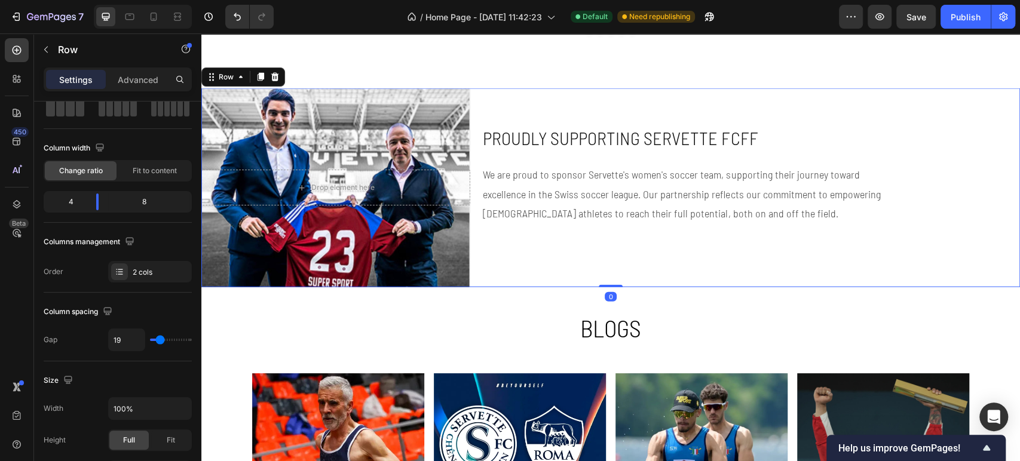
click at [821, 115] on div "Hero Banner Proudly Supporting Servette FCFF Heading We are proud to sponsor Se…" at bounding box center [751, 187] width 538 height 199
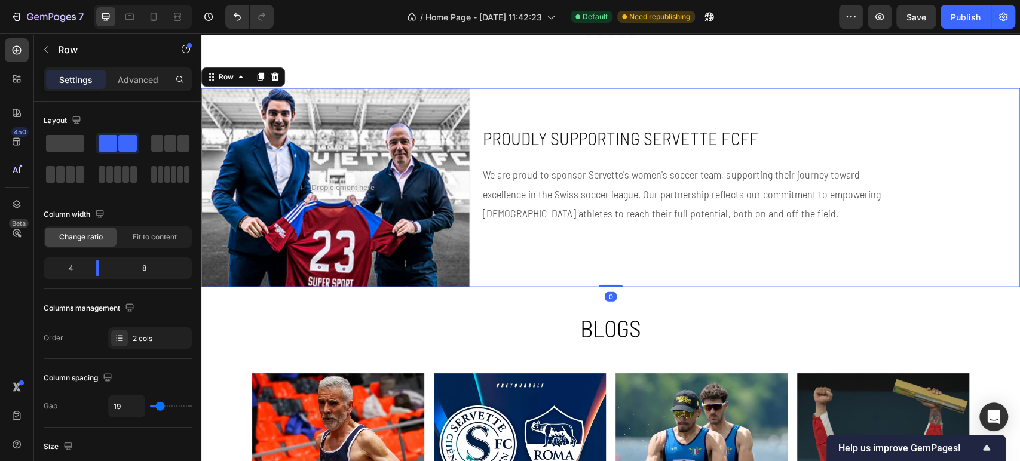
click at [959, 200] on div "Hero Banner Proudly Supporting Servette FCFF Heading We are proud to sponsor Se…" at bounding box center [751, 187] width 538 height 199
click at [576, 334] on p "Blogs" at bounding box center [610, 328] width 715 height 31
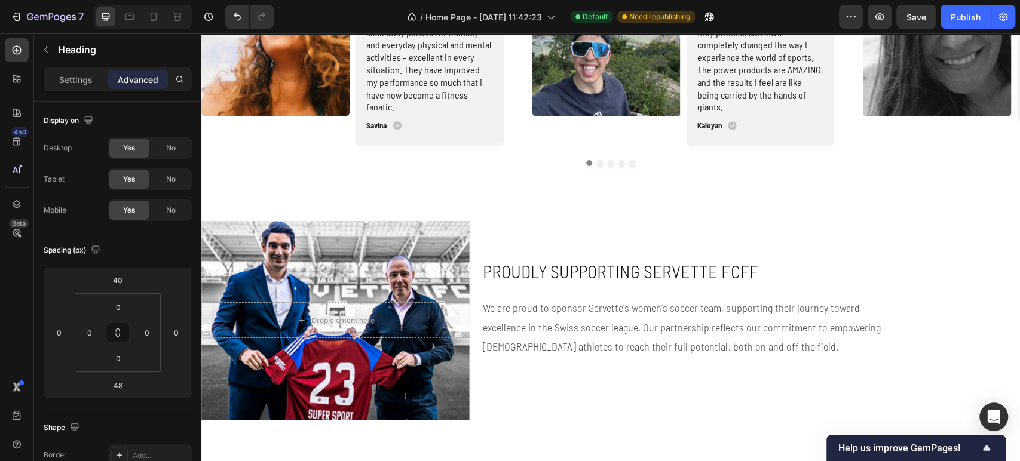
scroll to position [1342, 0]
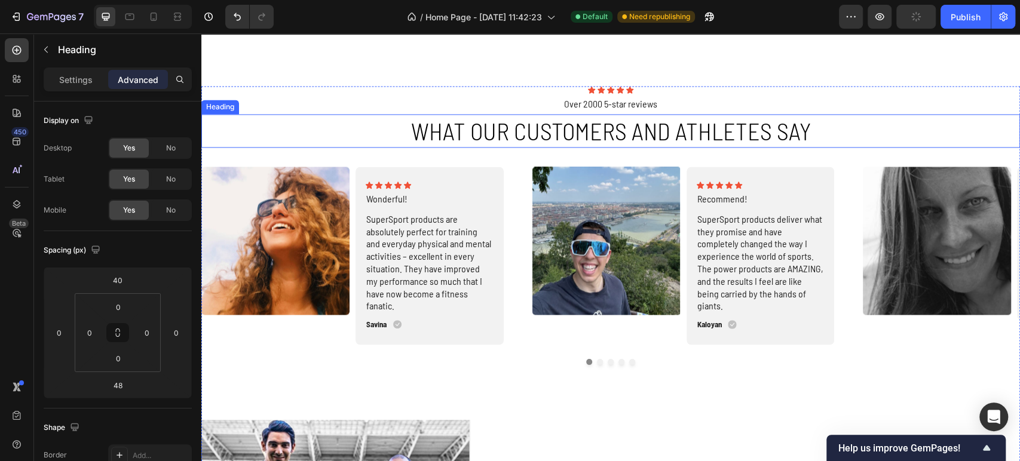
click at [574, 124] on h2 "What our customers and athletes say" at bounding box center [610, 130] width 819 height 33
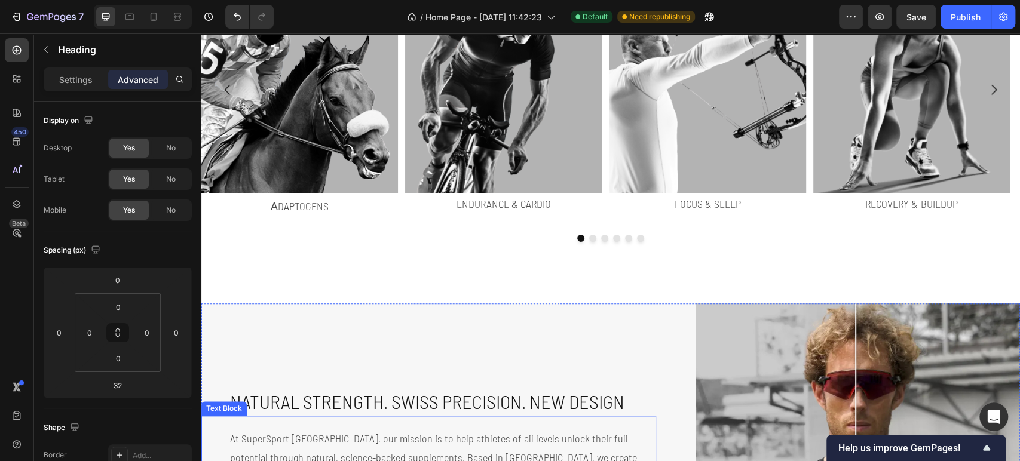
scroll to position [810, 0]
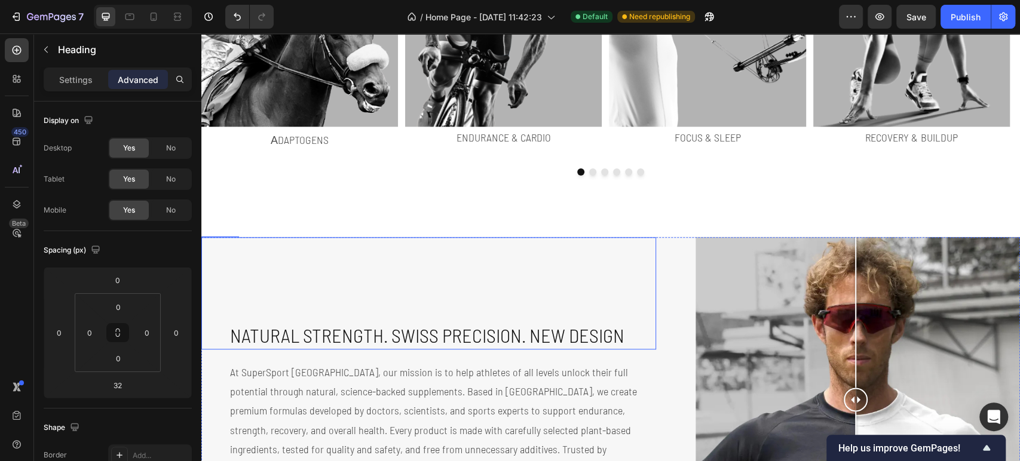
click at [401, 329] on h2 "Natural Strength. Swiss Precision. NEW DESIGN" at bounding box center [442, 335] width 427 height 27
click at [63, 76] on p "Settings" at bounding box center [75, 80] width 33 height 13
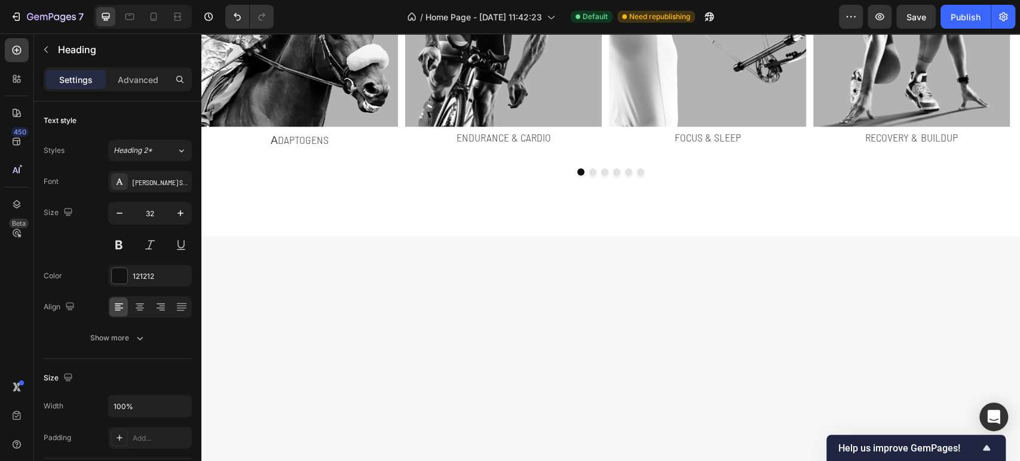
scroll to position [279, 0]
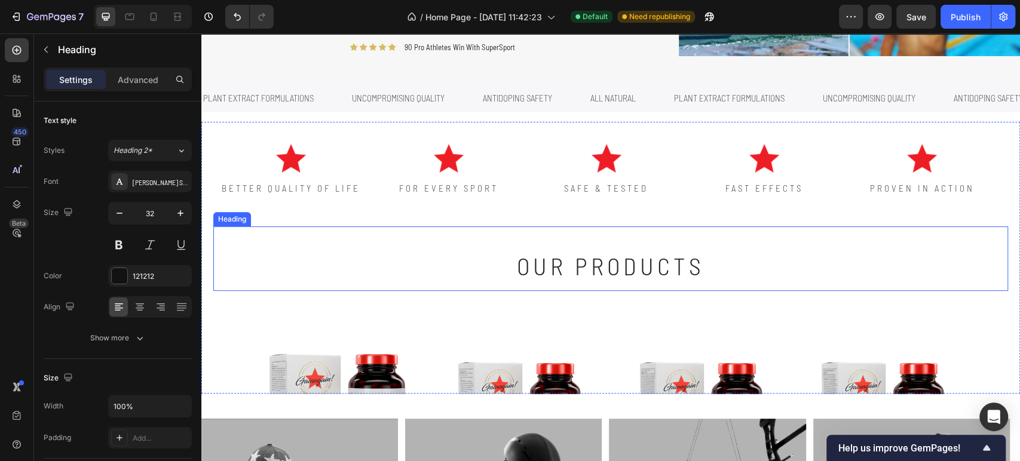
click at [555, 267] on h2 "our products" at bounding box center [610, 259] width 717 height 65
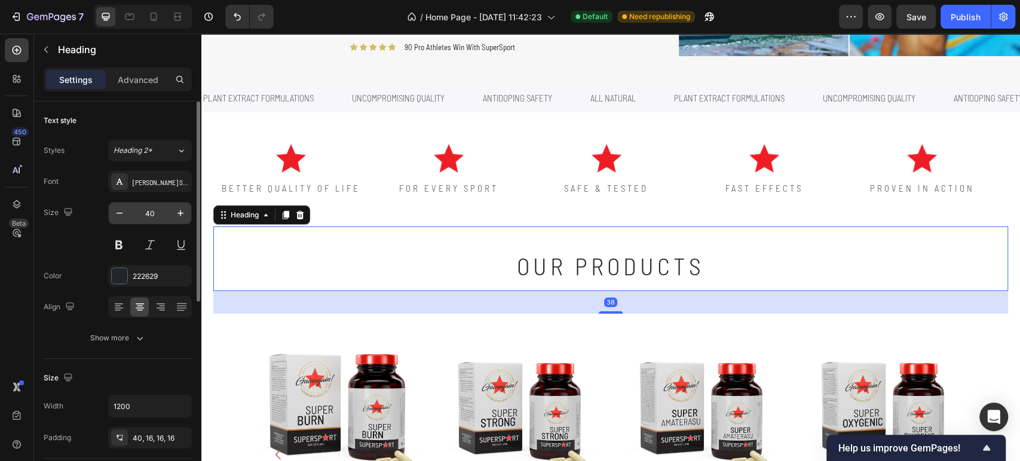
click at [156, 219] on input "40" at bounding box center [149, 214] width 39 height 22
type input "32"
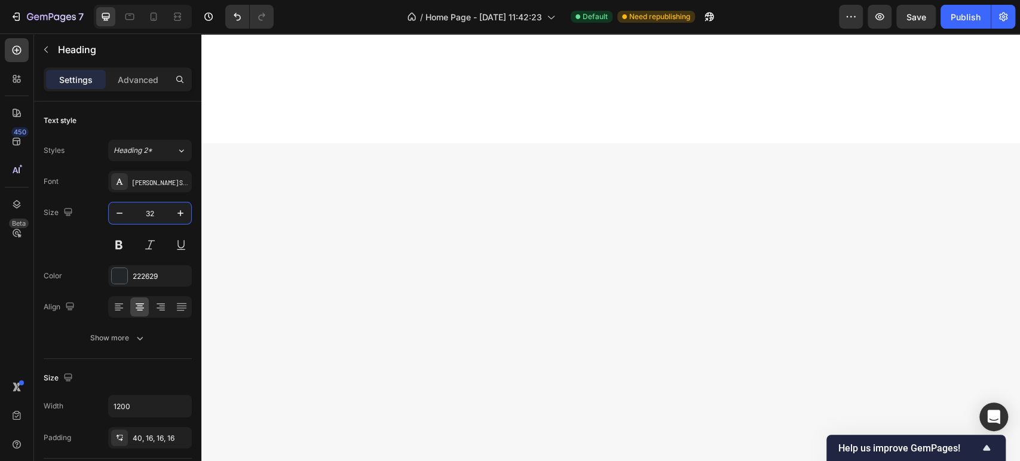
scroll to position [1593, 0]
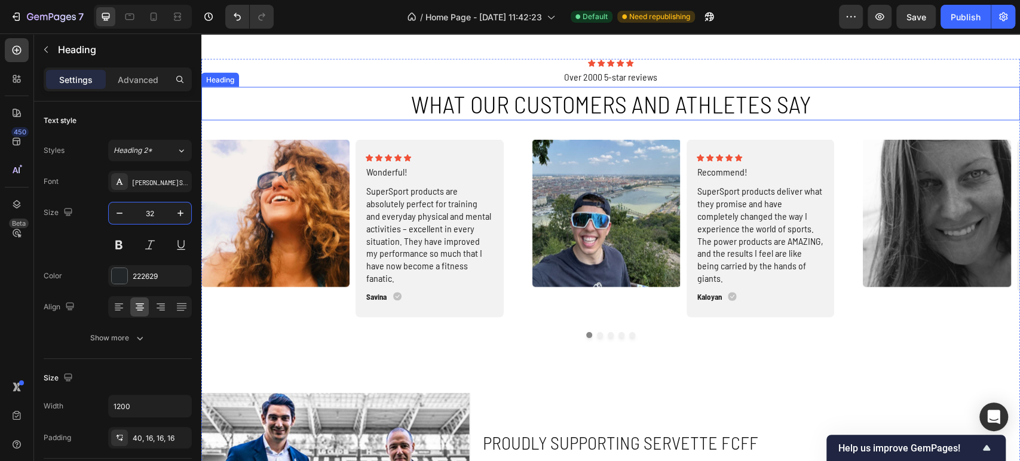
click at [477, 107] on h2 "What our customers and athletes say" at bounding box center [610, 103] width 819 height 33
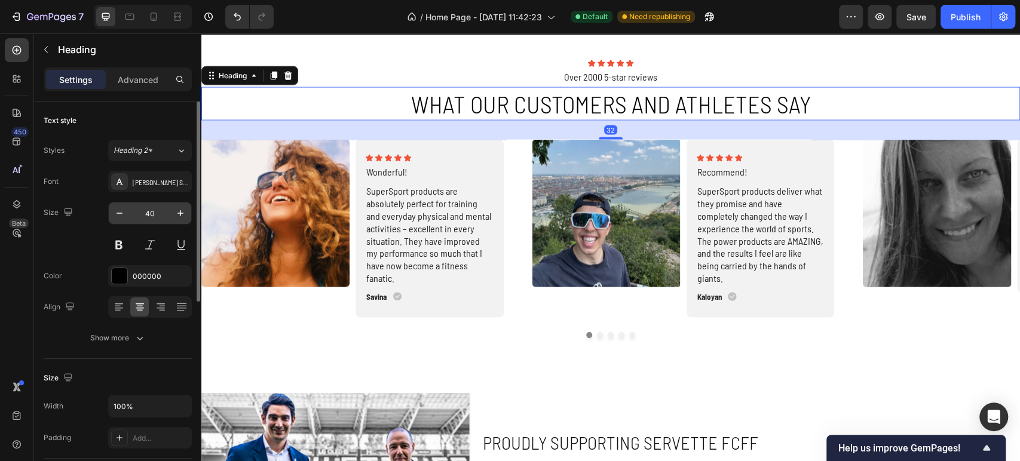
click at [158, 213] on input "40" at bounding box center [149, 214] width 39 height 22
type input "32"
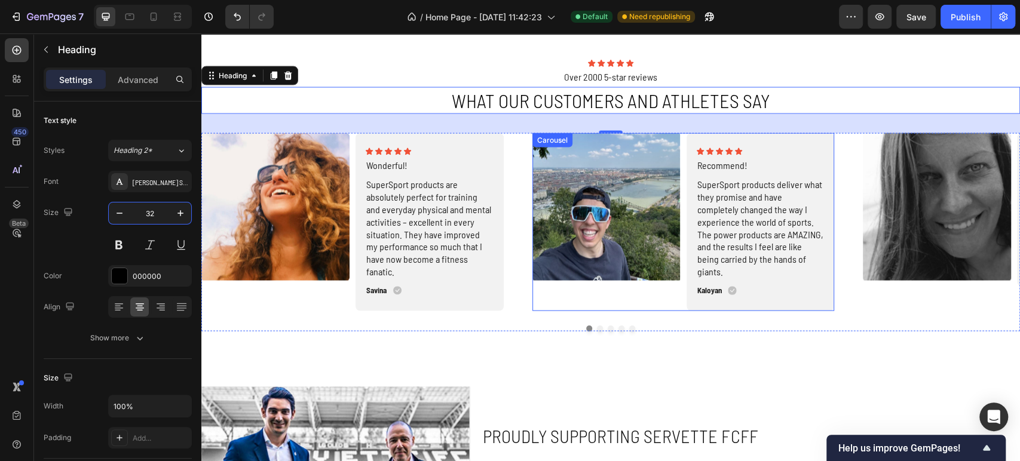
scroll to position [1726, 0]
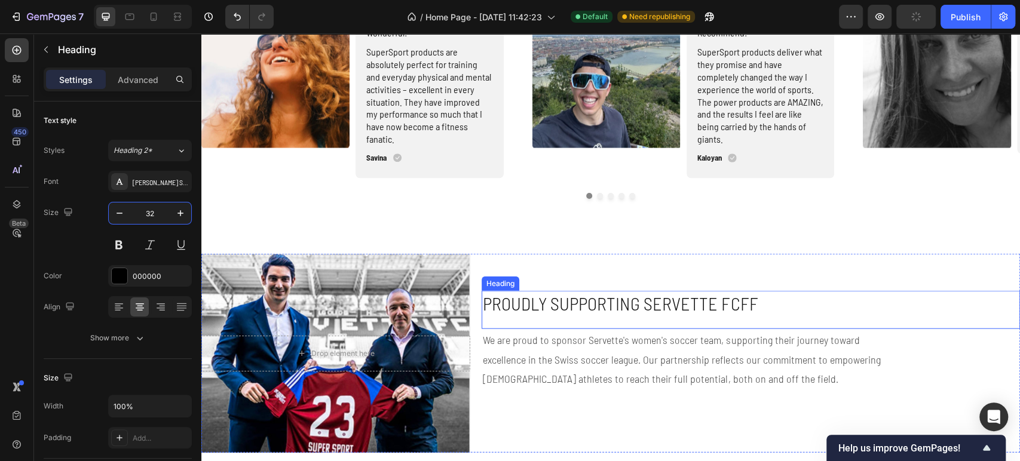
click at [574, 314] on h2 "Proudly Supporting Servette FCFF" at bounding box center [751, 304] width 538 height 26
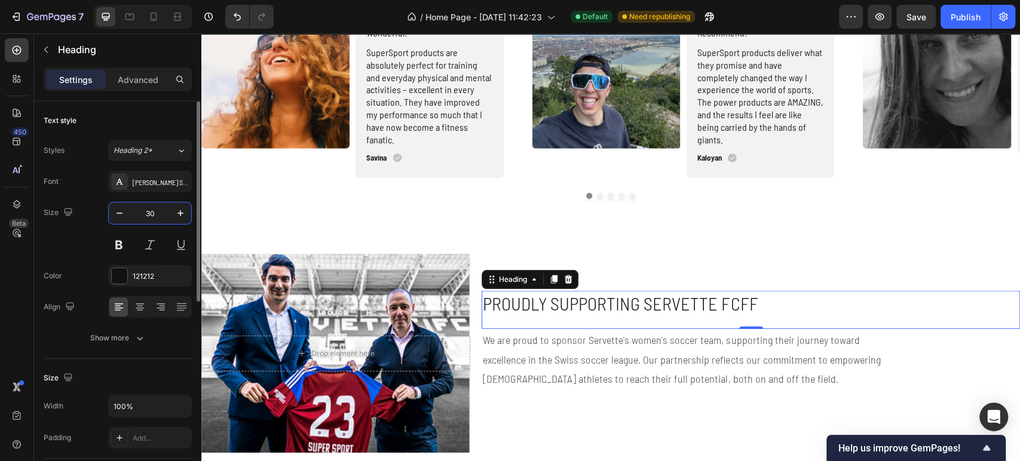
click at [154, 217] on input "30" at bounding box center [149, 214] width 39 height 22
type input "32"
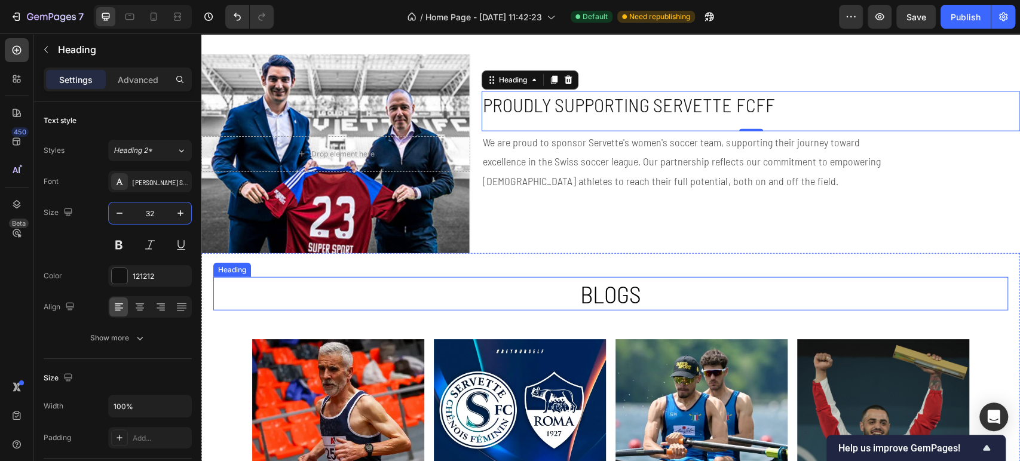
click at [604, 295] on h2 "Blogs" at bounding box center [610, 293] width 717 height 33
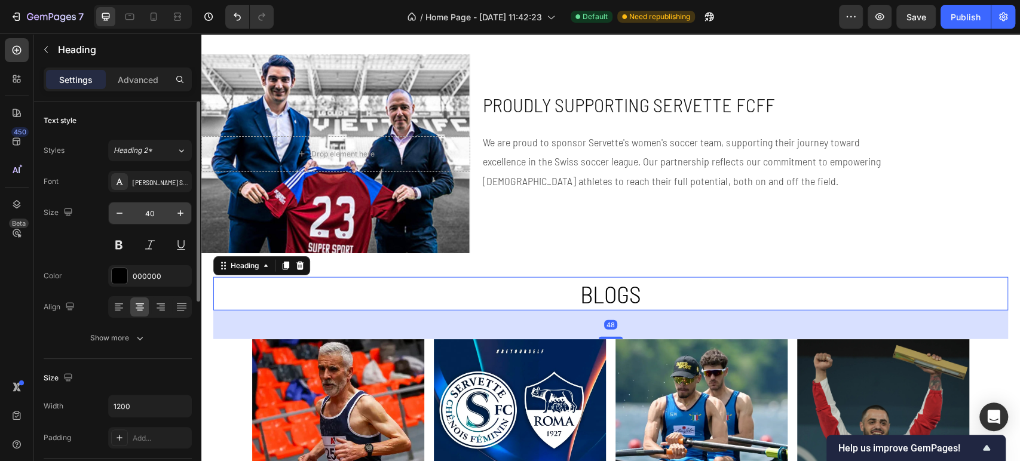
click at [158, 214] on input "40" at bounding box center [149, 214] width 39 height 22
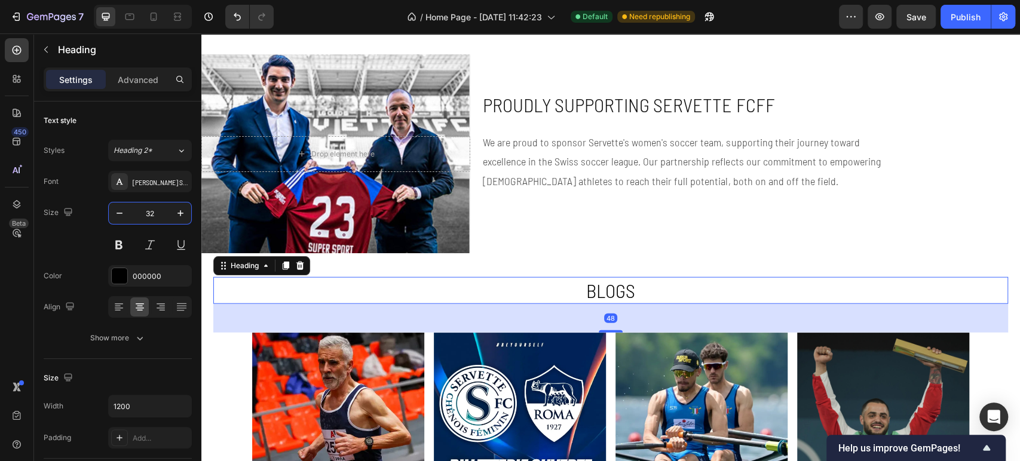
type input "32"
click at [636, 293] on h2 "Blogs" at bounding box center [610, 290] width 717 height 27
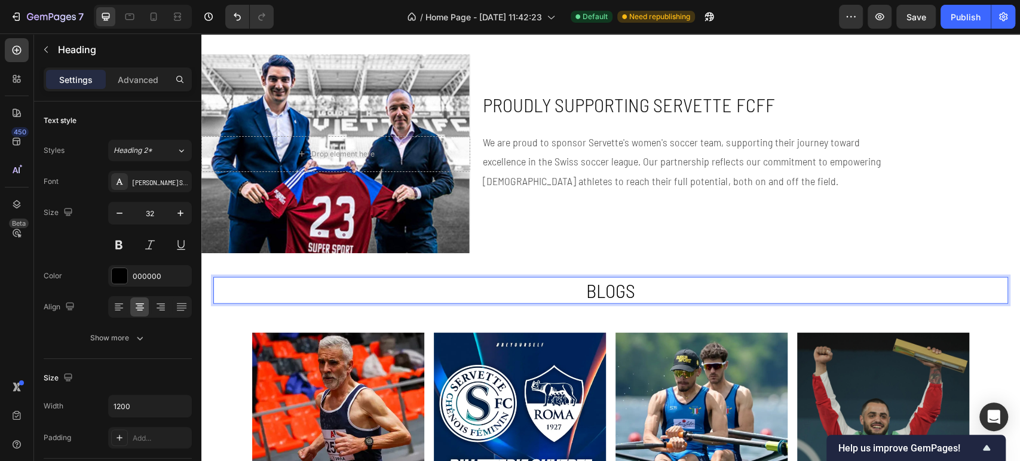
click at [634, 293] on p "Blogs" at bounding box center [610, 291] width 715 height 25
click at [634, 292] on p "Blogs" at bounding box center [610, 291] width 715 height 25
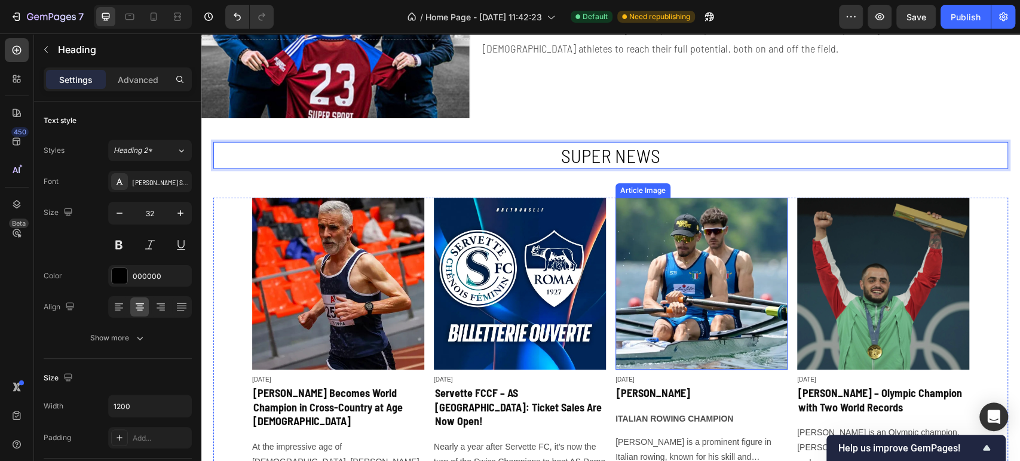
scroll to position [2324, 0]
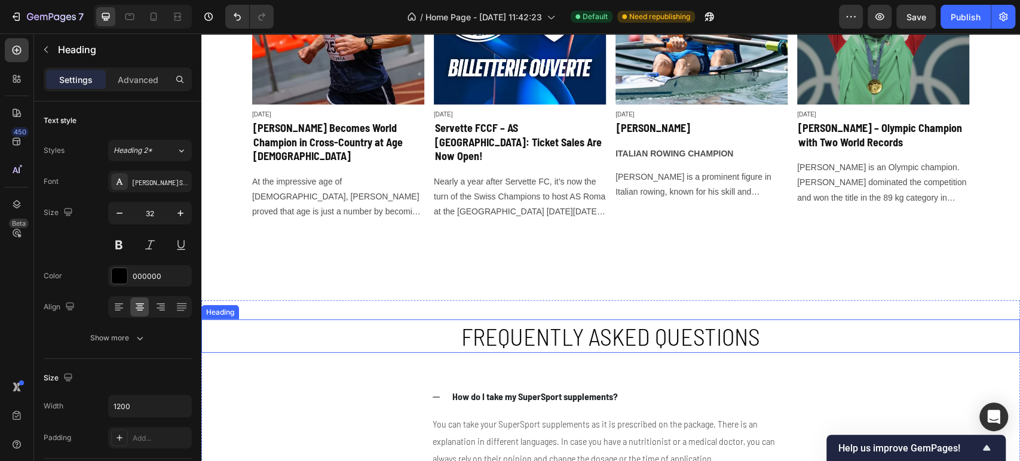
click at [614, 325] on h2 "Frequently asked questions" at bounding box center [610, 336] width 717 height 33
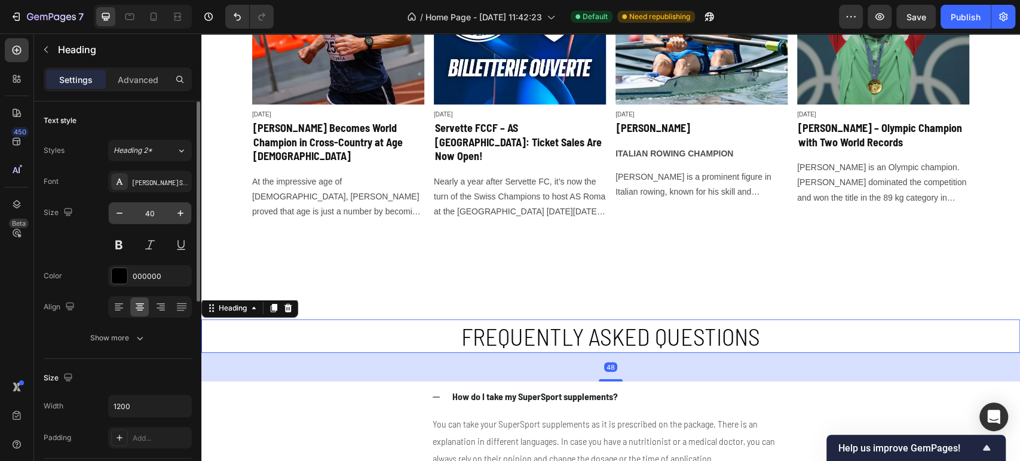
click at [153, 209] on input "40" at bounding box center [149, 214] width 39 height 22
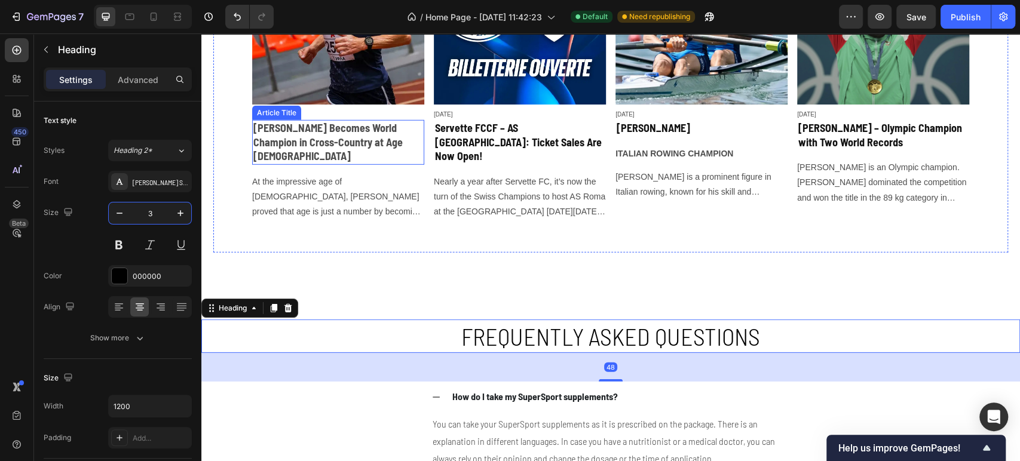
type input "32"
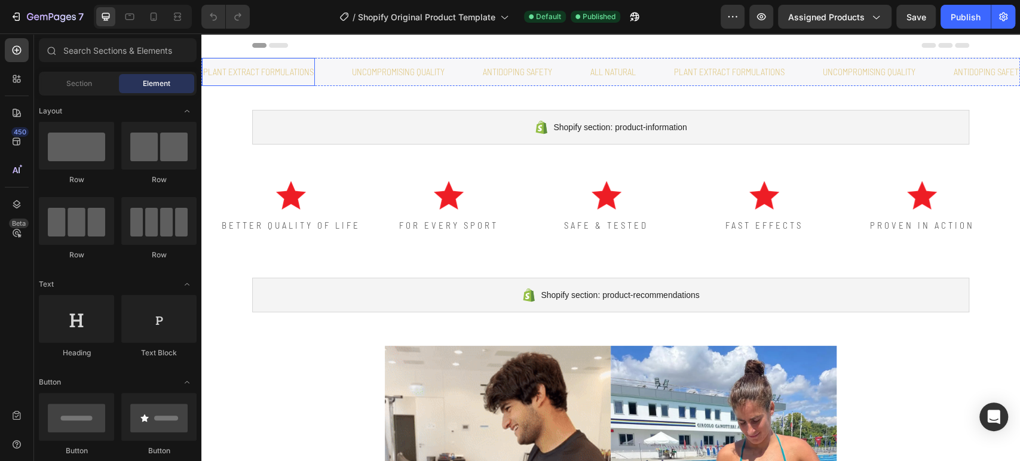
click at [309, 68] on p "plant extract formulations" at bounding box center [258, 72] width 111 height 16
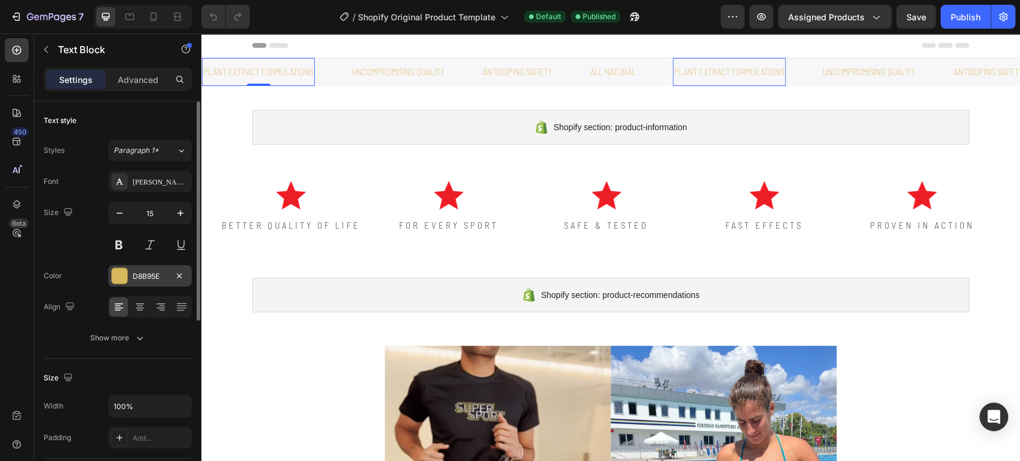
click at [154, 272] on div "D8B95E" at bounding box center [150, 276] width 35 height 11
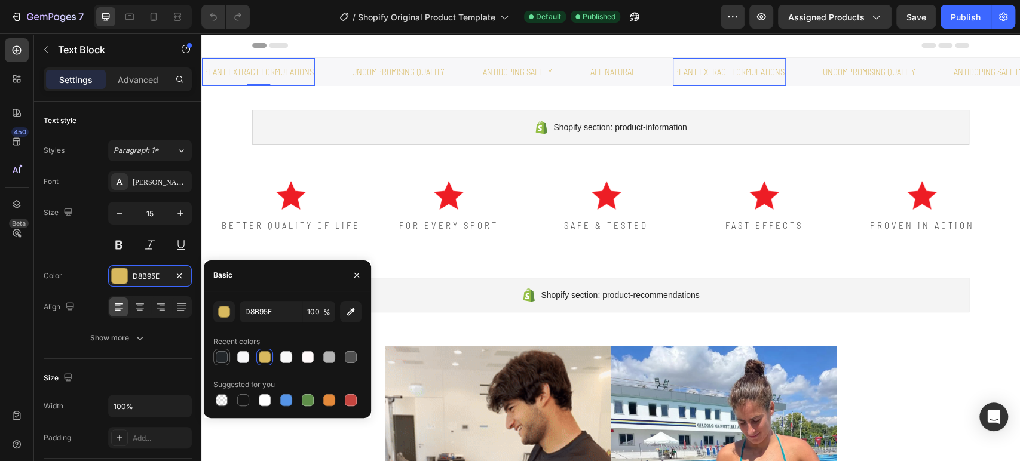
click at [219, 350] on div at bounding box center [222, 357] width 14 height 14
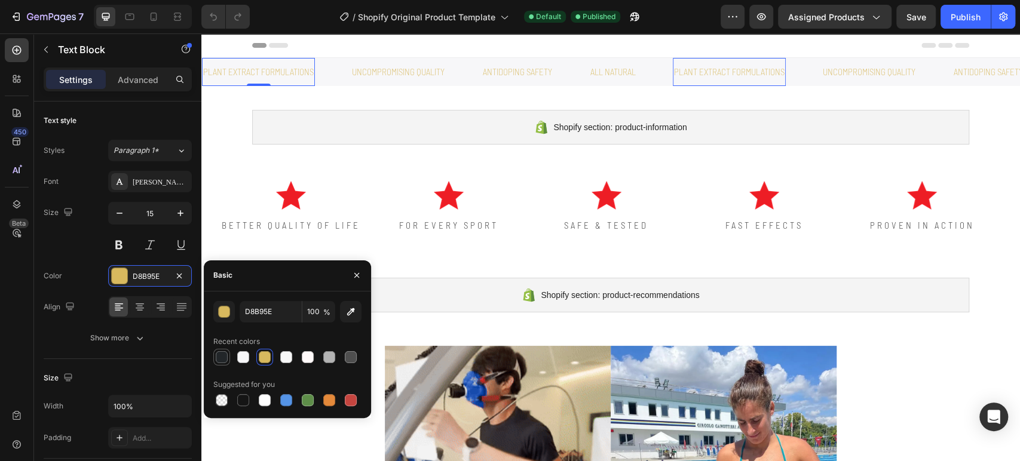
type input "222629"
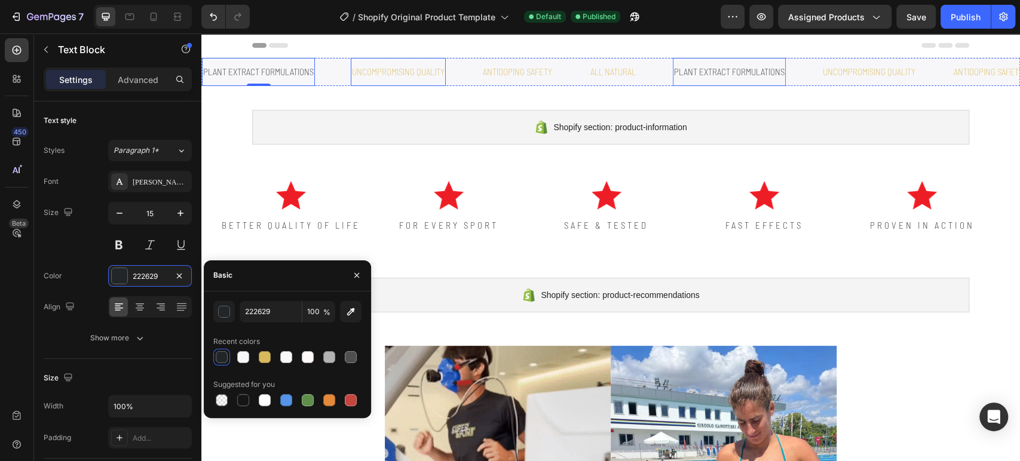
click at [426, 75] on p "Uncompromising quality" at bounding box center [398, 72] width 93 height 16
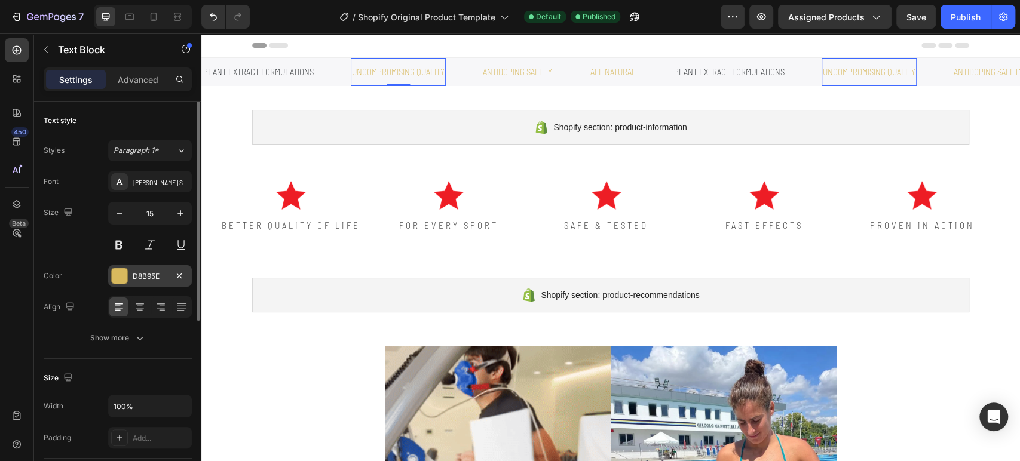
click at [130, 276] on div "D8B95E" at bounding box center [150, 276] width 84 height 22
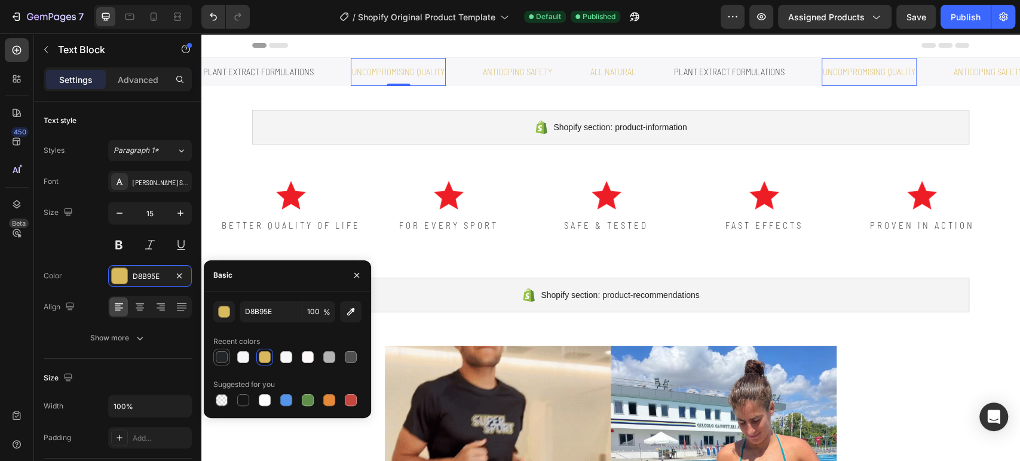
click at [220, 357] on div at bounding box center [222, 357] width 12 height 12
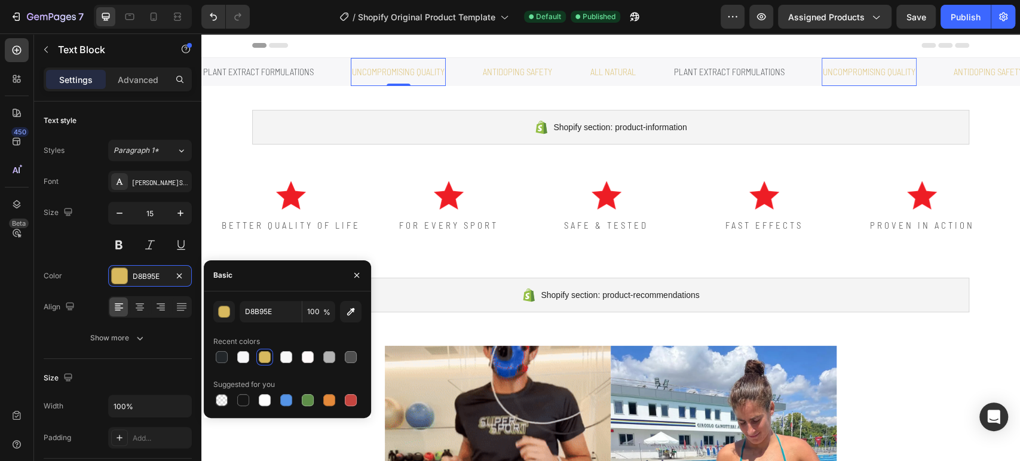
type input "222629"
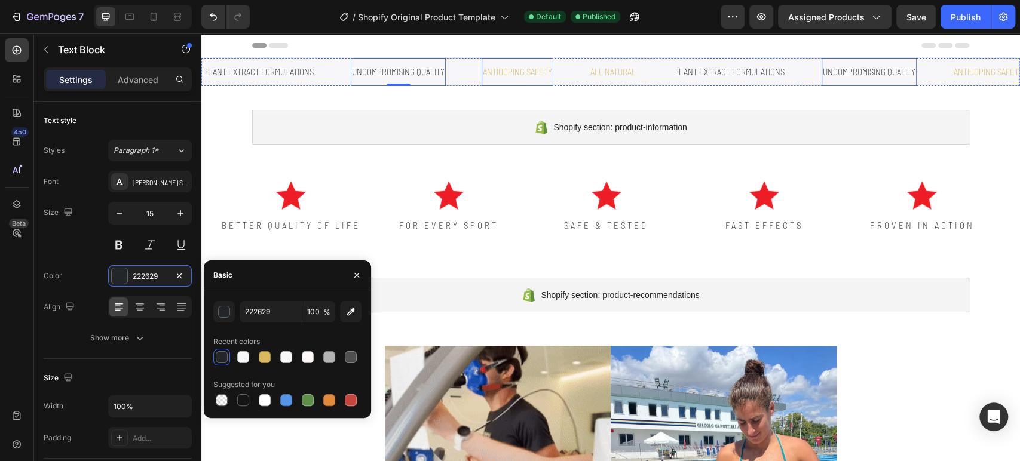
click at [515, 70] on p "antidoping safety" at bounding box center [517, 72] width 69 height 16
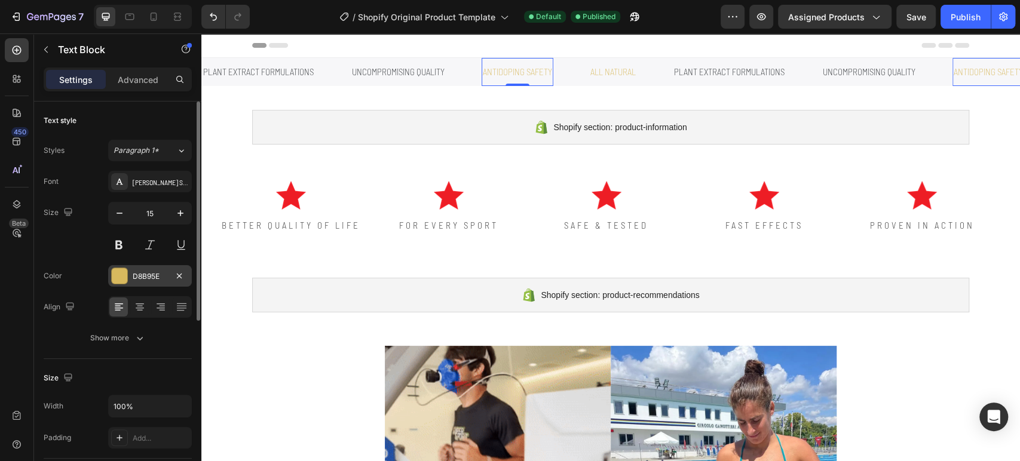
click at [148, 277] on div "D8B95E" at bounding box center [150, 276] width 35 height 11
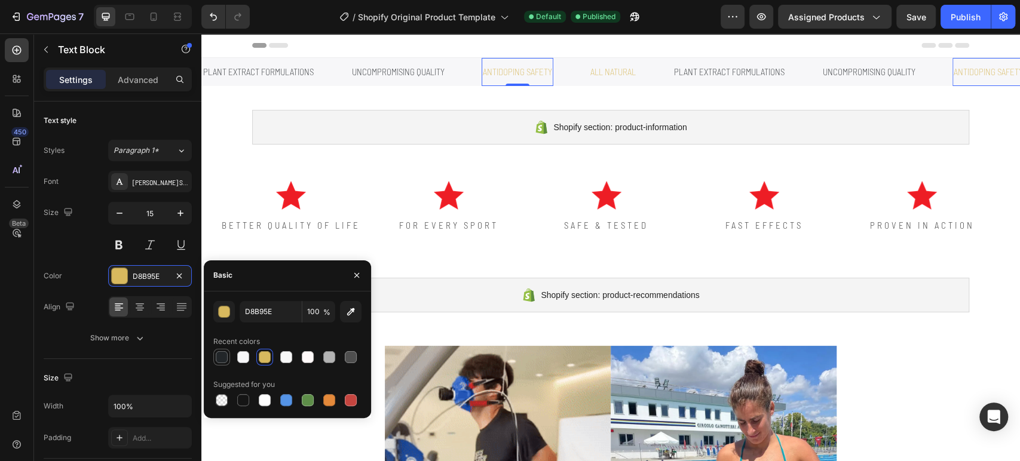
click at [220, 357] on div at bounding box center [222, 357] width 12 height 12
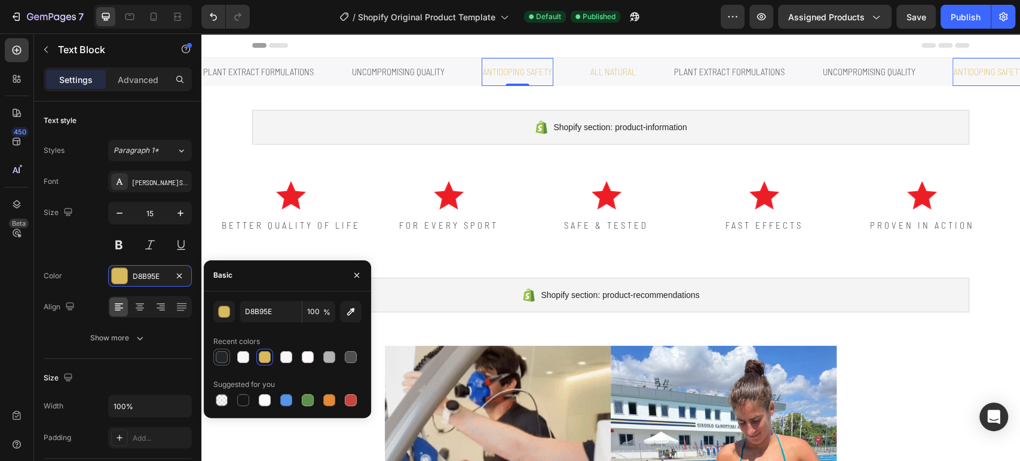
type input "222629"
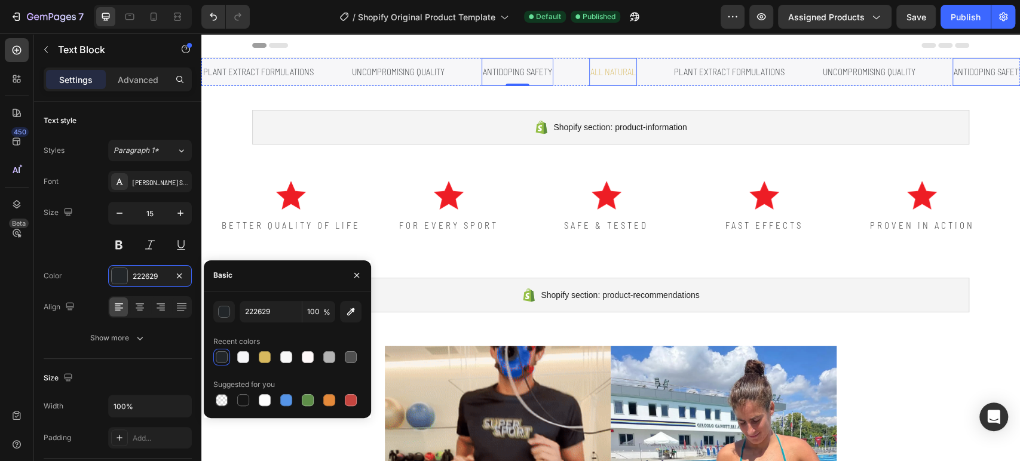
click at [623, 71] on p "All natural" at bounding box center [612, 72] width 45 height 16
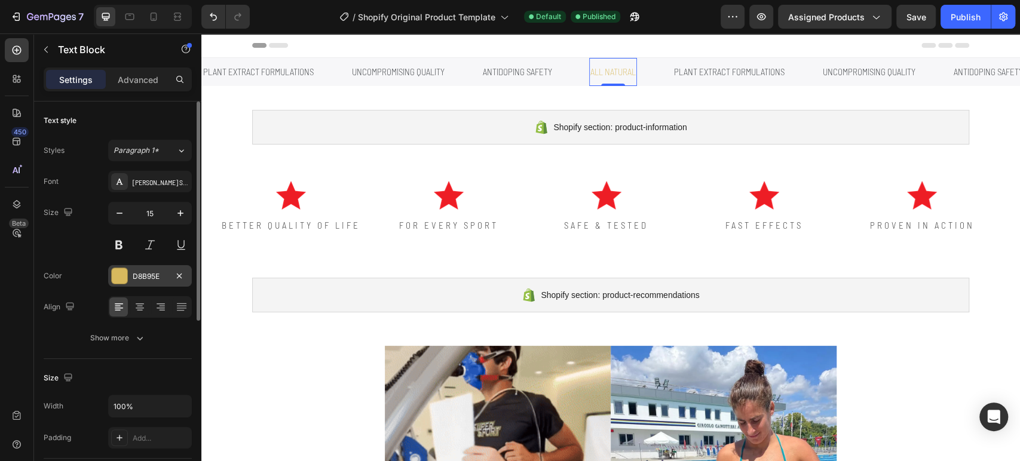
click at [137, 281] on div "D8B95E" at bounding box center [150, 276] width 84 height 22
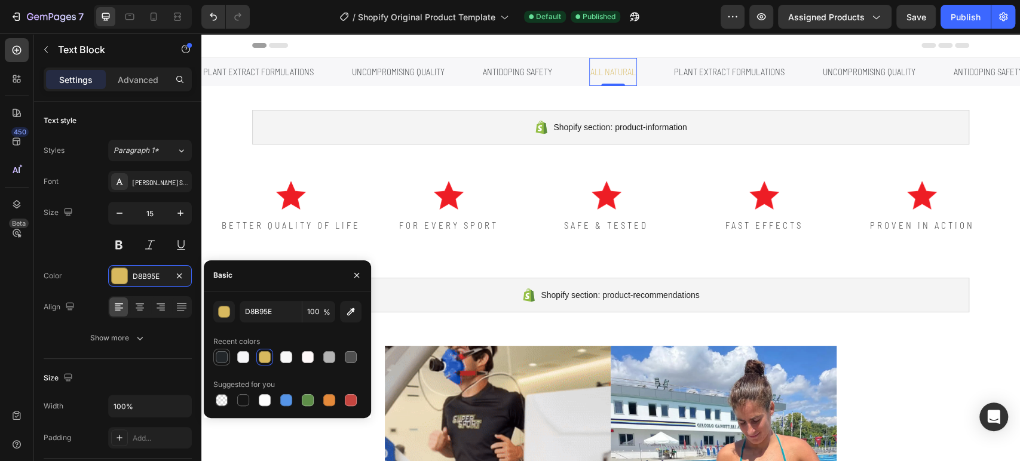
click at [228, 357] on div at bounding box center [222, 357] width 14 height 14
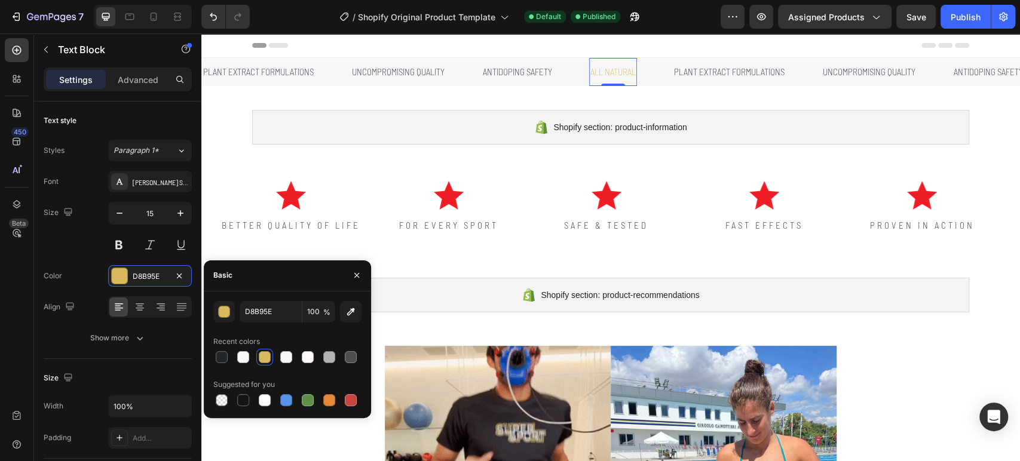
type input "222629"
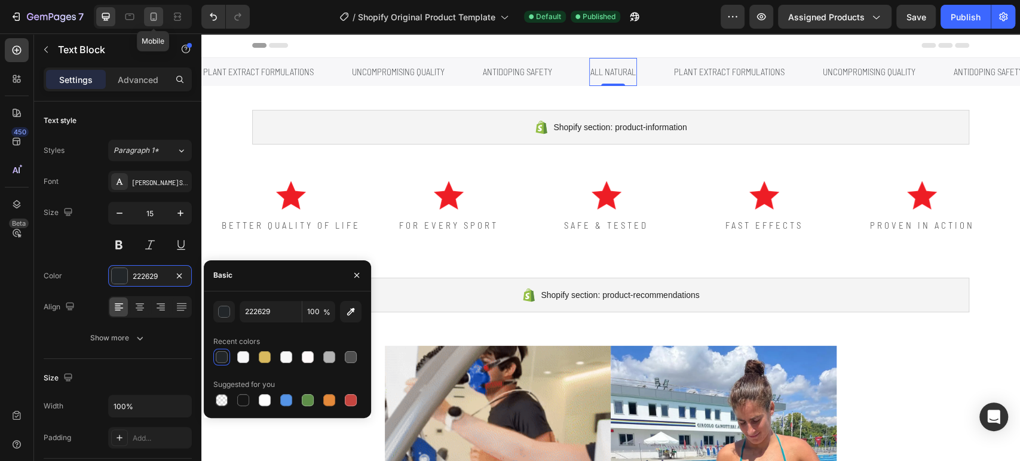
click at [156, 16] on icon at bounding box center [154, 17] width 7 height 8
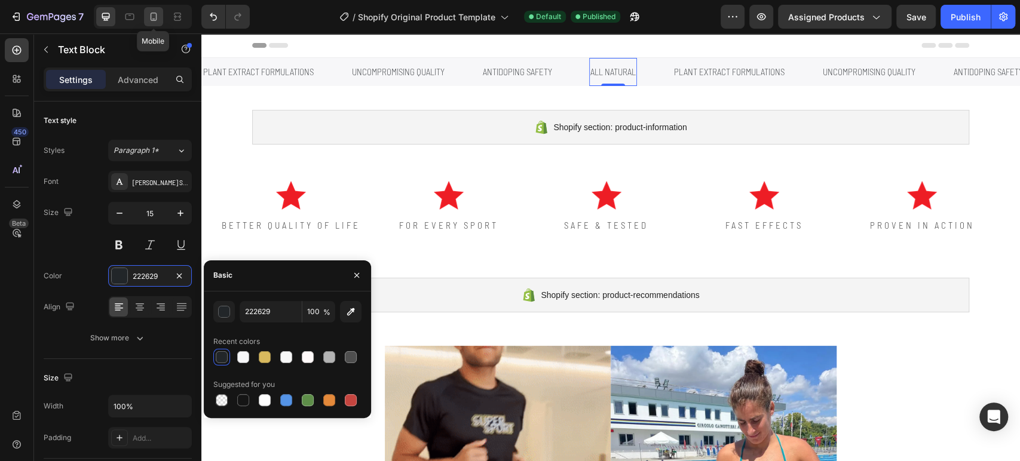
type input "14"
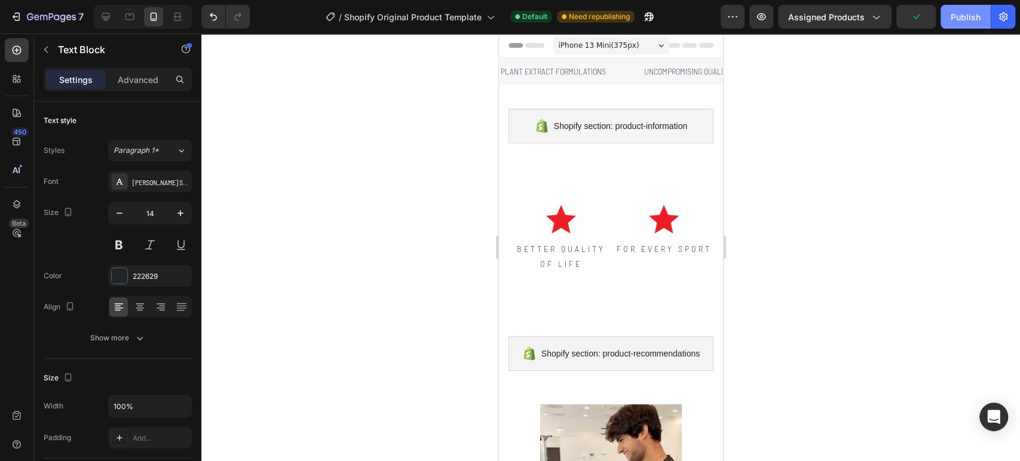
click at [953, 16] on div "Publish" at bounding box center [966, 17] width 30 height 13
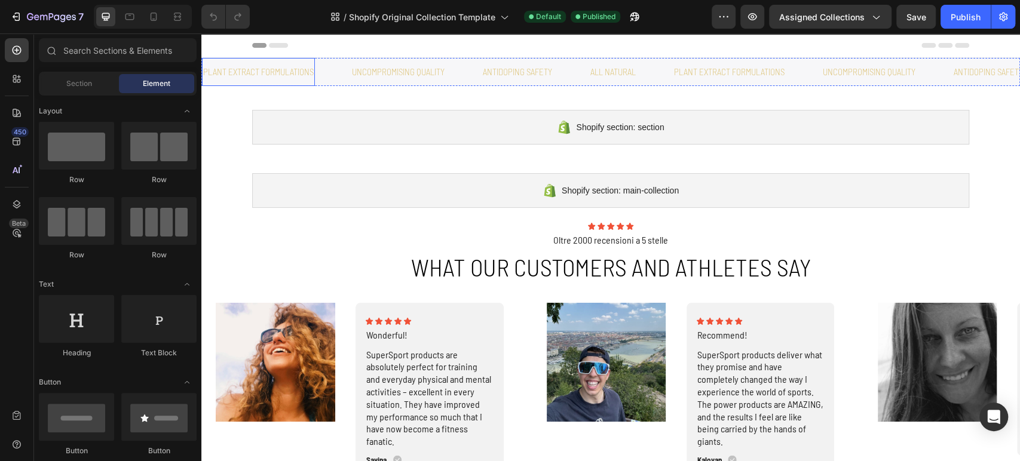
click at [262, 64] on p "plant extract formulations" at bounding box center [258, 72] width 111 height 16
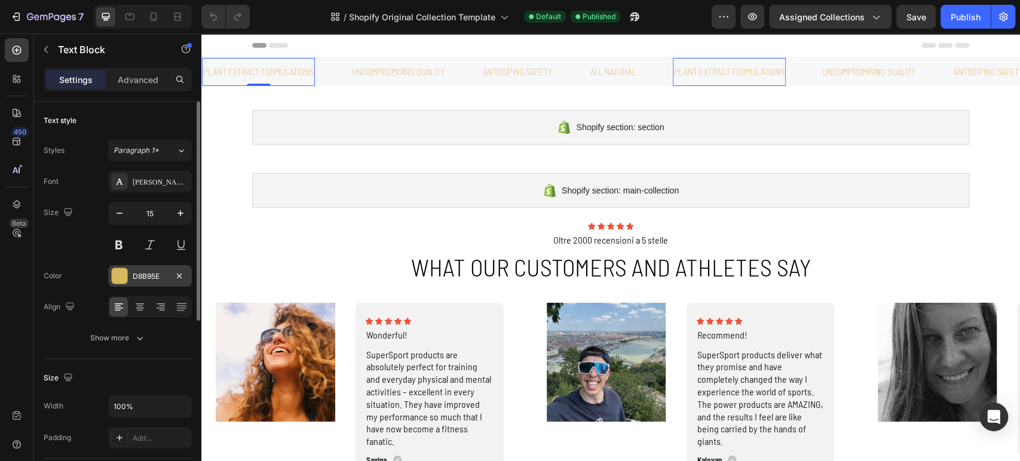
click at [139, 277] on div "D8B95E" at bounding box center [150, 276] width 35 height 11
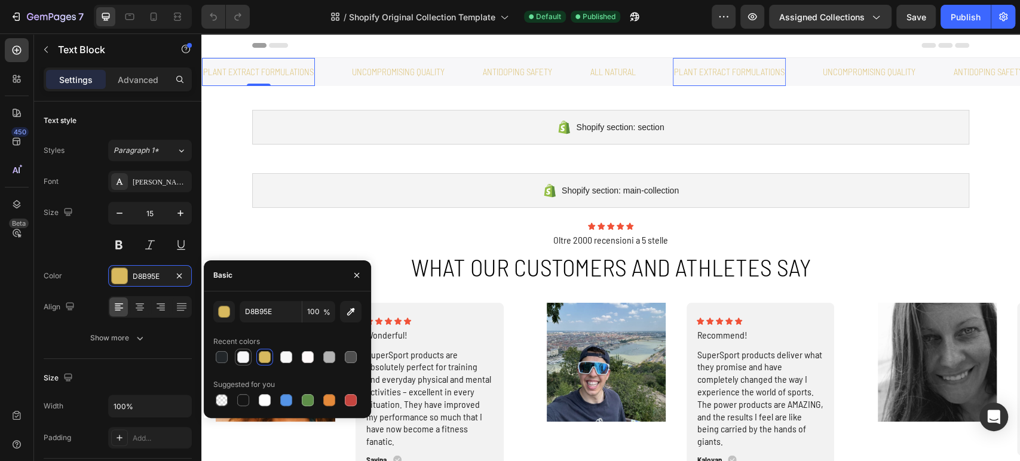
click at [222, 361] on div at bounding box center [222, 357] width 12 height 12
type input "222629"
click at [374, 65] on p "Uncompromising quality" at bounding box center [398, 72] width 93 height 16
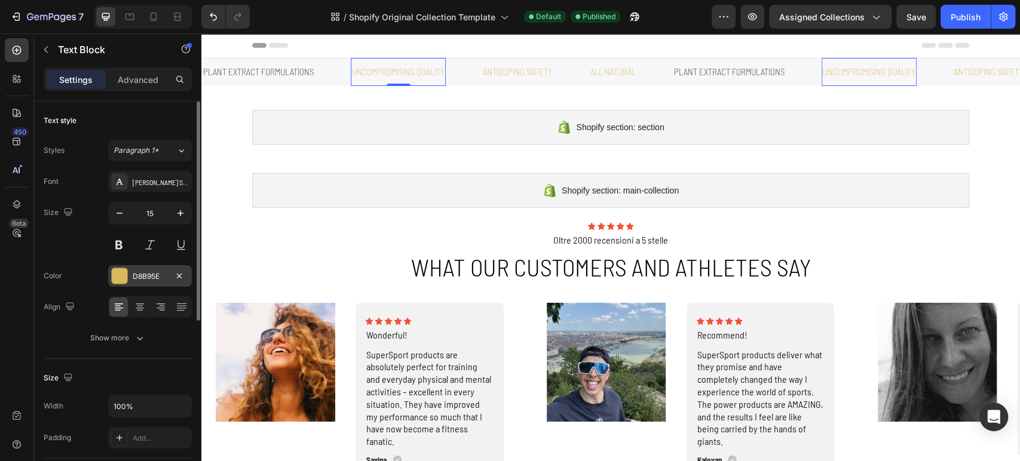
click at [151, 281] on div "D8B95E" at bounding box center [150, 276] width 35 height 11
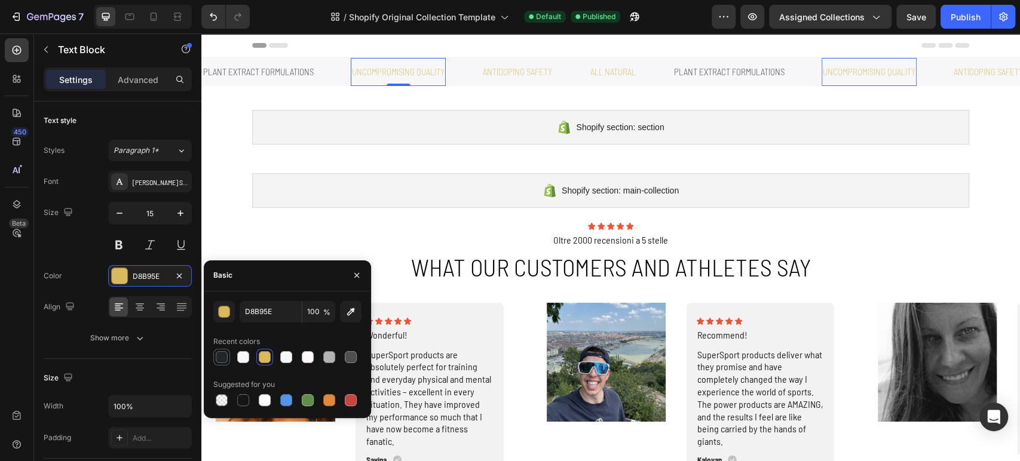
click at [225, 354] on div at bounding box center [222, 357] width 12 height 12
type input "222629"
click at [502, 75] on p "antidoping safety" at bounding box center [517, 72] width 69 height 16
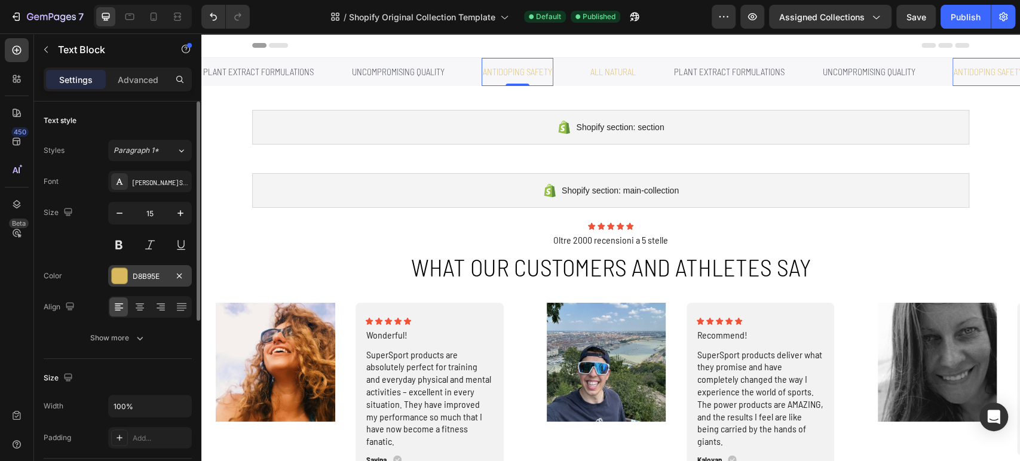
click at [148, 277] on div "D8B95E" at bounding box center [150, 276] width 35 height 11
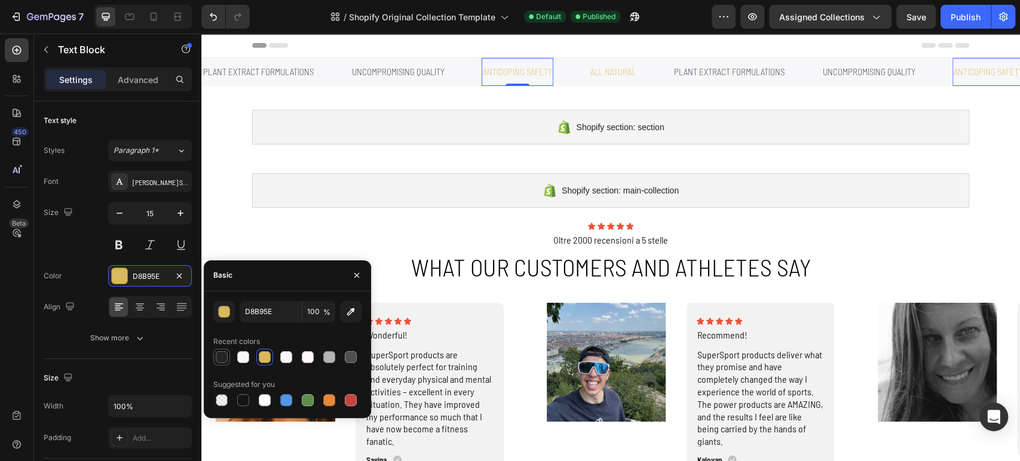
click at [218, 364] on div at bounding box center [221, 357] width 17 height 17
type input "222629"
click at [608, 71] on p "All natural" at bounding box center [612, 72] width 45 height 16
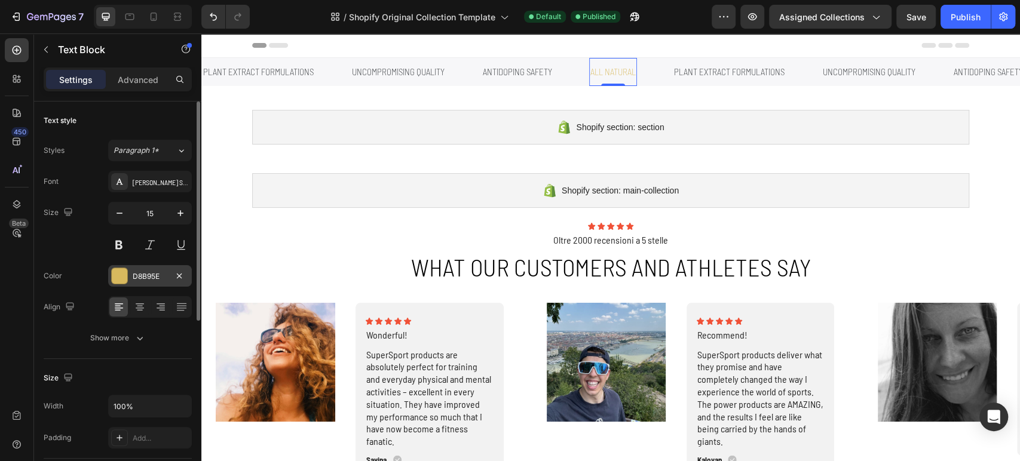
click at [154, 281] on div "D8B95E" at bounding box center [150, 276] width 35 height 11
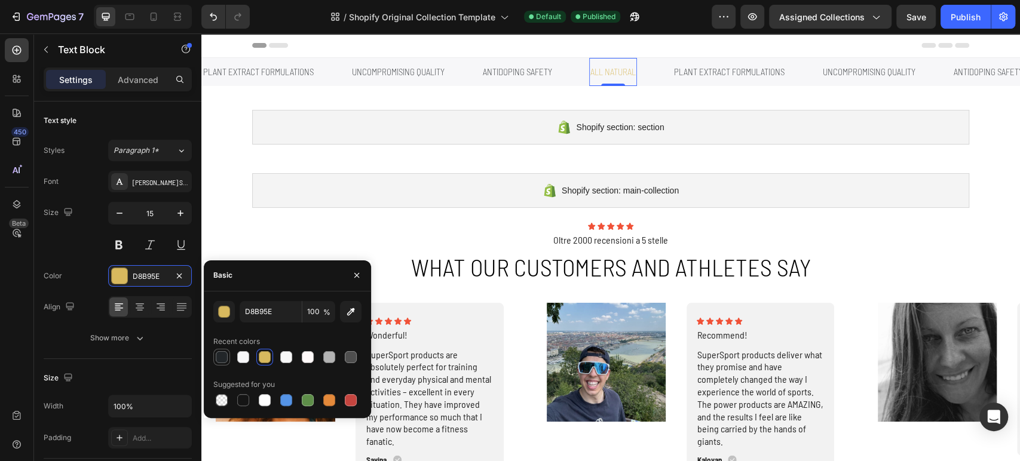
click at [221, 354] on div at bounding box center [222, 357] width 12 height 12
type input "222629"
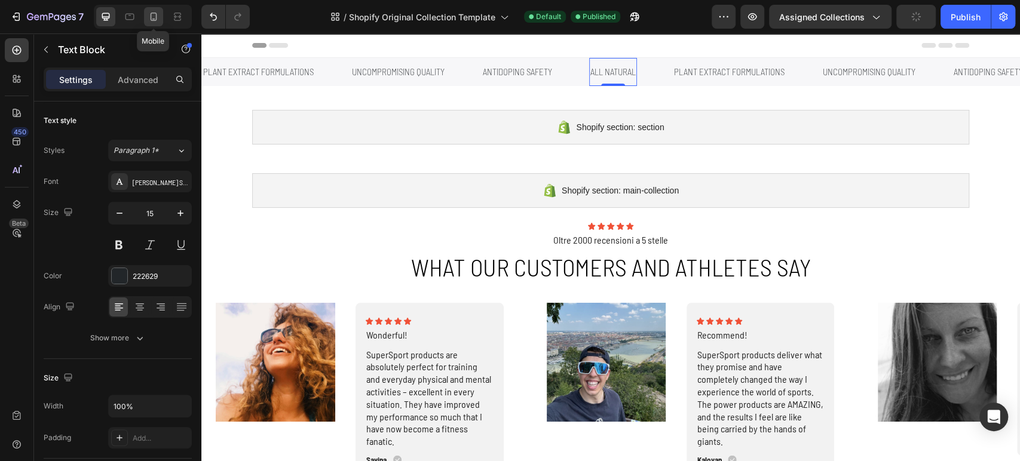
click at [160, 23] on div at bounding box center [153, 16] width 19 height 19
type input "14"
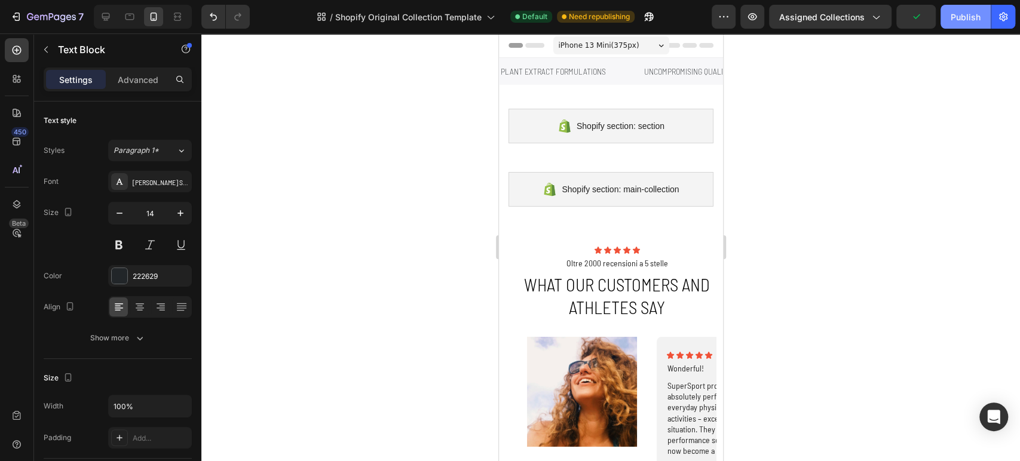
click at [973, 18] on div "Publish" at bounding box center [966, 17] width 30 height 13
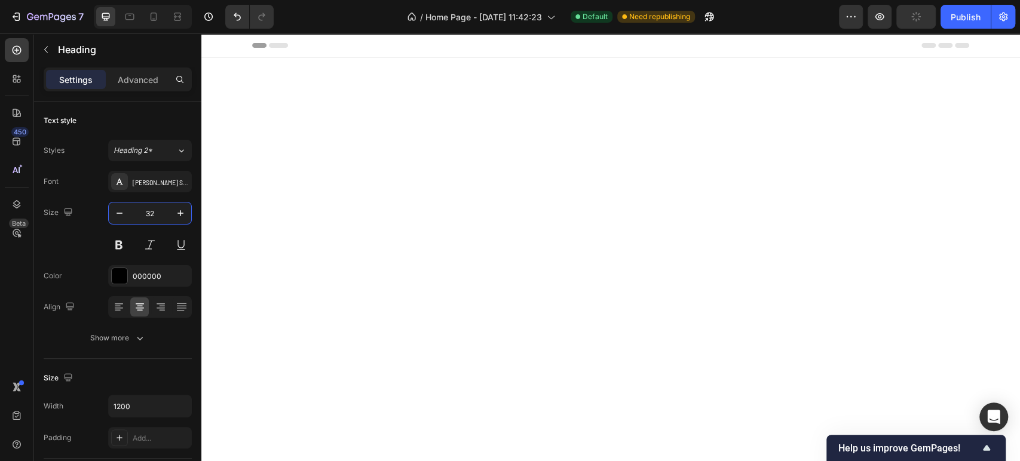
scroll to position [2324, 0]
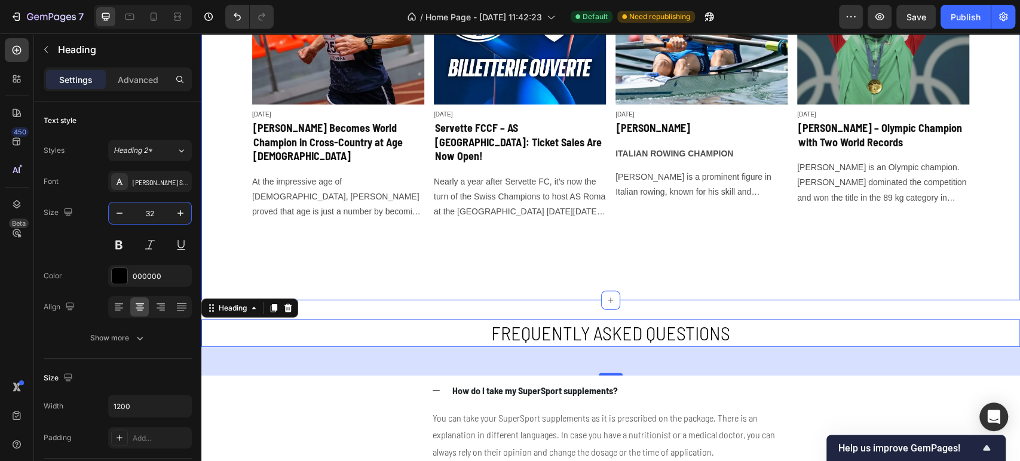
click at [264, 247] on div "SUPER NEWS Heading Article Image [DATE] Article Date Row [PERSON_NAME] Becomes …" at bounding box center [610, 77] width 819 height 448
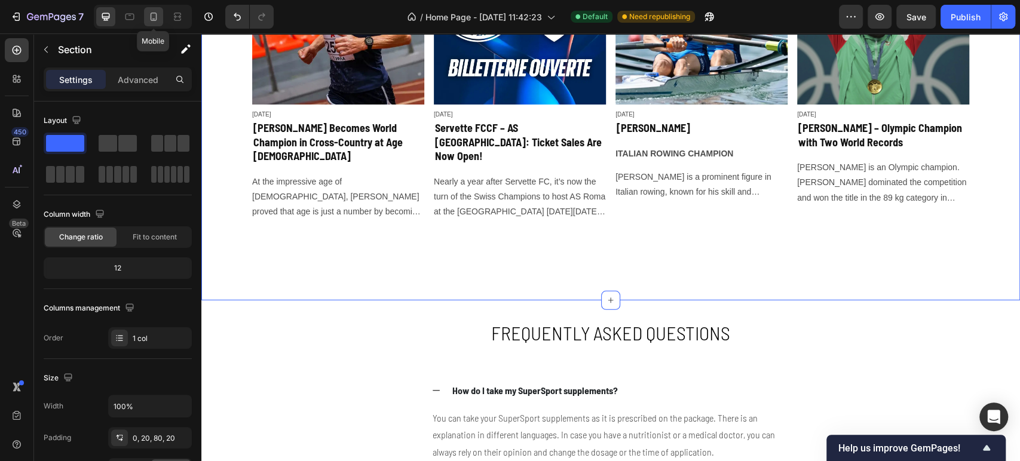
click at [151, 22] on icon at bounding box center [154, 17] width 12 height 12
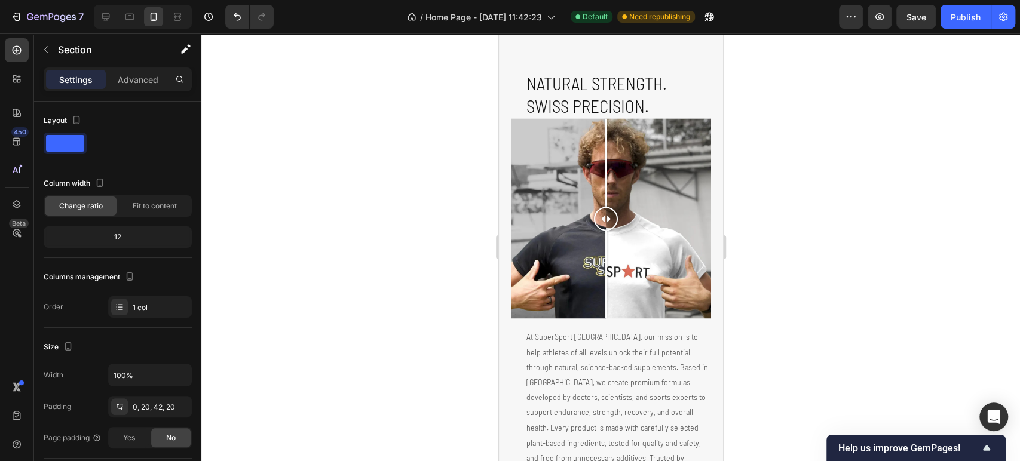
scroll to position [1262, 0]
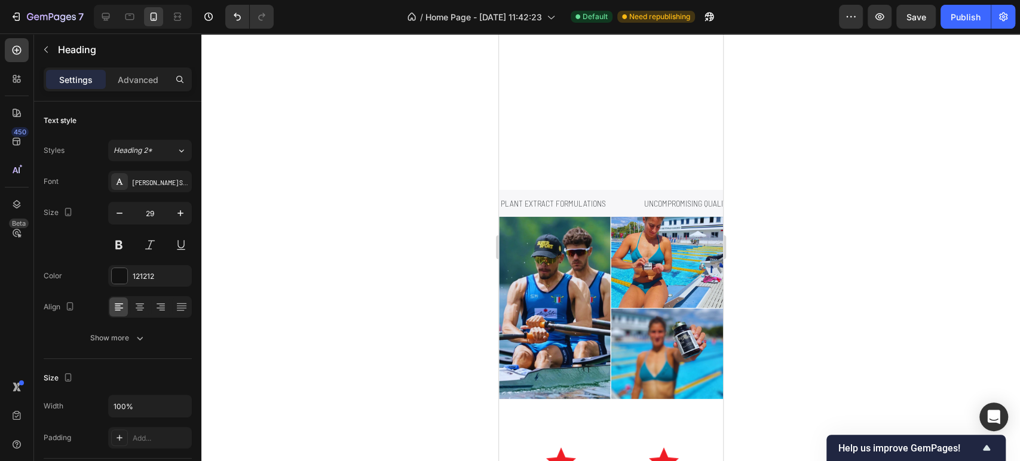
scroll to position [464, 0]
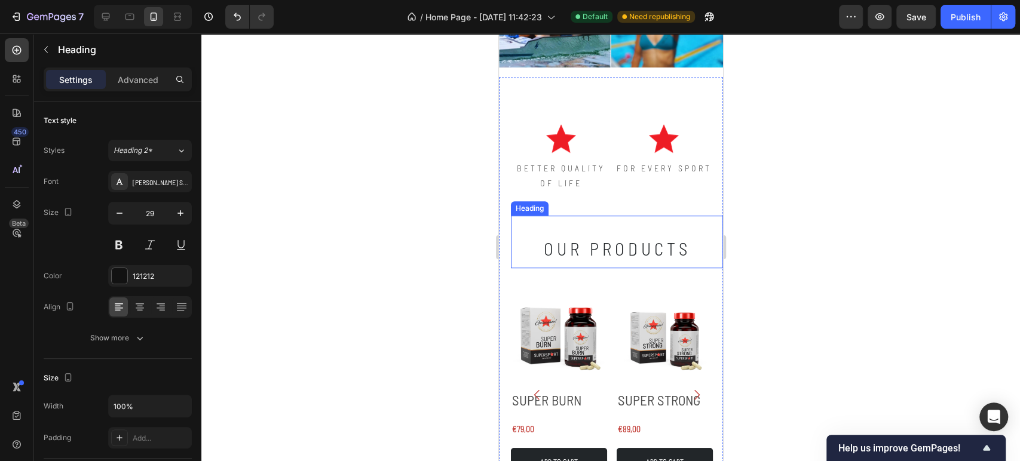
click at [643, 237] on h2 "our products" at bounding box center [616, 242] width 212 height 53
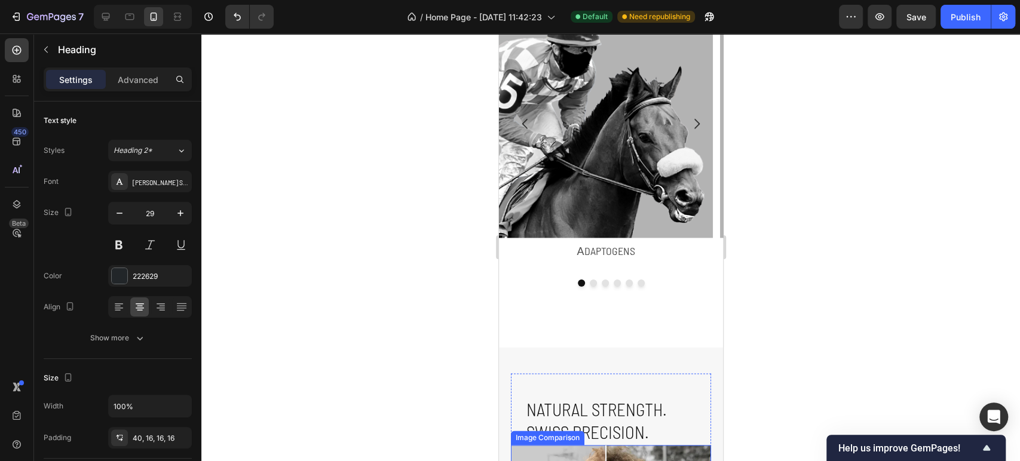
scroll to position [1195, 0]
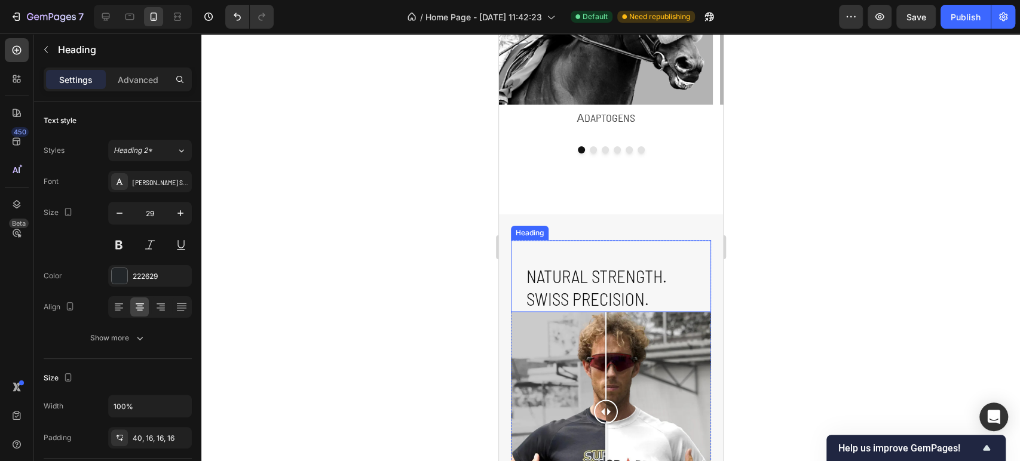
click at [609, 279] on h2 "Natural Strength. Swiss Precision." at bounding box center [618, 287] width 186 height 47
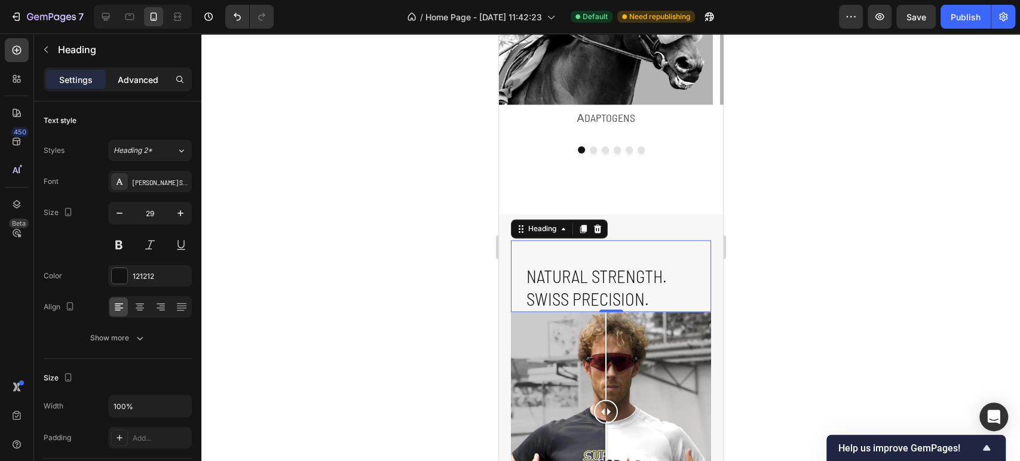
click at [132, 75] on p "Advanced" at bounding box center [138, 80] width 41 height 13
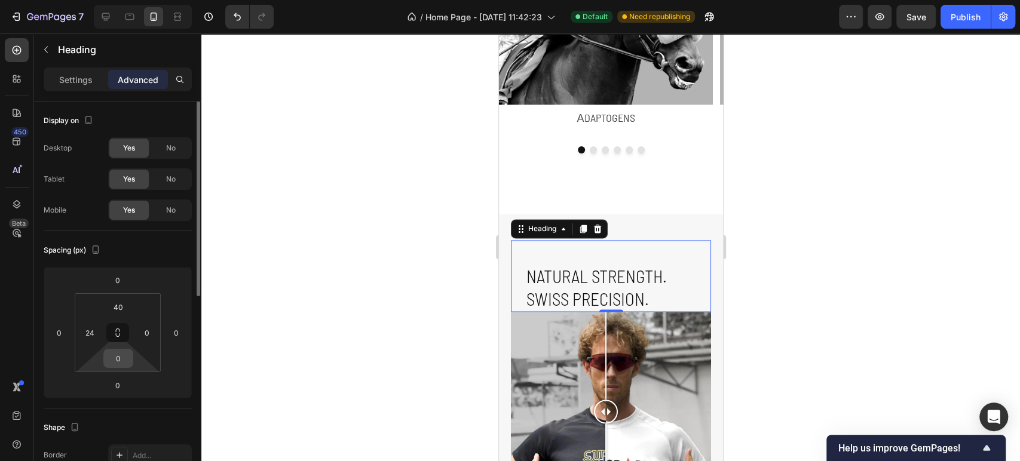
click at [111, 352] on input "0" at bounding box center [118, 359] width 24 height 18
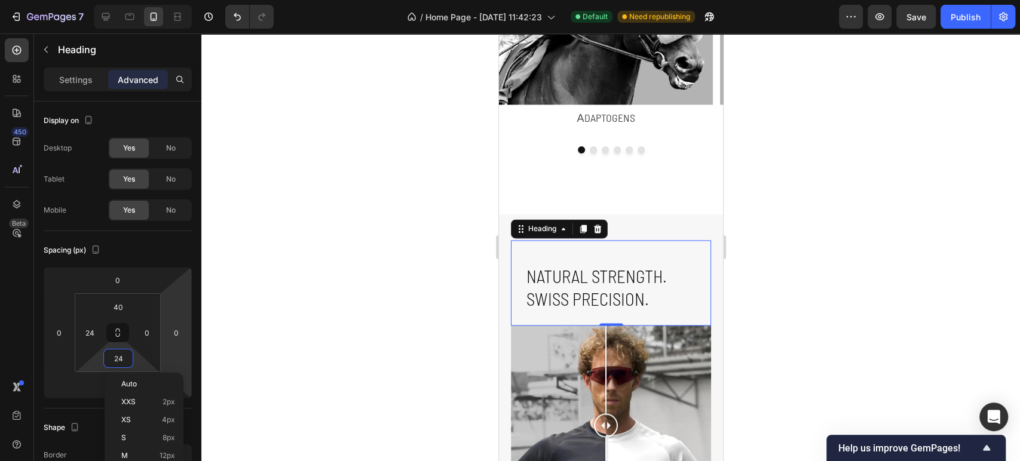
type input "25"
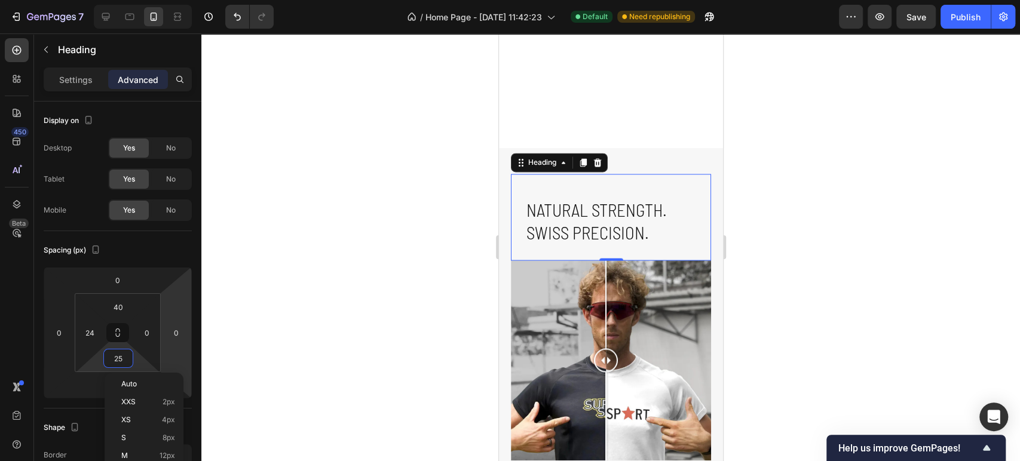
scroll to position [1461, 0]
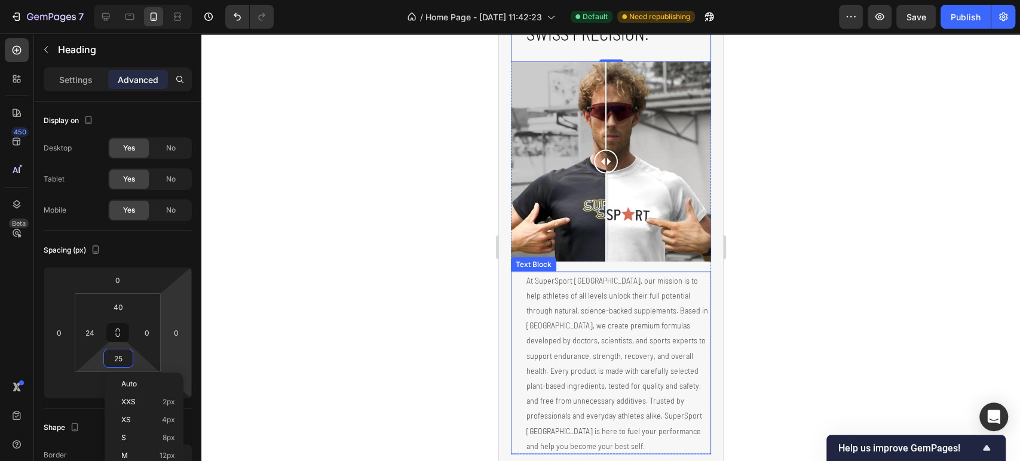
click at [607, 284] on p "At SuperSport [GEOGRAPHIC_DATA], our mission is to help athletes of all levels …" at bounding box center [617, 363] width 183 height 180
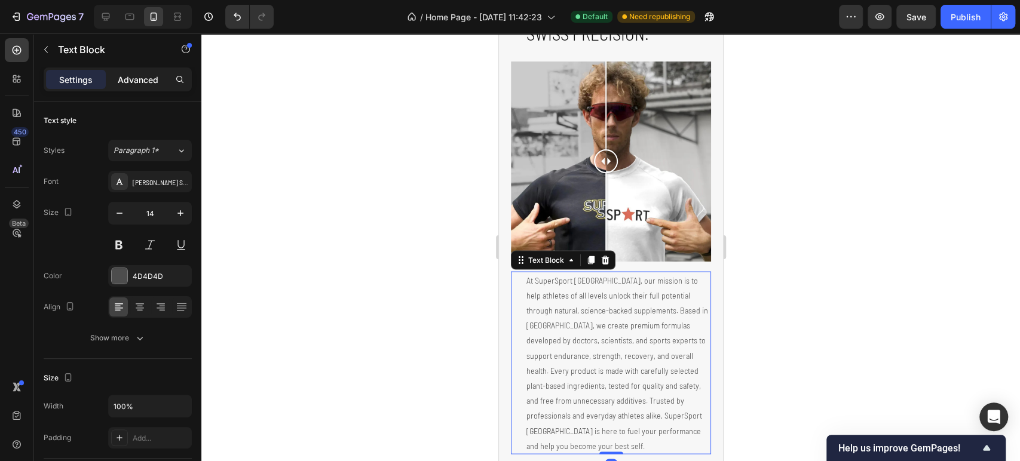
click at [136, 85] on p "Advanced" at bounding box center [138, 80] width 41 height 13
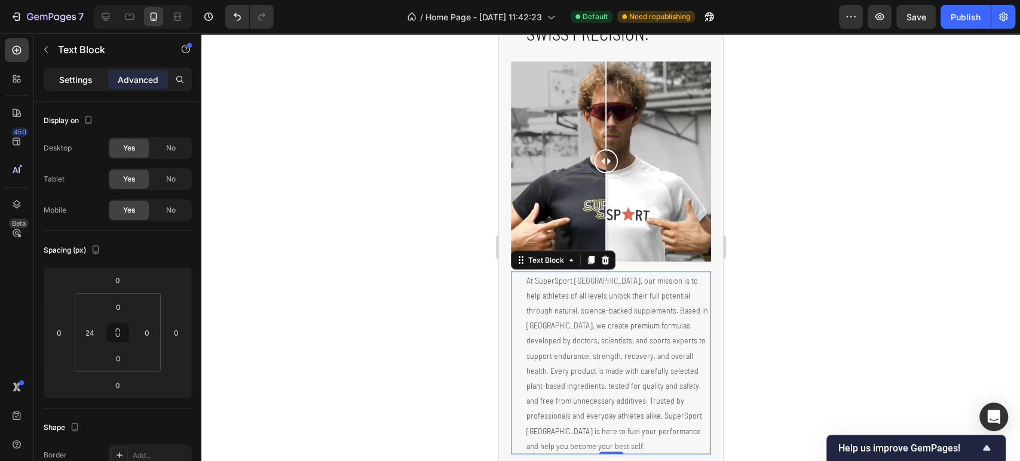
click at [60, 74] on p "Settings" at bounding box center [75, 80] width 33 height 13
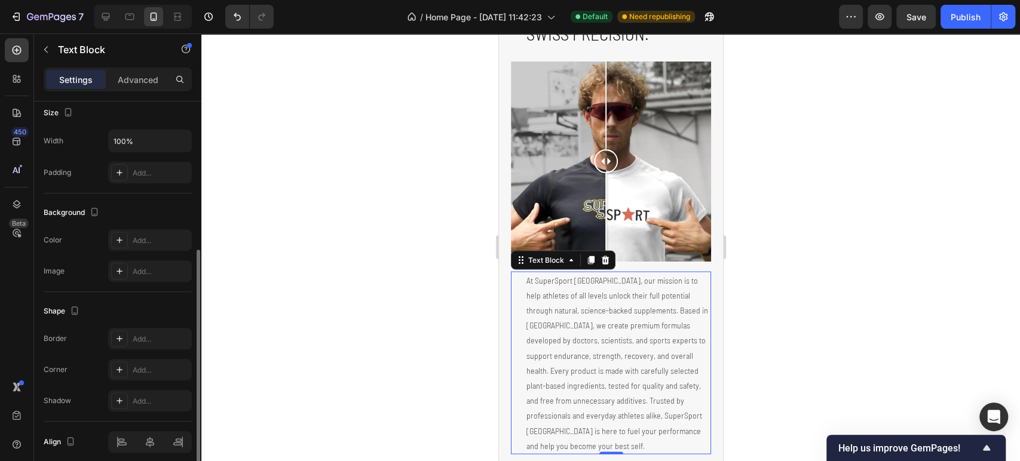
scroll to position [0, 0]
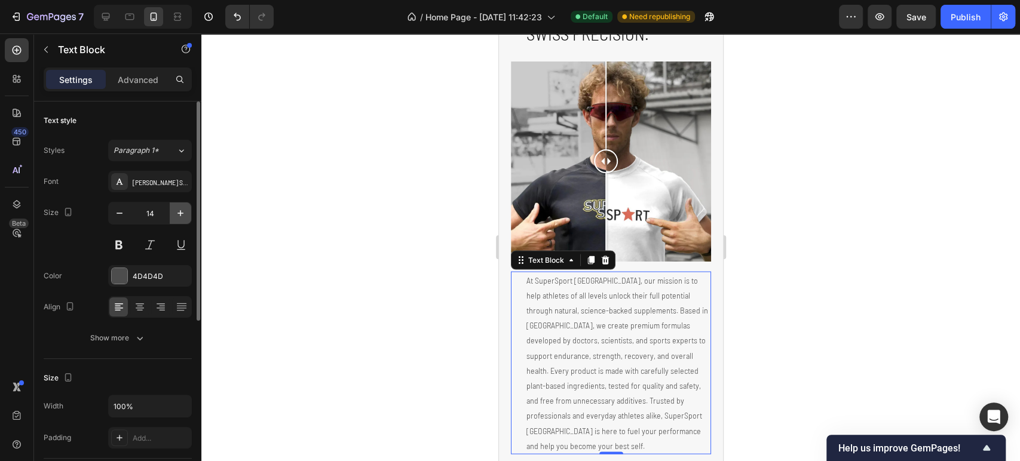
click at [181, 210] on icon "button" at bounding box center [181, 213] width 12 height 12
type input "17"
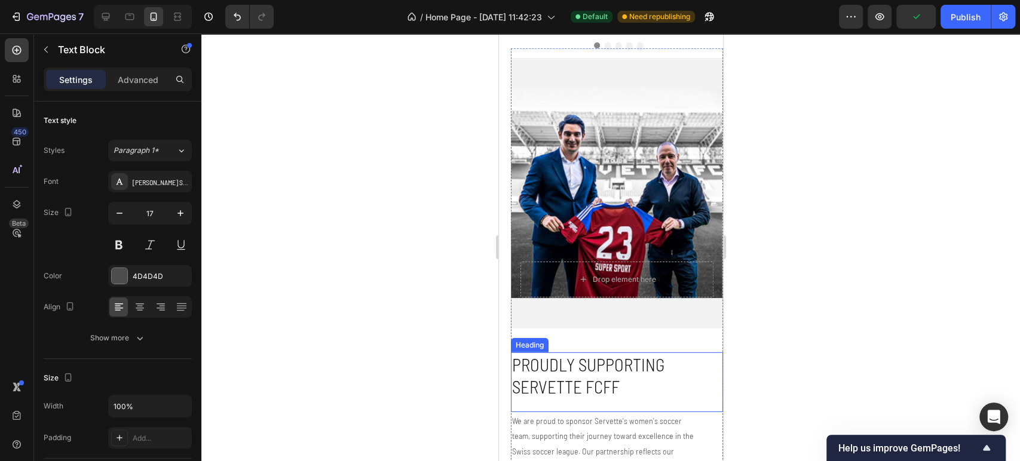
scroll to position [2391, 0]
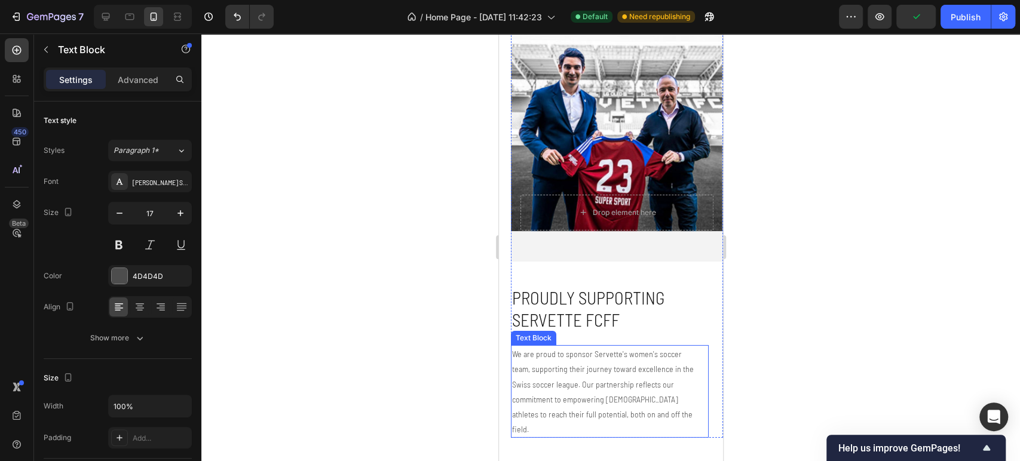
click at [598, 369] on p "We are proud to sponsor Servette's women's soccer team, supporting their journe…" at bounding box center [604, 392] width 184 height 90
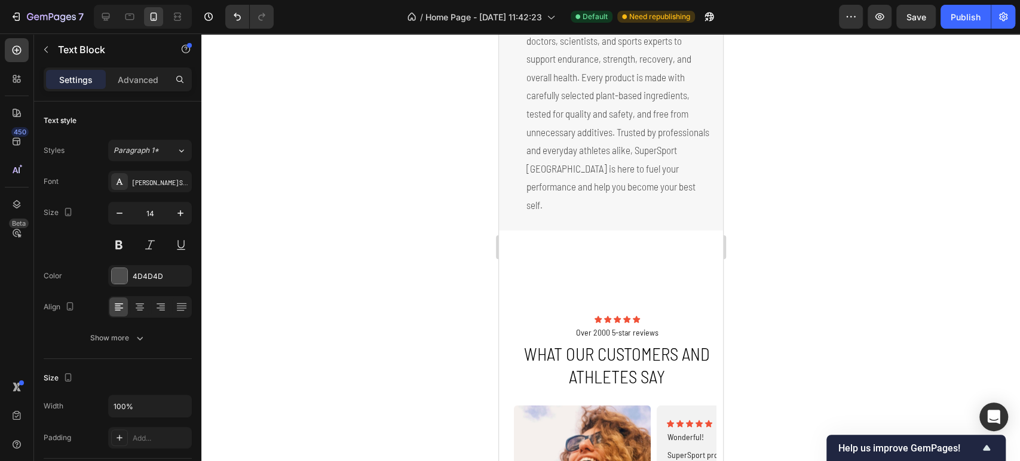
scroll to position [1660, 0]
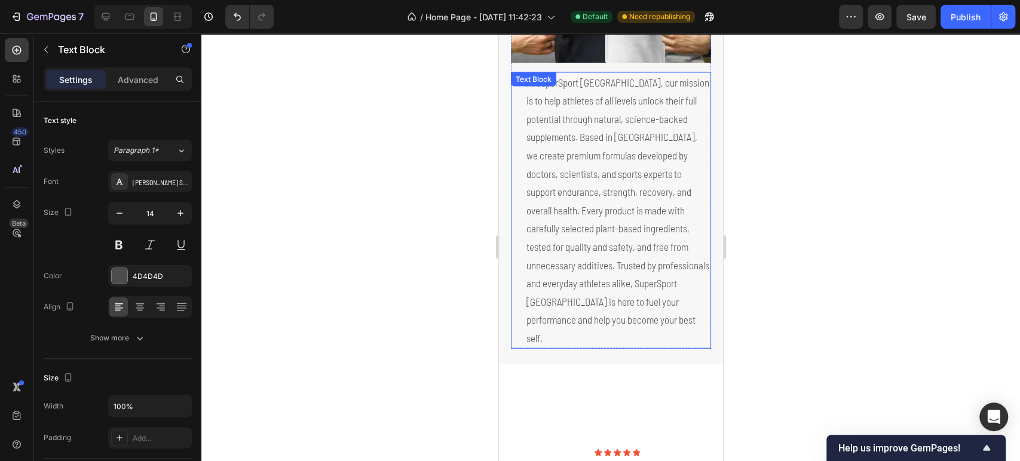
click at [597, 224] on p "At SuperSport [GEOGRAPHIC_DATA], our mission is to help athletes of all levels …" at bounding box center [617, 211] width 183 height 274
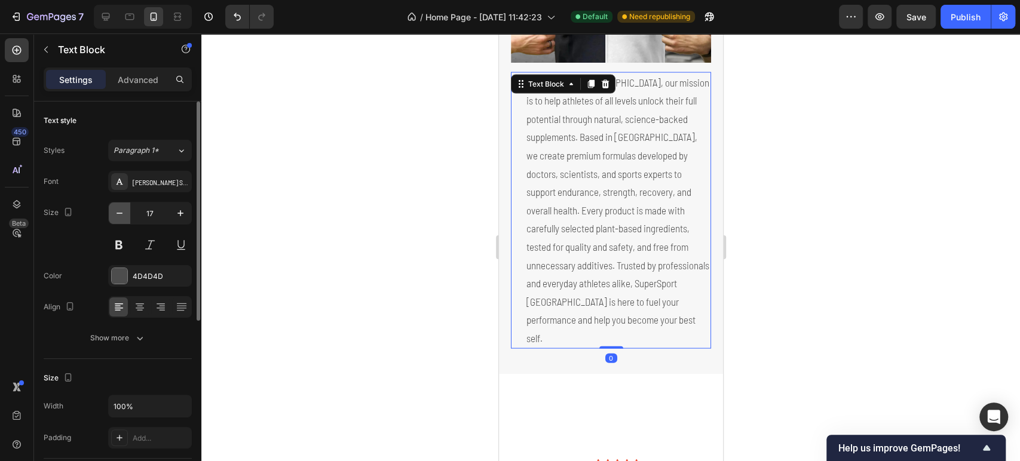
click at [116, 221] on button "button" at bounding box center [120, 214] width 22 height 22
type input "16"
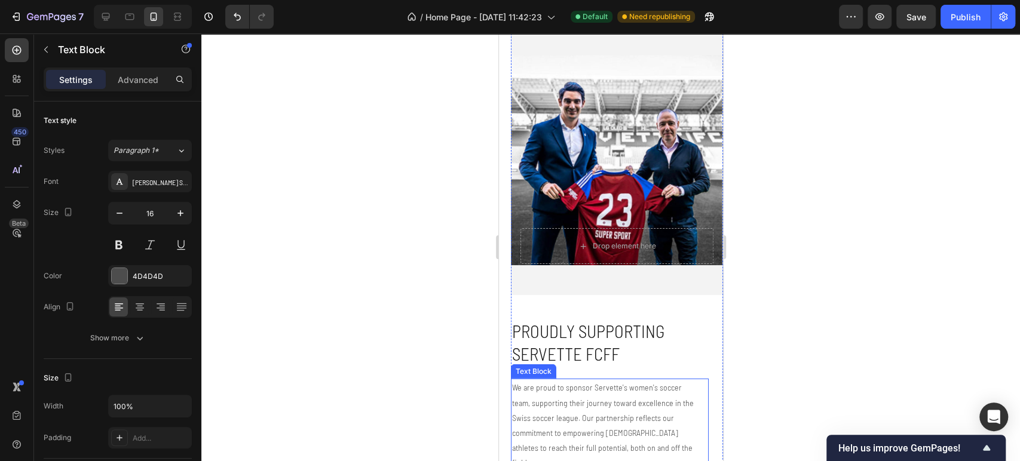
scroll to position [2391, 0]
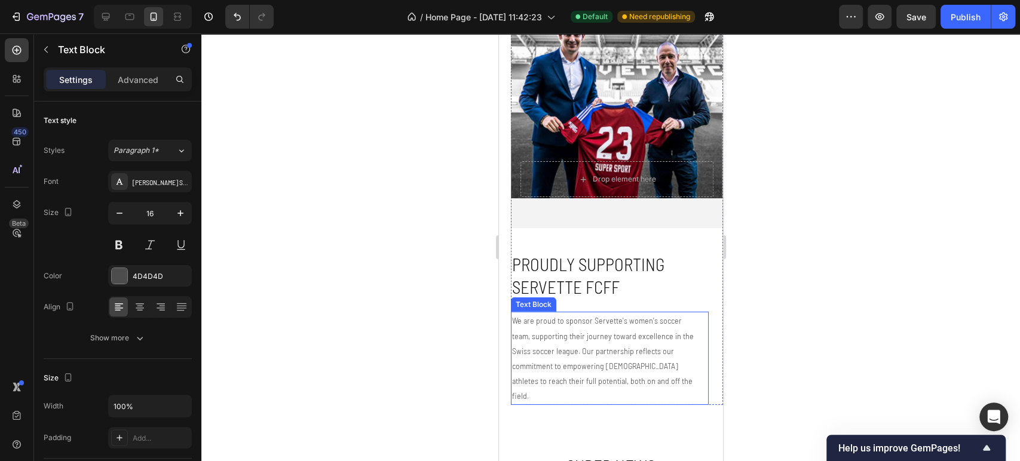
click at [619, 347] on p "We are proud to sponsor Servette's women's soccer team, supporting their journe…" at bounding box center [604, 358] width 184 height 90
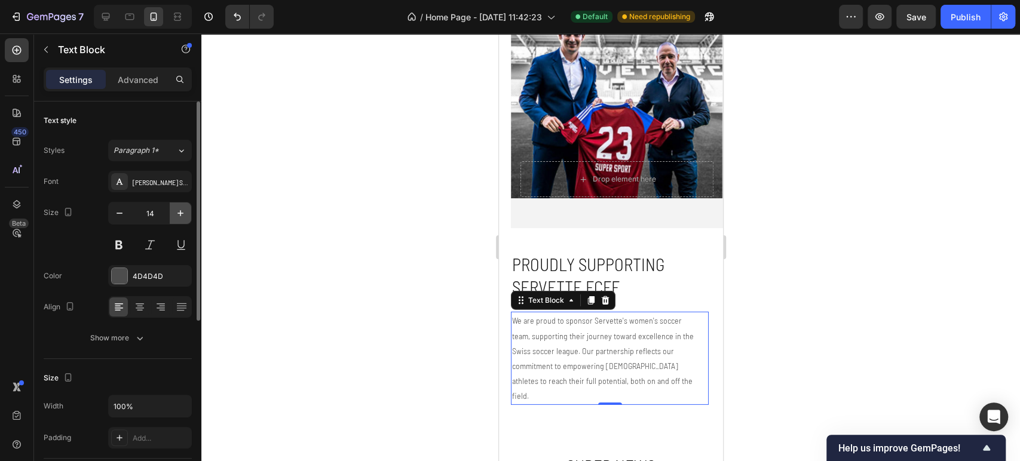
click at [176, 216] on icon "button" at bounding box center [181, 213] width 12 height 12
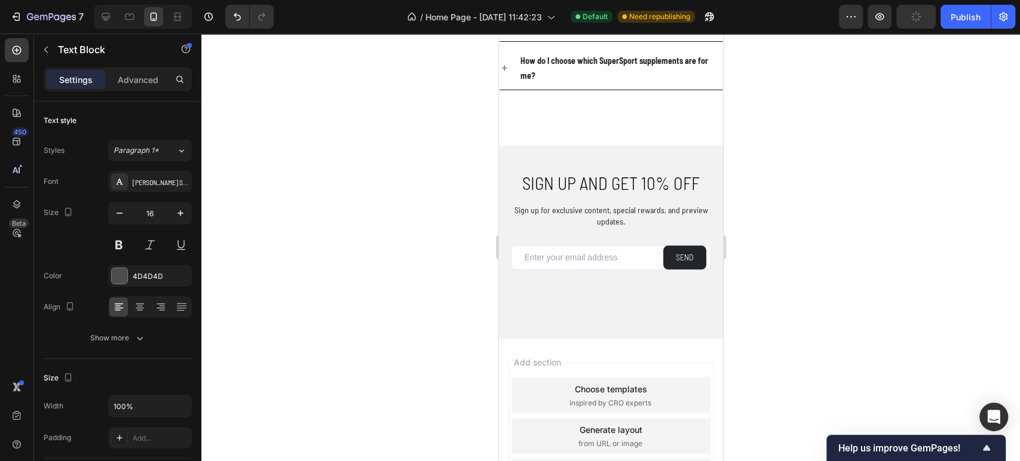
scroll to position [3785, 0]
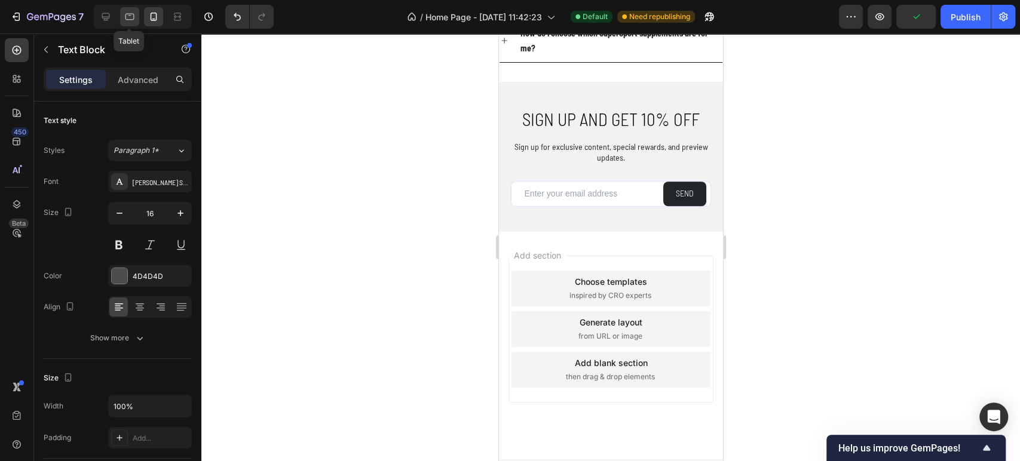
click at [129, 19] on icon at bounding box center [130, 17] width 9 height 7
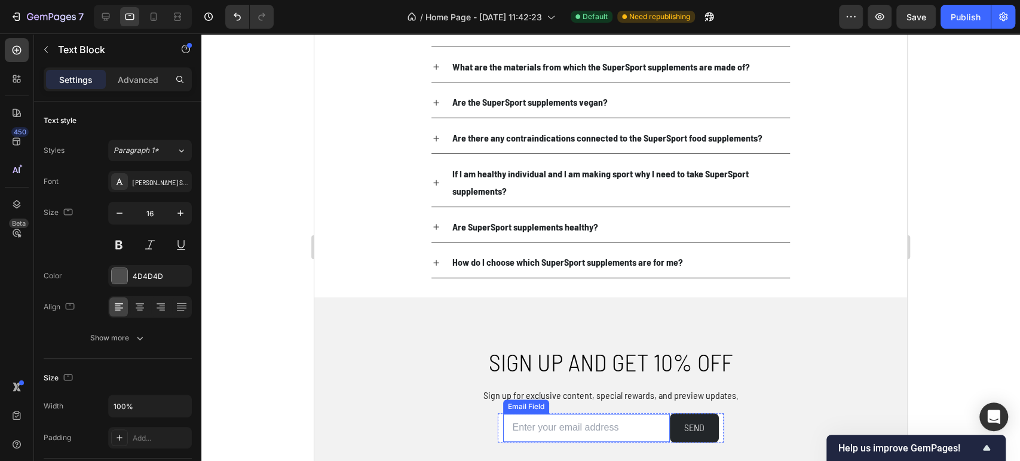
scroll to position [3182, 0]
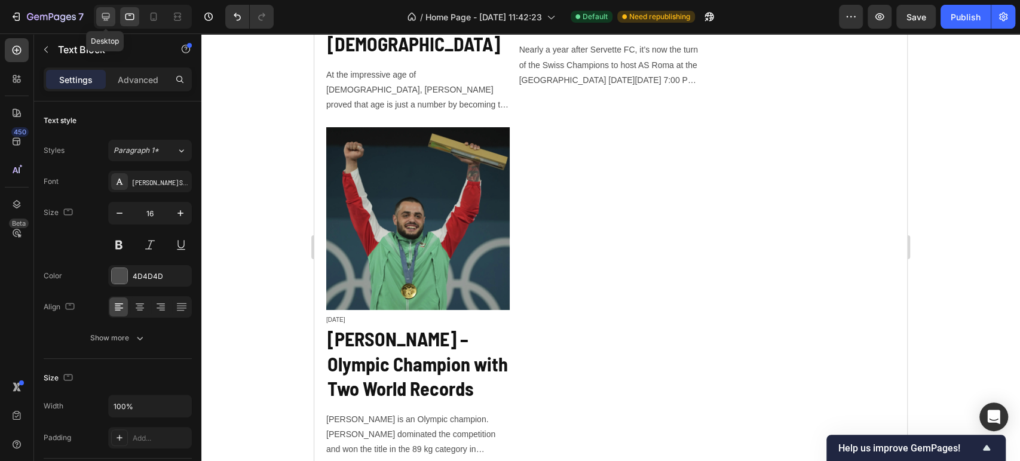
click at [100, 13] on icon at bounding box center [106, 17] width 12 height 12
type input "18"
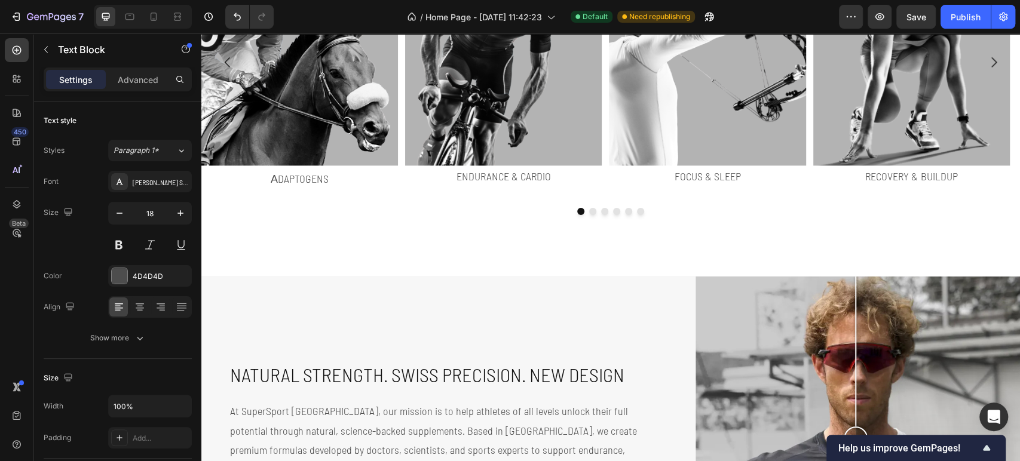
scroll to position [1195, 0]
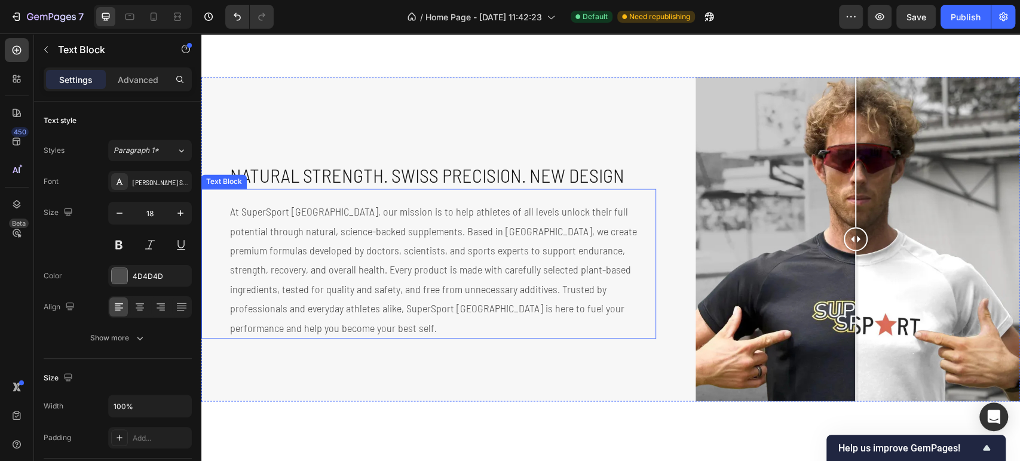
click at [408, 215] on p "At SuperSport [GEOGRAPHIC_DATA], our mission is to help athletes of all levels …" at bounding box center [442, 270] width 425 height 136
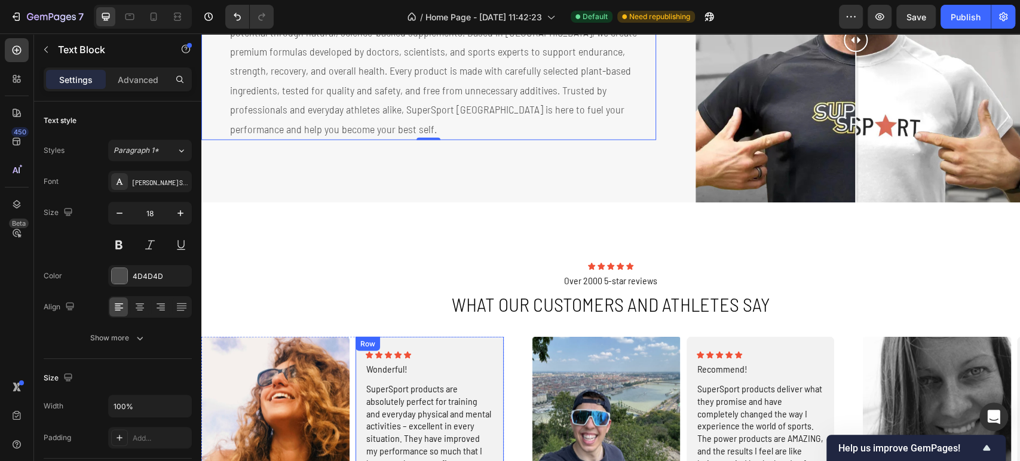
scroll to position [1527, 0]
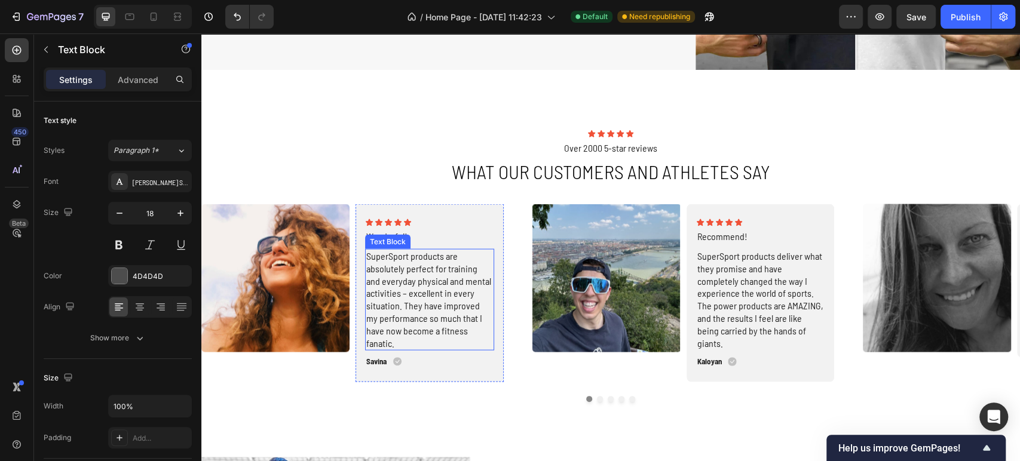
click at [418, 274] on p "SuperSport products are absolutely perfect for training and everyday physical a…" at bounding box center [429, 299] width 127 height 99
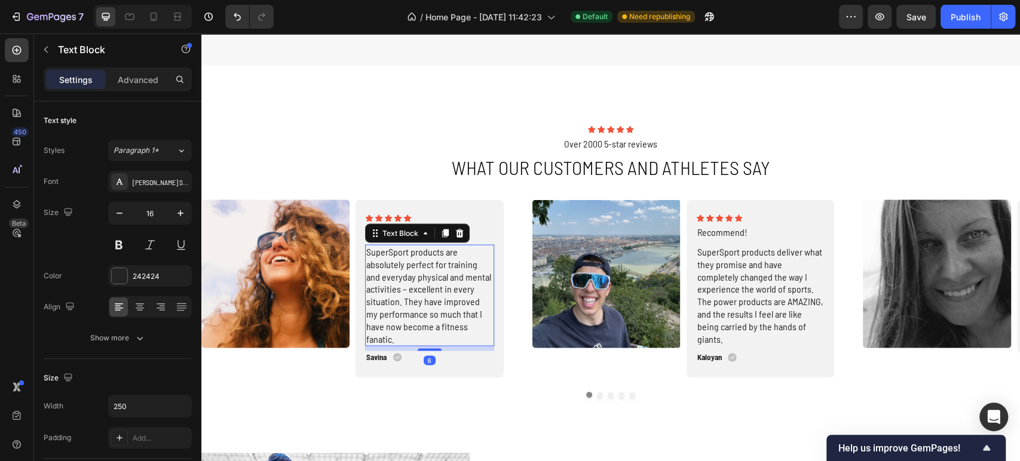
scroll to position [1726, 0]
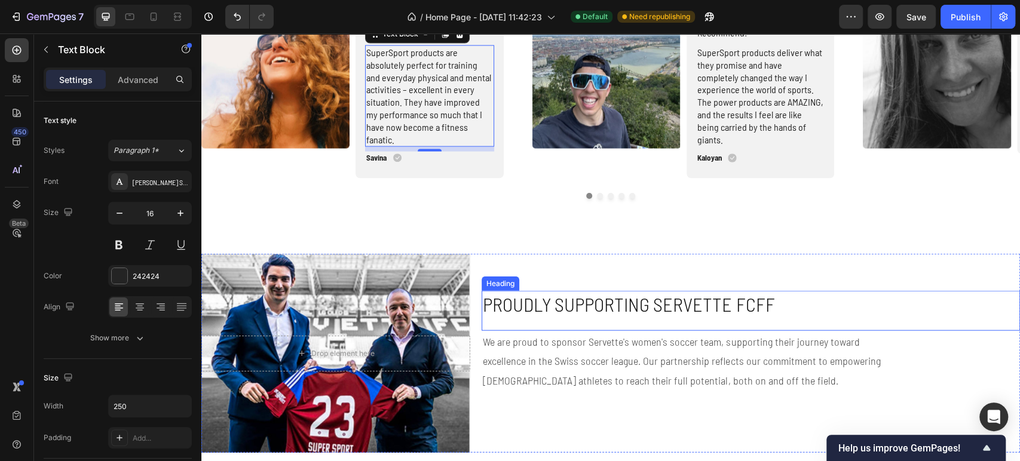
click at [547, 311] on h2 "Proudly Supporting Servette FCFF" at bounding box center [751, 304] width 538 height 27
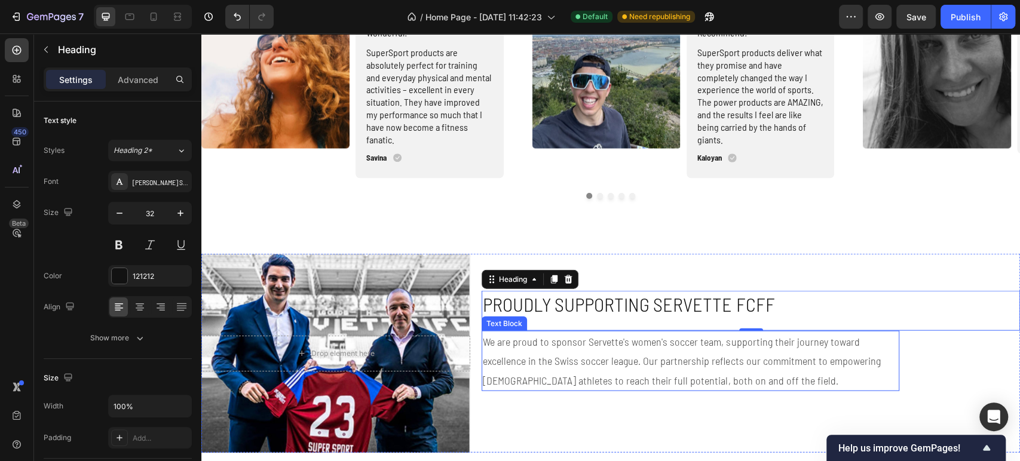
click at [562, 357] on p "We are proud to sponsor Servette's women's soccer team, supporting their journe…" at bounding box center [685, 361] width 404 height 58
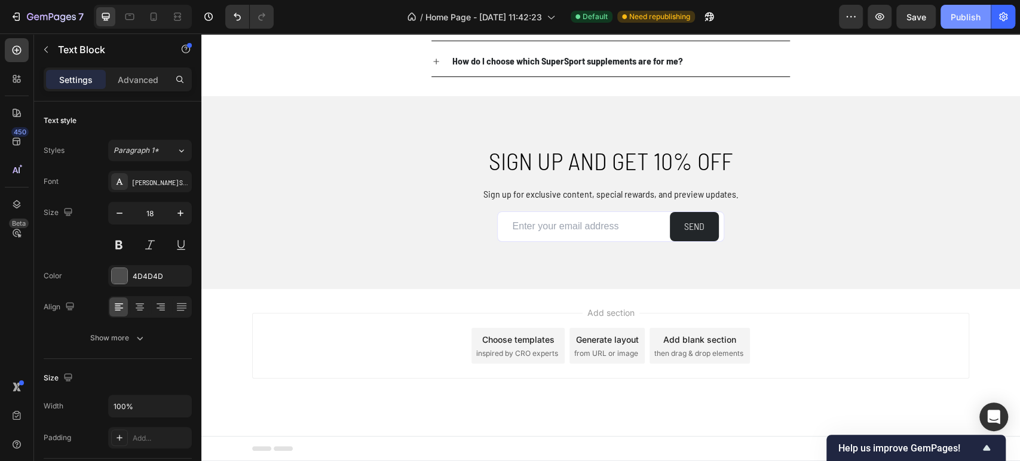
scroll to position [2933, 0]
click at [951, 15] on div "Publish" at bounding box center [966, 17] width 30 height 13
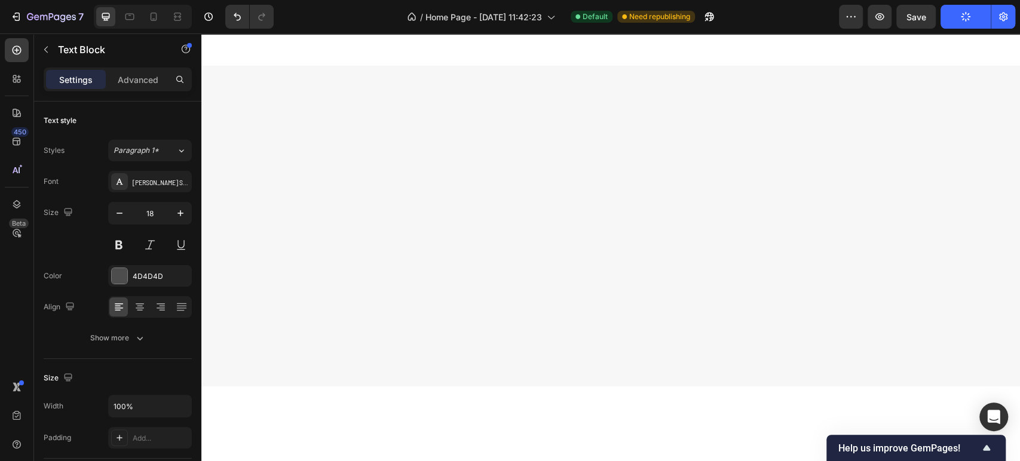
scroll to position [0, 0]
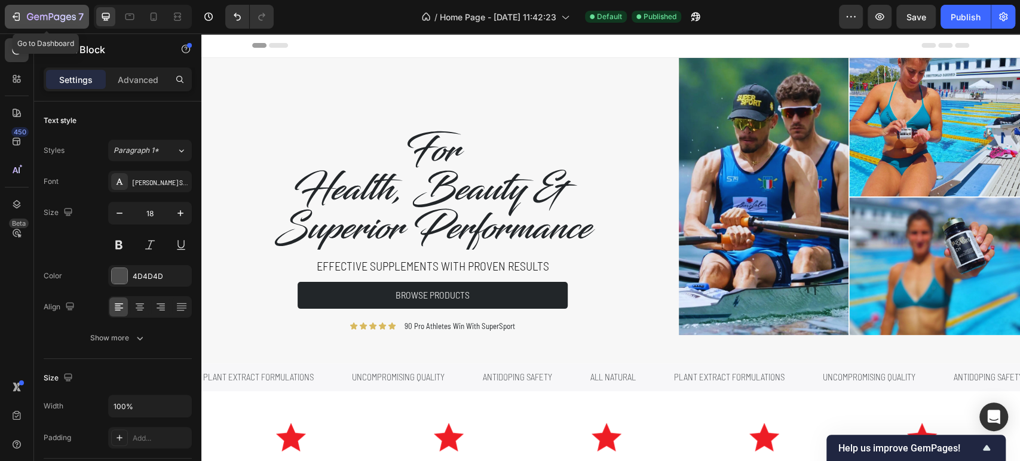
click at [36, 13] on icon "button" at bounding box center [51, 18] width 49 height 10
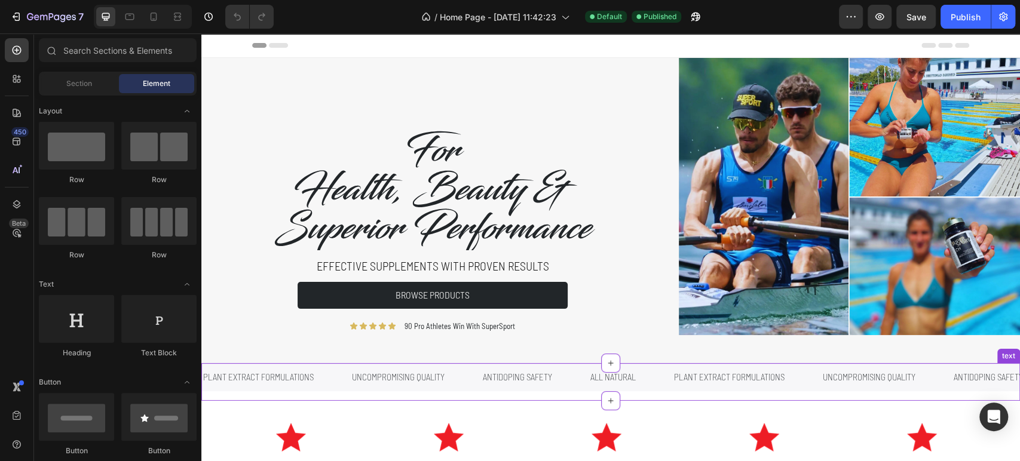
click at [409, 377] on p "Uncompromising quality" at bounding box center [398, 377] width 93 height 16
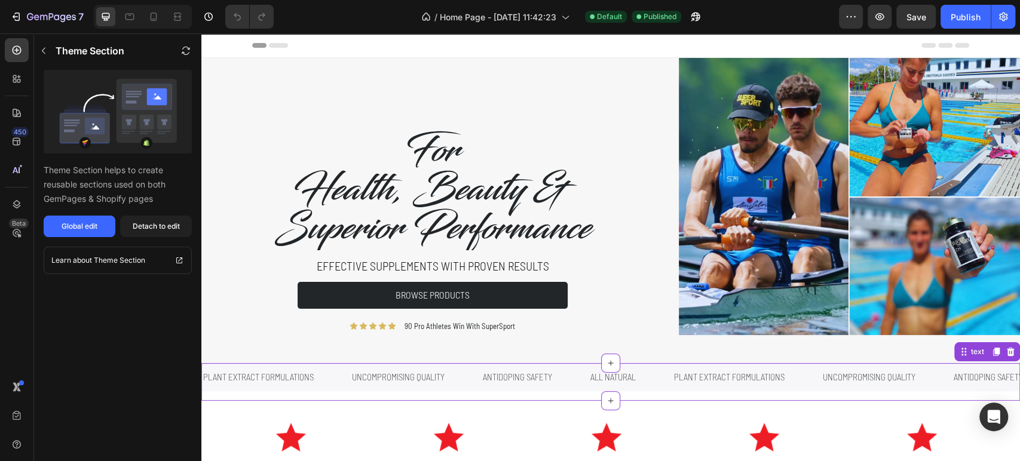
scroll to position [66, 0]
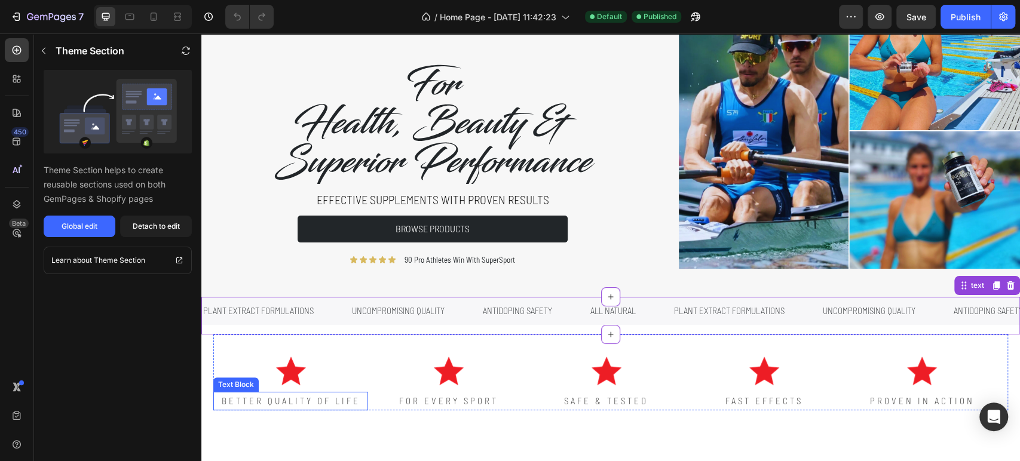
click at [311, 402] on p "BETTER QUALITY OF LIFE" at bounding box center [291, 401] width 152 height 16
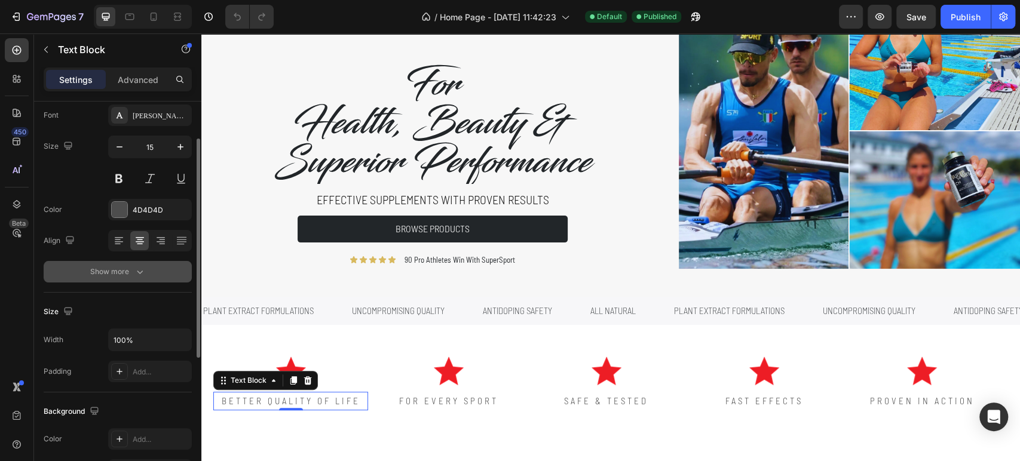
click at [152, 274] on button "Show more" at bounding box center [118, 272] width 148 height 22
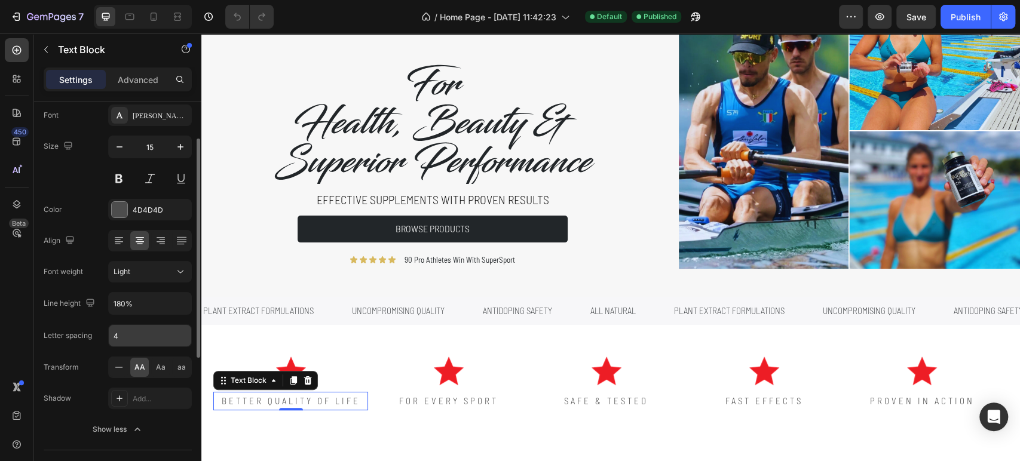
click at [143, 332] on input "4" at bounding box center [150, 336] width 82 height 22
type input "3"
click at [436, 400] on p "FOR EVERY SPORT" at bounding box center [448, 401] width 152 height 16
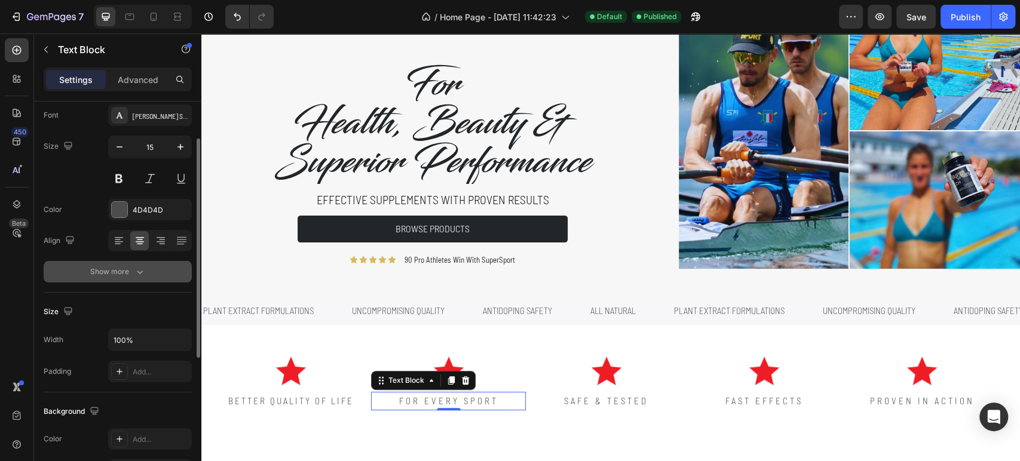
click at [119, 261] on button "Show more" at bounding box center [118, 272] width 148 height 22
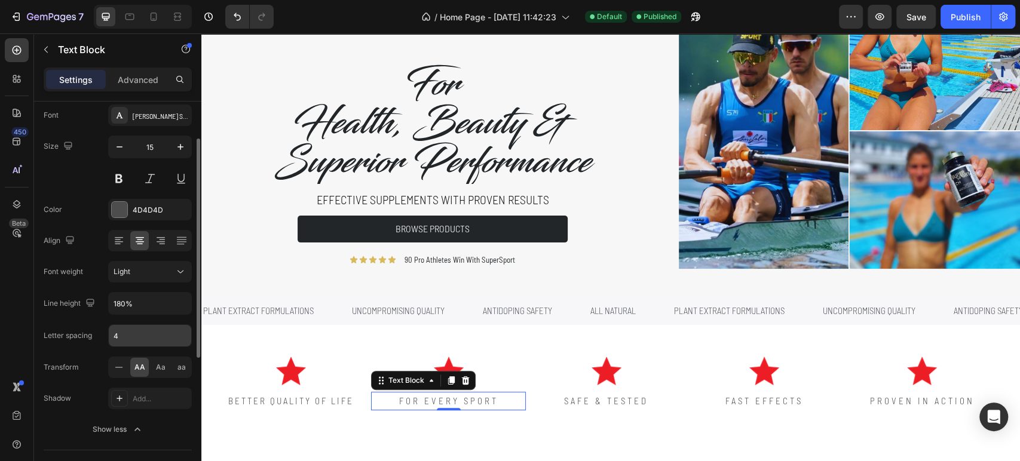
click at [141, 335] on input "4" at bounding box center [150, 336] width 82 height 22
type input "3"
click at [580, 396] on p "SAFE & TESTED" at bounding box center [606, 401] width 152 height 16
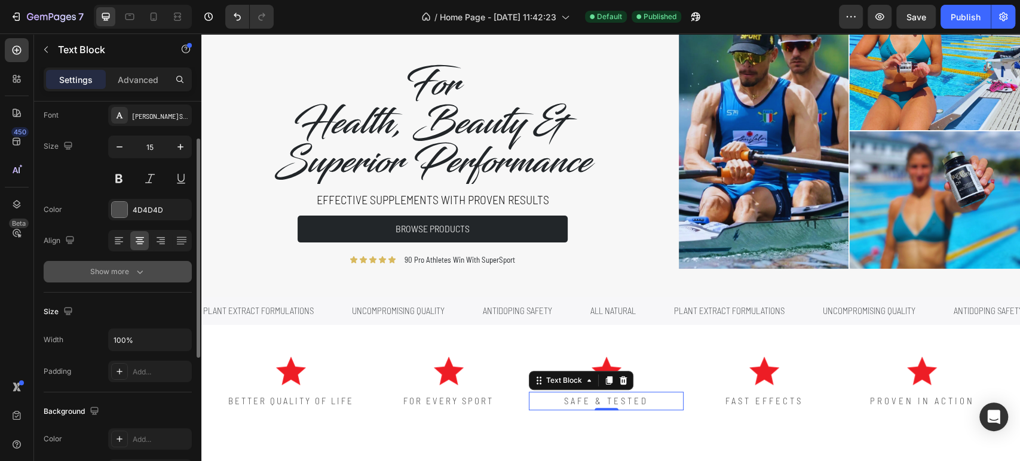
click at [128, 268] on div "Show more" at bounding box center [118, 272] width 56 height 12
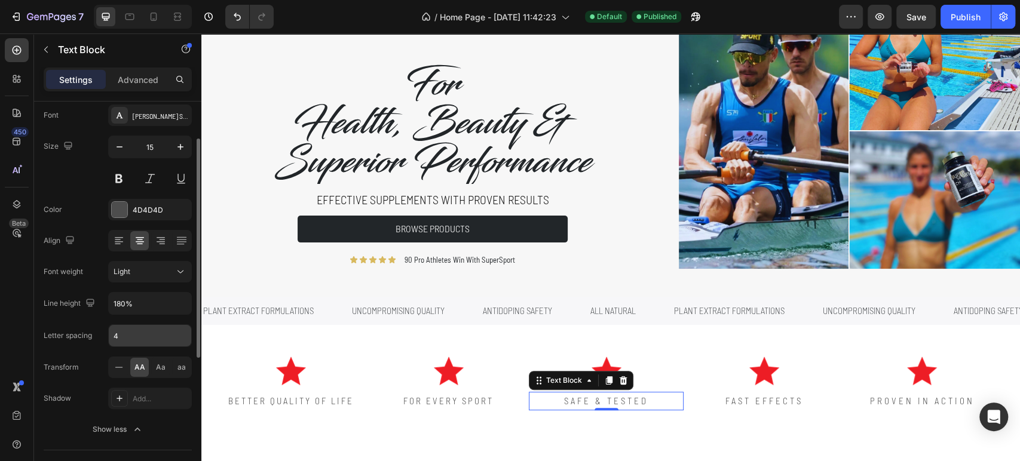
click at [142, 332] on input "4" at bounding box center [150, 336] width 82 height 22
type input "3"
click at [736, 402] on p "FAST EFFECTS" at bounding box center [764, 401] width 152 height 16
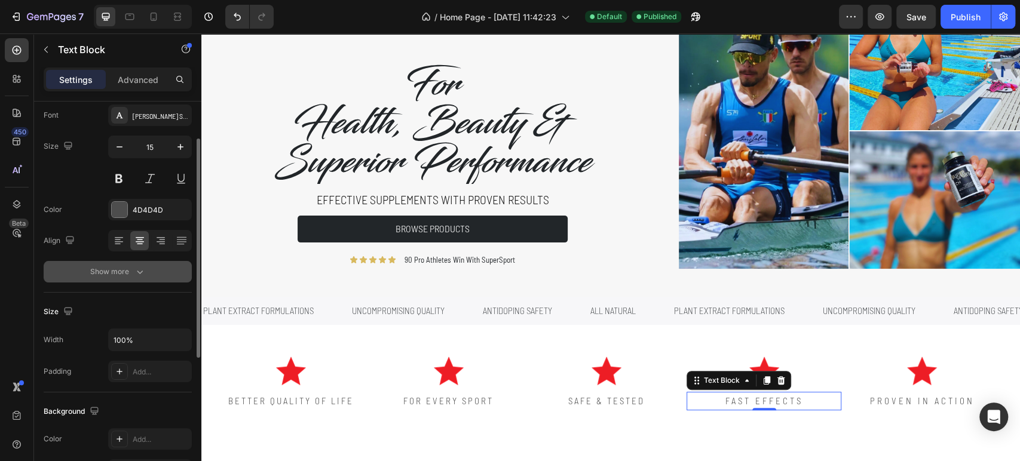
click at [148, 273] on button "Show more" at bounding box center [118, 272] width 148 height 22
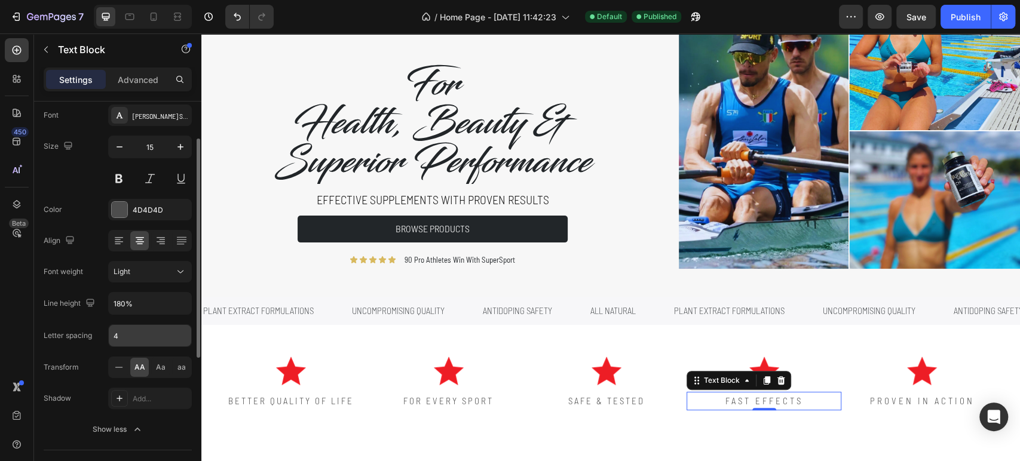
click at [129, 343] on input "4" at bounding box center [150, 336] width 82 height 22
type input "3"
click at [899, 404] on p "proven in action" at bounding box center [922, 401] width 152 height 16
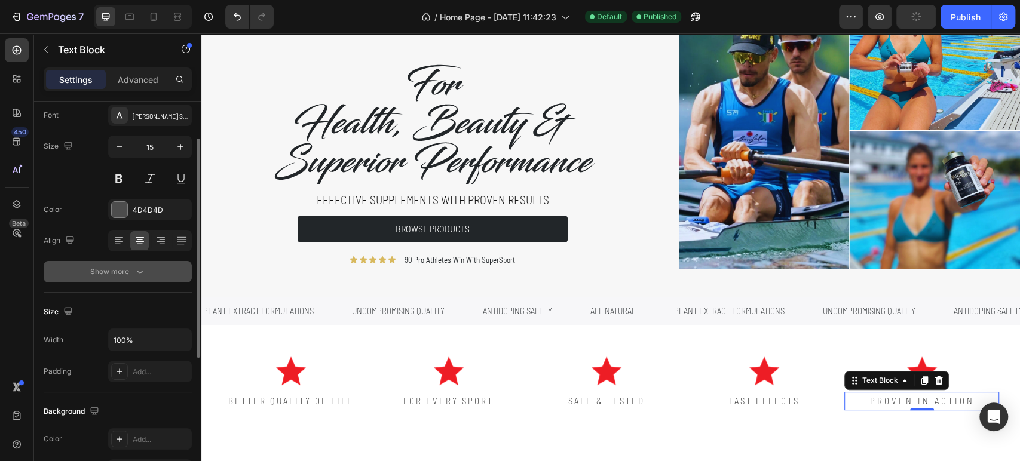
click at [120, 266] on div "Show more" at bounding box center [118, 272] width 56 height 12
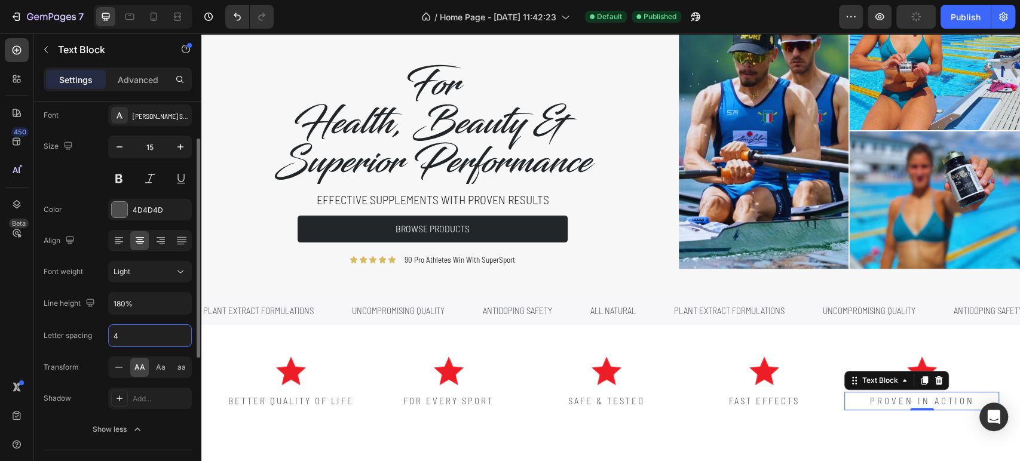
click at [132, 338] on input "4" at bounding box center [150, 336] width 82 height 22
type input "3"
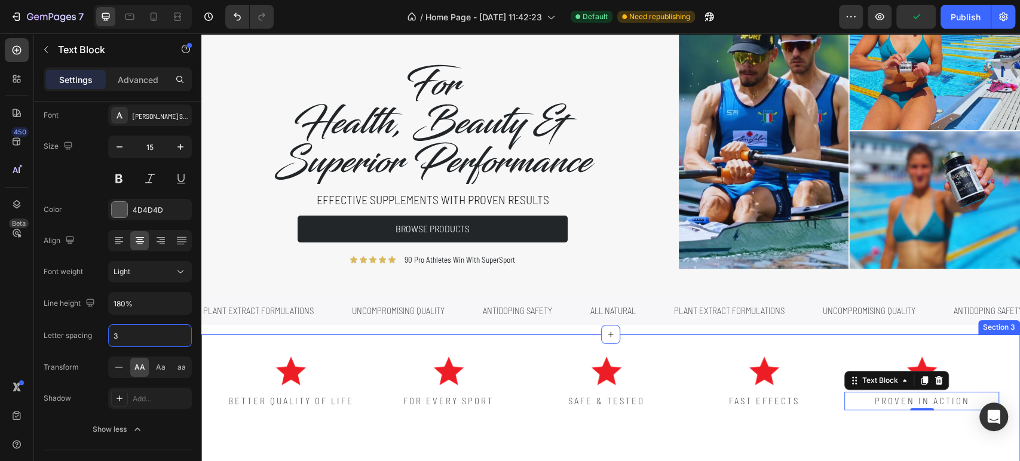
scroll to position [133, 0]
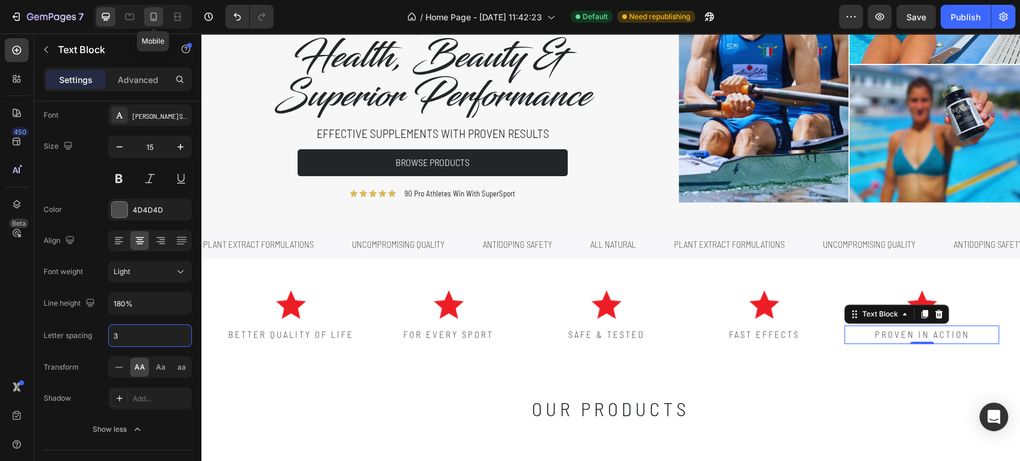
click at [145, 17] on div at bounding box center [153, 16] width 19 height 19
type input "14"
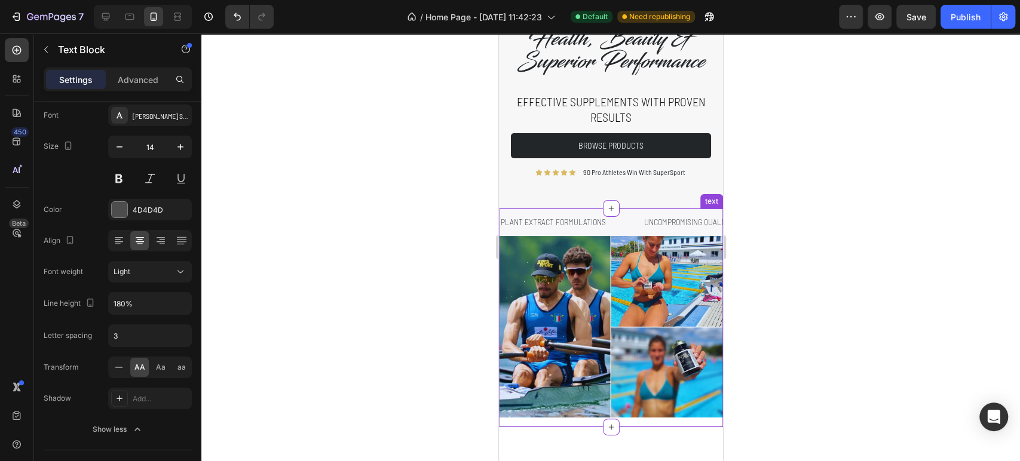
scroll to position [224, 0]
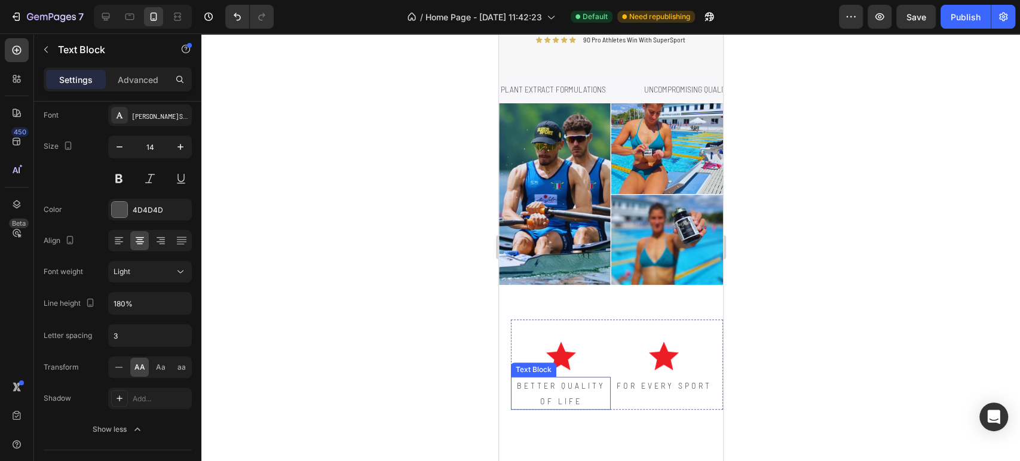
click at [578, 399] on p "BETTER QUALITY OF LIFE" at bounding box center [560, 393] width 97 height 30
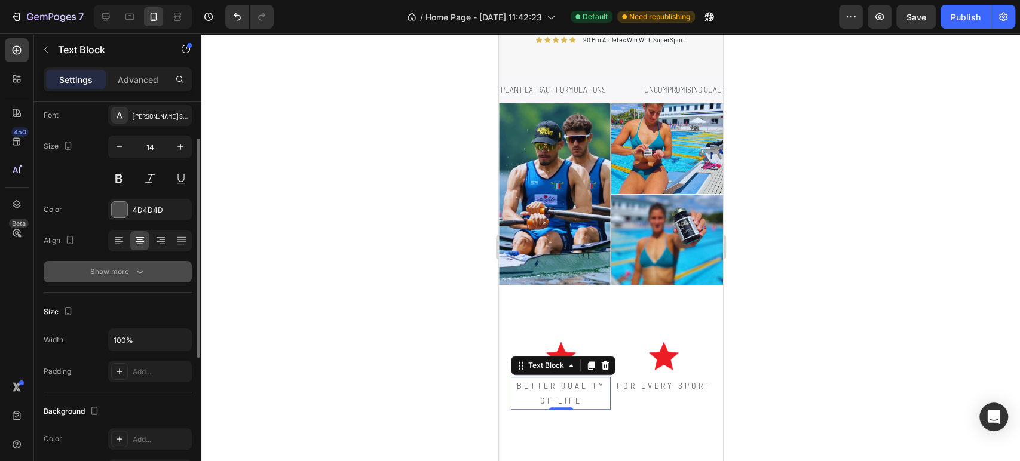
click at [119, 268] on div "Show more" at bounding box center [118, 272] width 56 height 12
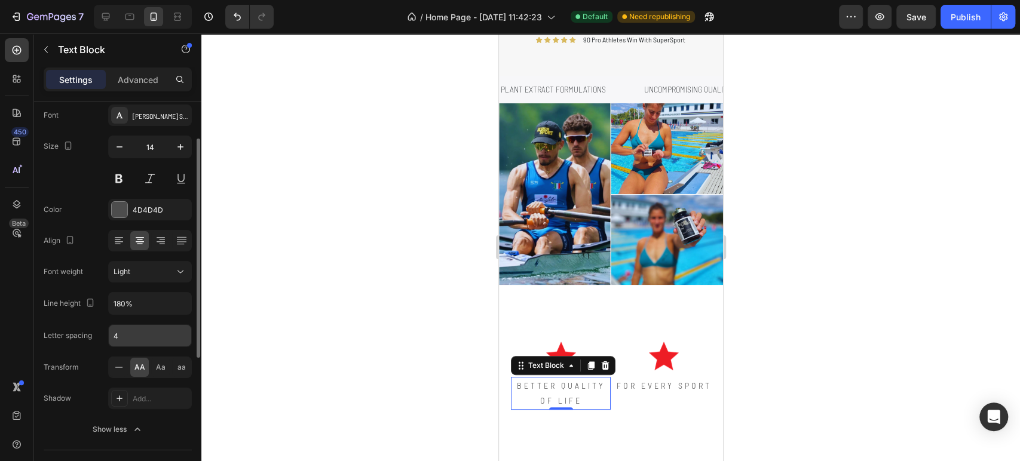
click at [139, 346] on div "4" at bounding box center [150, 336] width 84 height 23
click at [134, 339] on input "4" at bounding box center [150, 336] width 82 height 22
type input "3"
click at [672, 393] on p "FOR EVERY SPORT" at bounding box center [662, 385] width 97 height 15
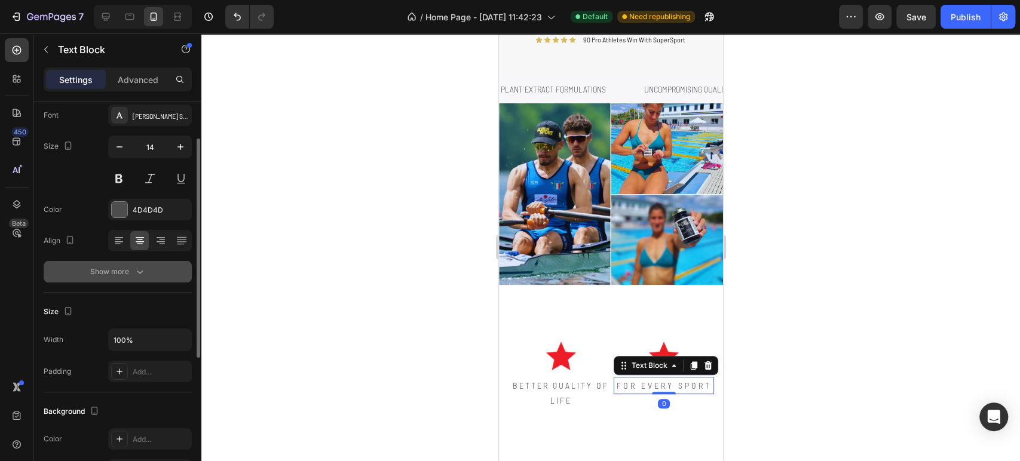
click at [127, 271] on div "Show more" at bounding box center [118, 272] width 56 height 12
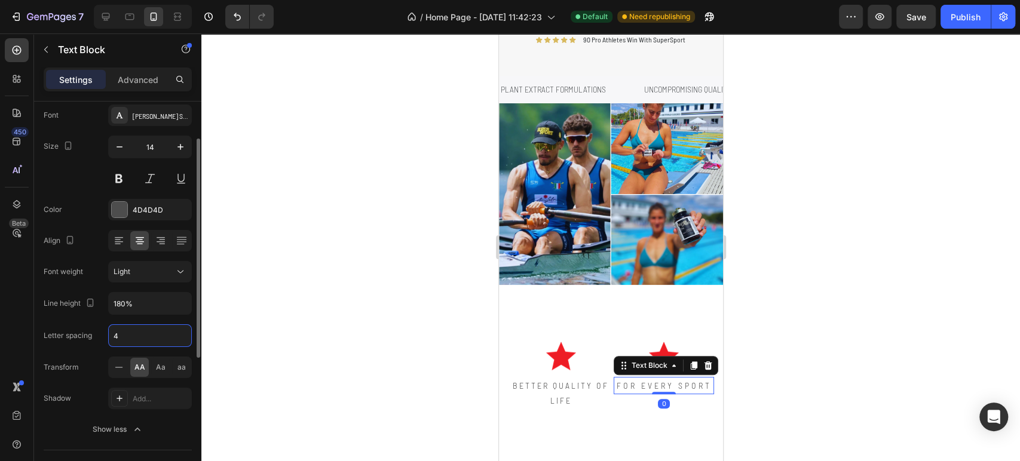
click at [134, 339] on input "4" at bounding box center [150, 336] width 82 height 22
type input "3"
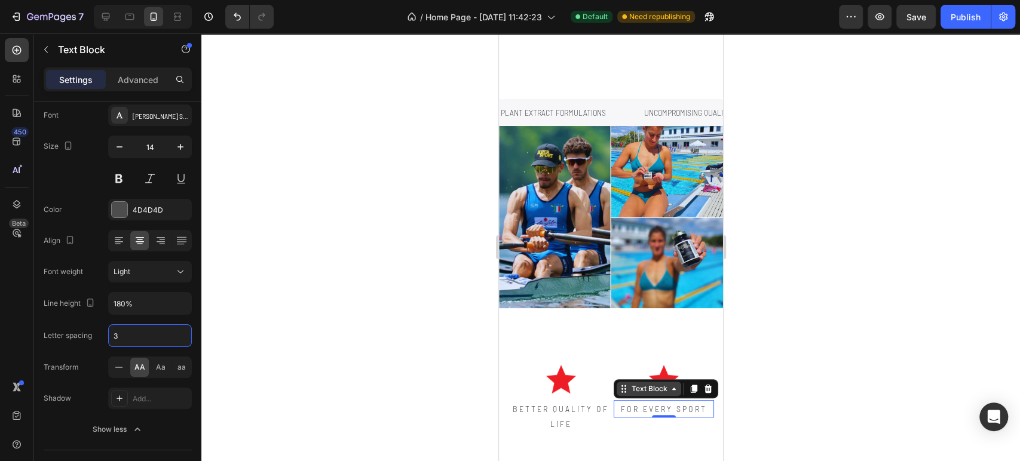
scroll to position [290, 0]
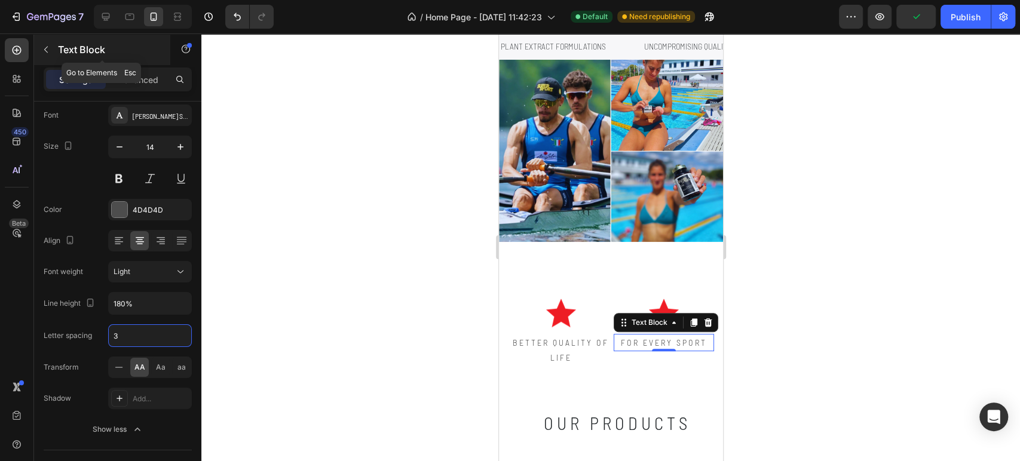
click at [43, 54] on button "button" at bounding box center [45, 49] width 19 height 19
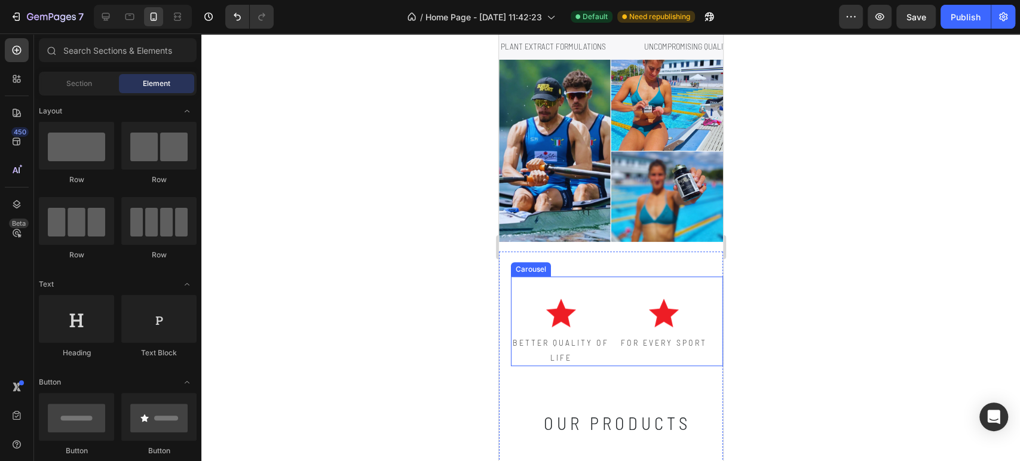
click at [610, 282] on div "Image BETTER QUALITY OF LIFE Text Block" at bounding box center [560, 322] width 100 height 90
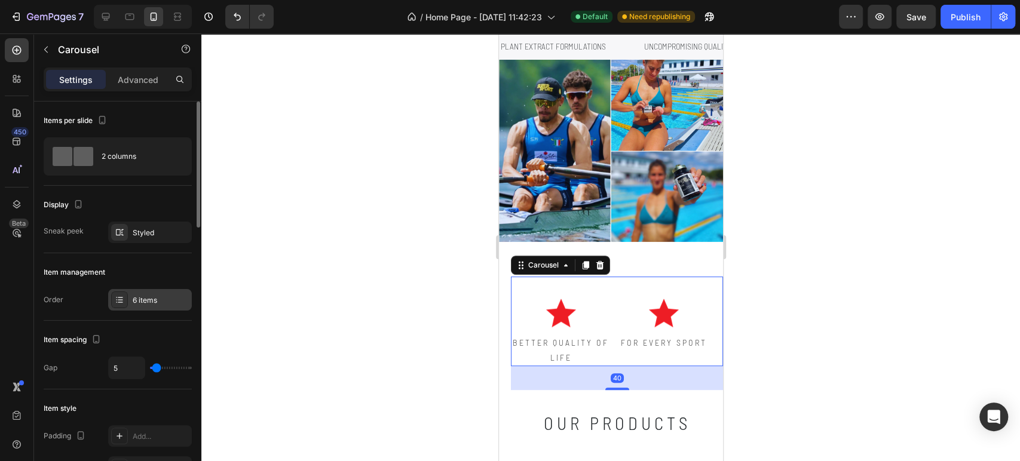
click at [138, 295] on div "6 items" at bounding box center [161, 300] width 56 height 11
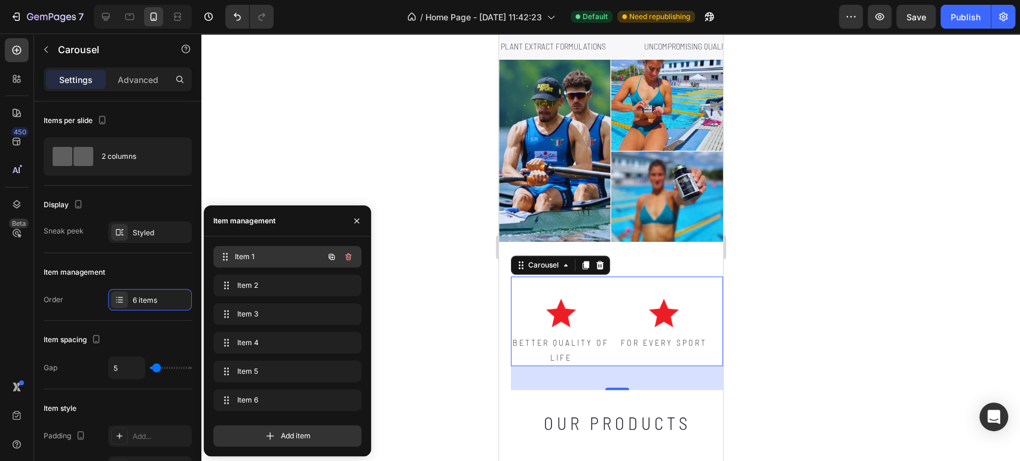
click at [266, 257] on span "Item 1" at bounding box center [279, 257] width 88 height 11
click at [266, 281] on span "Item 2" at bounding box center [271, 285] width 68 height 11
click at [635, 335] on p "SAFE & TESTED" at bounding box center [662, 342] width 97 height 15
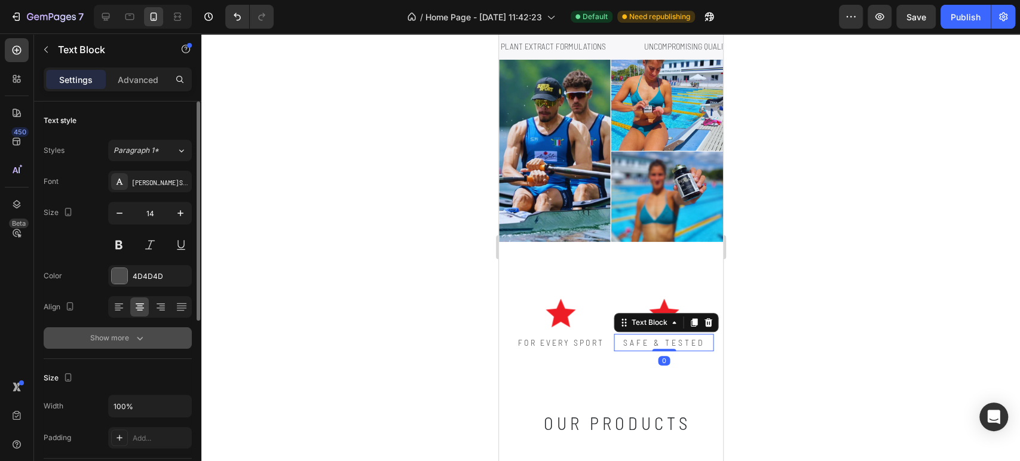
click at [142, 338] on icon "button" at bounding box center [140, 338] width 12 height 12
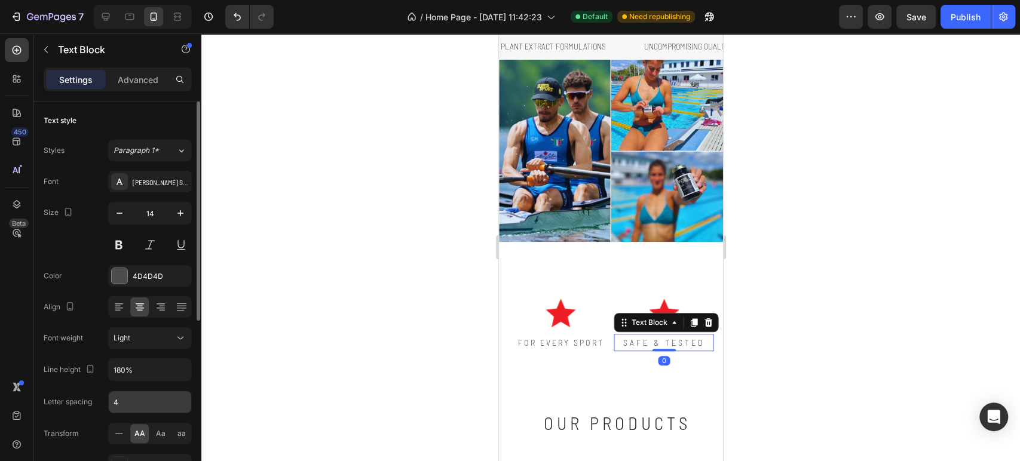
click at [143, 396] on input "4" at bounding box center [150, 402] width 82 height 22
type input "3"
click at [115, 123] on div "Text style" at bounding box center [118, 120] width 148 height 19
click at [57, 50] on div "Text Block" at bounding box center [102, 49] width 136 height 31
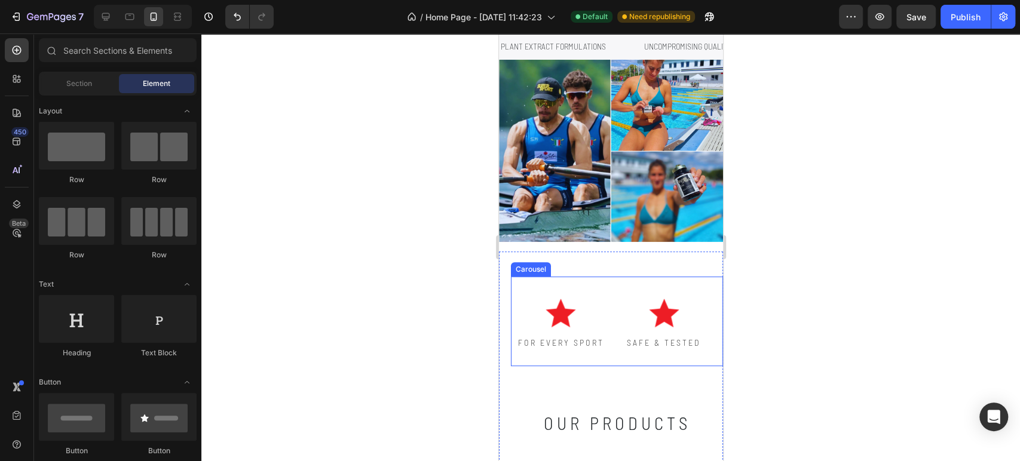
click at [611, 279] on div "Image BETTER QUALITY OF LIFE Text Block Image FOR EVERY SPORT Text Block Image …" at bounding box center [616, 322] width 212 height 90
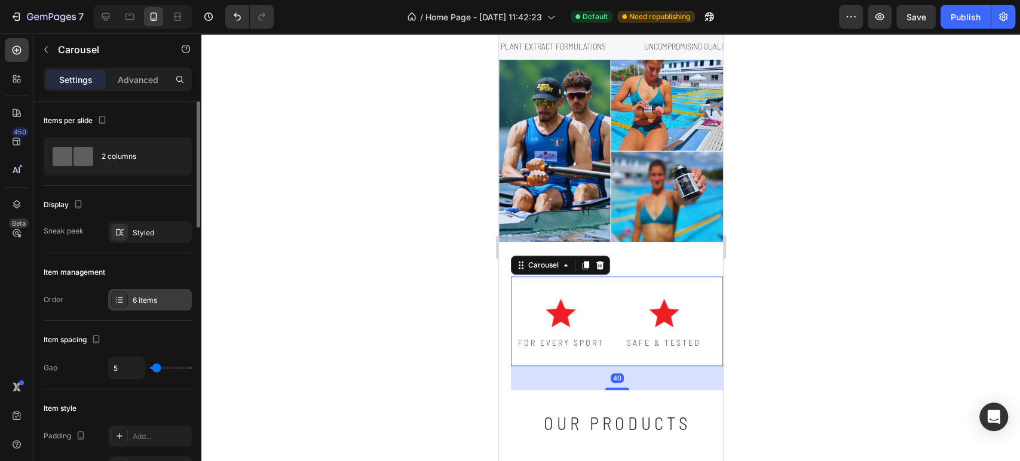
click at [133, 299] on div "6 items" at bounding box center [161, 300] width 56 height 11
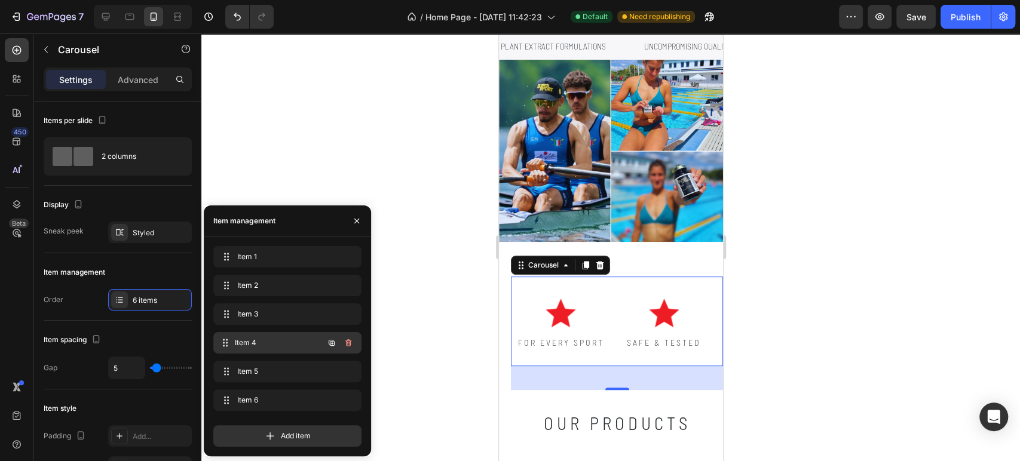
click at [271, 338] on span "Item 4" at bounding box center [279, 343] width 88 height 11
click at [558, 335] on p "FAST EFFECTS" at bounding box center [560, 342] width 97 height 15
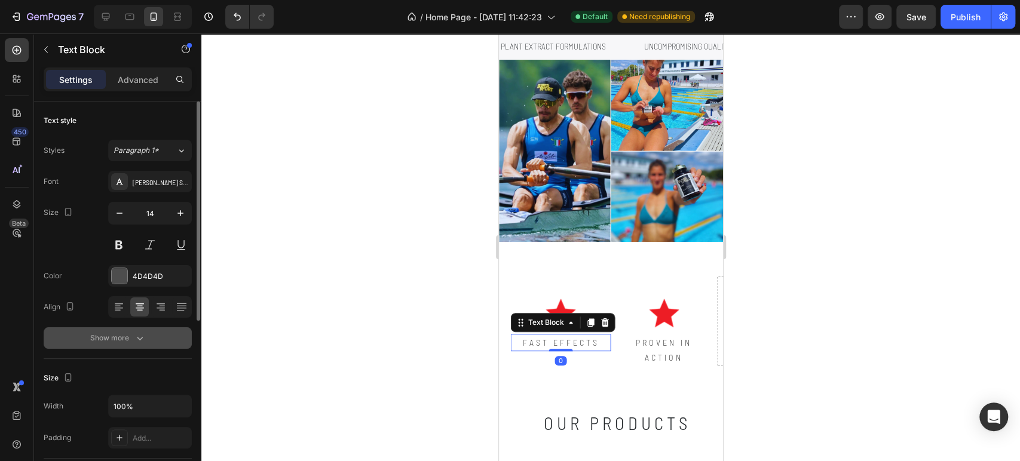
click at [128, 332] on div "Show more" at bounding box center [118, 338] width 56 height 12
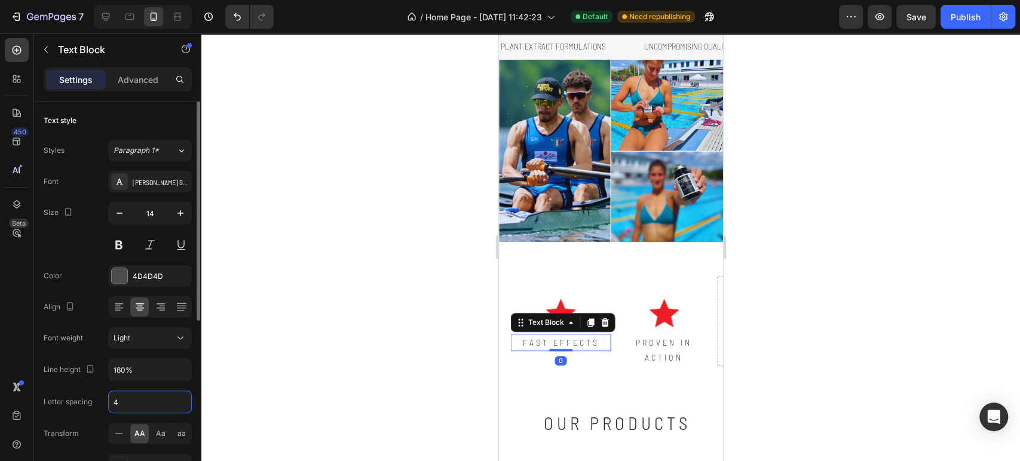
click at [146, 397] on input "4" at bounding box center [150, 402] width 82 height 22
type input "3"
click at [656, 341] on p "proven in action" at bounding box center [662, 350] width 97 height 30
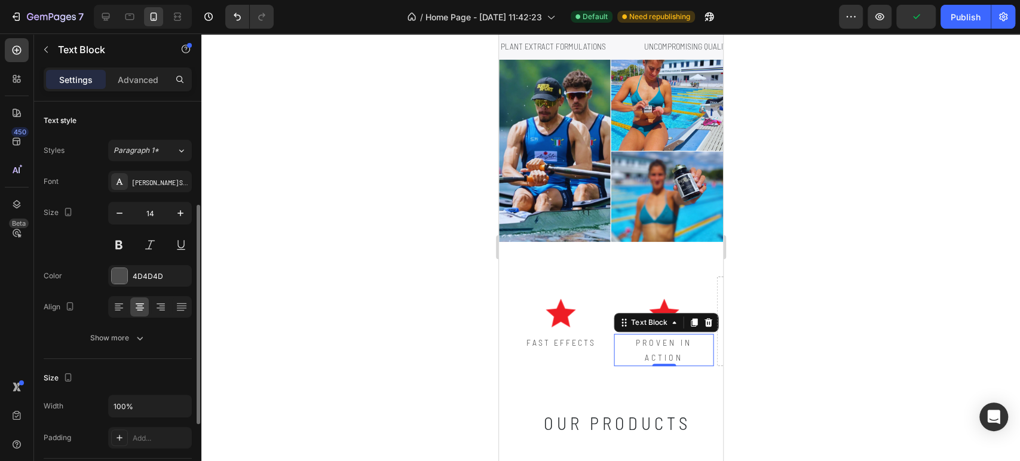
scroll to position [66, 0]
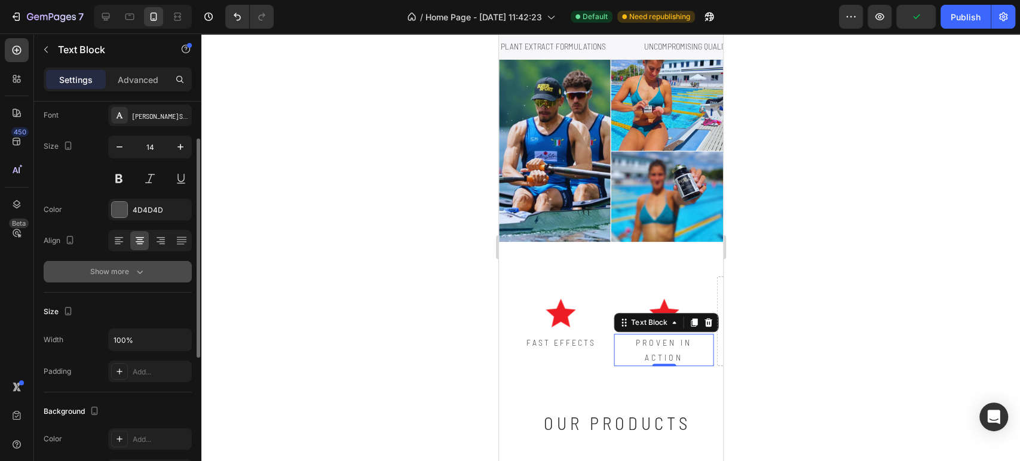
click at [124, 279] on button "Show more" at bounding box center [118, 272] width 148 height 22
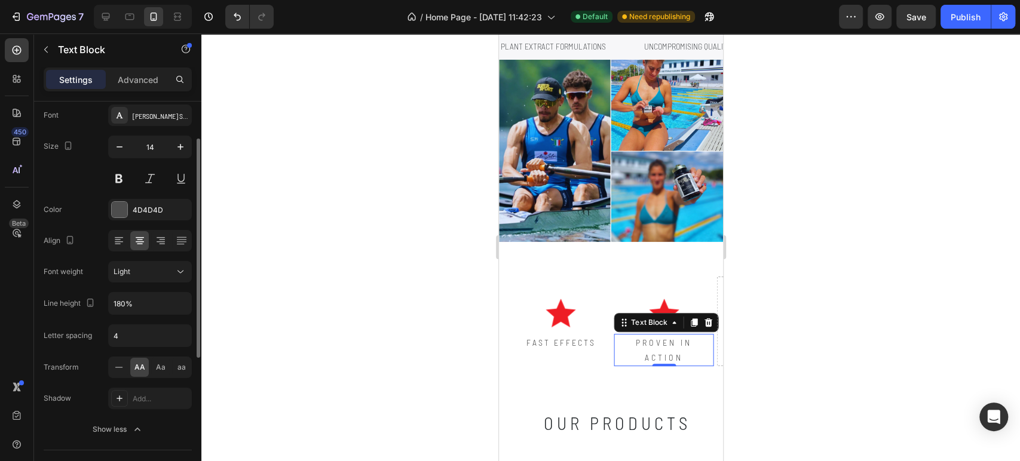
click at [137, 347] on div "Font [PERSON_NAME] Semi Condensed Size 14 Color 4D4D4D Align Font weight Light …" at bounding box center [118, 273] width 148 height 336
click at [137, 343] on input "4" at bounding box center [150, 336] width 82 height 22
type input "3"
click at [614, 298] on div at bounding box center [663, 313] width 100 height 30
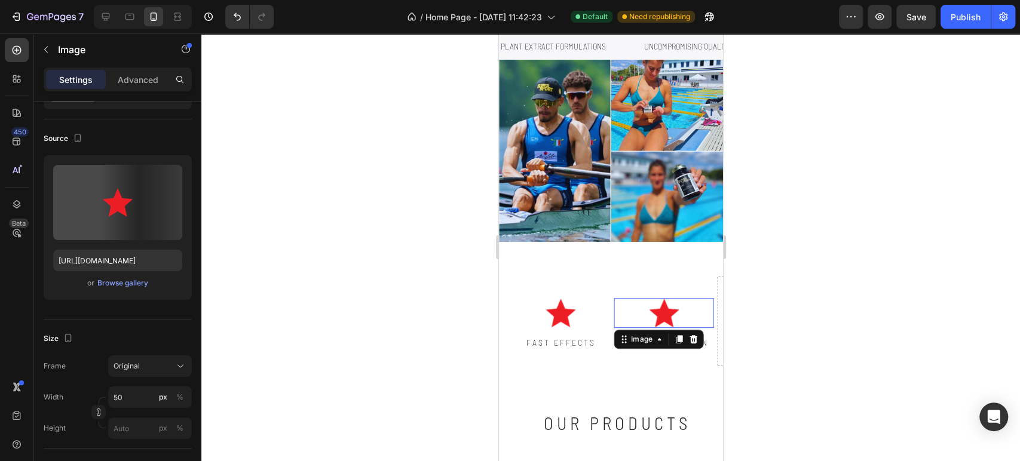
scroll to position [0, 0]
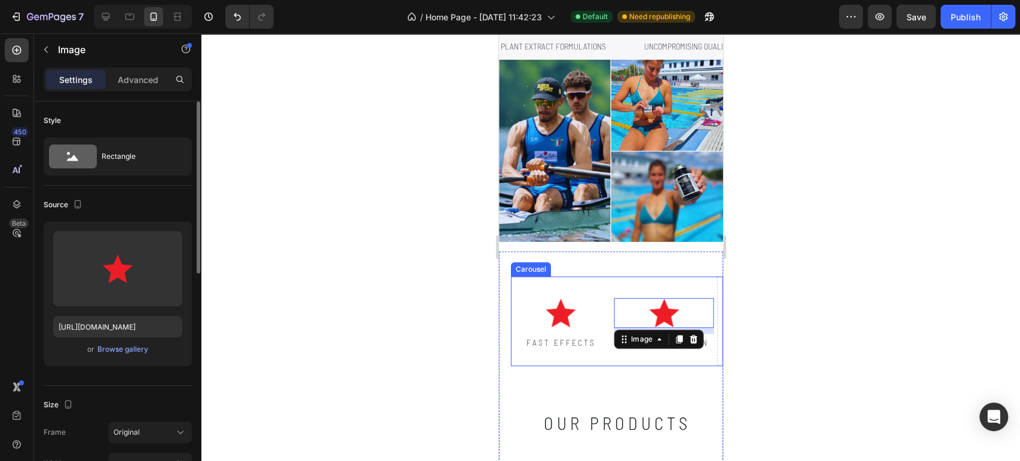
click at [590, 277] on div "Image FAST EFFECTS Text Block" at bounding box center [560, 322] width 100 height 90
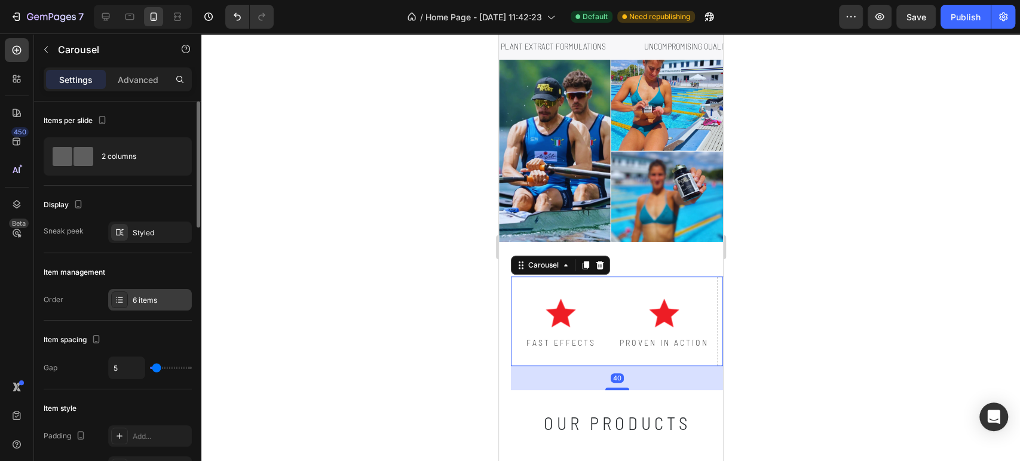
click at [146, 295] on div "6 items" at bounding box center [161, 300] width 56 height 11
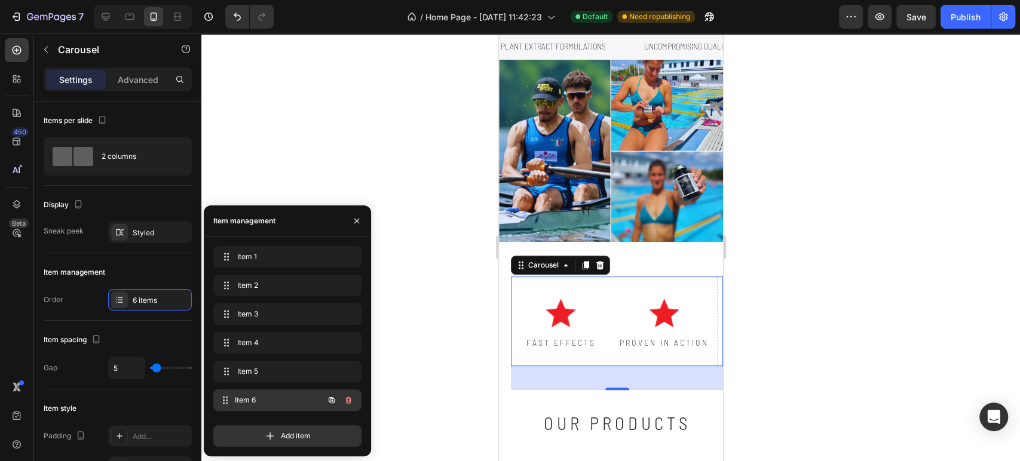
click at [244, 399] on span "Item 6" at bounding box center [279, 400] width 88 height 11
click at [662, 341] on p "BETTER QUALITY OF LIFE" at bounding box center [662, 350] width 97 height 30
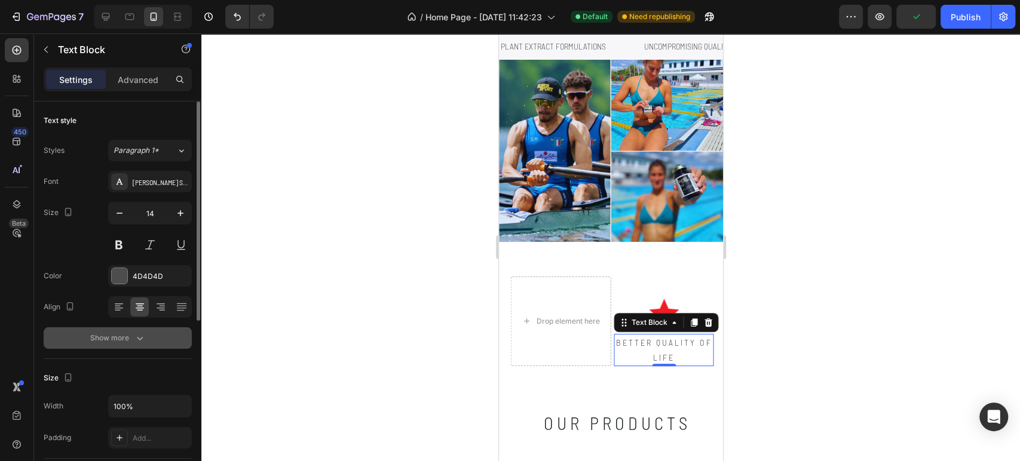
click at [134, 339] on icon "button" at bounding box center [140, 338] width 12 height 12
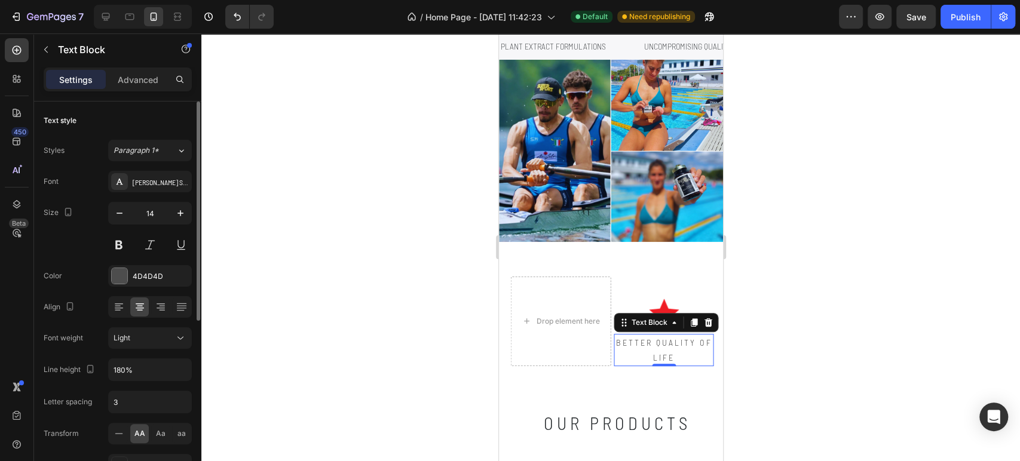
click at [440, 313] on div at bounding box center [610, 247] width 819 height 428
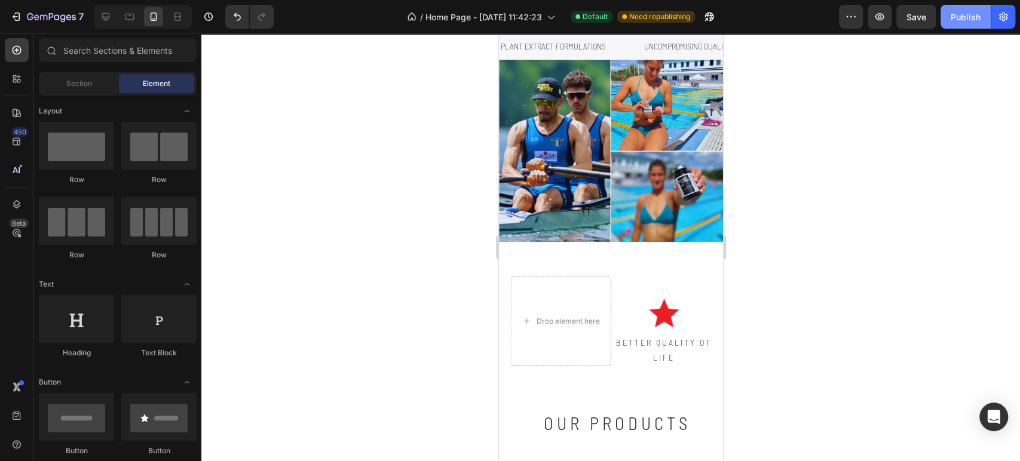
click at [965, 16] on div "Publish" at bounding box center [966, 17] width 30 height 13
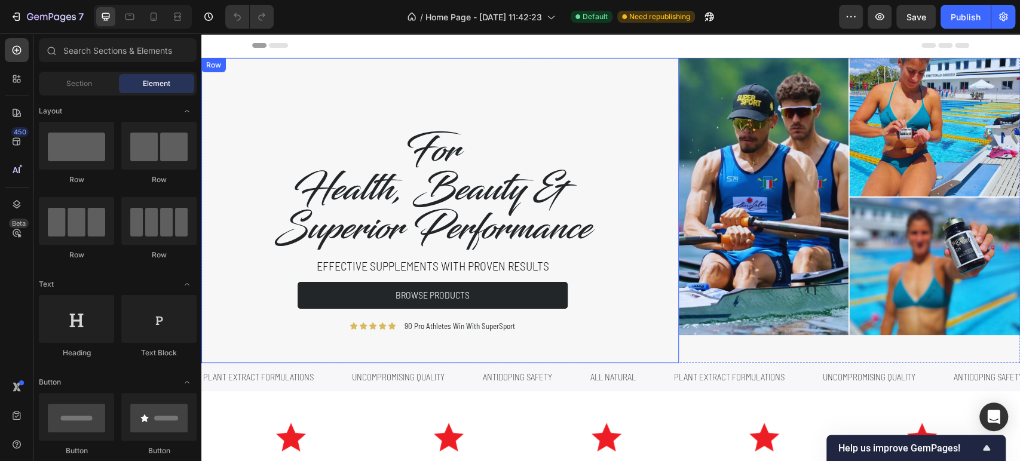
click at [559, 68] on div "For Health, Beauty & Superior Performance Heading Effective supplements with pr…" at bounding box center [440, 210] width 478 height 305
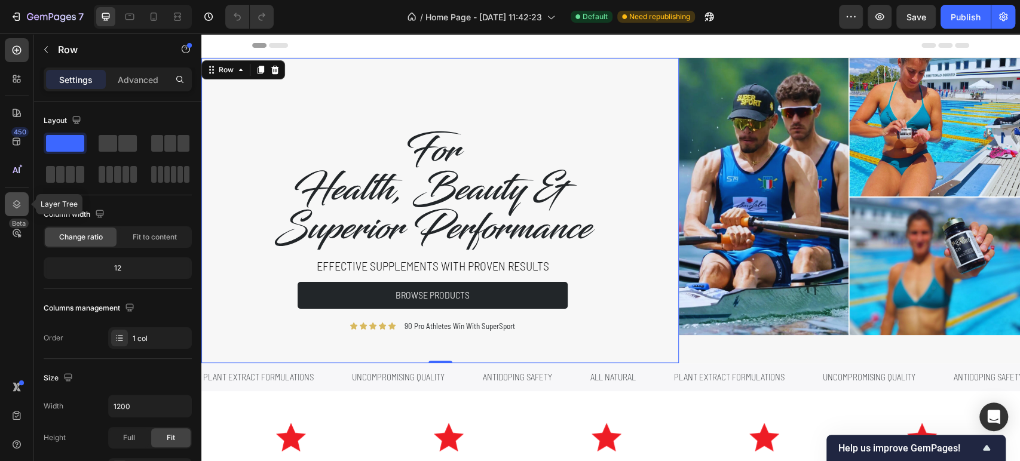
click at [24, 200] on div at bounding box center [17, 204] width 24 height 24
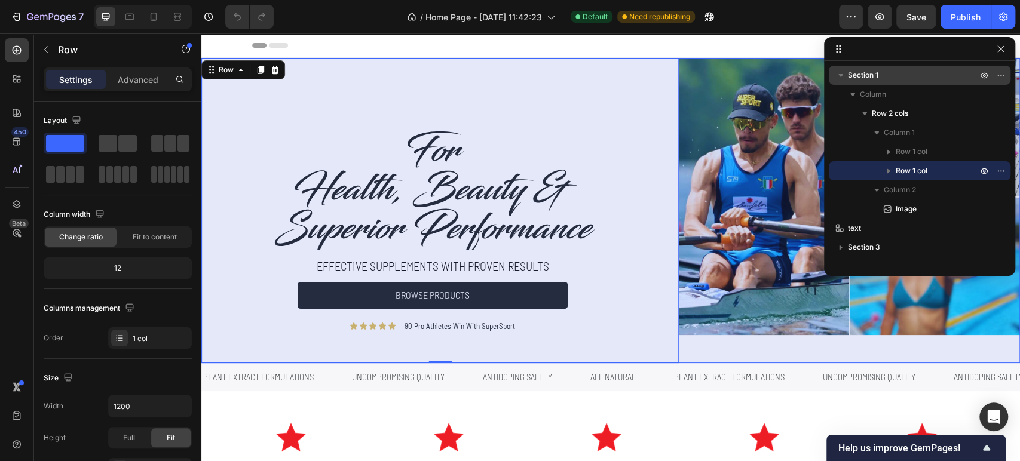
click at [878, 78] on span "Section 1" at bounding box center [863, 75] width 30 height 12
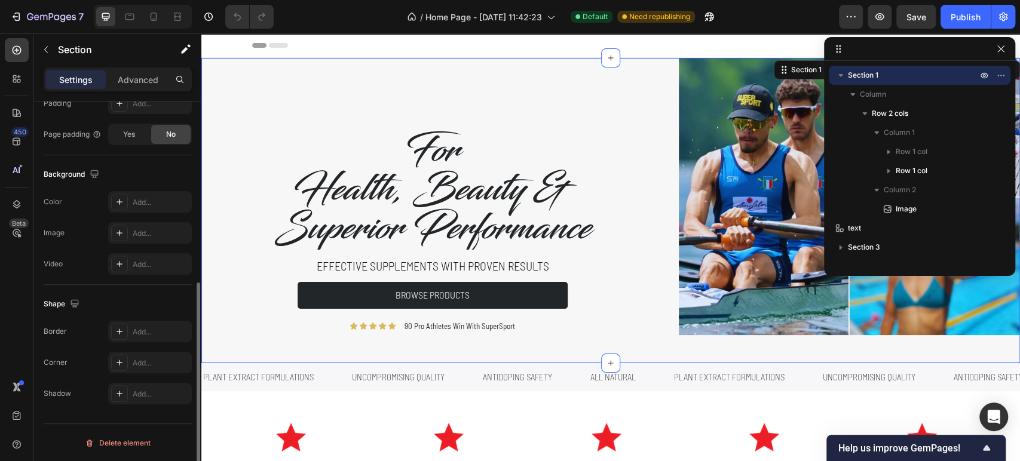
scroll to position [335, 0]
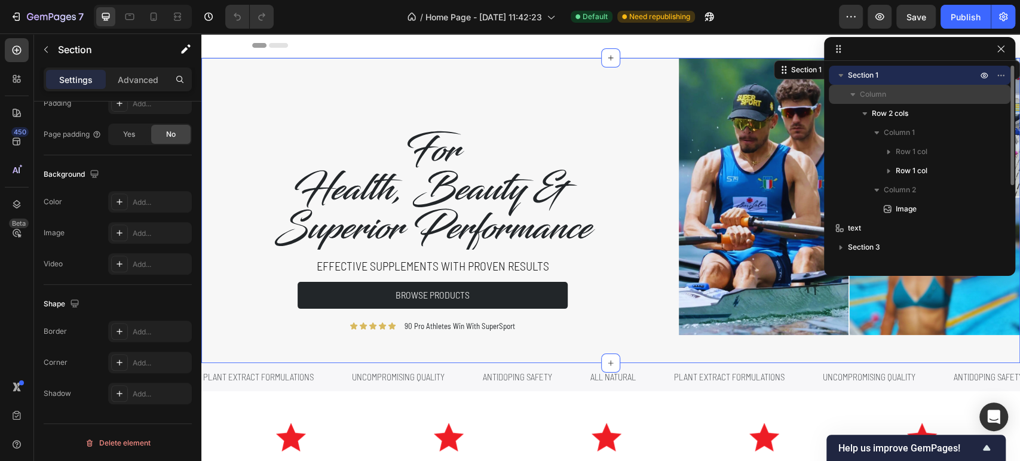
click at [880, 94] on span "Column" at bounding box center [873, 94] width 26 height 12
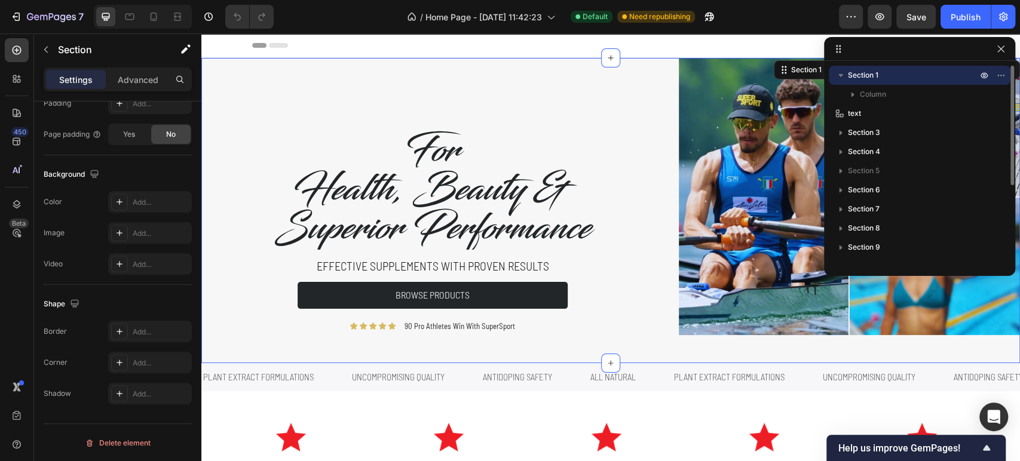
click at [842, 79] on icon "button" at bounding box center [841, 75] width 12 height 12
click at [837, 76] on icon "button" at bounding box center [841, 75] width 12 height 12
click at [853, 92] on icon "button" at bounding box center [853, 94] width 12 height 12
click at [856, 98] on icon "button" at bounding box center [853, 94] width 12 height 12
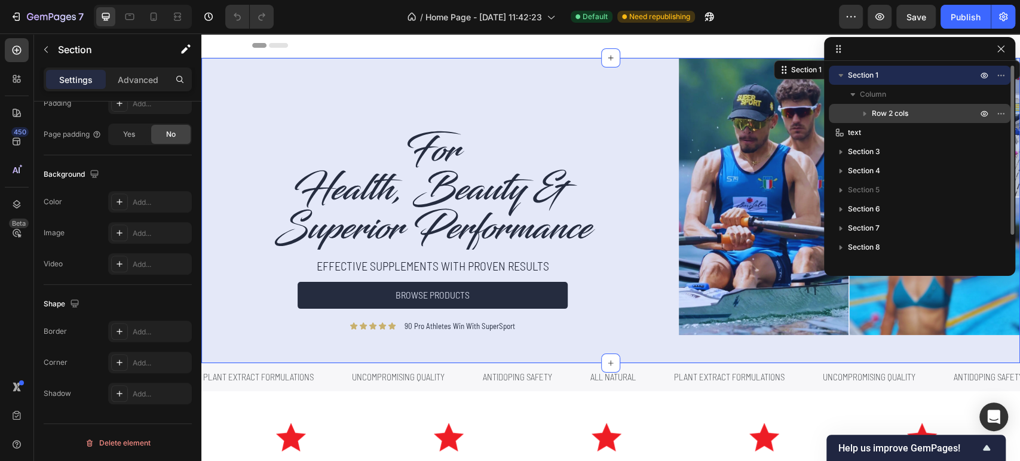
click at [874, 113] on span "Row 2 cols" at bounding box center [890, 114] width 36 height 12
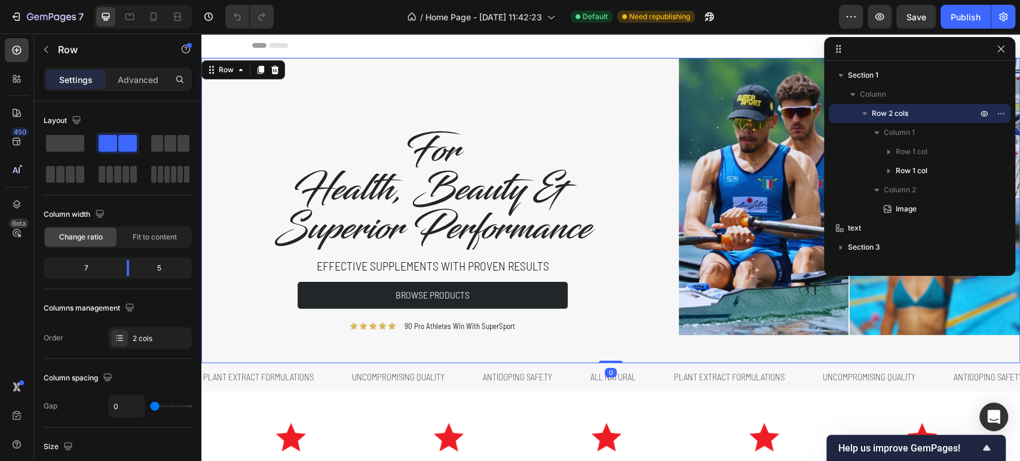
scroll to position [464, 0]
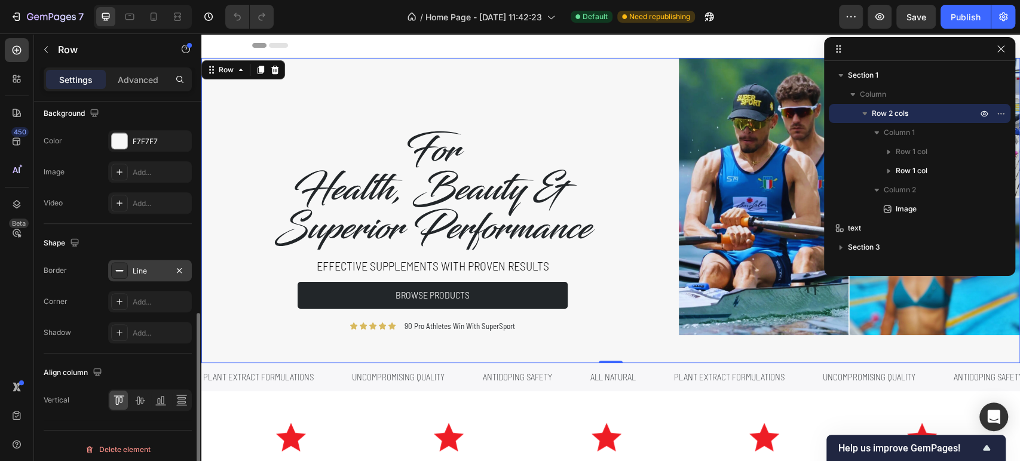
click at [148, 274] on div "Line" at bounding box center [150, 271] width 35 height 11
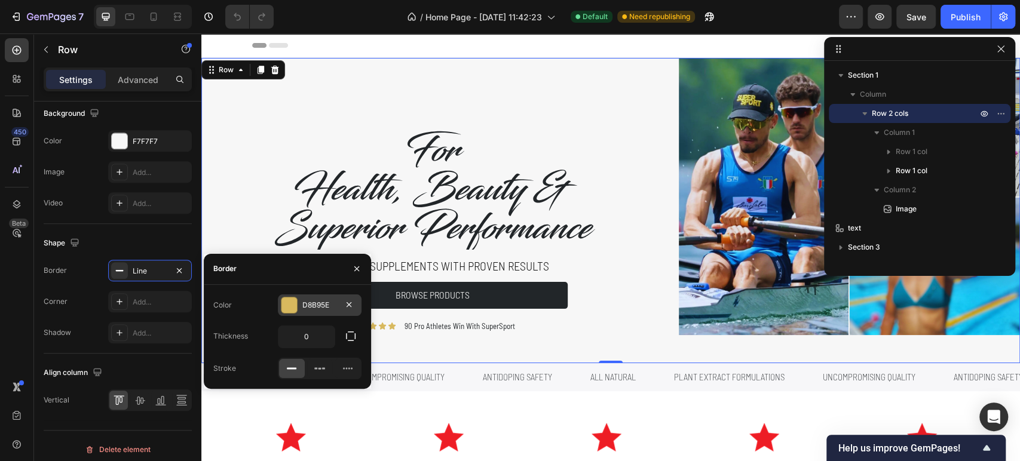
click at [319, 307] on div "D8B95E" at bounding box center [319, 305] width 35 height 11
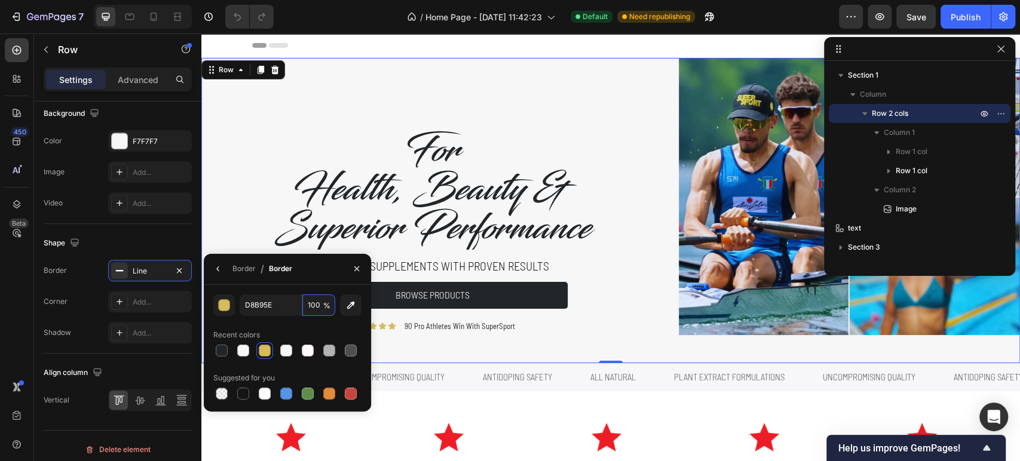
click at [319, 307] on input "100" at bounding box center [318, 306] width 33 height 22
click at [272, 305] on input "D8B95E" at bounding box center [271, 306] width 62 height 22
click at [543, 49] on div "Header" at bounding box center [610, 45] width 717 height 24
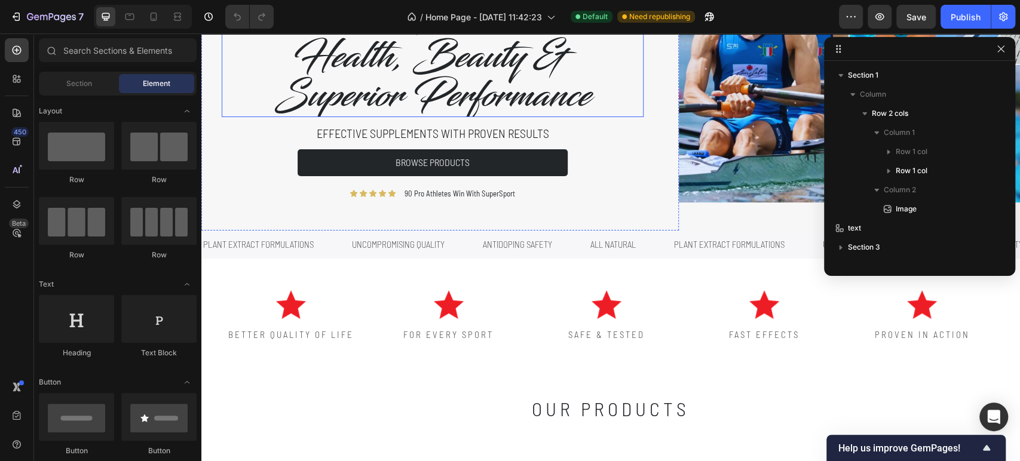
scroll to position [398, 0]
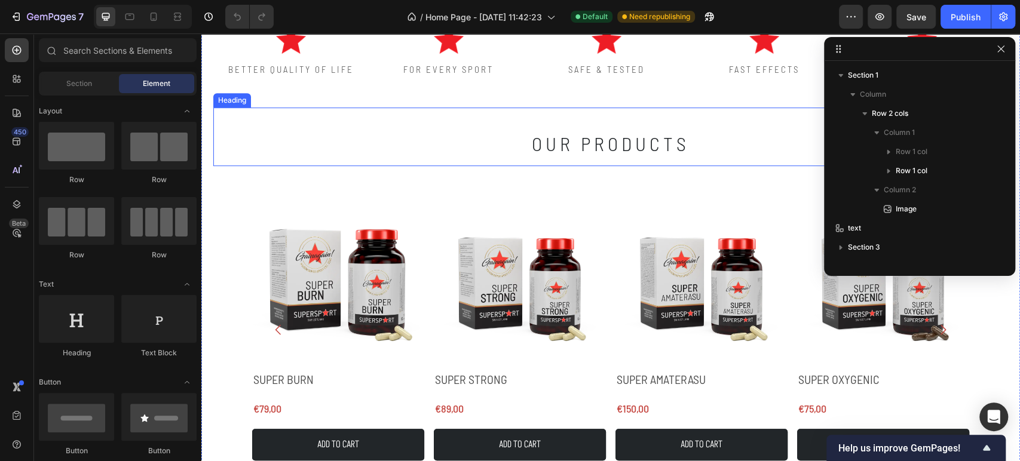
drag, startPoint x: 483, startPoint y: 145, endPoint x: 640, endPoint y: 384, distance: 285.8
click at [483, 145] on h2 "our products" at bounding box center [610, 137] width 717 height 59
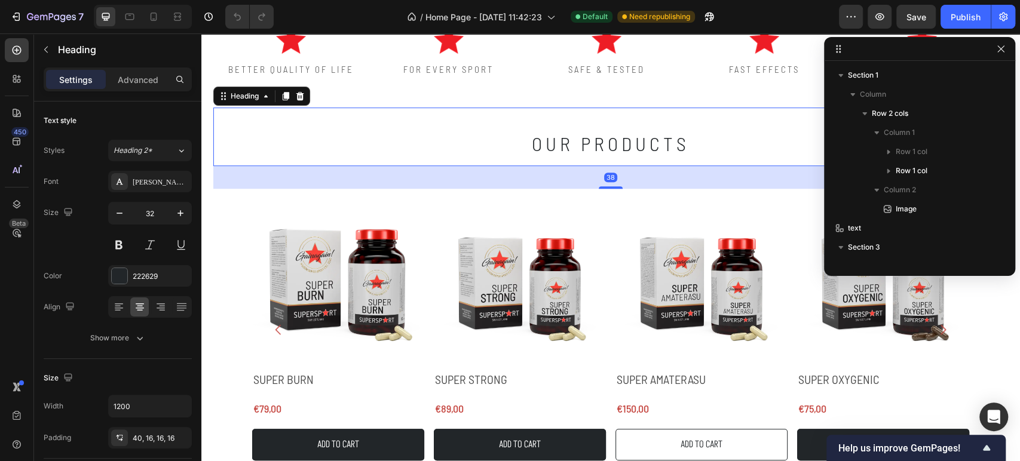
scroll to position [169, 0]
